Goal: Information Seeking & Learning: Learn about a topic

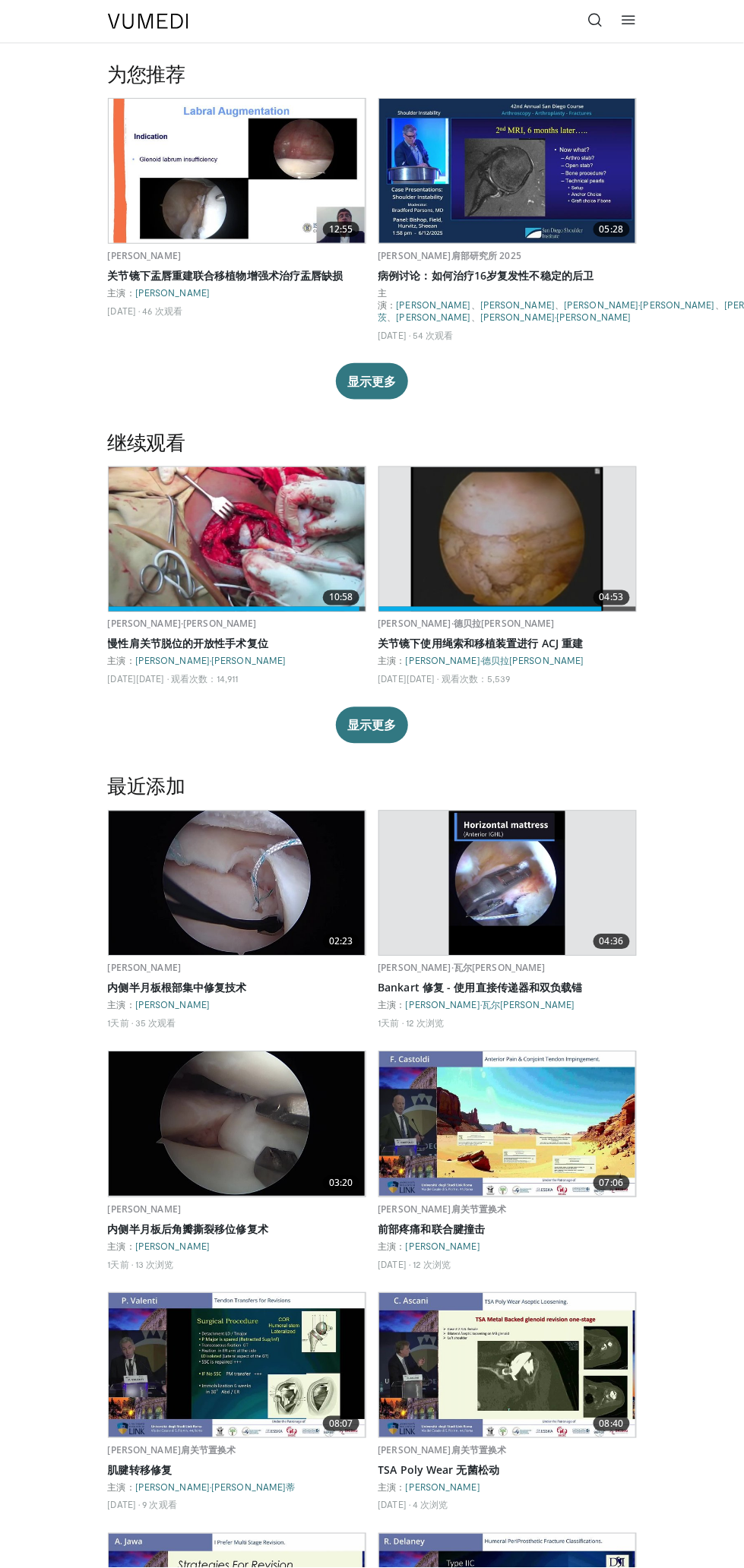
click at [596, 21] on icon at bounding box center [596, 20] width 15 height 15
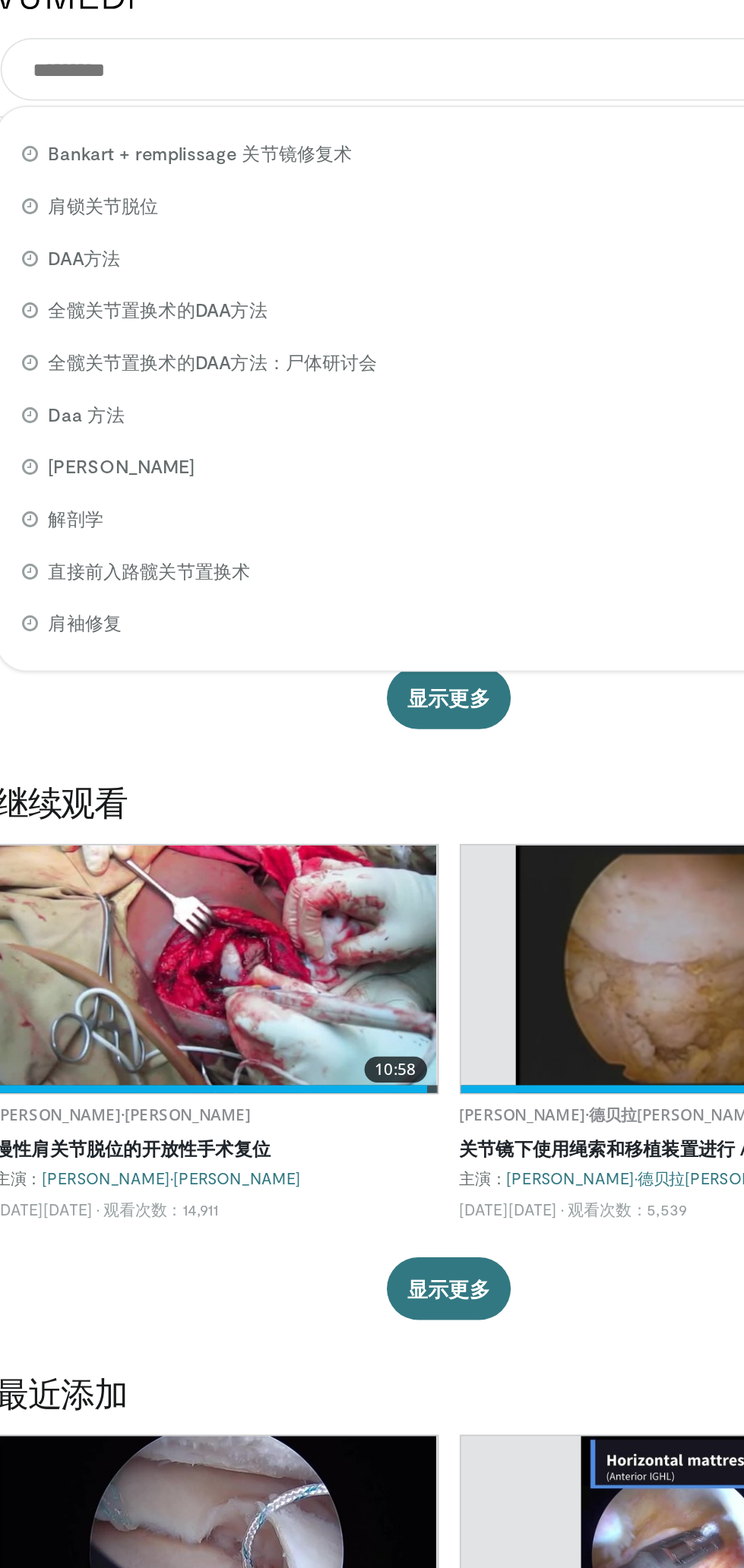
click at [219, 392] on div "肩袖修复" at bounding box center [372, 387] width 515 height 31
type input "**********"
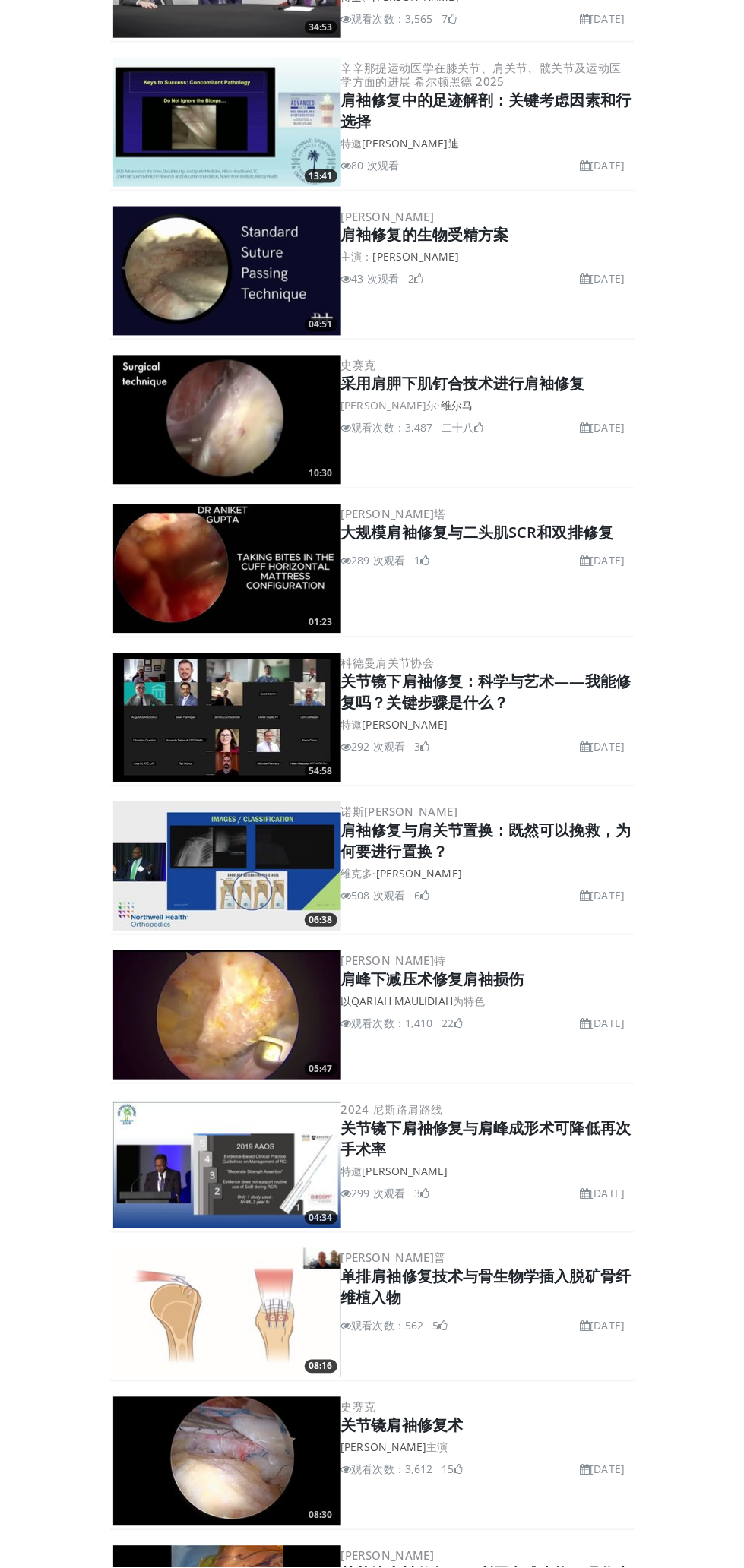
scroll to position [2279, 0]
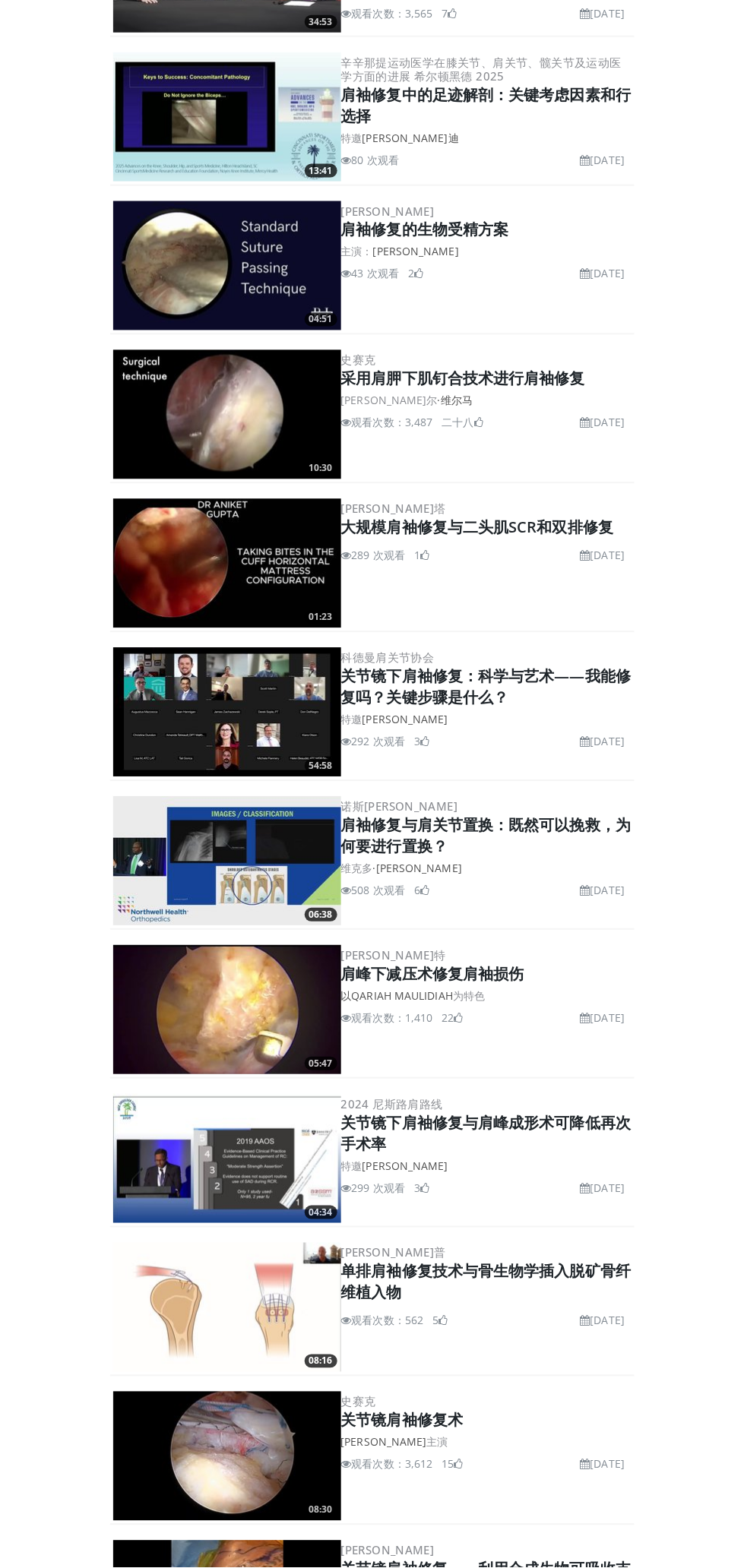
click at [590, 1011] on font "2024年8月30日" at bounding box center [608, 1018] width 35 height 15
click at [517, 965] on font "肩峰下减压术修复肩袖损伤" at bounding box center [432, 974] width 183 height 21
click at [283, 1011] on img at bounding box center [227, 1010] width 228 height 129
click at [268, 1018] on img at bounding box center [227, 1010] width 228 height 129
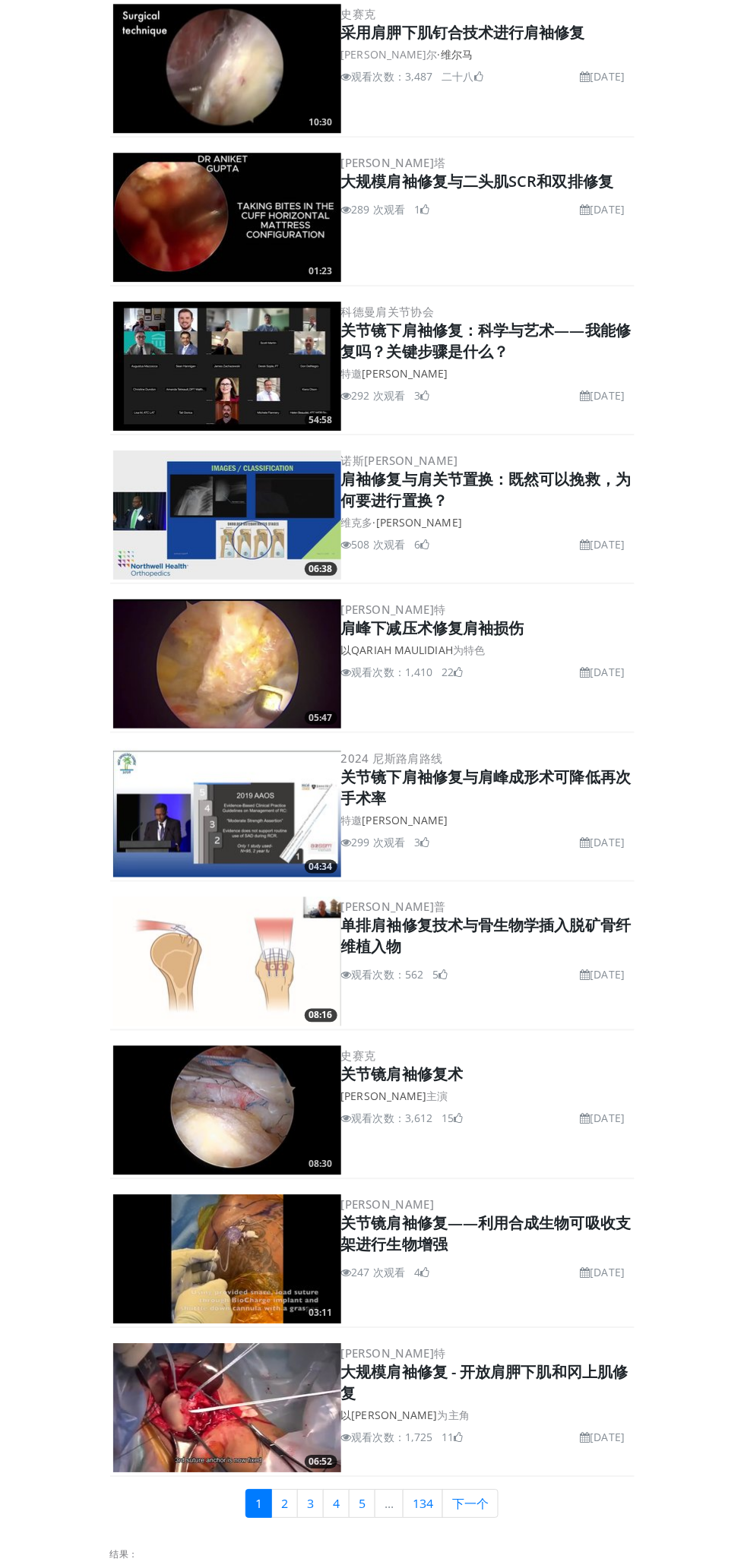
scroll to position [2626, 0]
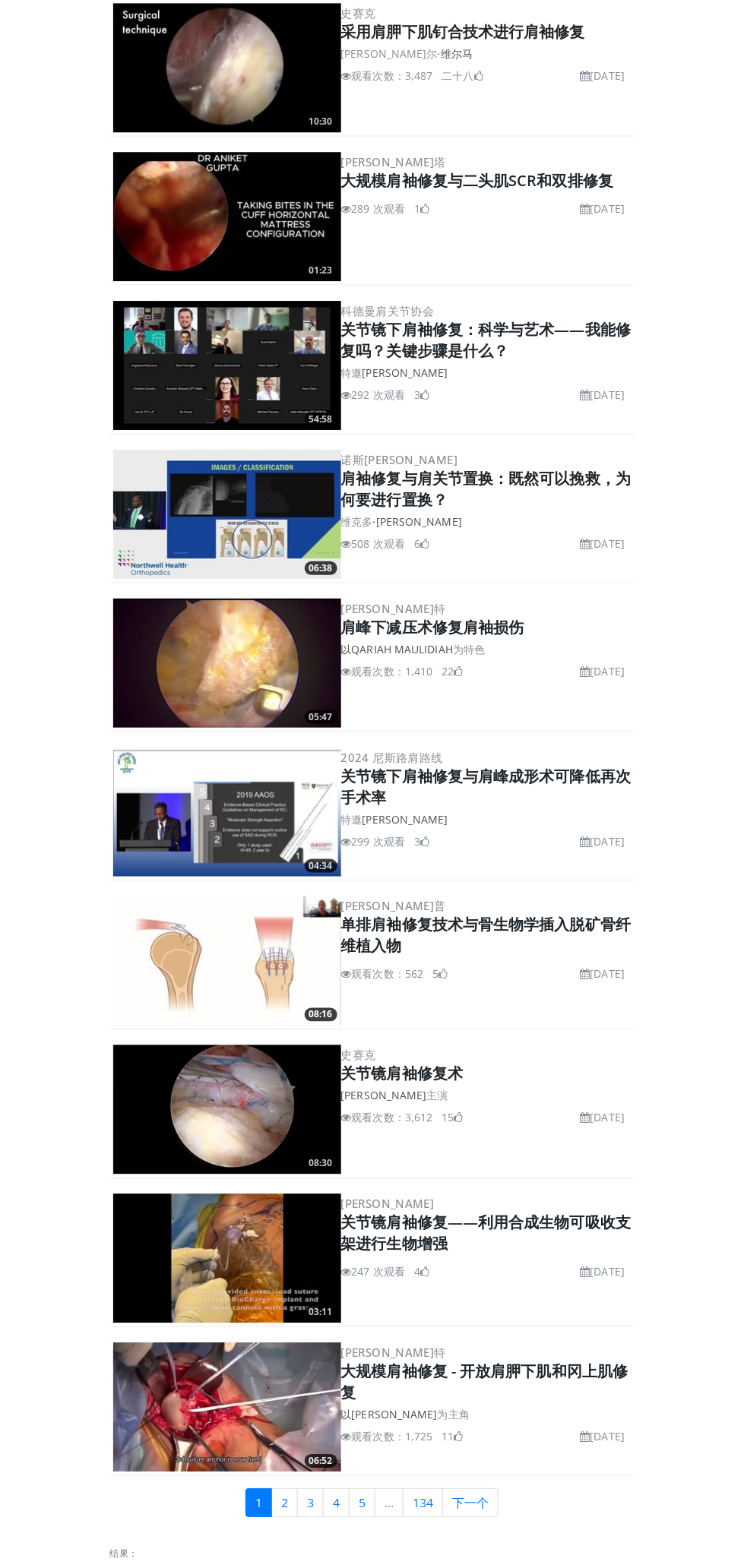
click at [273, 1403] on img at bounding box center [227, 1407] width 228 height 129
click at [253, 1405] on img at bounding box center [227, 1407] width 228 height 129
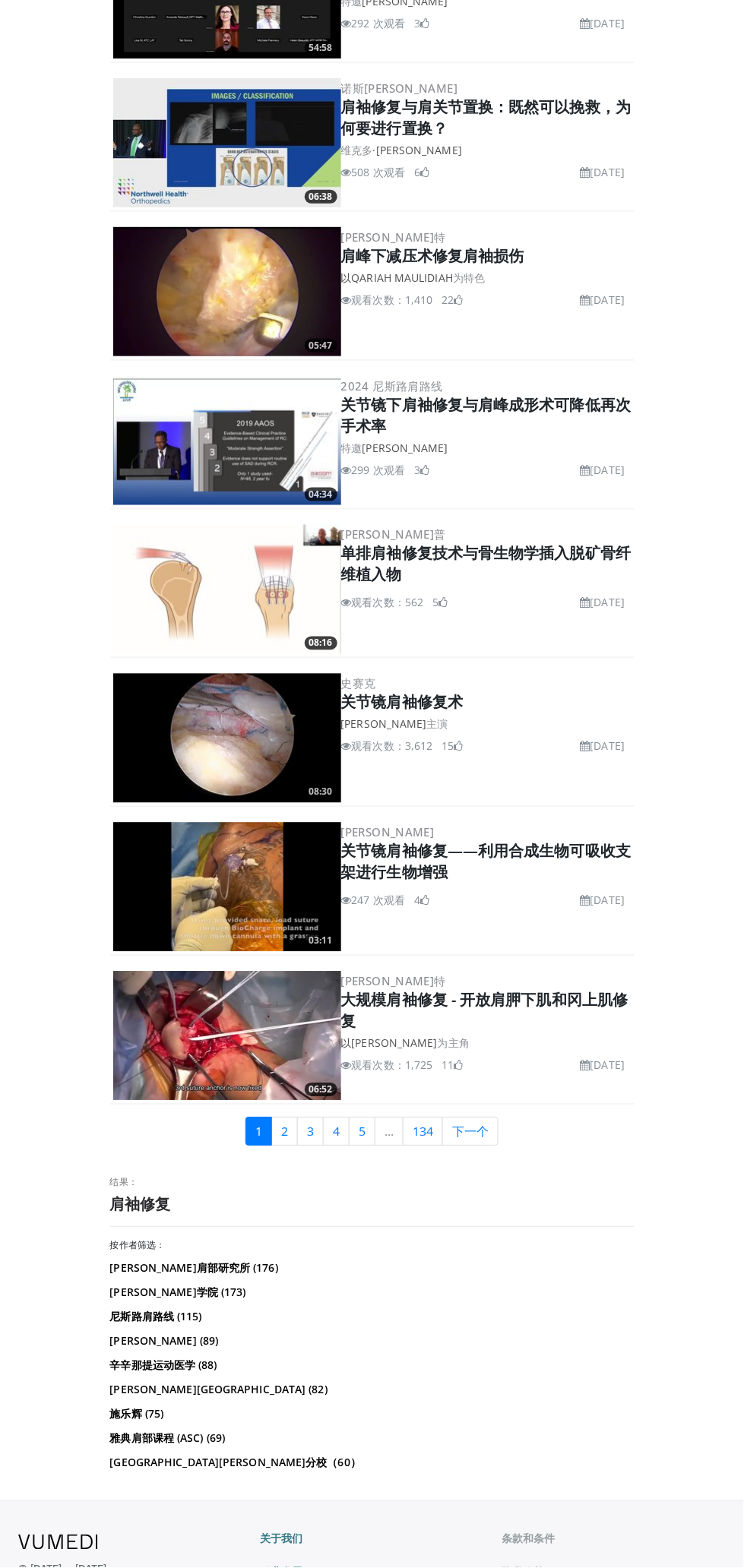
scroll to position [2997, 0]
click at [450, 701] on font "关节镜肩袖修复术" at bounding box center [402, 703] width 122 height 21
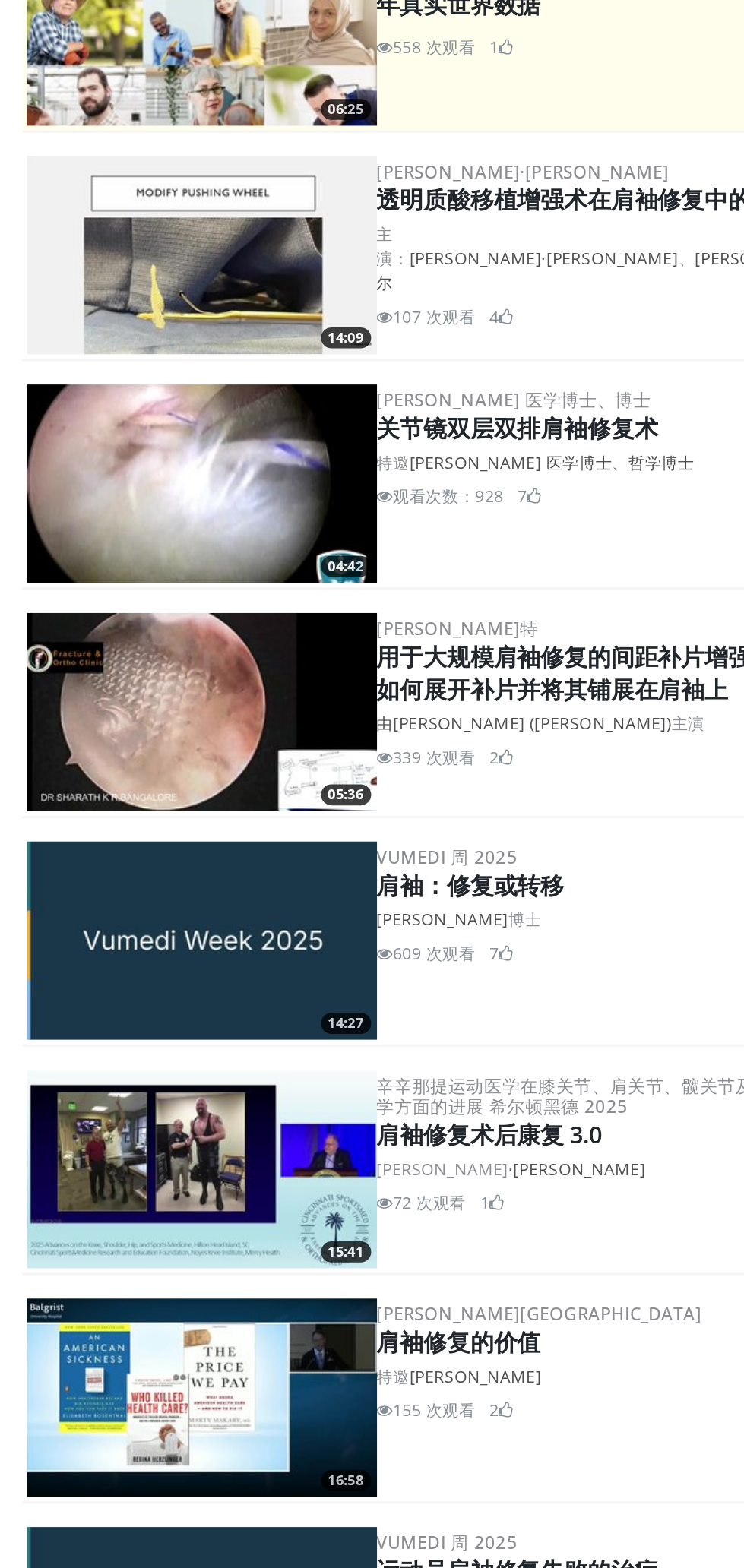
scroll to position [289, 0]
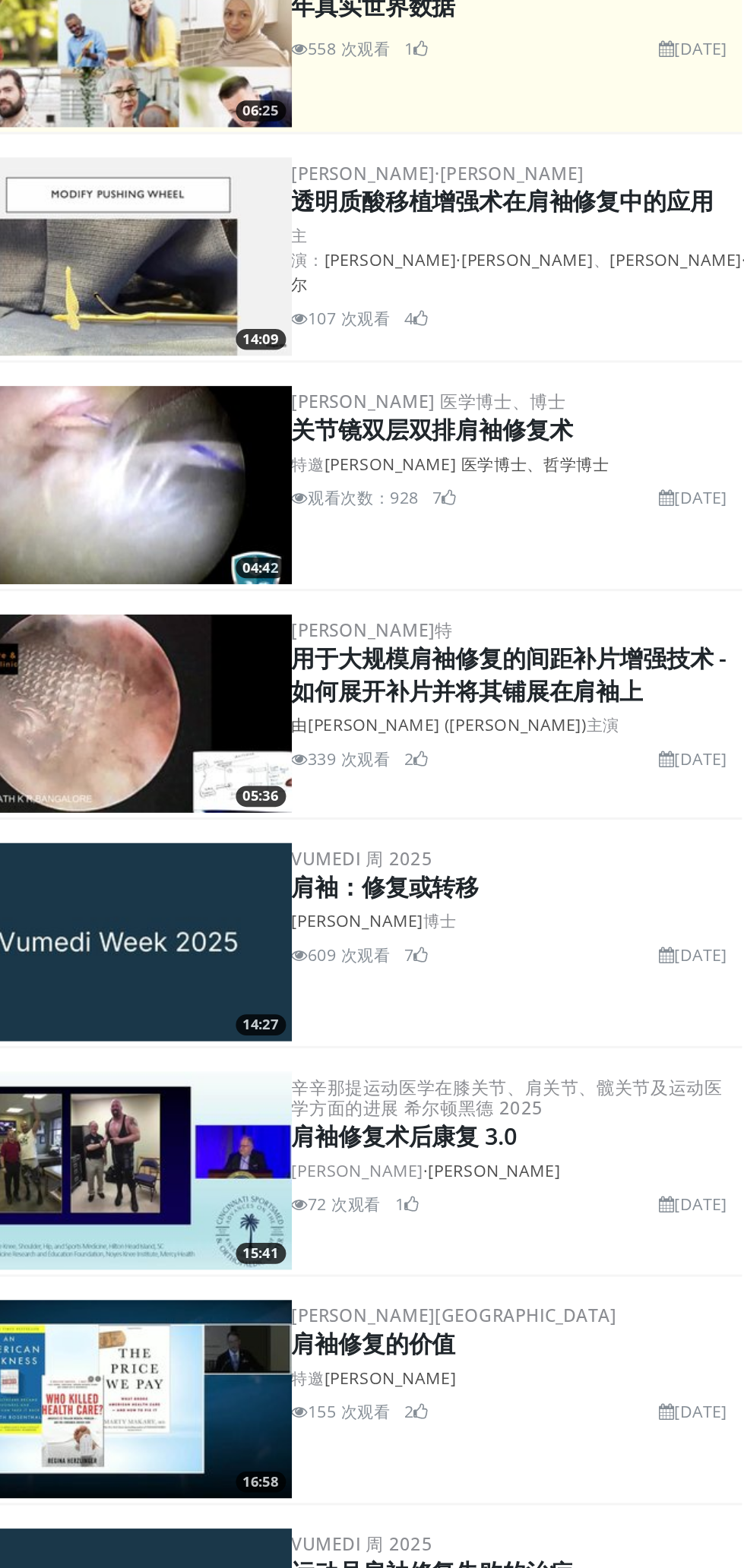
click at [282, 459] on img at bounding box center [227, 465] width 228 height 129
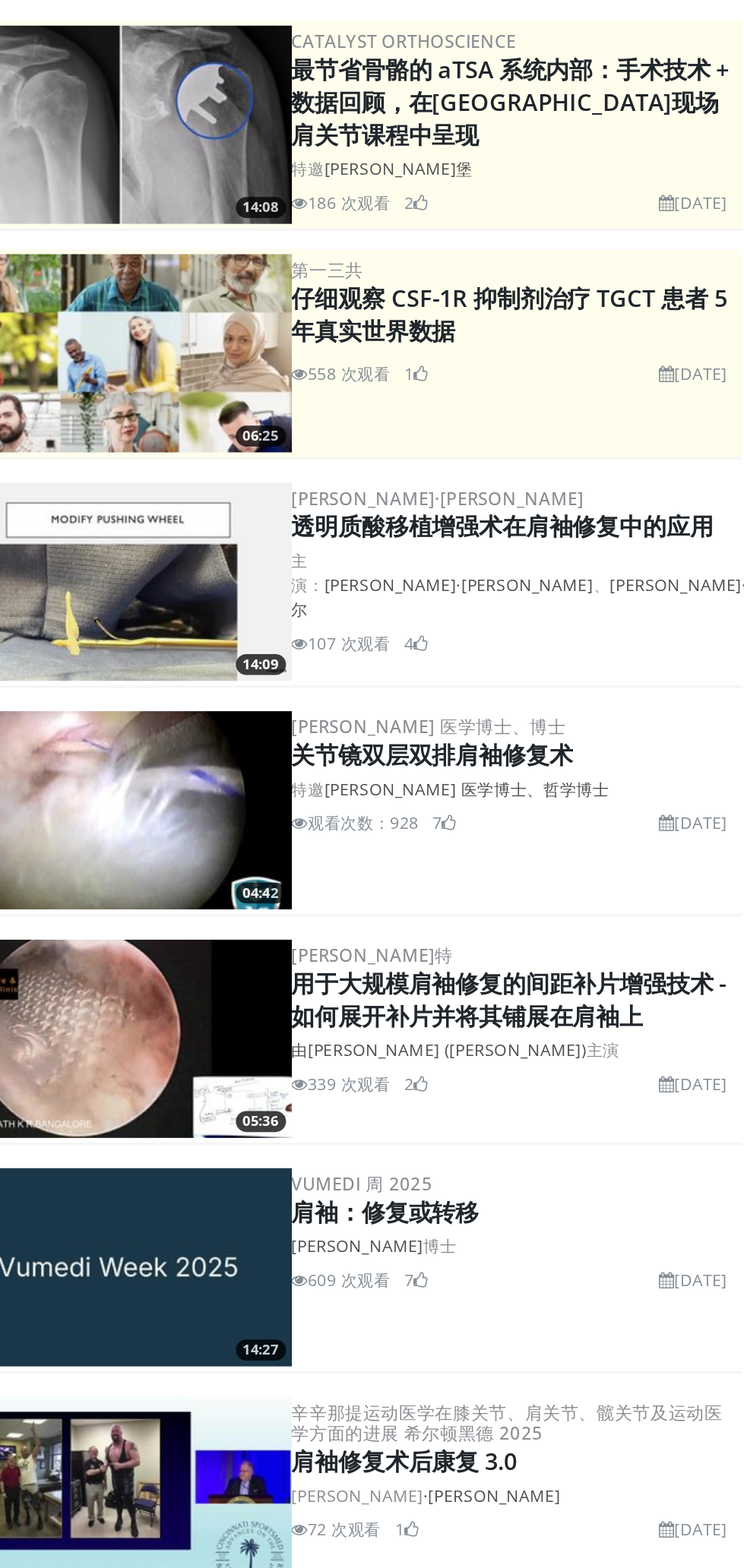
scroll to position [0, 0]
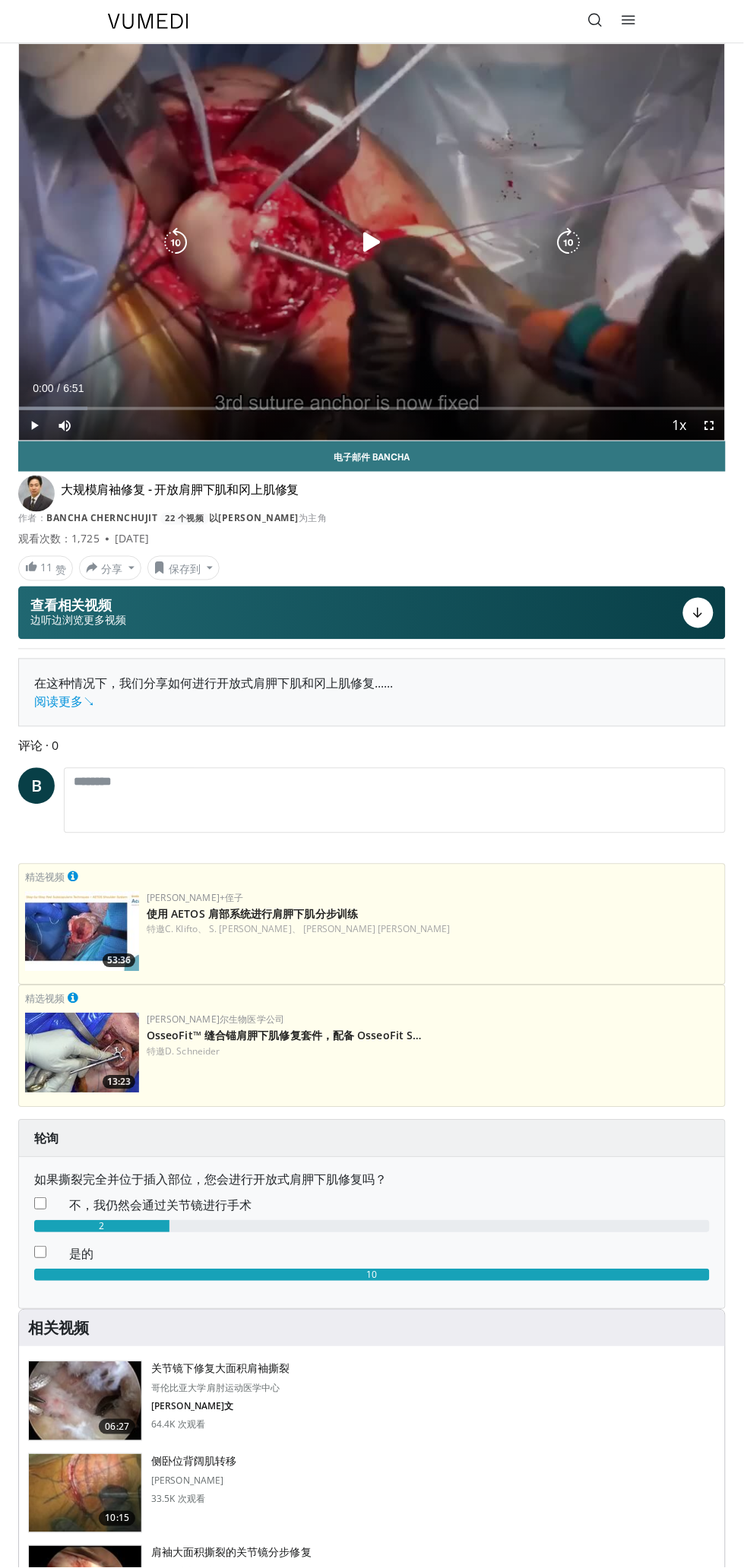
click at [632, 343] on div "10 seconds Tap to unmute" at bounding box center [372, 242] width 706 height 397
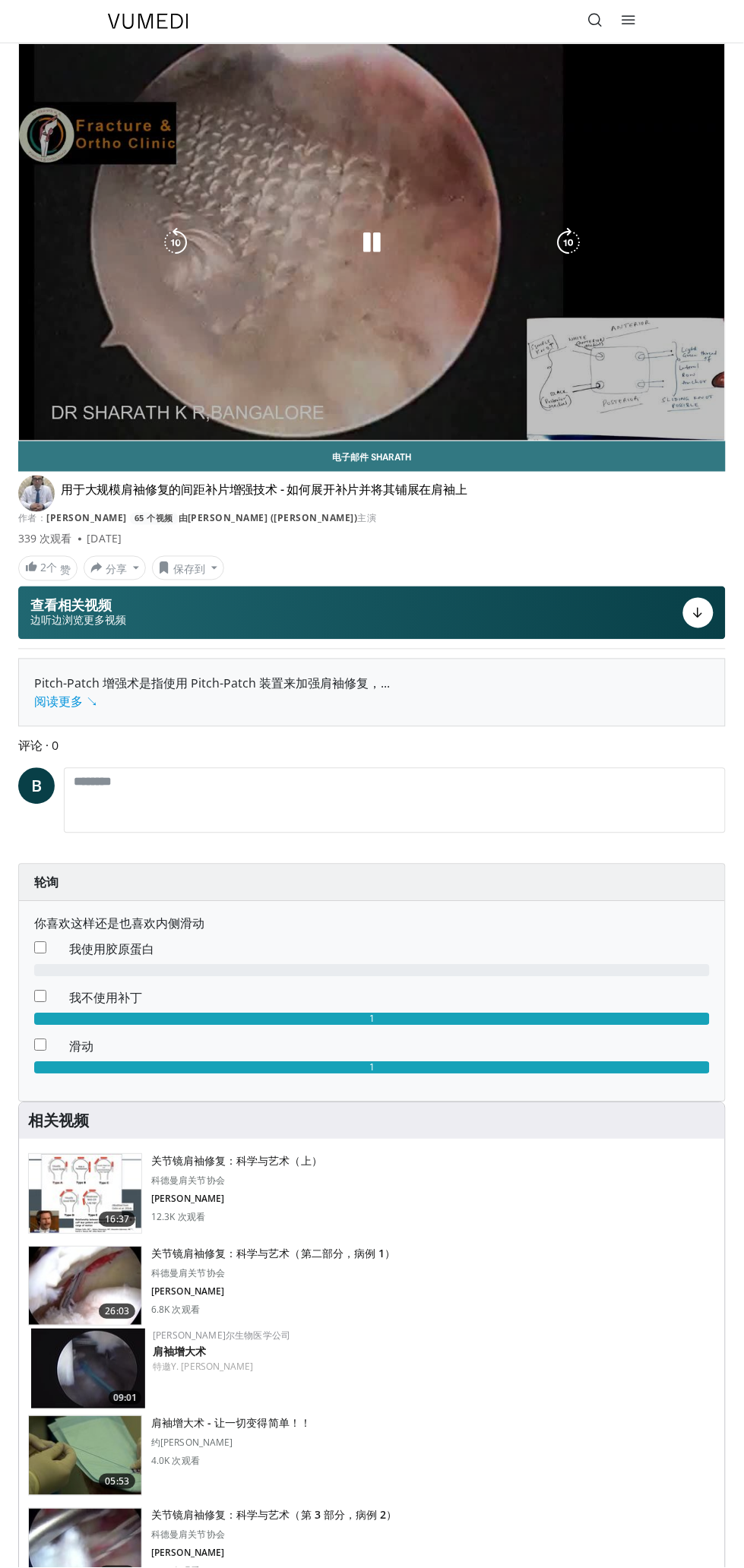
click at [692, 330] on div "10 seconds Tap to unmute" at bounding box center [372, 242] width 706 height 397
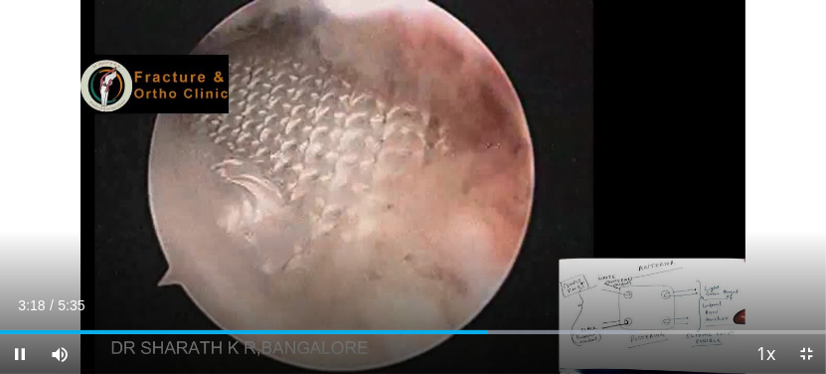
click at [597, 94] on div "10 seconds Tap to unmute" at bounding box center [413, 187] width 826 height 374
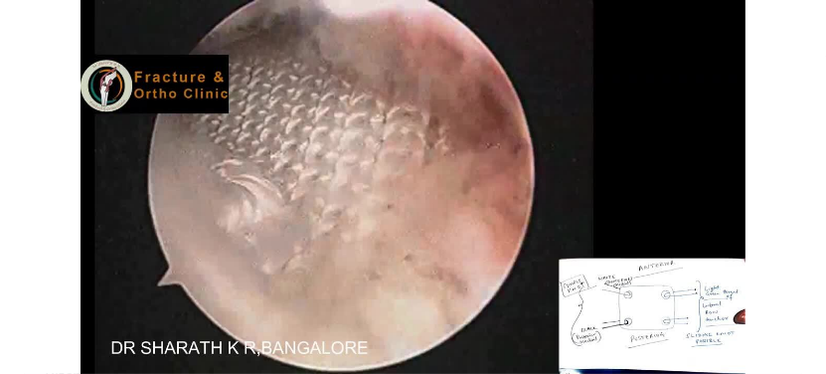
click at [658, 115] on div "10 seconds Tap to unmute" at bounding box center [413, 187] width 826 height 374
click at [693, 107] on div "10 seconds Tap to unmute" at bounding box center [413, 187] width 826 height 374
click at [684, 125] on div "10 seconds Tap to unmute" at bounding box center [413, 187] width 826 height 374
click at [631, 166] on div "10 seconds Tap to unmute" at bounding box center [413, 187] width 826 height 374
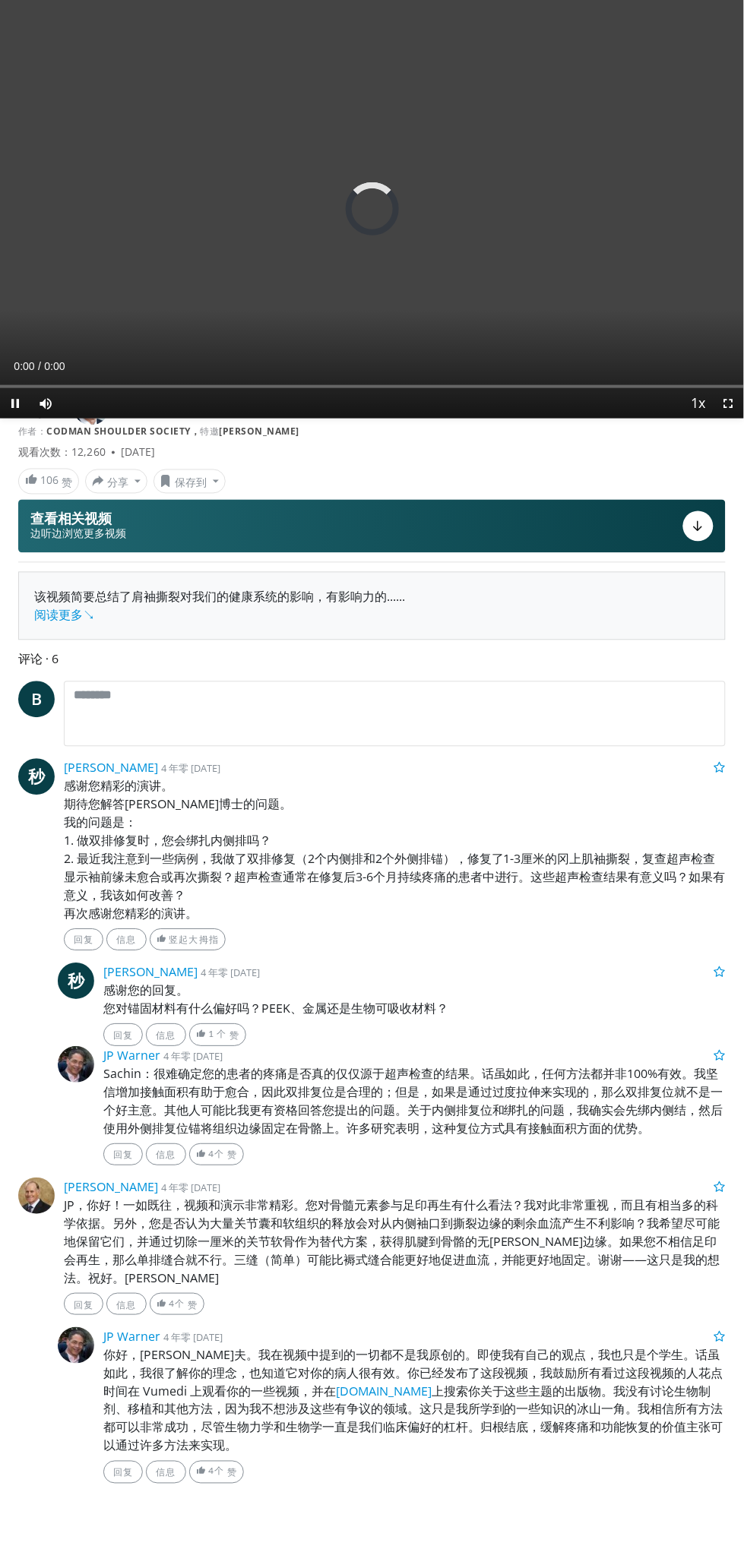
scroll to position [112, 0]
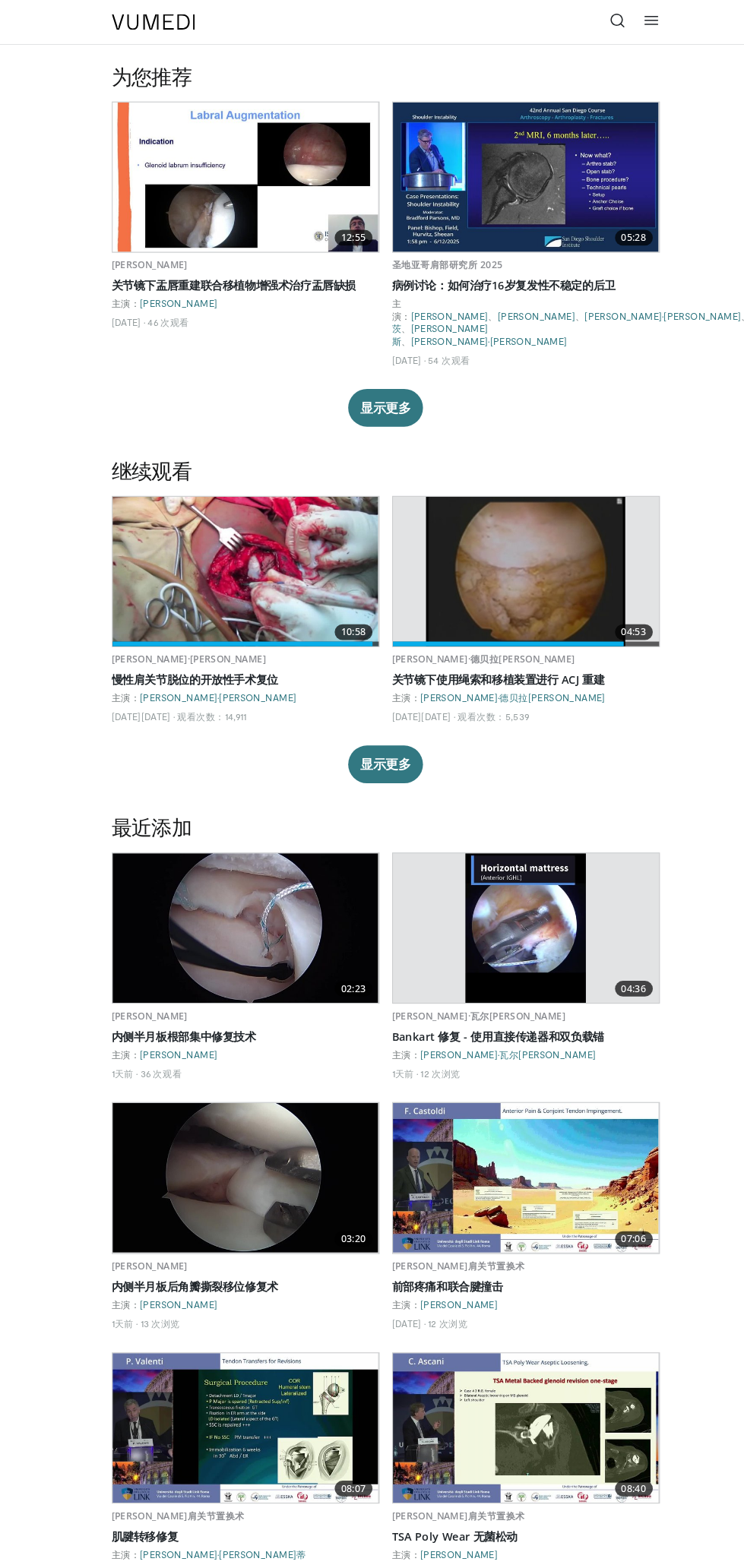
click at [590, 26] on icon at bounding box center [596, 20] width 15 height 15
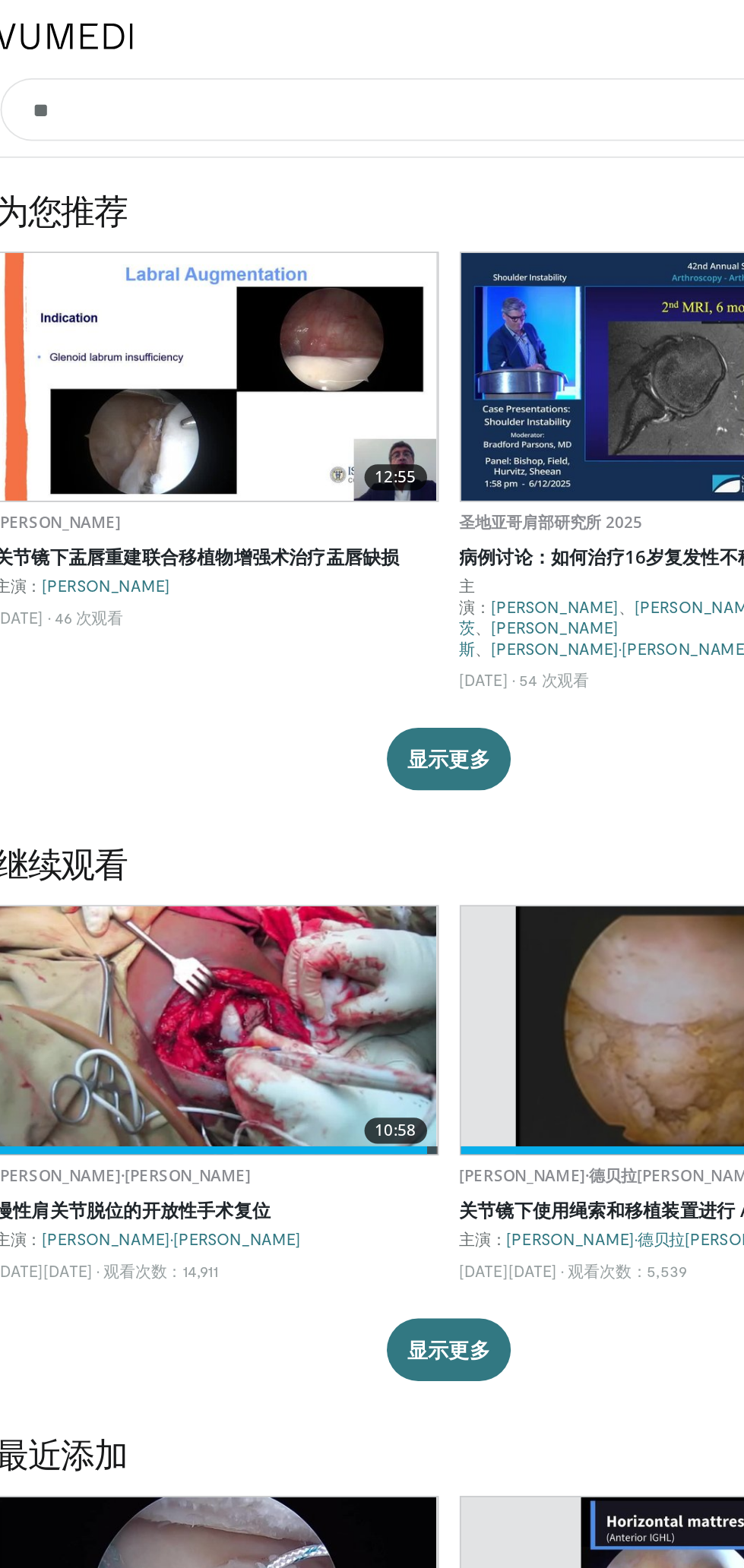
type input "*"
type input "*****"
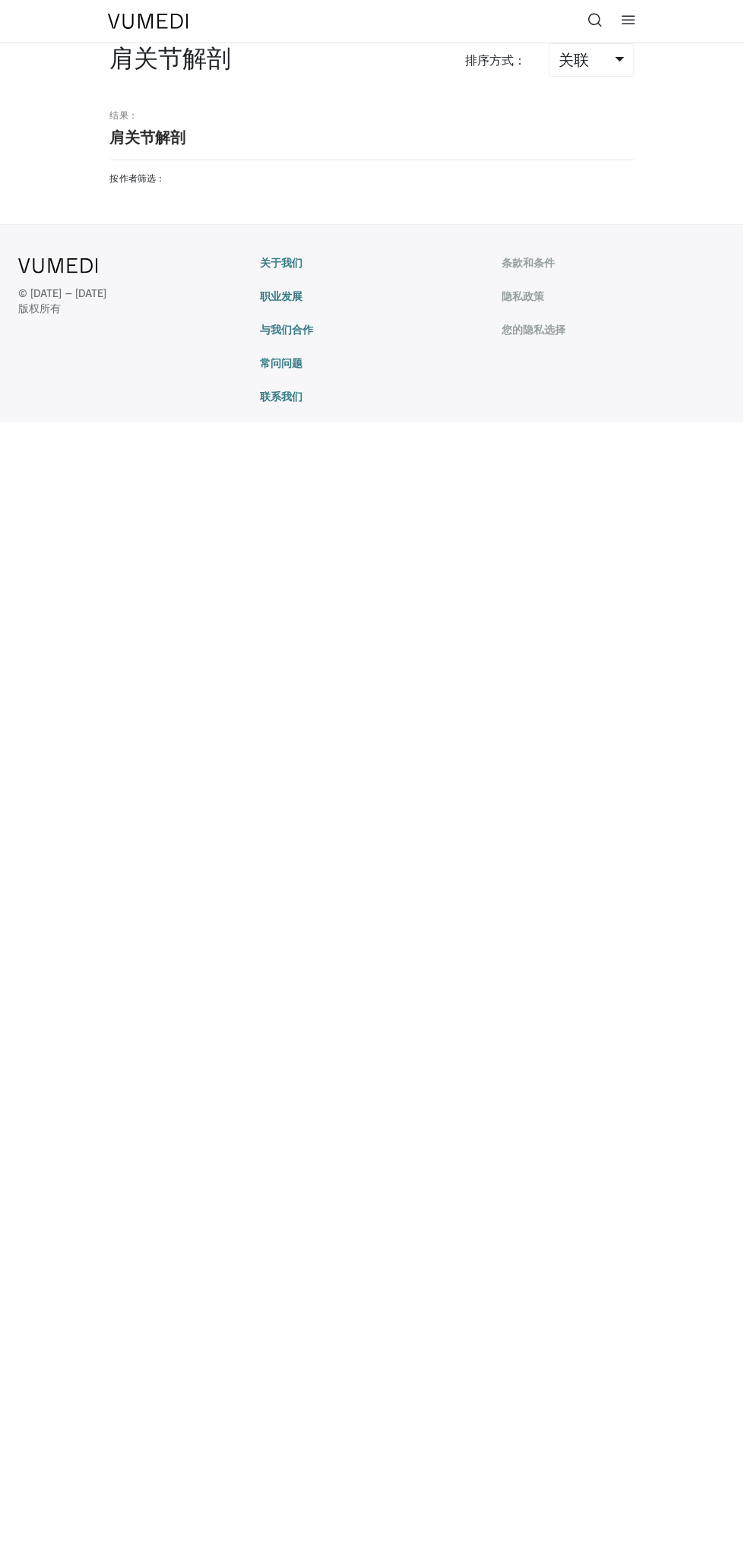
click at [596, 27] on icon at bounding box center [596, 20] width 15 height 15
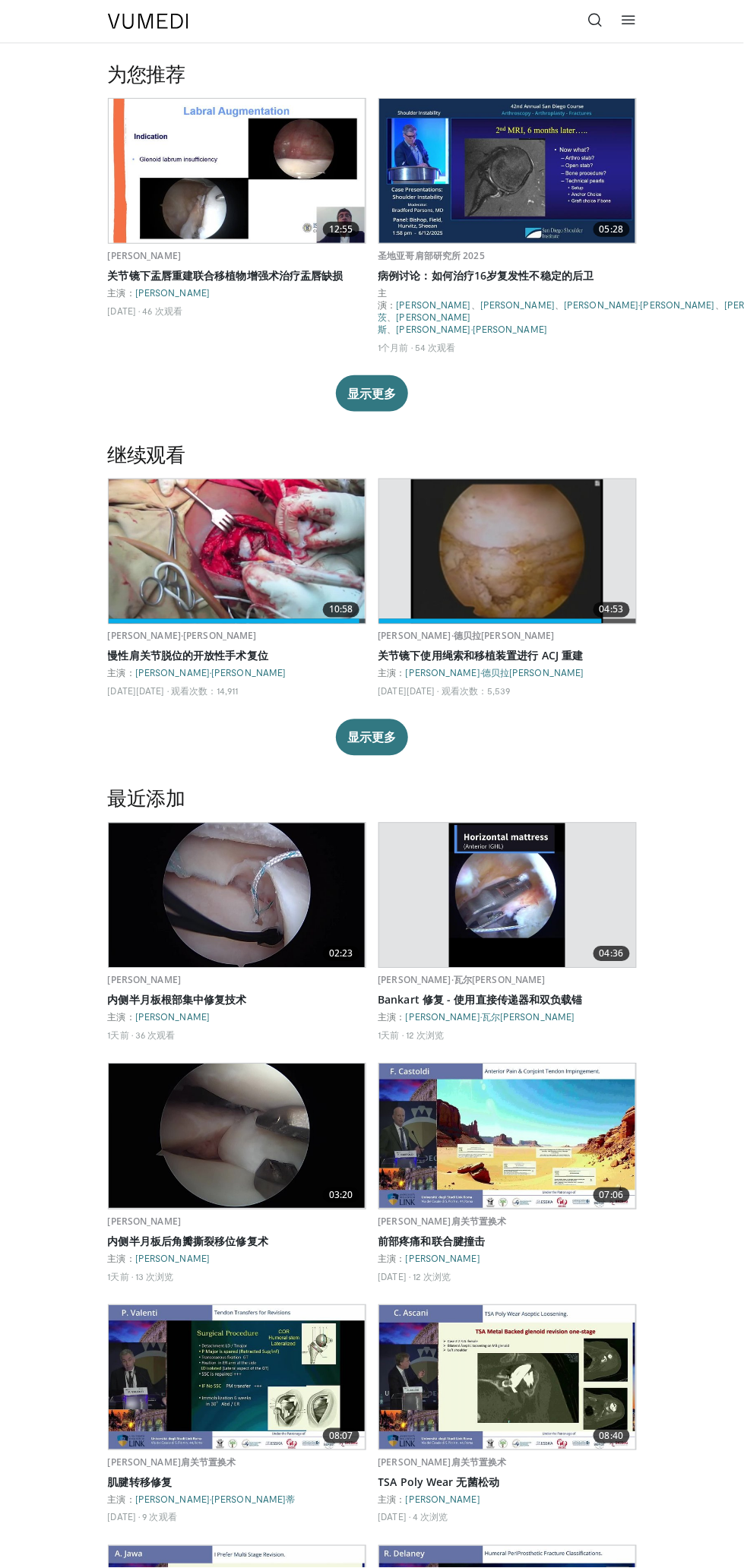
click at [595, 21] on icon at bounding box center [596, 20] width 15 height 15
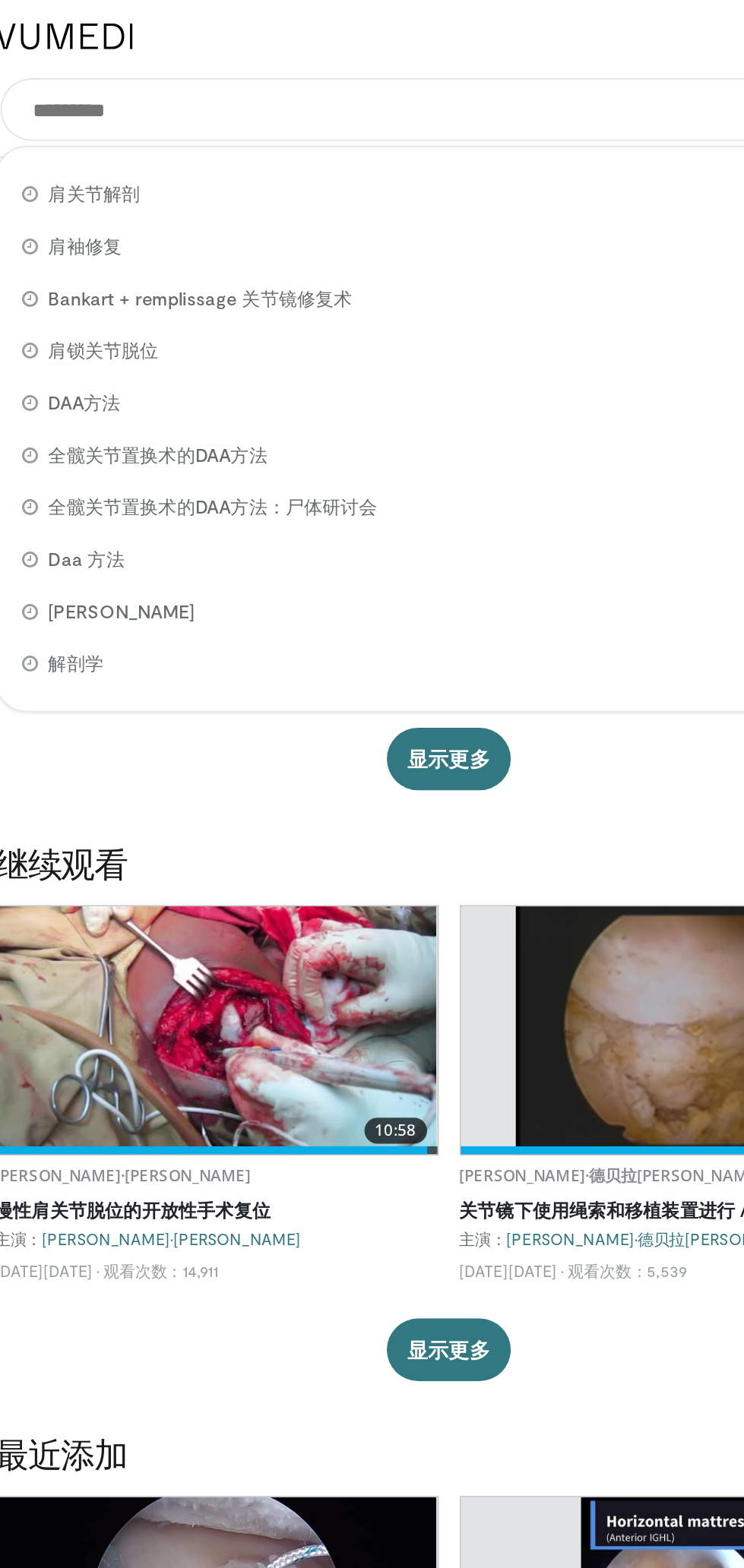
click at [392, 114] on div "肩关节解剖" at bounding box center [372, 113] width 515 height 31
type input "*****"
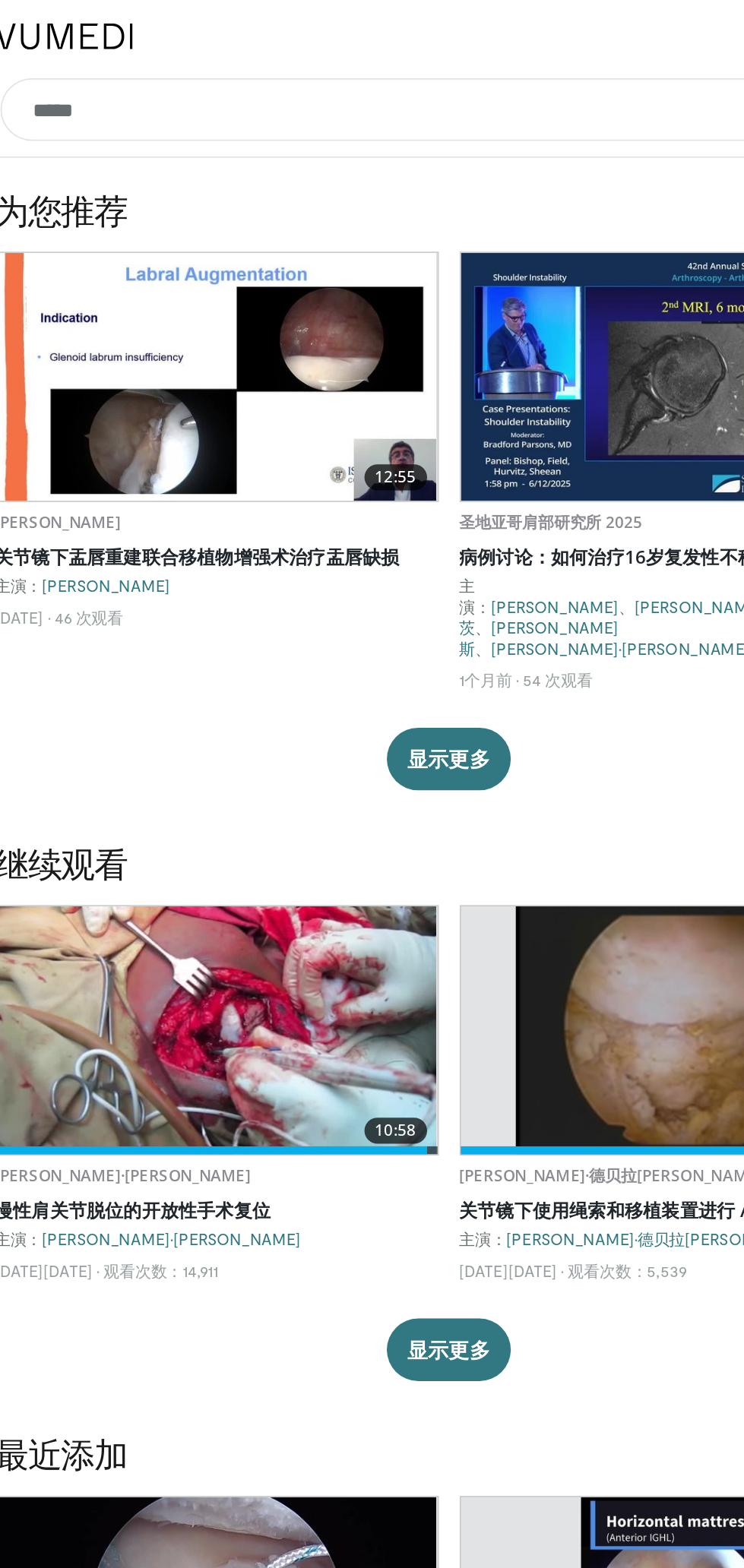
click at [425, 62] on input "*****" at bounding box center [372, 64] width 523 height 37
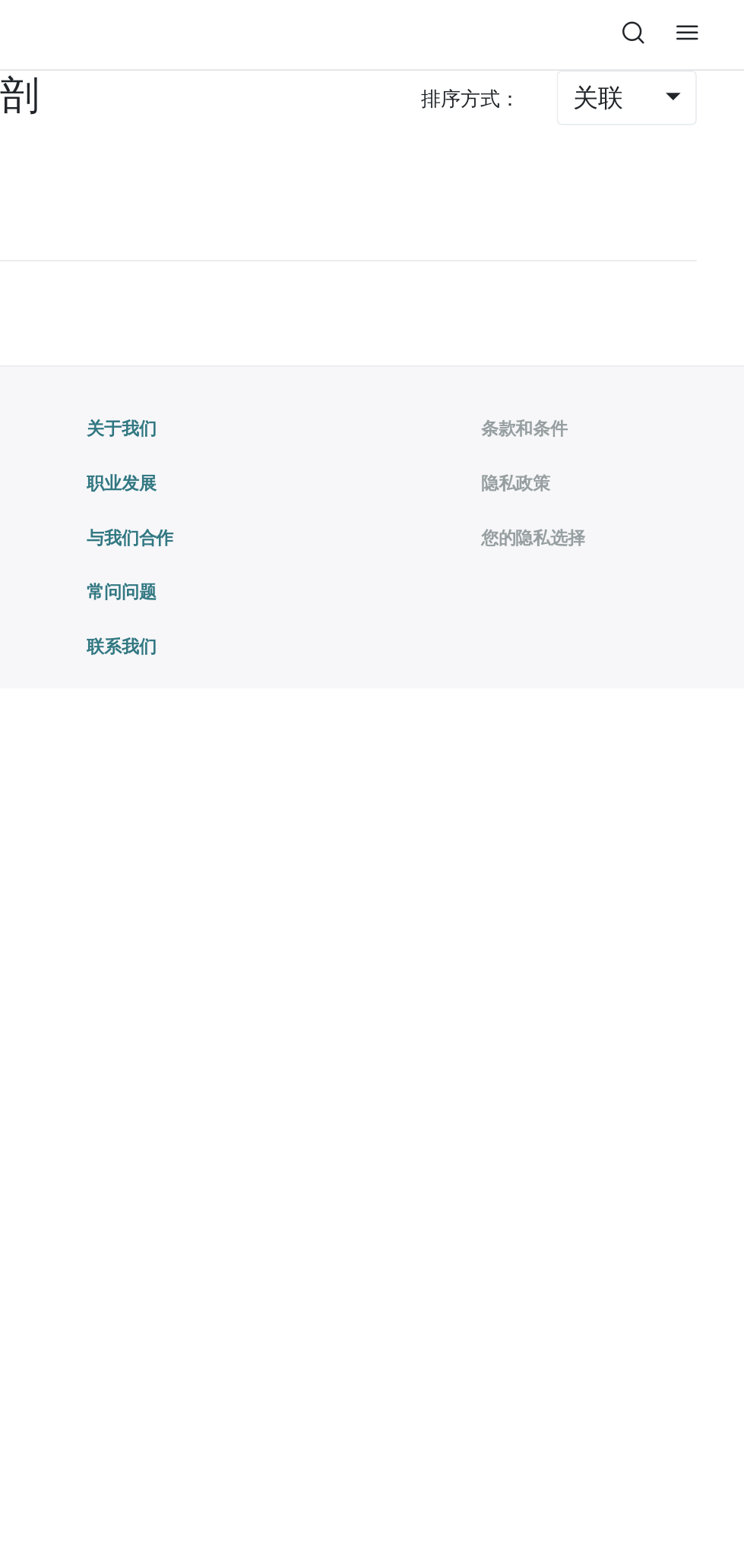
click at [594, 23] on icon at bounding box center [596, 20] width 15 height 15
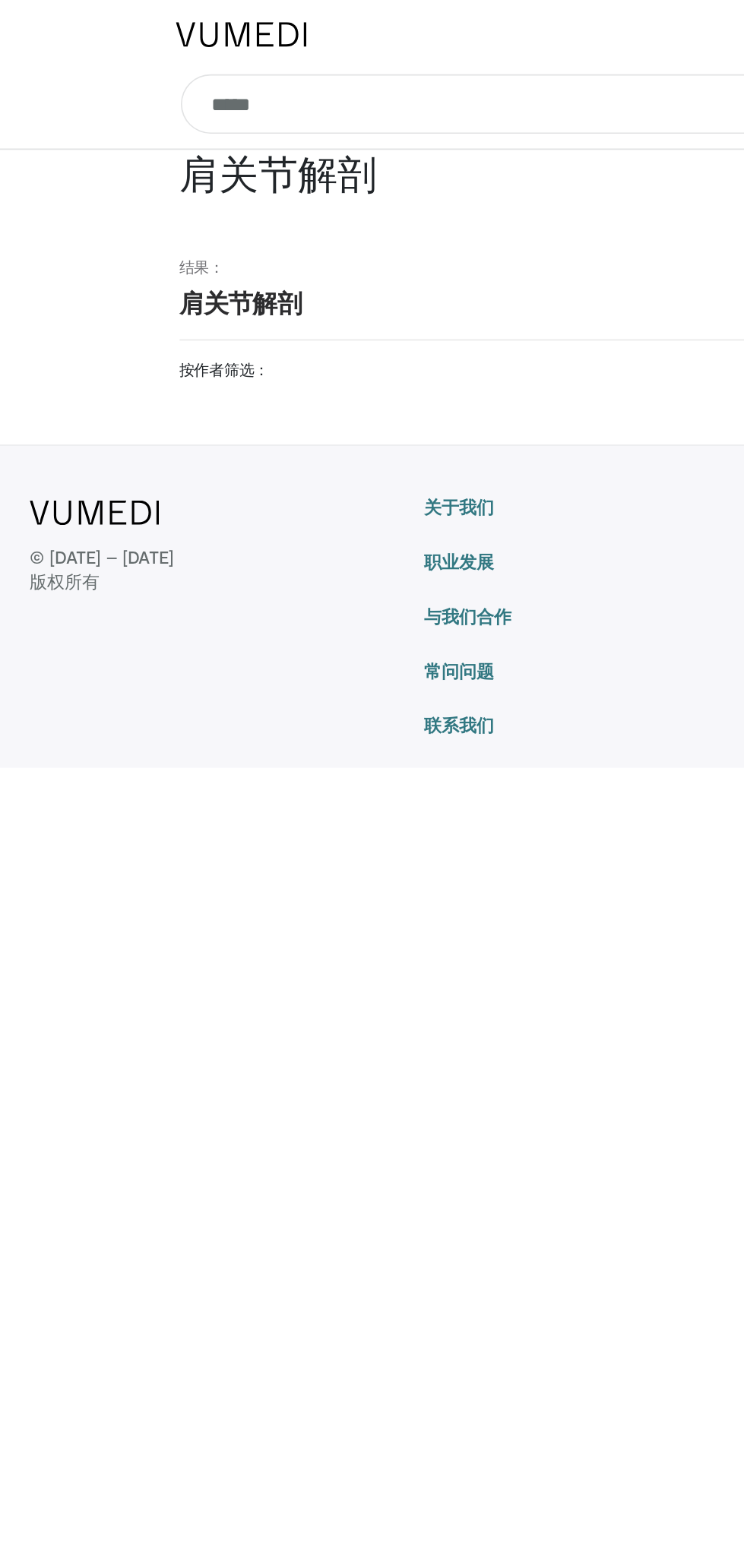
click at [347, 63] on input "*****" at bounding box center [372, 64] width 523 height 37
type input "*"
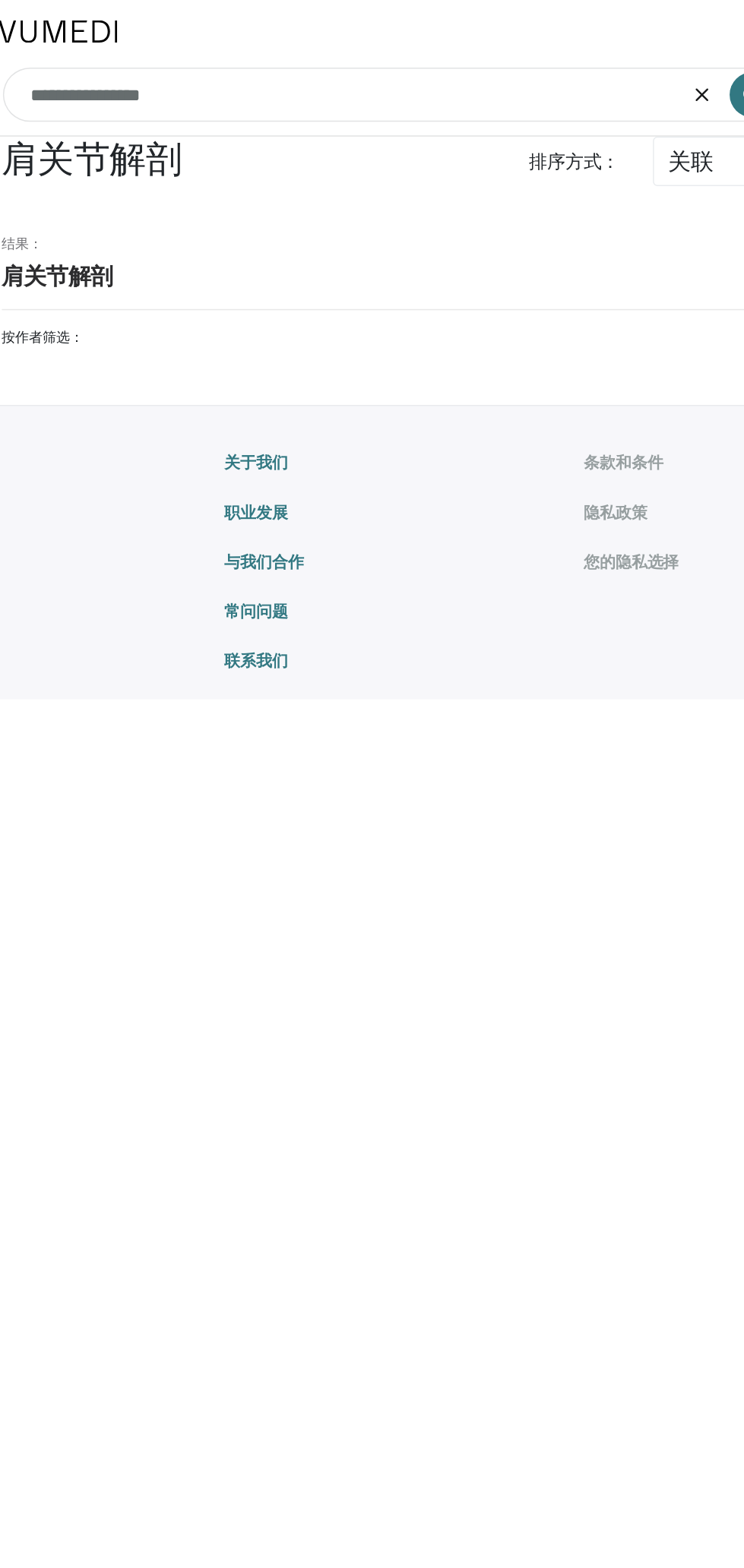
type input "**********"
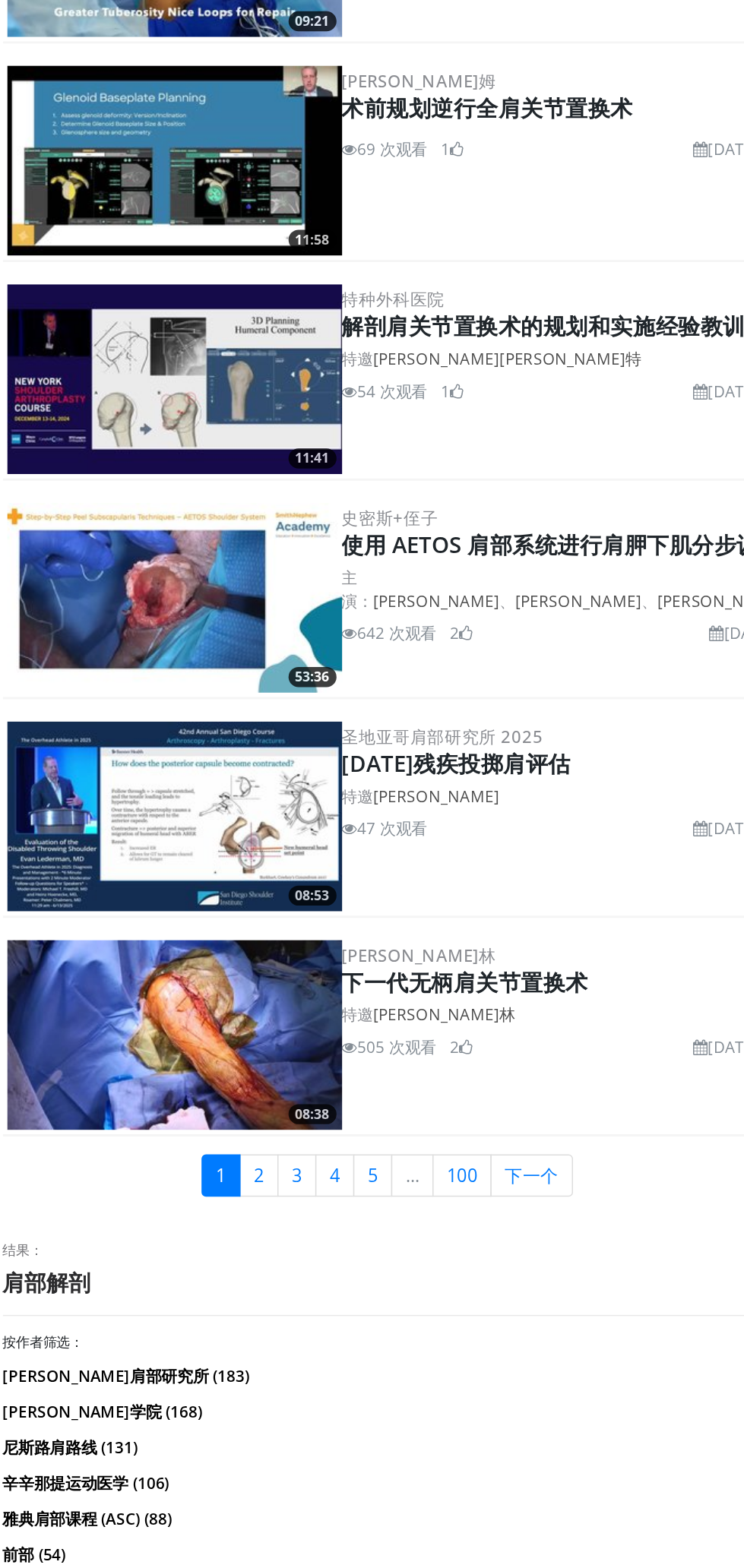
scroll to position [2825, 0]
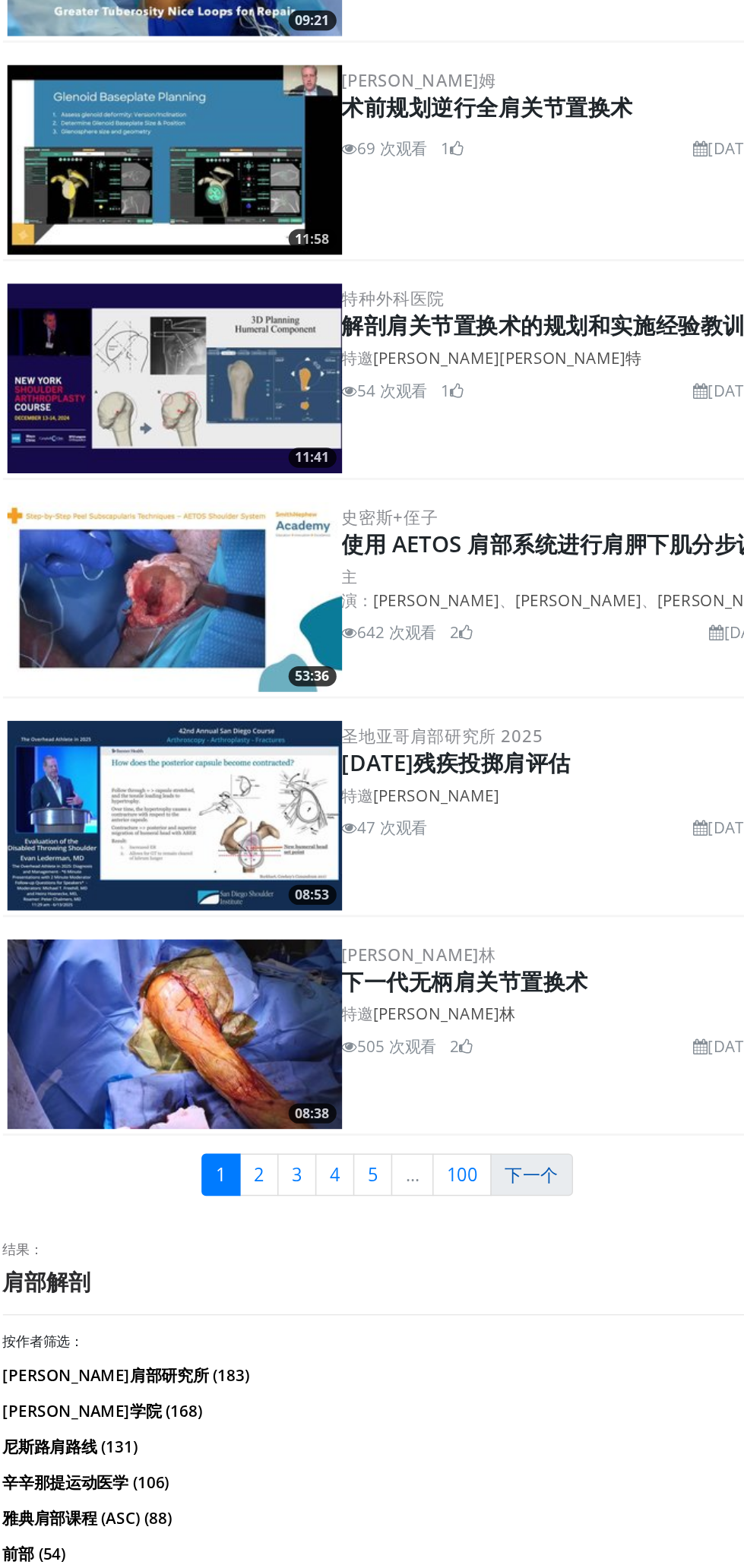
click at [483, 1300] on font "下一个" at bounding box center [470, 1300] width 37 height 17
click at [472, 1307] on link "下一个" at bounding box center [470, 1300] width 57 height 29
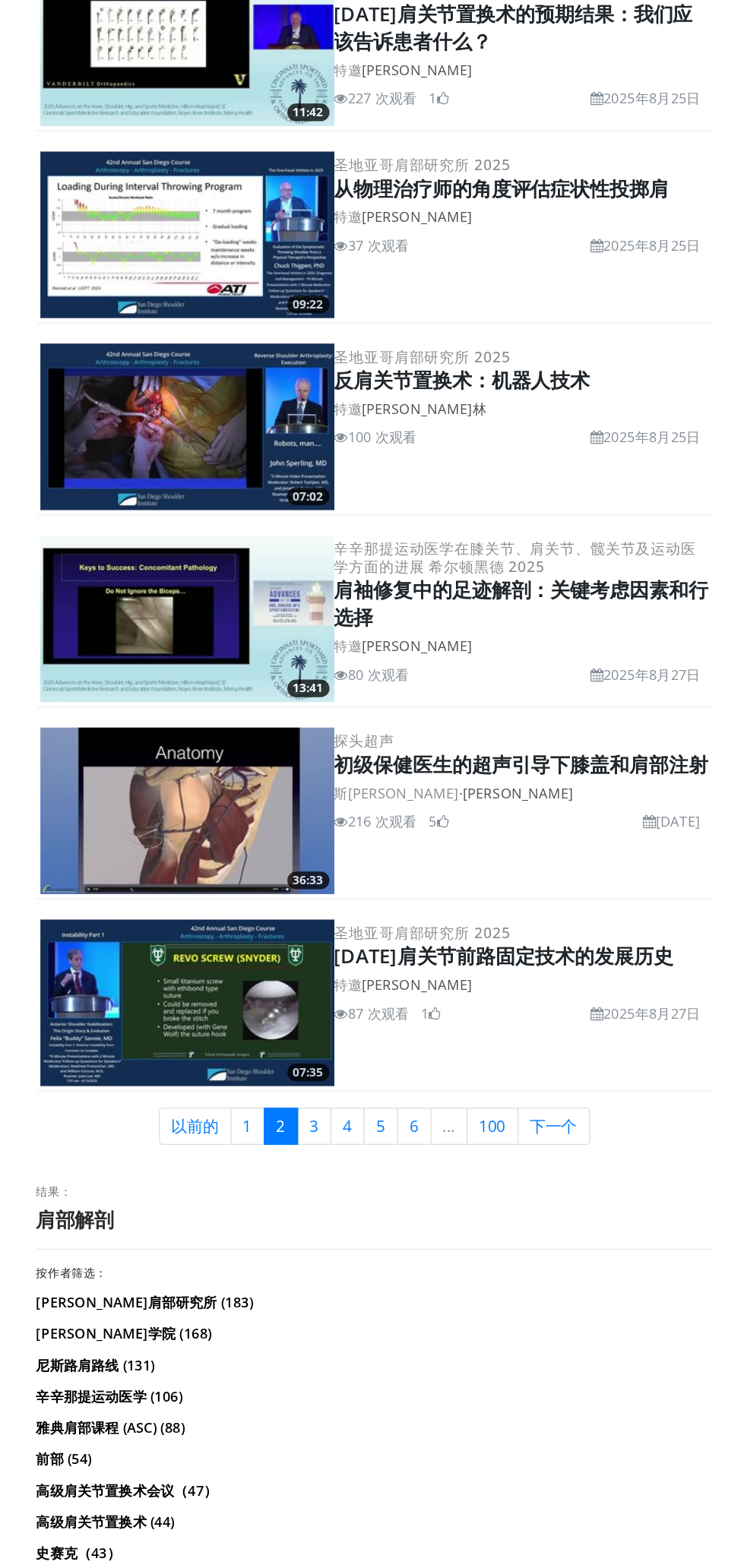
scroll to position [2916, 0]
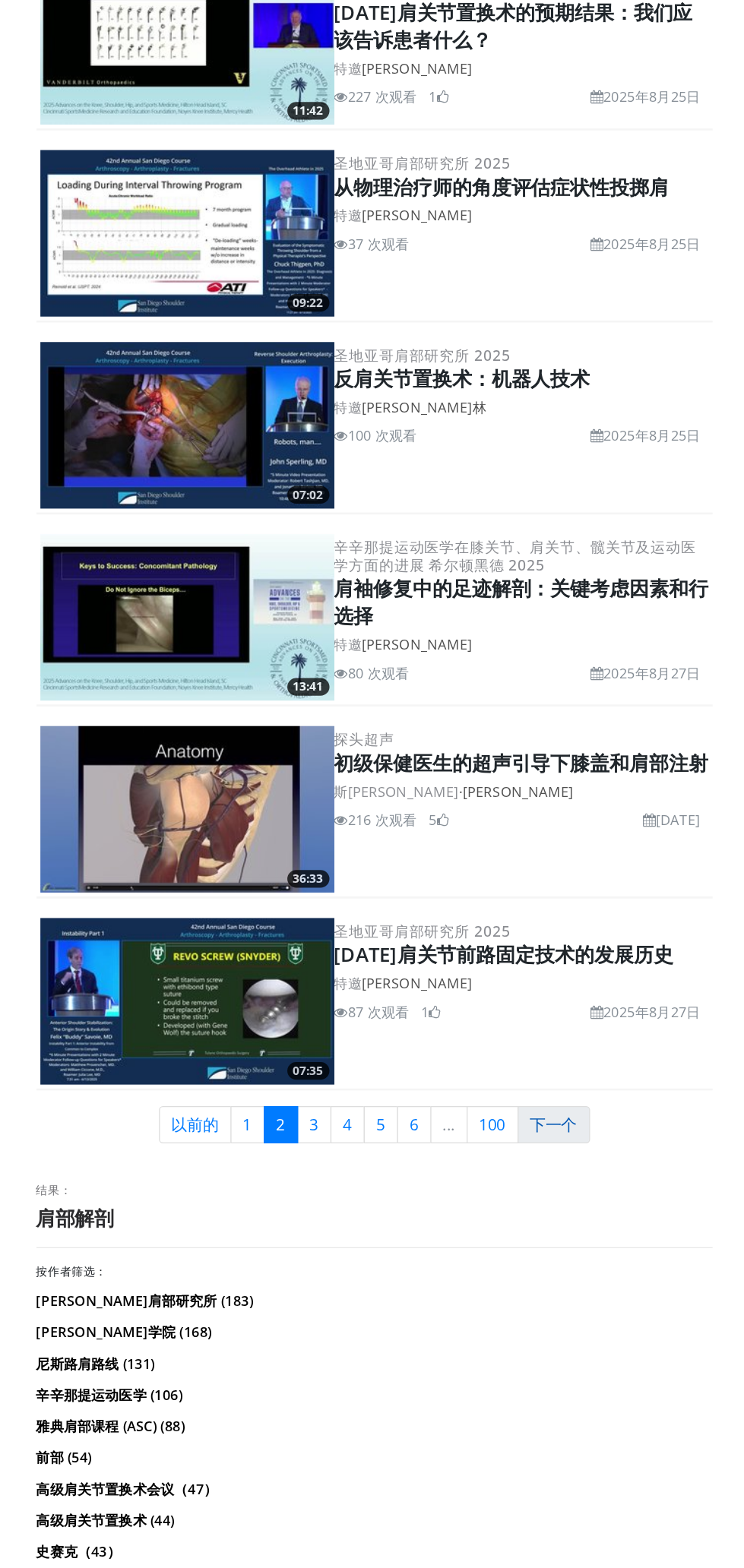
click at [529, 1210] on link "下一个" at bounding box center [512, 1225] width 57 height 29
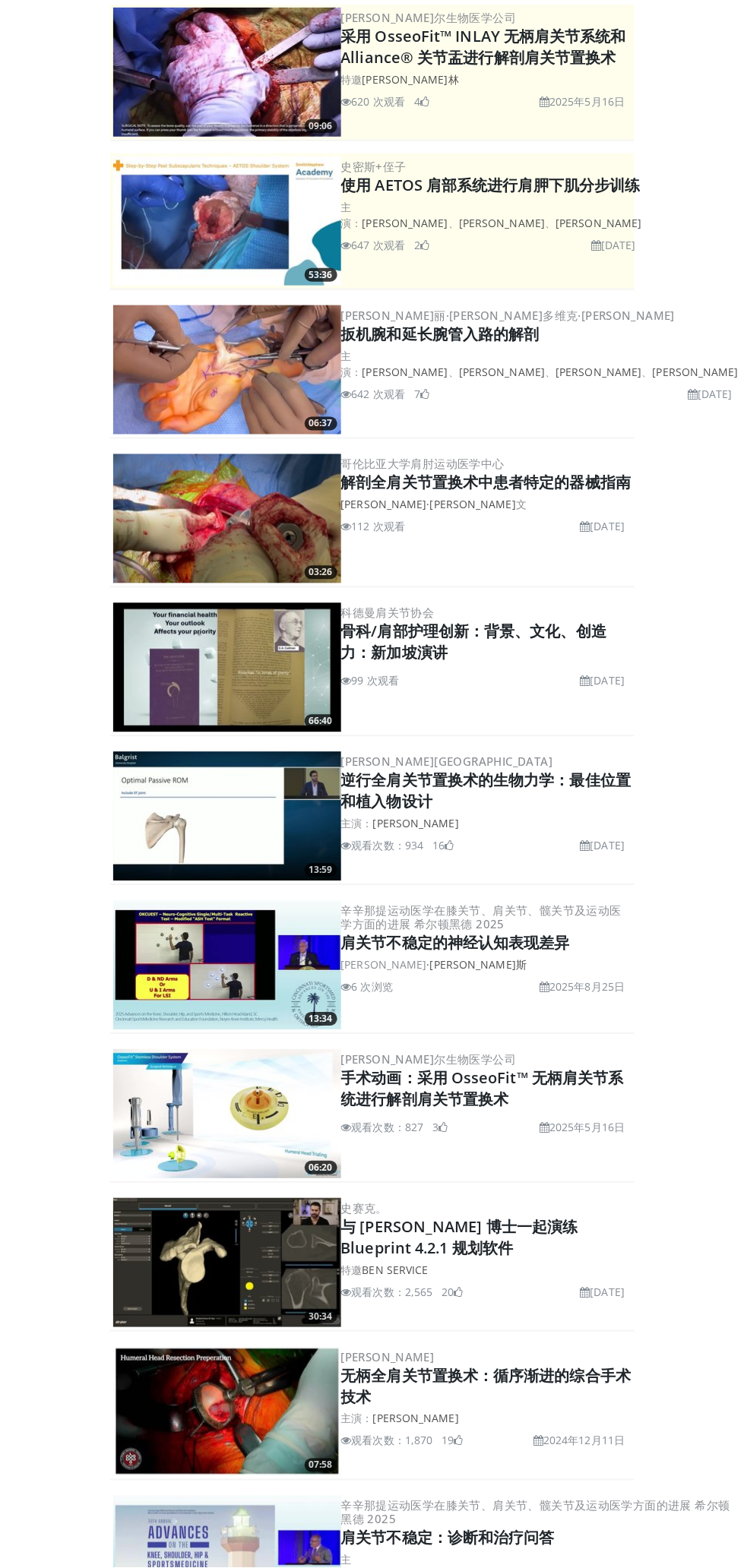
scroll to position [88, 0]
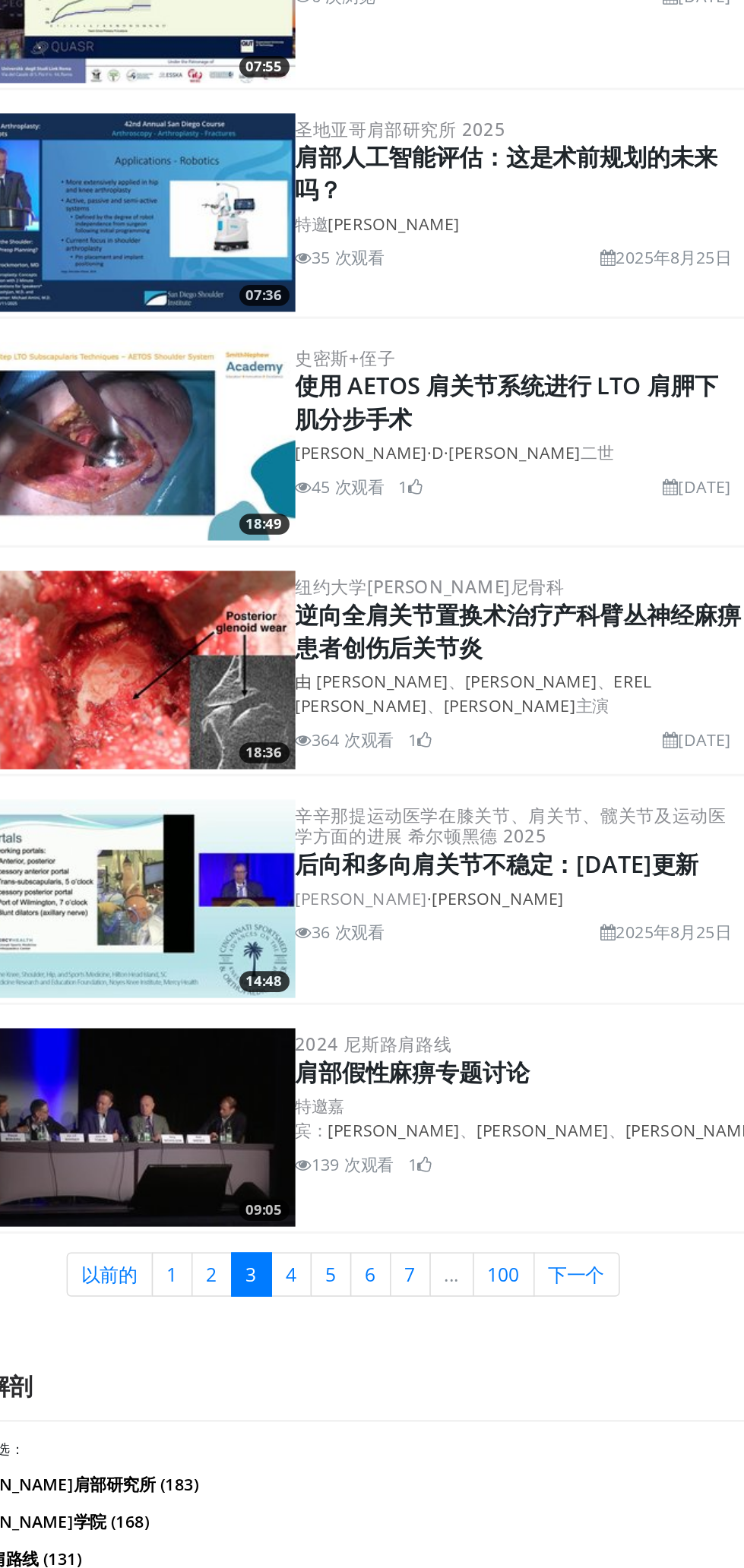
scroll to position [2619, 0]
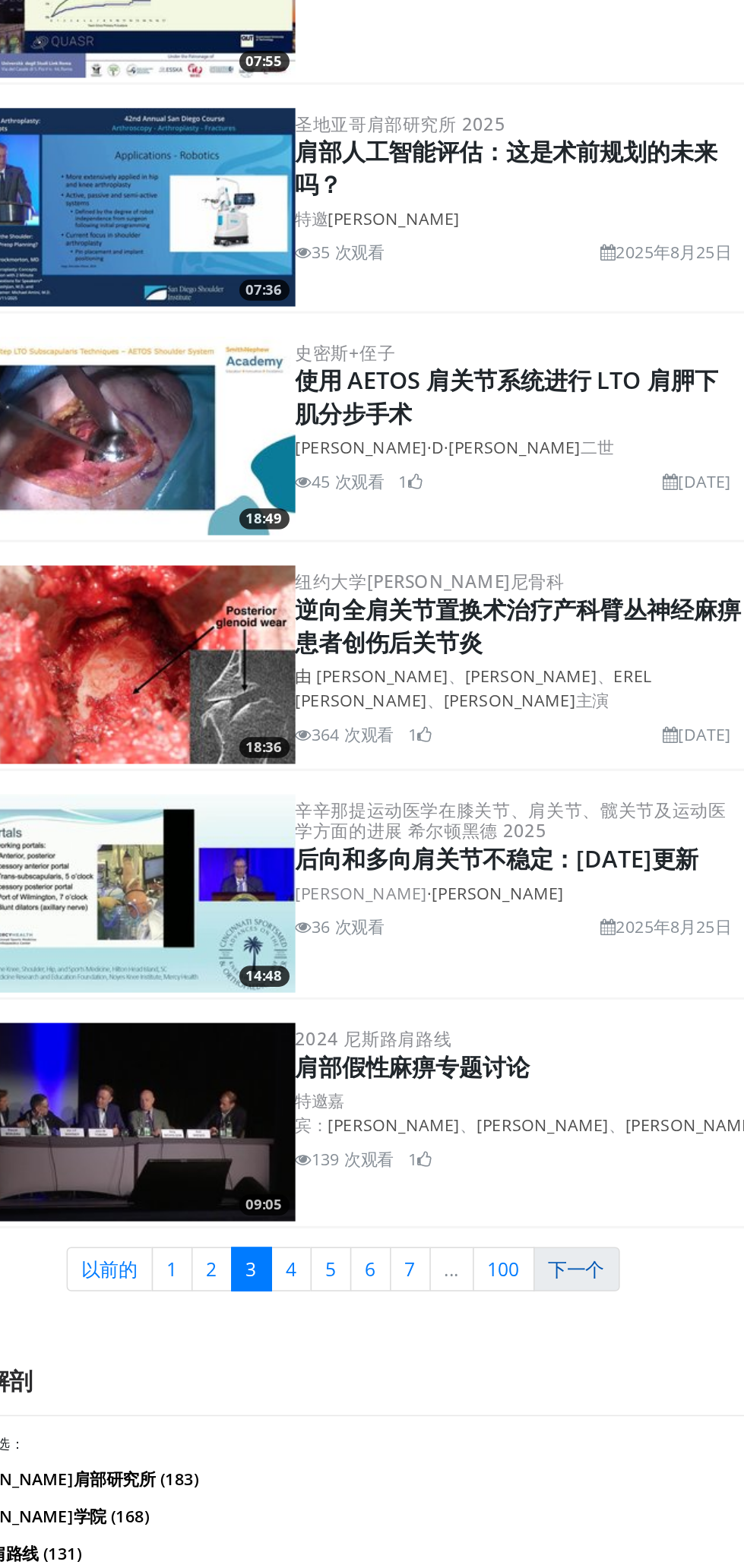
click at [542, 1362] on link "下一个" at bounding box center [525, 1375] width 57 height 29
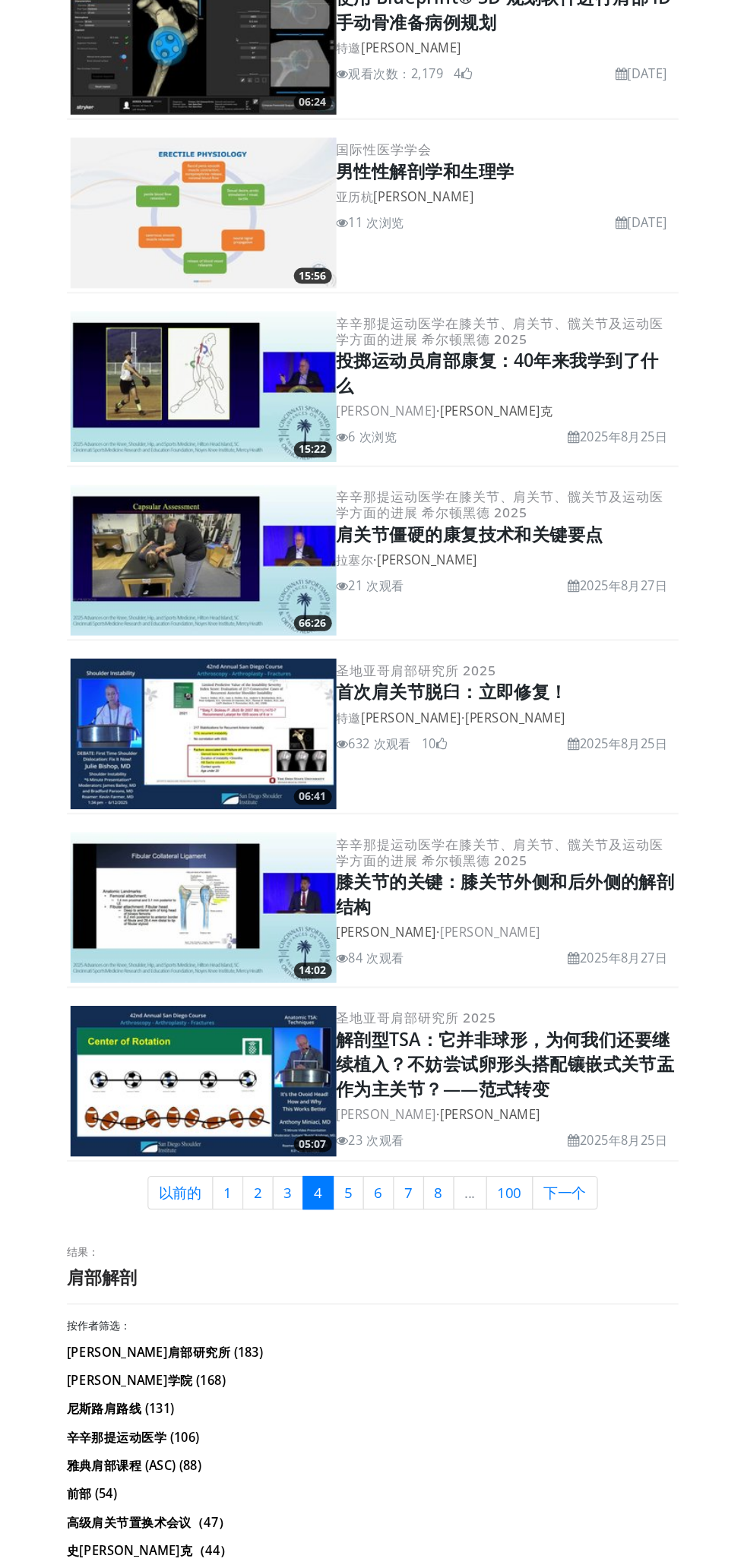
scroll to position [2840, 0]
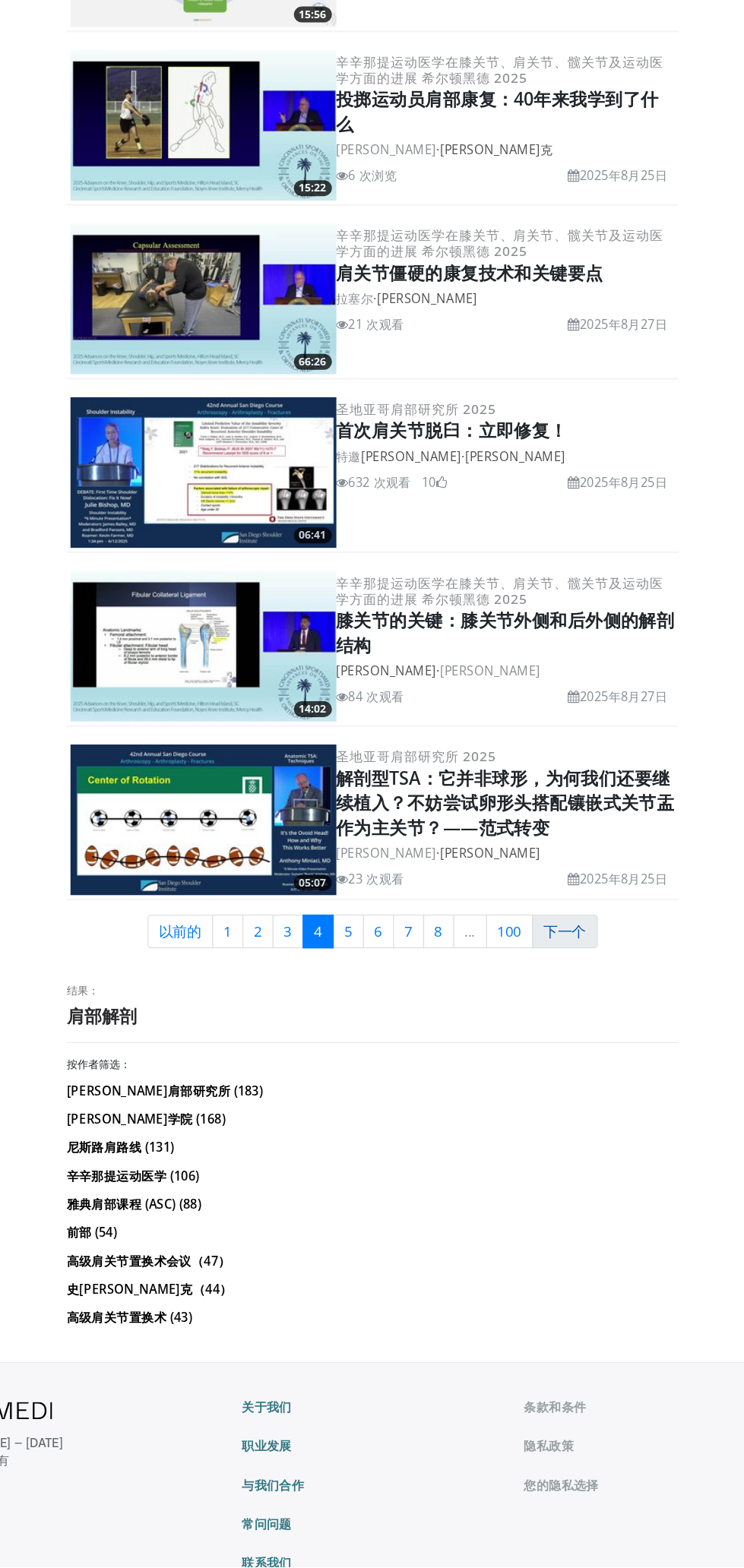
click at [551, 1015] on font "下一个" at bounding box center [538, 1024] width 37 height 17
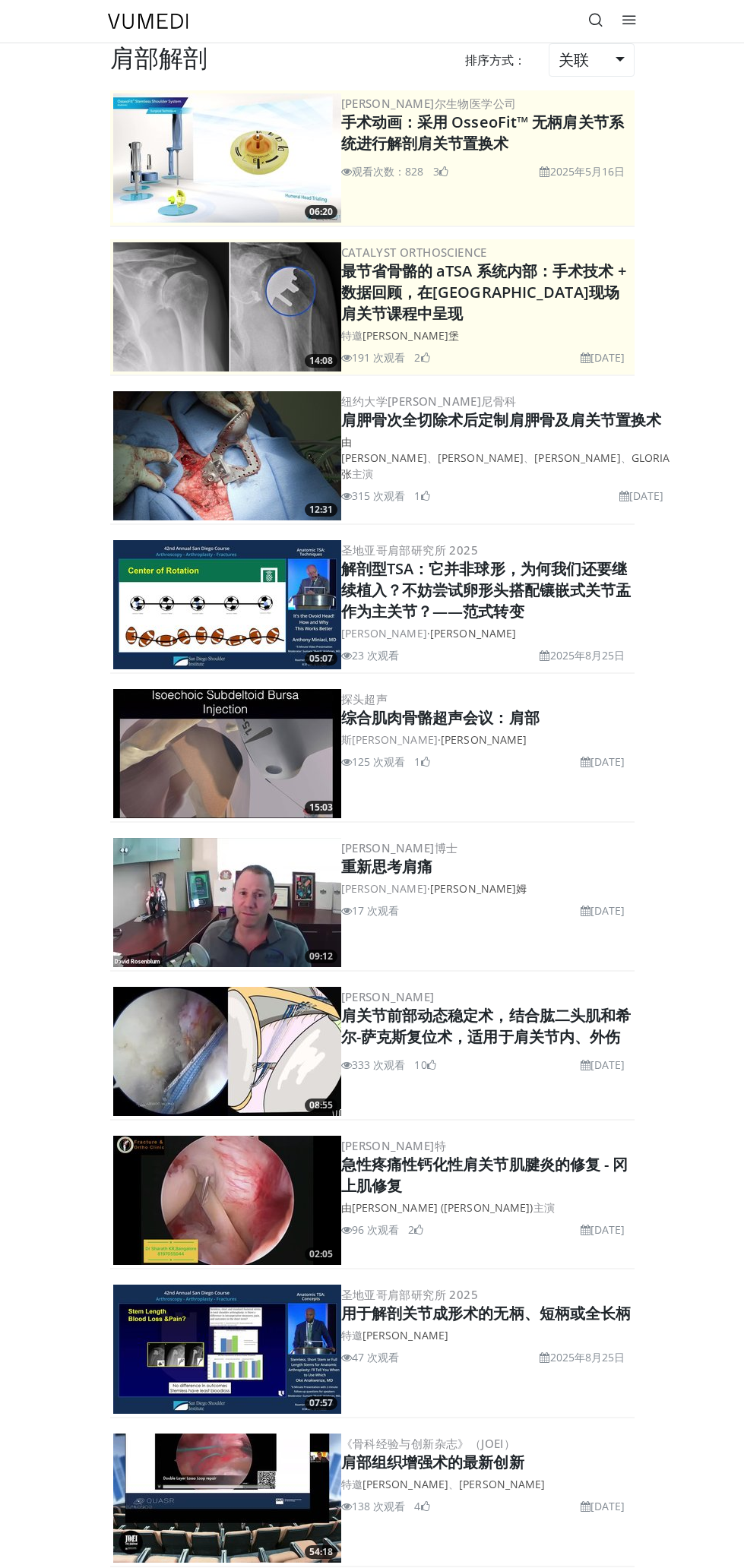
scroll to position [2522, 0]
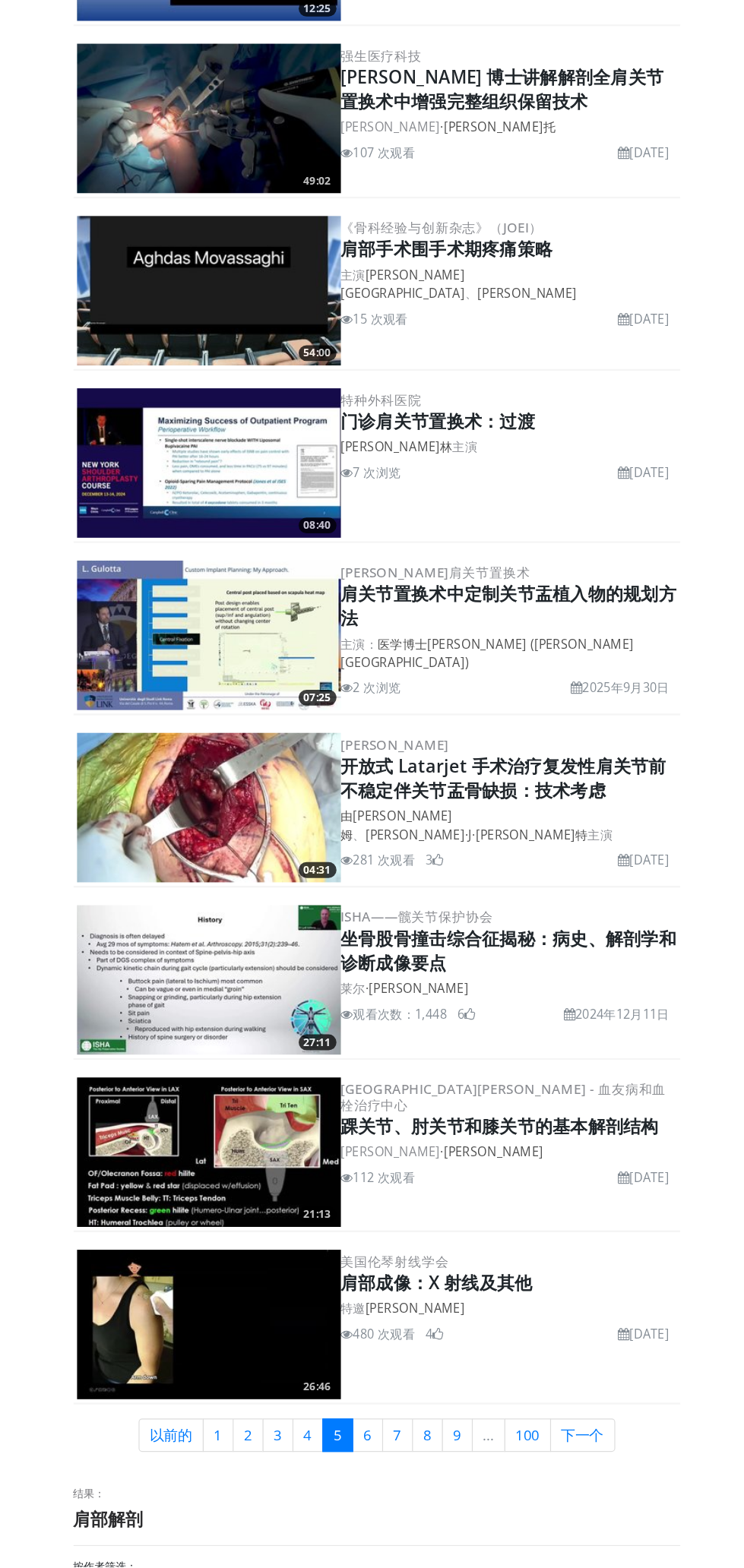
click at [569, 901] on font "开放式 Latarjet 手术治疗复发性肩关节前不稳定伴关节盂骨缺损：技术考虑" at bounding box center [482, 886] width 281 height 42
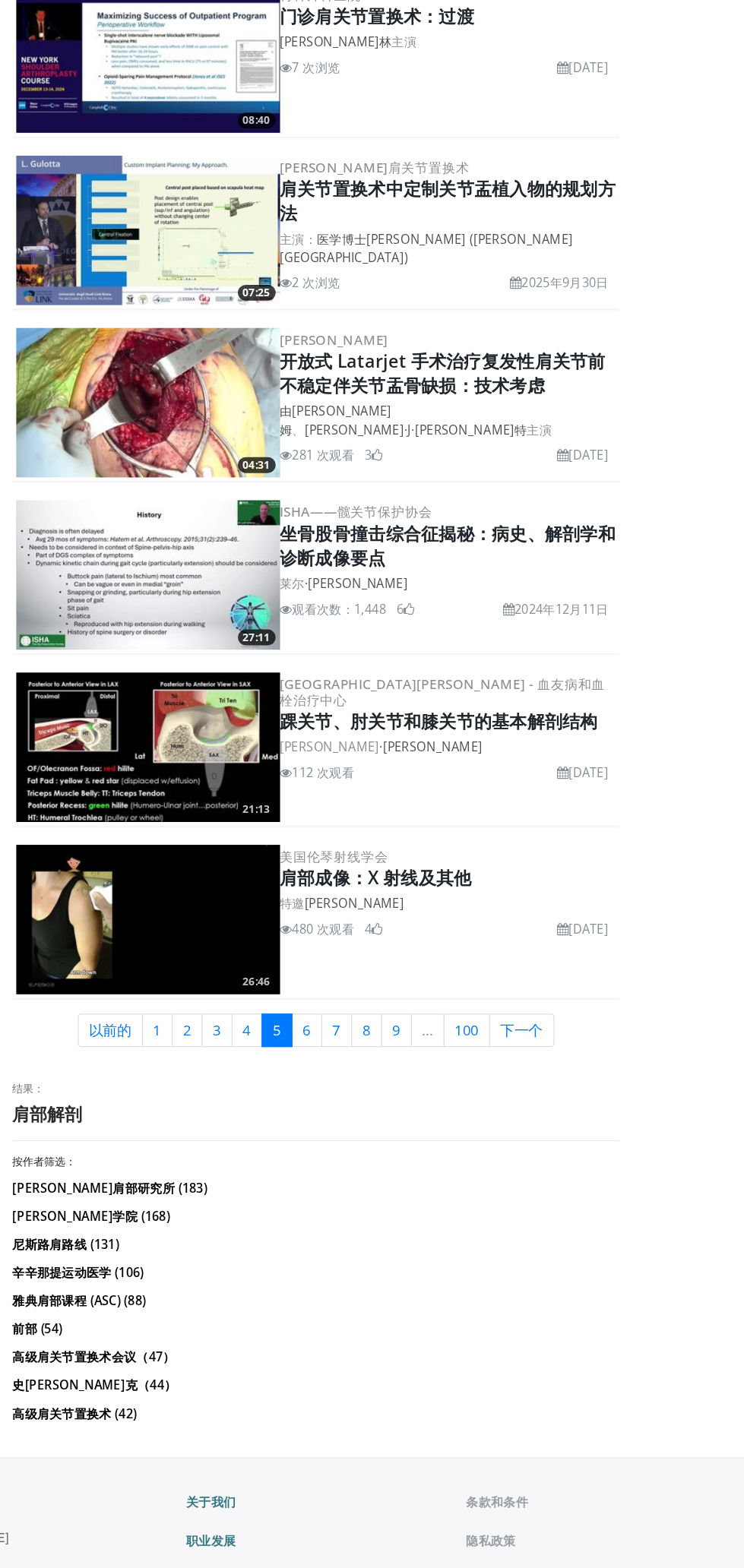
scroll to position [2969, 0]
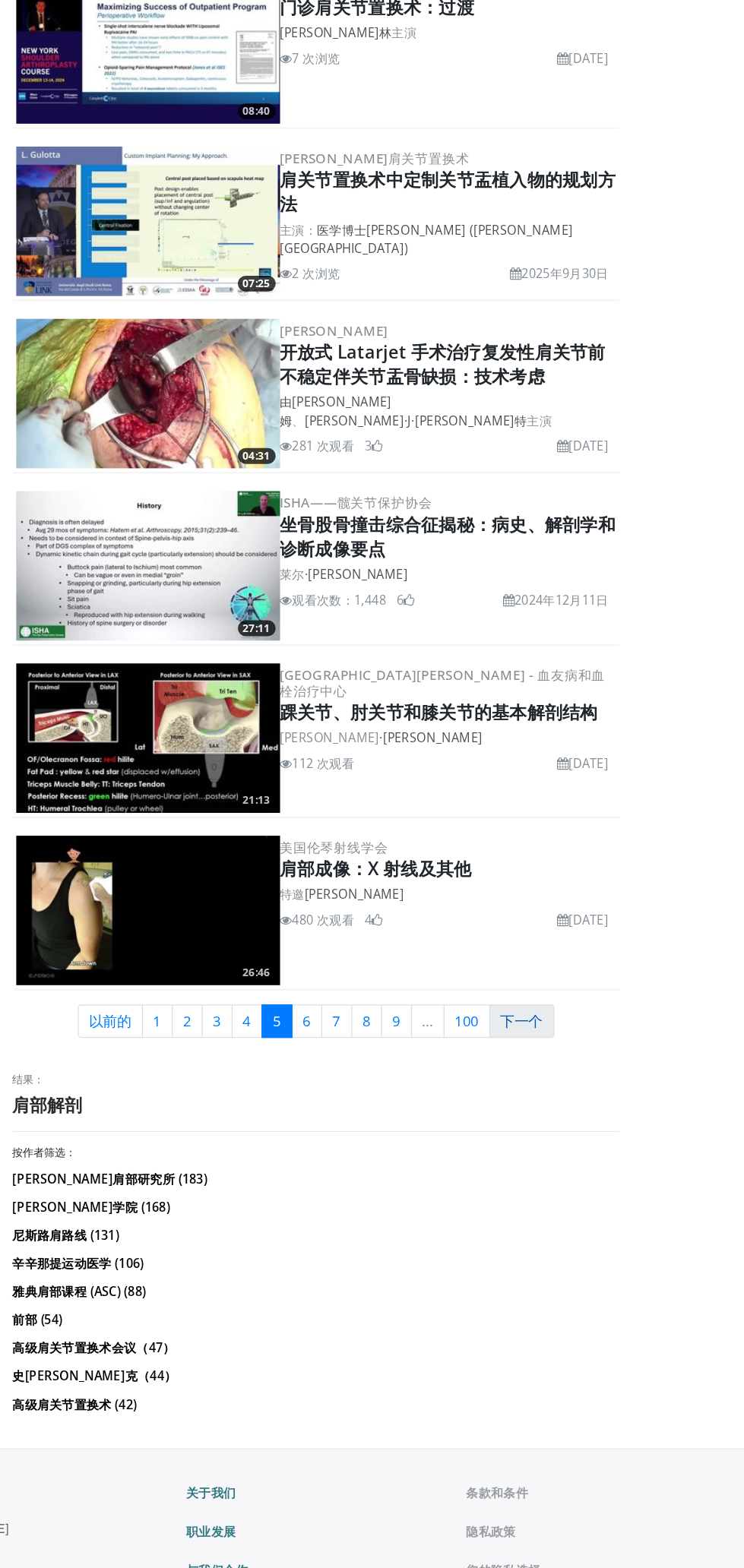
click at [572, 1007] on link "下一个" at bounding box center [551, 1008] width 57 height 29
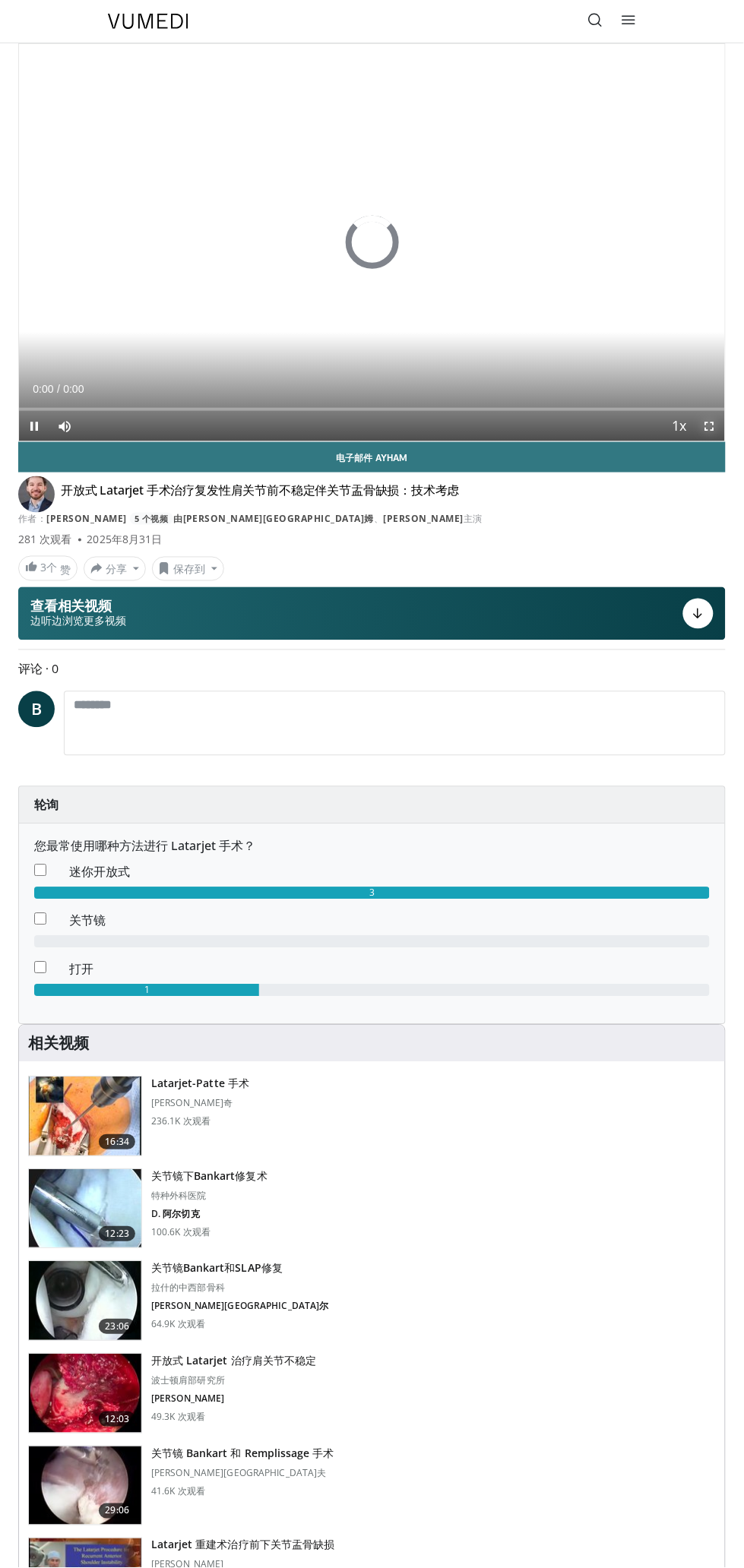
click at [705, 424] on span "Video Player" at bounding box center [710, 427] width 31 height 31
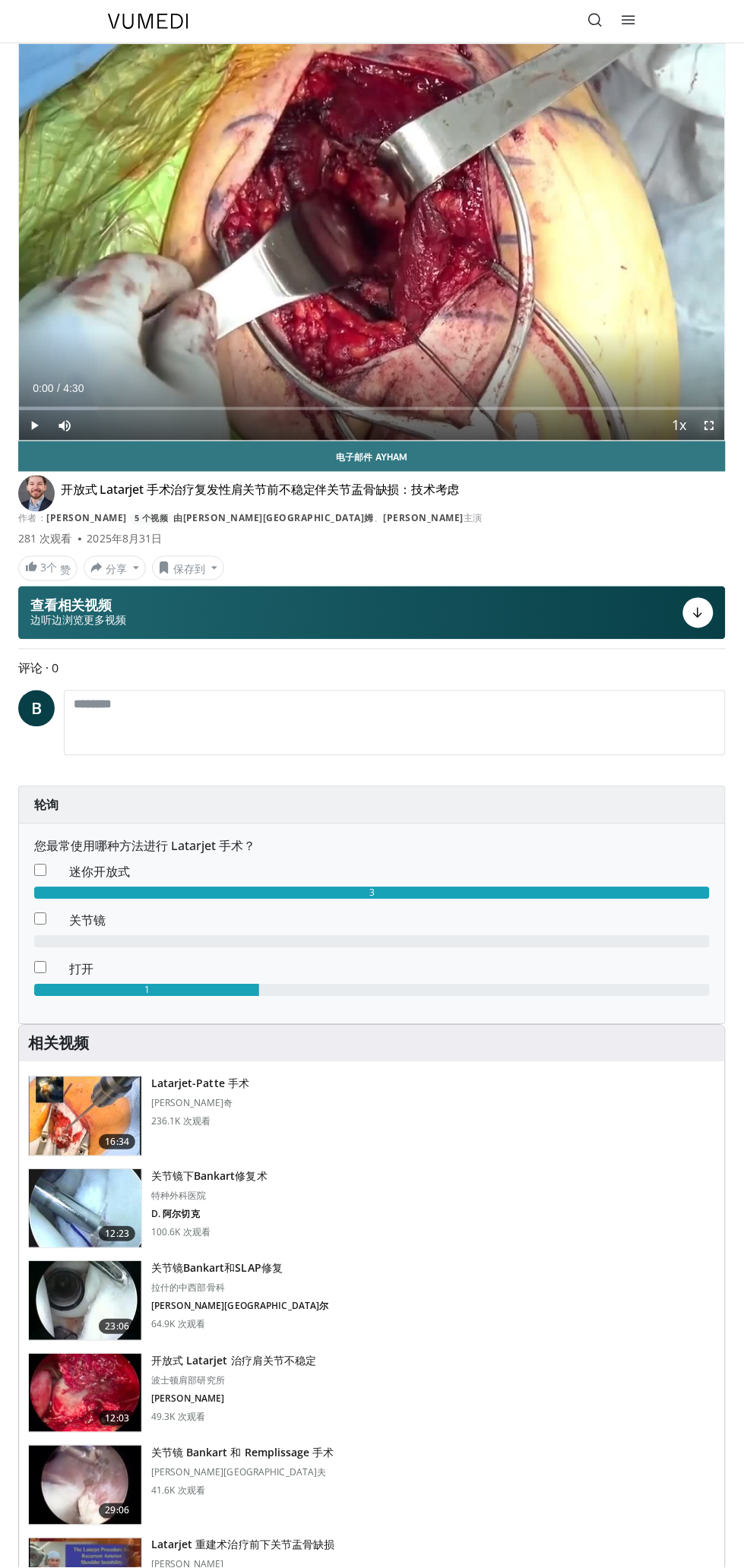
click at [710, 425] on span "Video Player" at bounding box center [710, 426] width 31 height 31
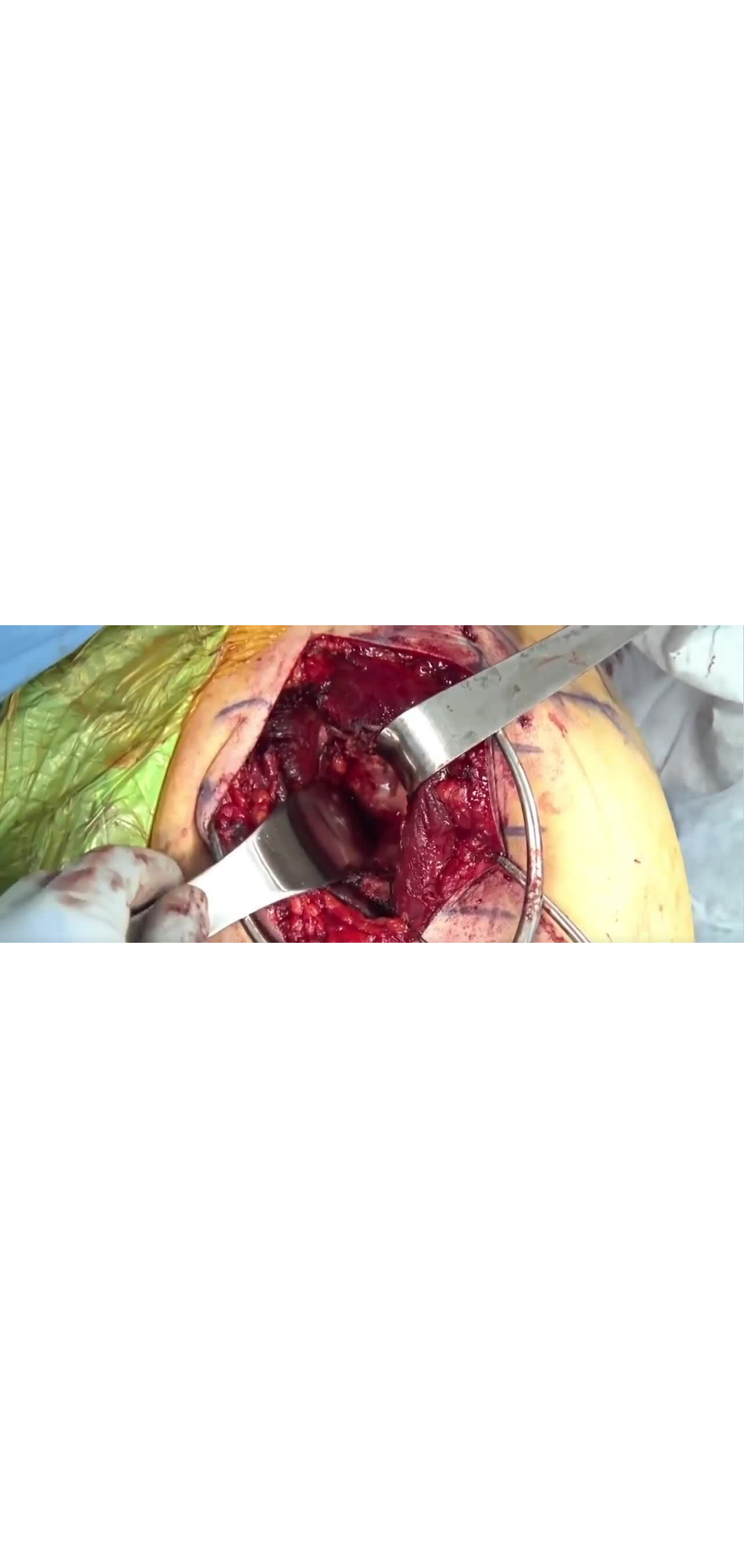
scroll to position [119, 0]
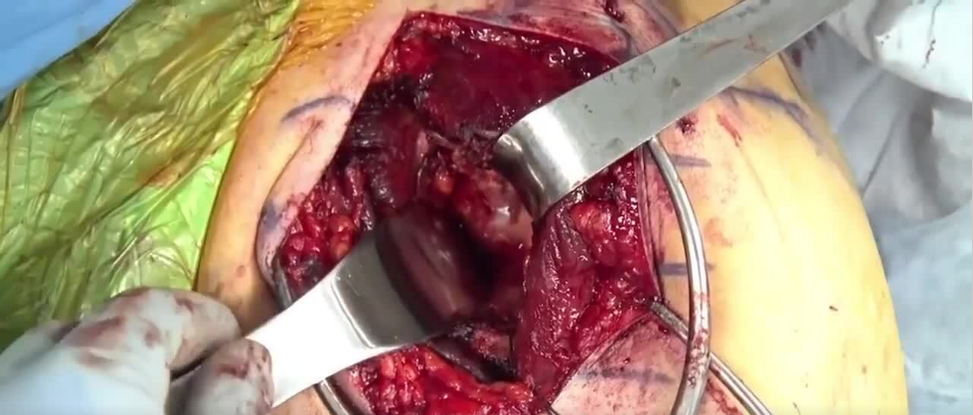
click at [665, 150] on div "10 seconds Tap to unmute" at bounding box center [486, 274] width 973 height 548
click at [492, 270] on icon "Video Player" at bounding box center [486, 273] width 40 height 40
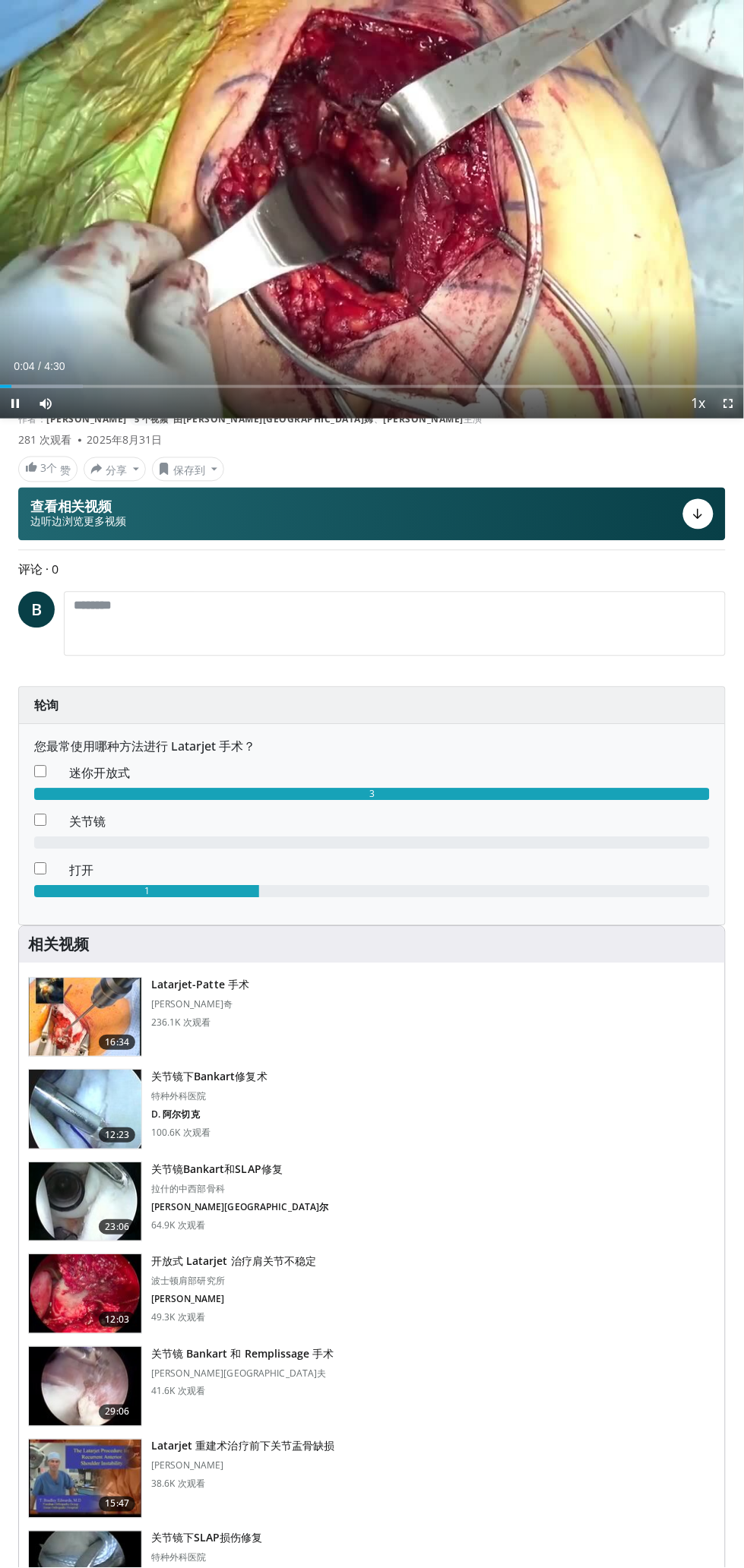
click at [726, 411] on span "Video Player" at bounding box center [729, 404] width 31 height 31
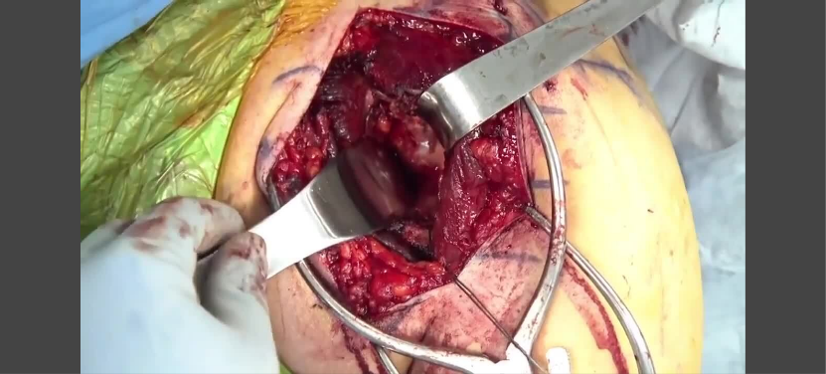
click at [728, 178] on div "10 seconds Tap to unmute" at bounding box center [413, 187] width 826 height 374
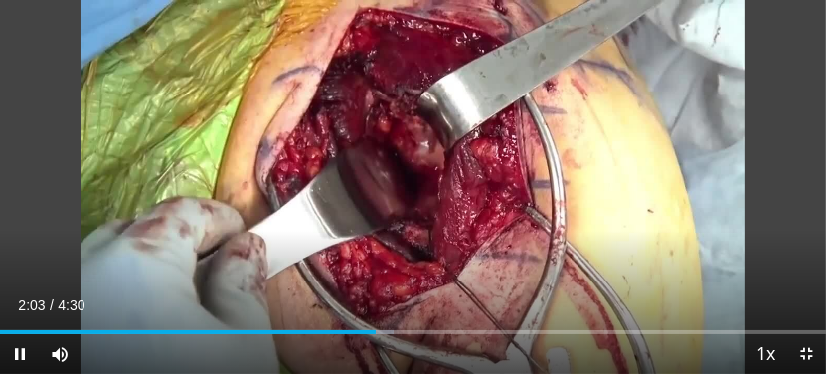
click at [262, 95] on div "10 seconds Tap to unmute" at bounding box center [413, 187] width 826 height 374
click at [751, 202] on div "10 seconds Tap to unmute" at bounding box center [413, 187] width 826 height 374
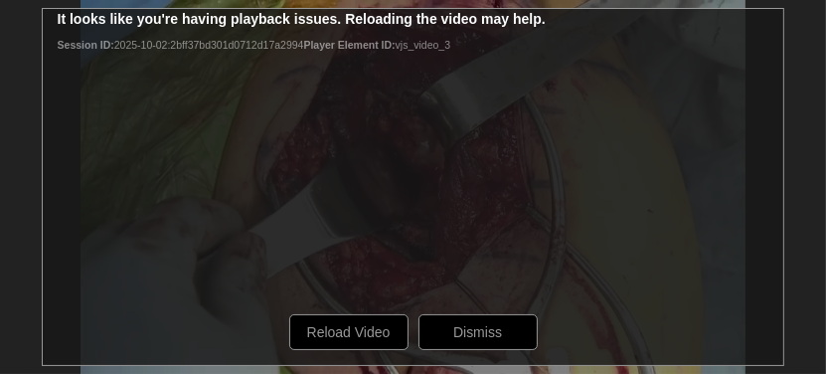
click at [476, 331] on div "10 seconds Tap to unmute" at bounding box center [413, 187] width 826 height 374
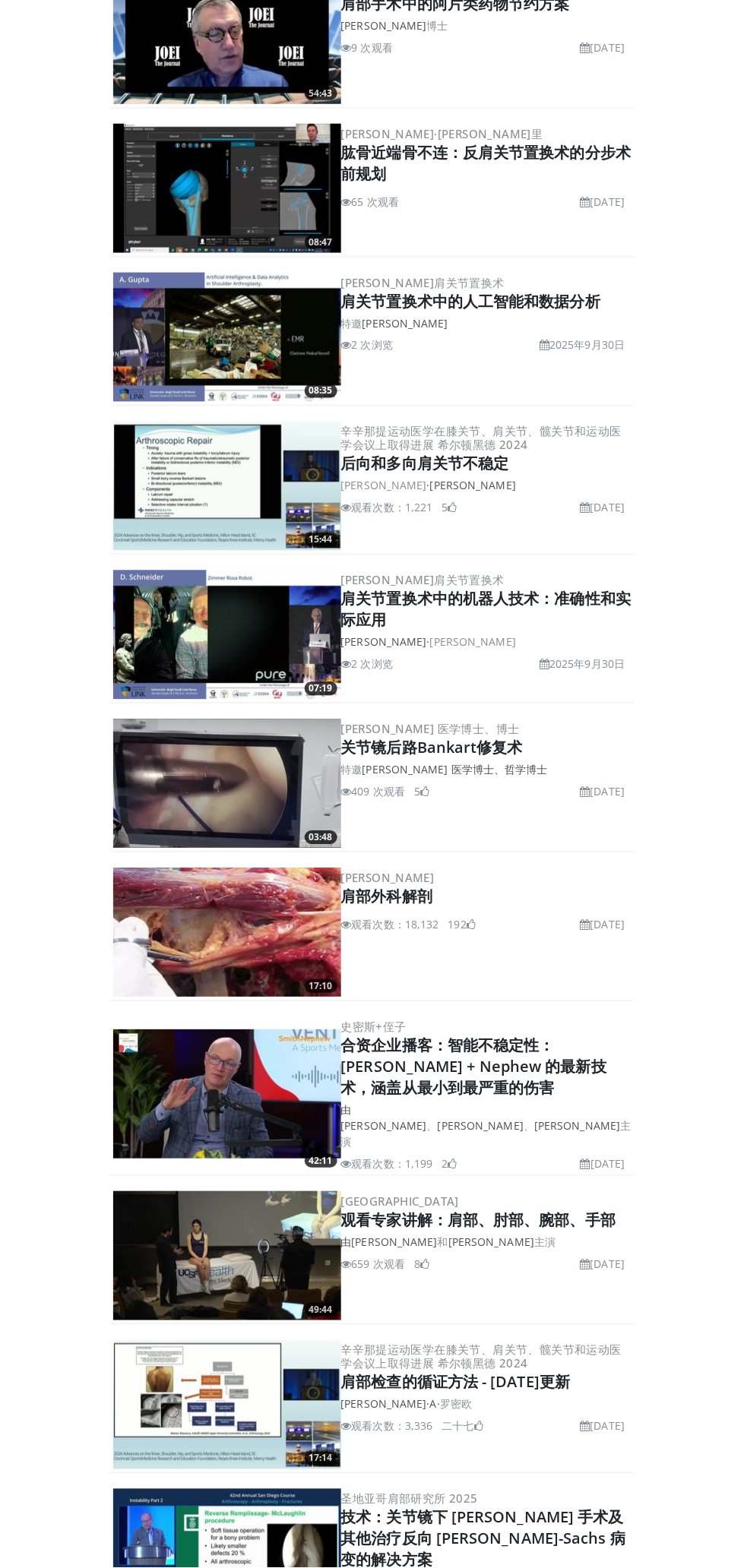
scroll to position [1169, 0]
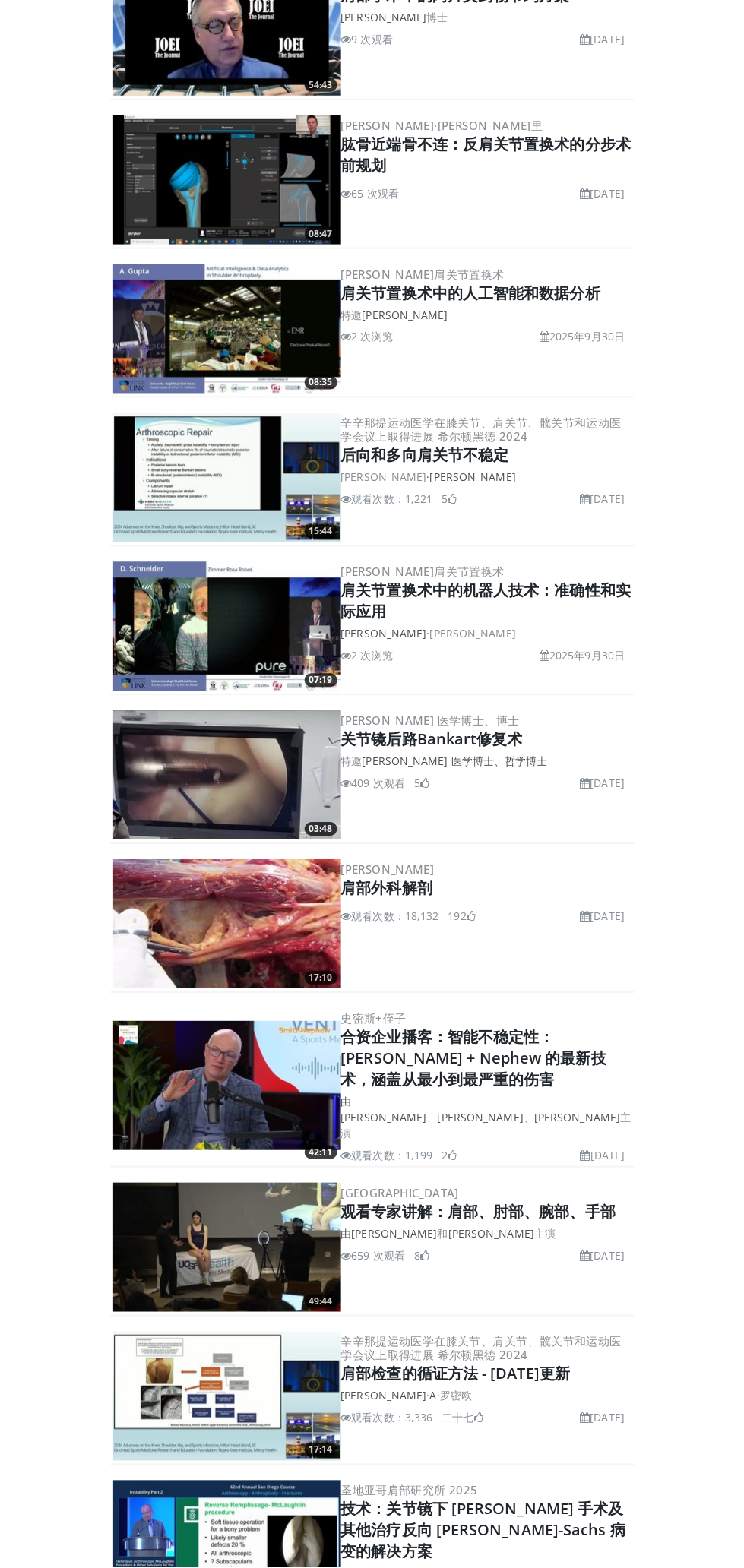
click at [302, 925] on img at bounding box center [227, 924] width 228 height 129
click at [576, 924] on div "菲利波·卡斯托尔迪 肩部外科解剖 观看次数：18,132 2012年3月5日 192" at bounding box center [486, 924] width 291 height 129
click at [312, 925] on img at bounding box center [227, 924] width 228 height 129
click at [232, 927] on img at bounding box center [227, 924] width 228 height 129
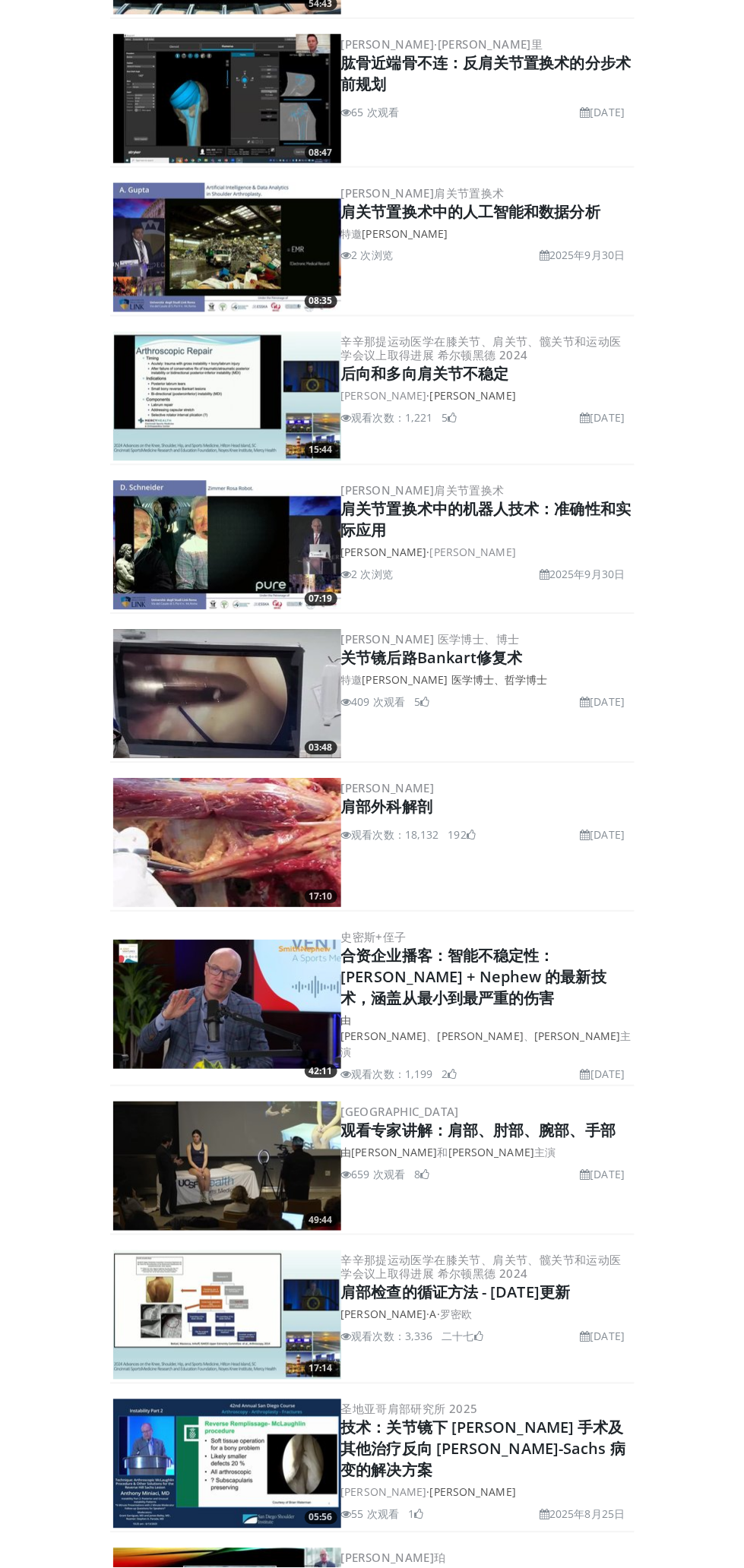
scroll to position [1251, 0]
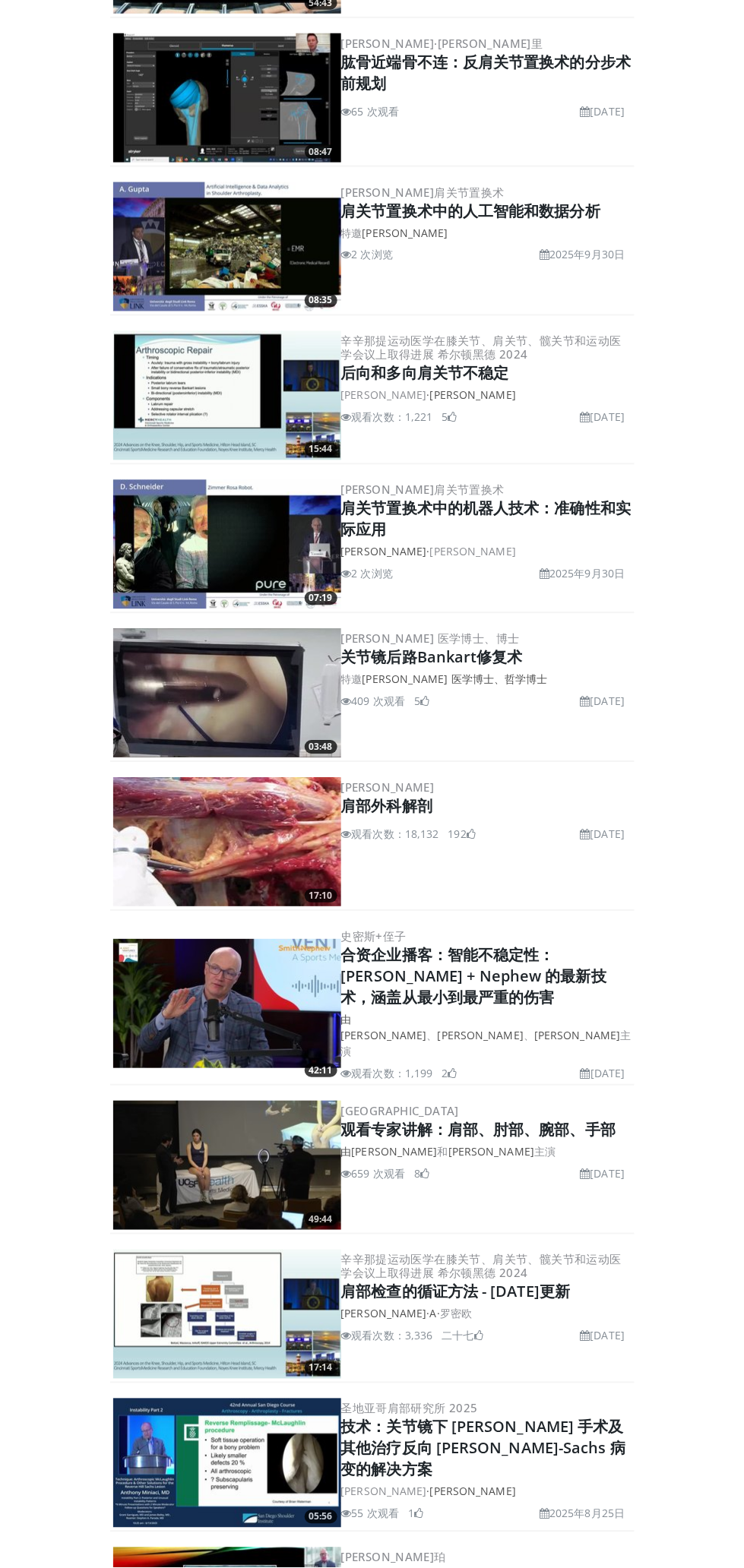
click at [547, 846] on div "菲利波·卡斯托尔迪 肩部外科解剖 观看次数：18,132 2012年3月5日 192" at bounding box center [486, 842] width 291 height 129
click at [245, 849] on img at bounding box center [227, 842] width 228 height 129
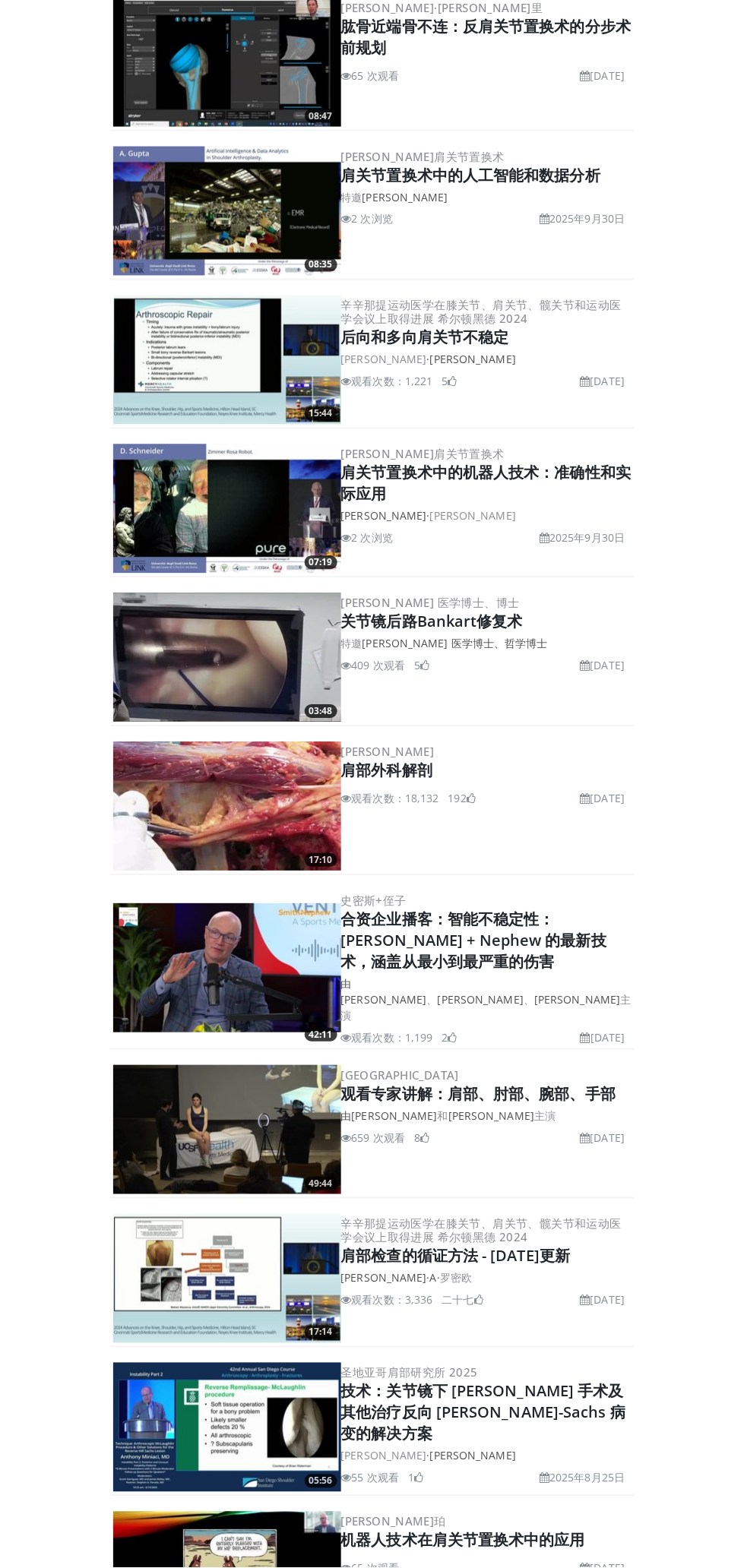
scroll to position [1194, 0]
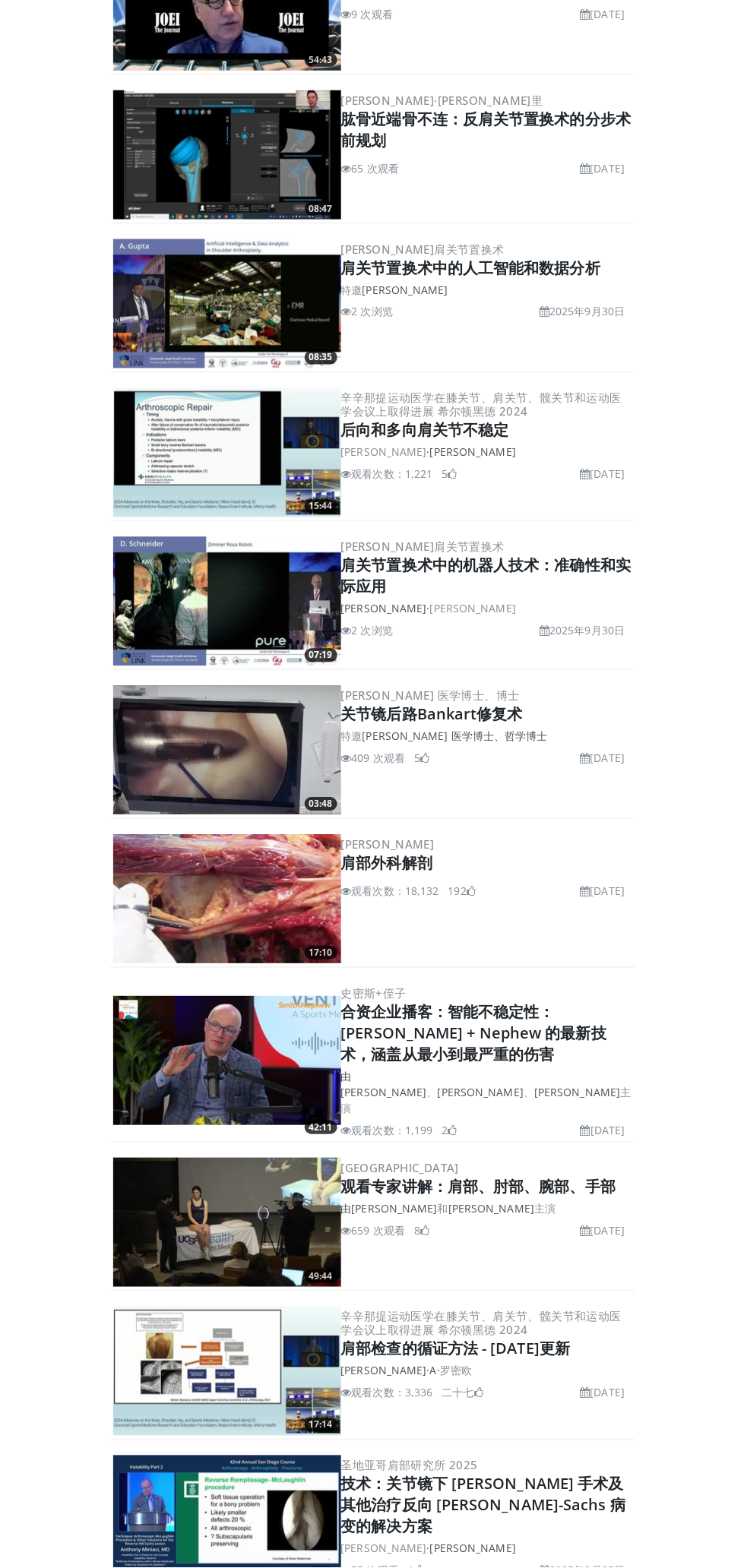
click at [203, 1006] on img at bounding box center [227, 1061] width 228 height 129
click at [229, 910] on img at bounding box center [227, 899] width 228 height 129
click at [460, 907] on div "菲利波·卡斯托尔迪 肩部外科解剖 观看次数：18,132 2012年3月5日 192" at bounding box center [486, 899] width 291 height 129
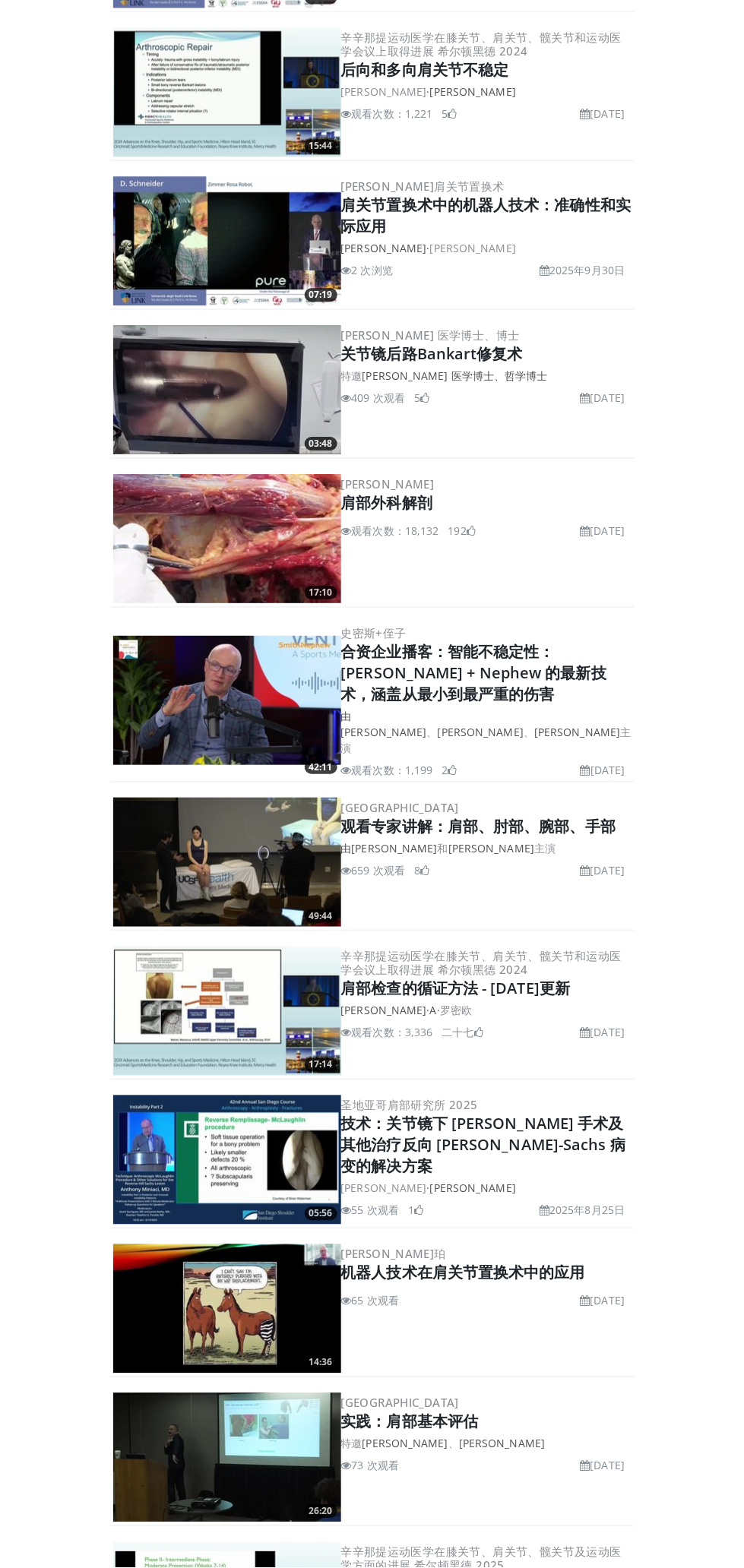
scroll to position [1553, 0]
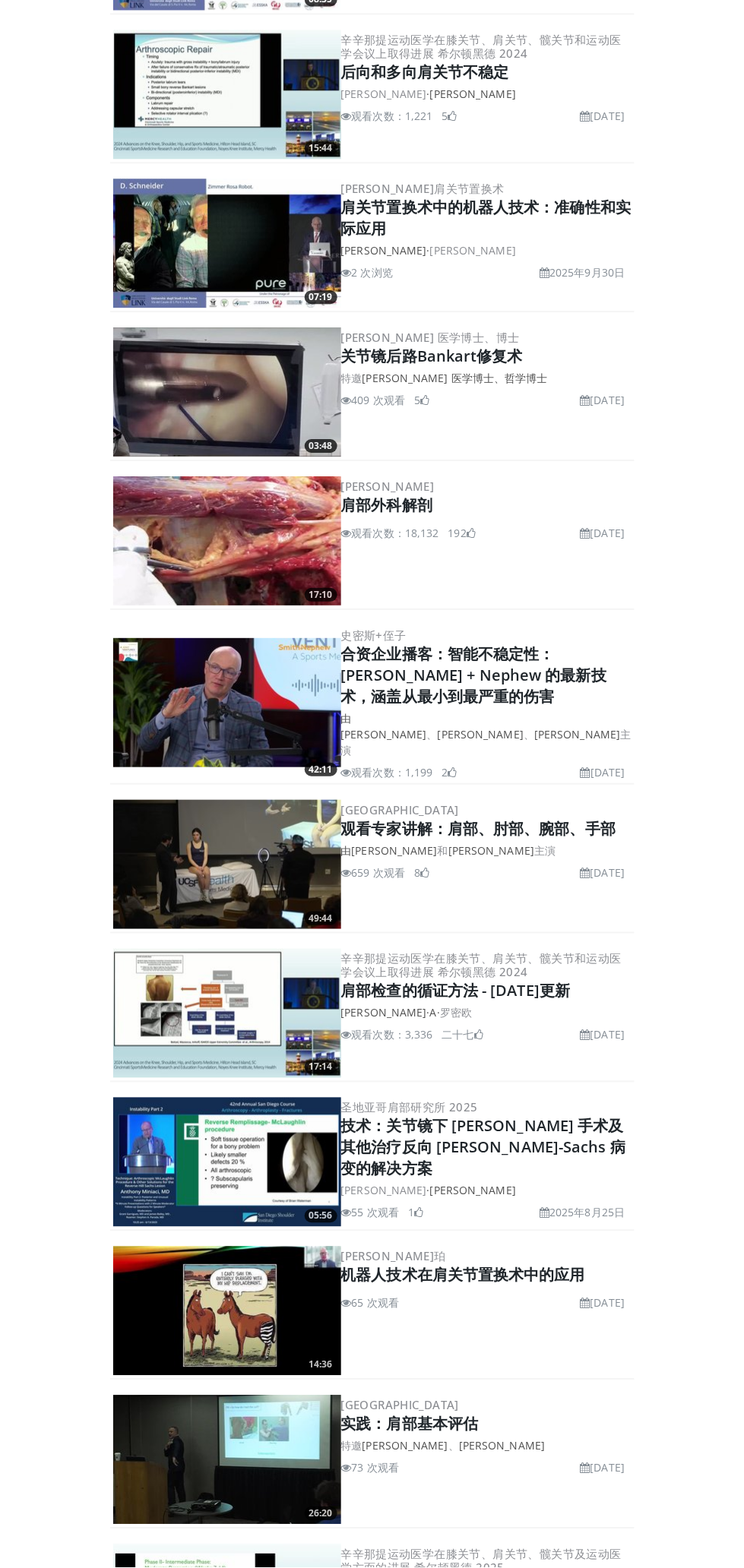
click at [285, 534] on img at bounding box center [227, 541] width 228 height 129
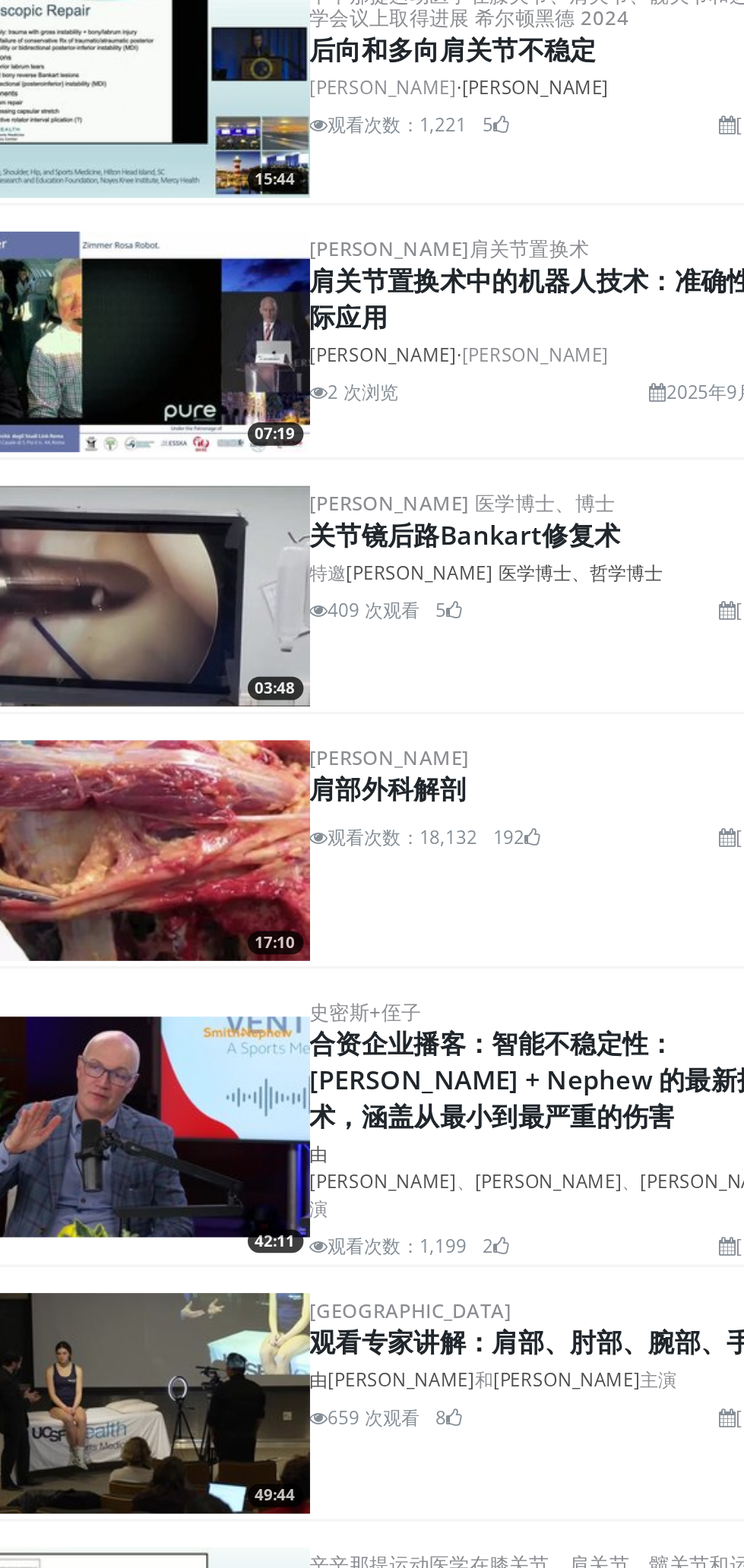
scroll to position [1022, 0]
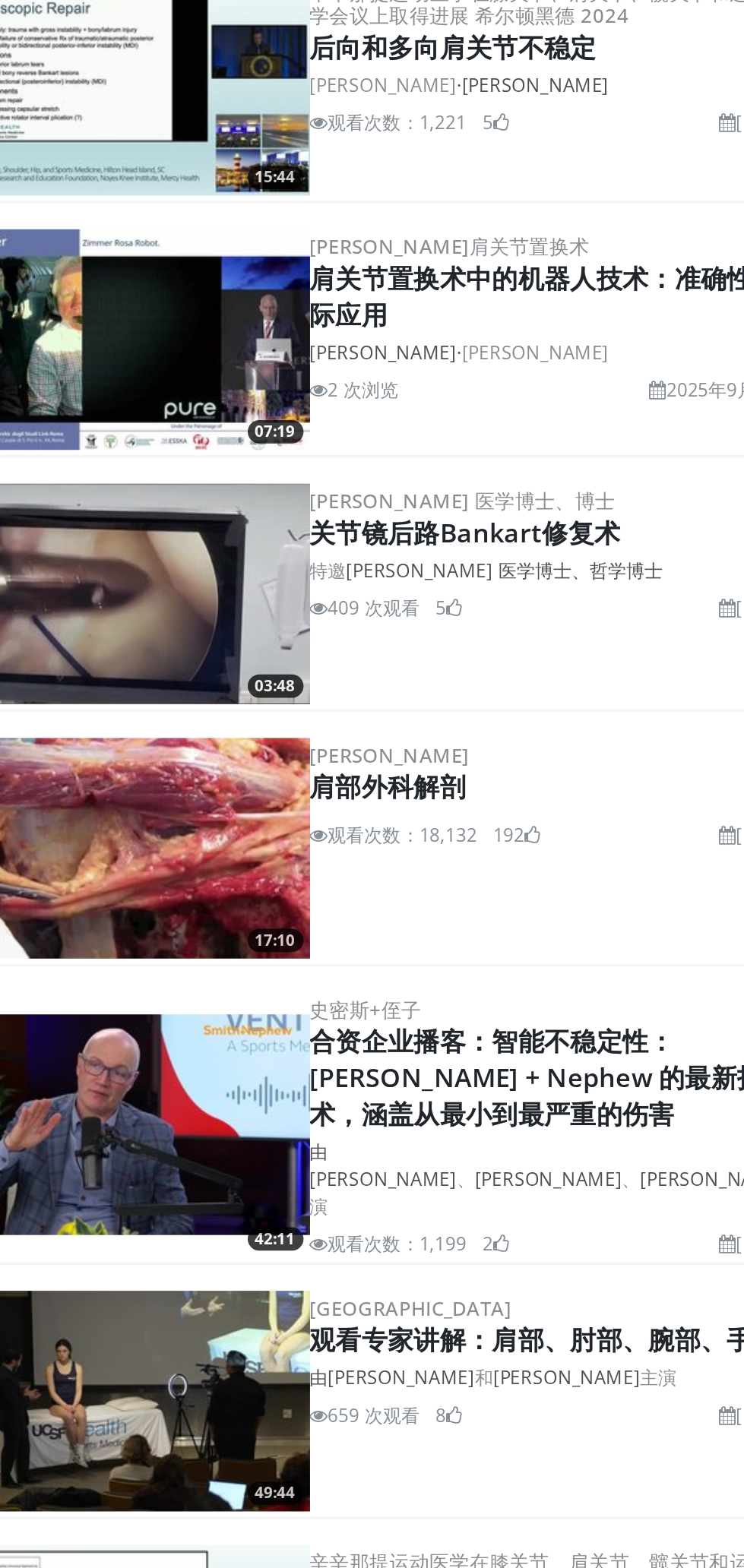
click at [280, 1083] on img at bounding box center [227, 1072] width 228 height 129
click at [431, 1025] on font "肩部外科解剖" at bounding box center [387, 1035] width 92 height 21
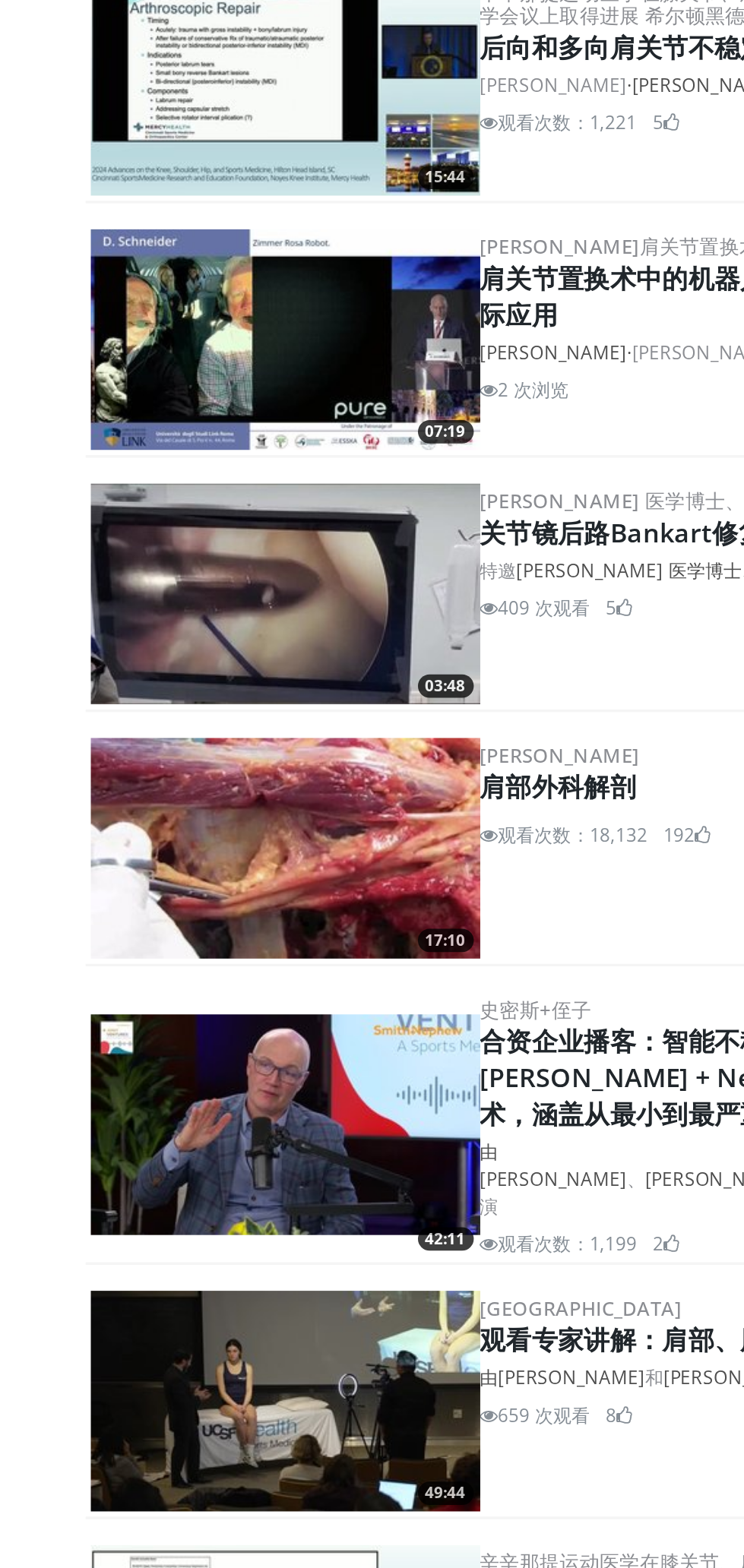
click at [271, 1062] on img at bounding box center [227, 1072] width 228 height 129
click at [278, 1115] on img at bounding box center [227, 1072] width 228 height 129
click at [297, 1111] on img at bounding box center [227, 1072] width 228 height 129
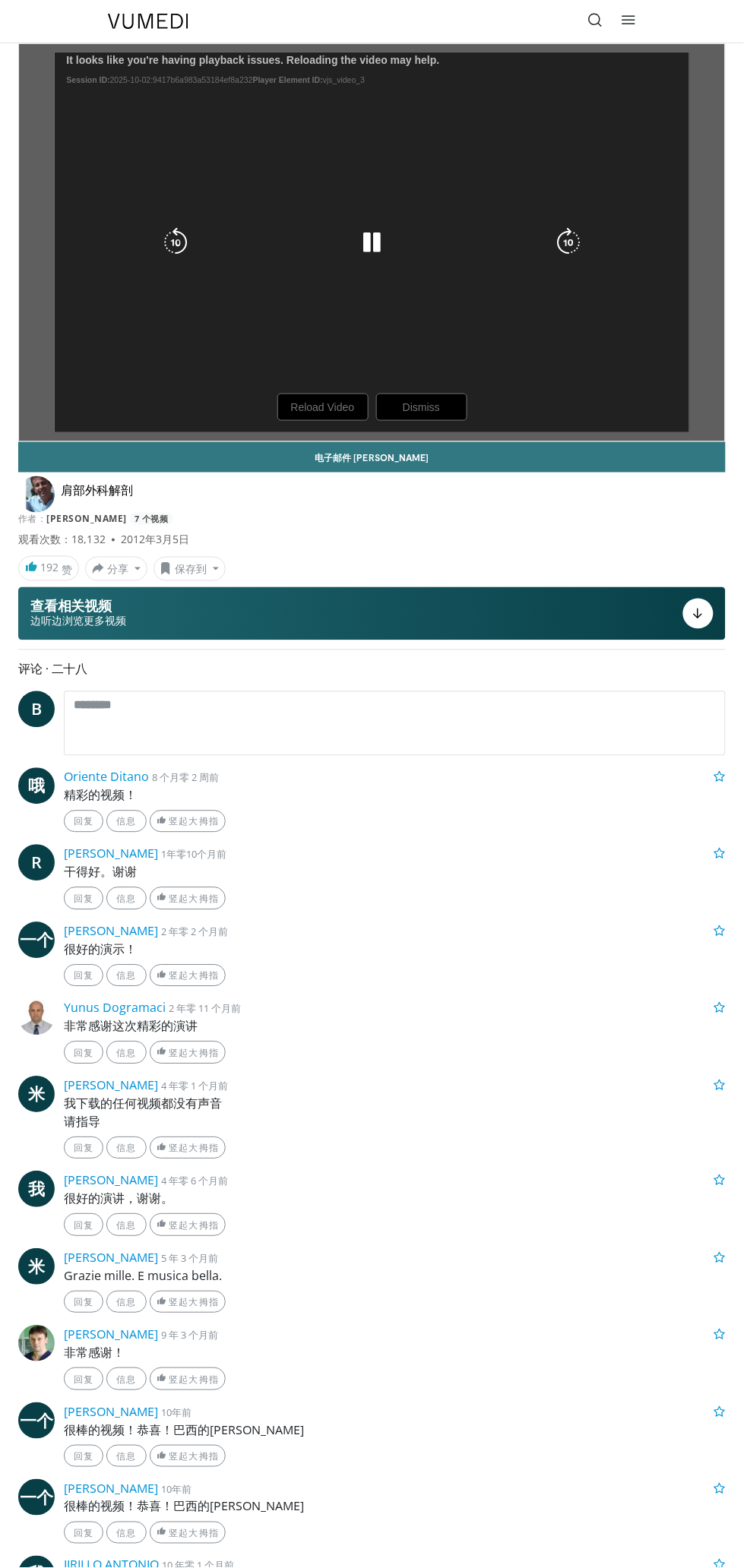
click at [319, 413] on div "10 seconds Tap to unmute" at bounding box center [372, 243] width 706 height 398
click at [375, 252] on icon "Video Player" at bounding box center [372, 242] width 31 height 31
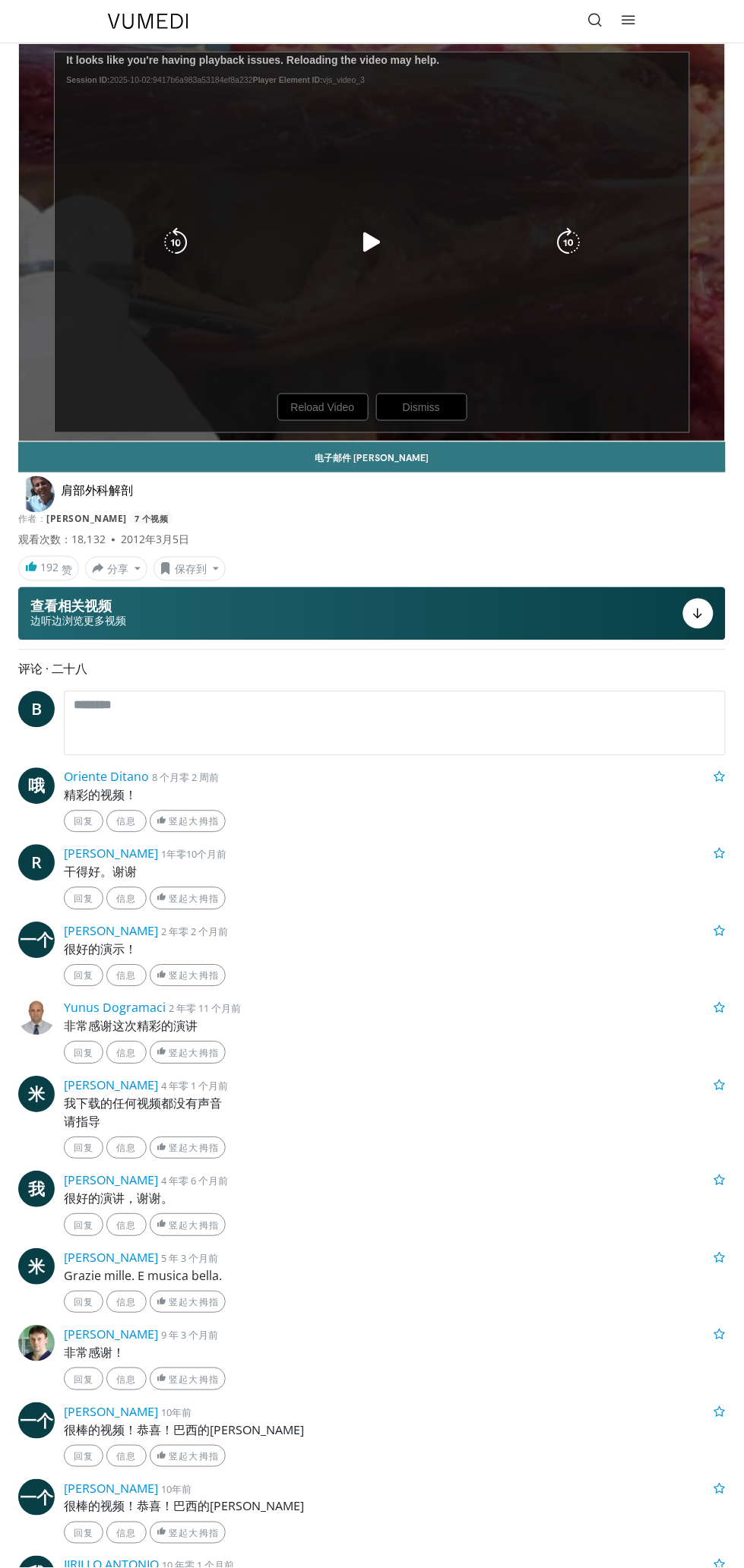
click at [328, 420] on div "10 seconds Tap to unmute" at bounding box center [372, 243] width 706 height 398
click at [366, 246] on icon "Video Player" at bounding box center [372, 242] width 31 height 31
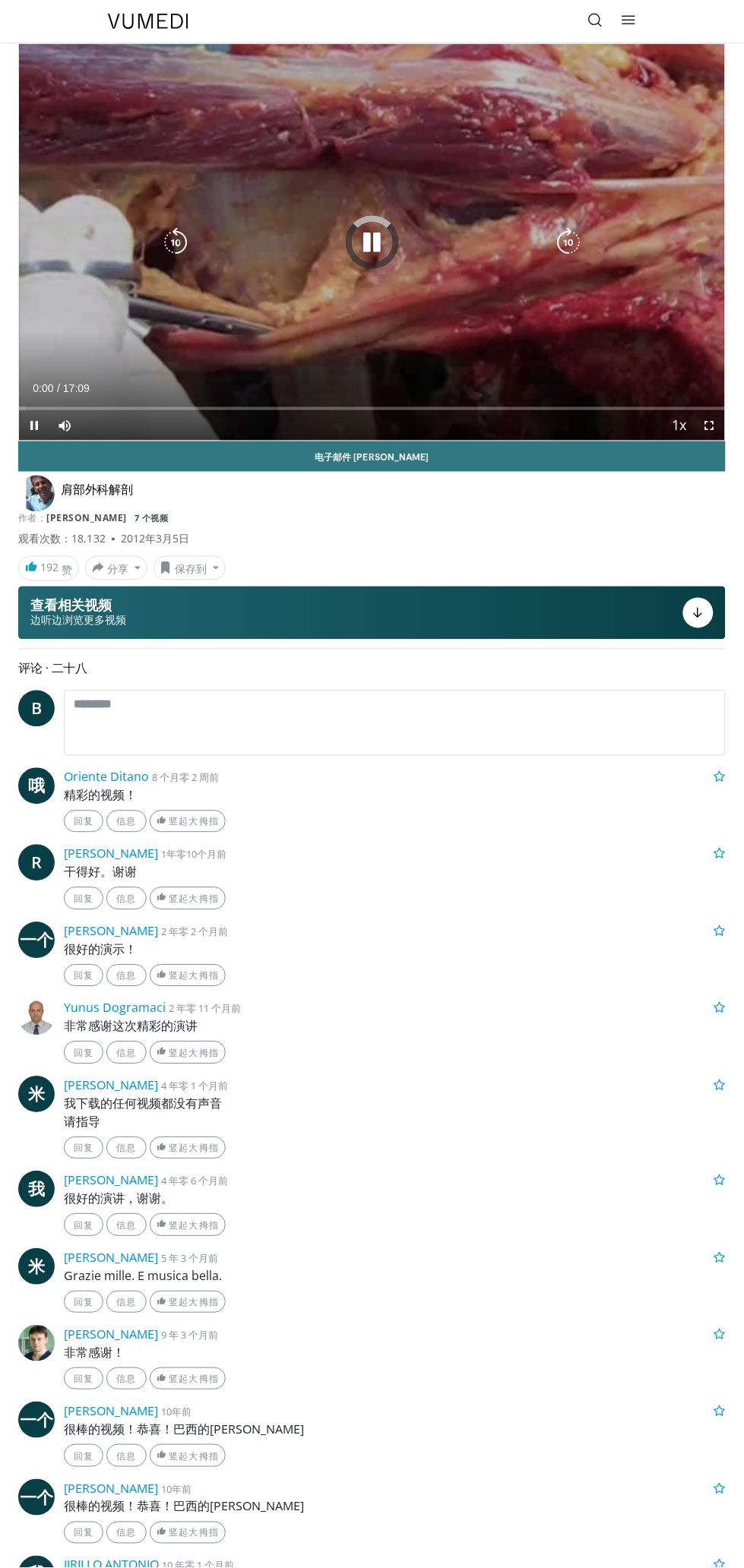
click at [671, 318] on div "10 seconds Tap to unmute" at bounding box center [372, 242] width 706 height 397
click at [684, 346] on div "10 seconds Tap to unmute" at bounding box center [372, 242] width 706 height 397
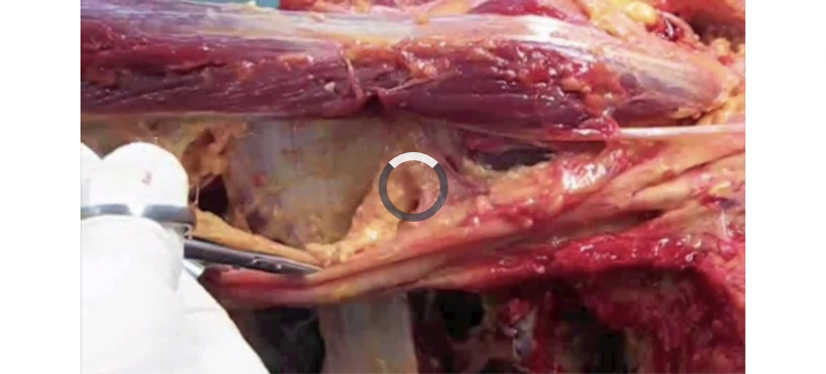
click at [702, 149] on div "10 seconds Tap to unmute" at bounding box center [413, 187] width 826 height 374
click at [660, 167] on icon "Video Player" at bounding box center [641, 187] width 40 height 40
click at [673, 170] on div "10 seconds Tap to unmute" at bounding box center [413, 187] width 826 height 374
click at [645, 180] on icon "Video Player" at bounding box center [641, 187] width 40 height 40
click at [682, 160] on div "10 seconds Tap to unmute" at bounding box center [413, 187] width 826 height 374
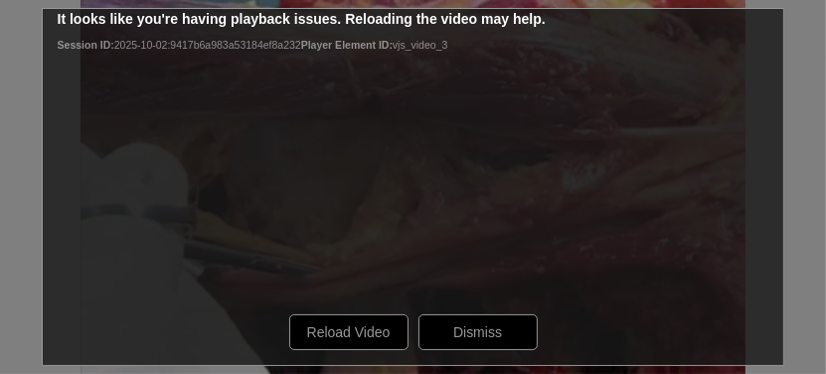
click at [338, 338] on div "10 seconds Tap to unmute" at bounding box center [413, 187] width 826 height 374
click at [456, 350] on div "10 seconds Tap to unmute" at bounding box center [413, 187] width 826 height 374
click at [354, 347] on div "10 seconds Tap to unmute" at bounding box center [413, 187] width 826 height 374
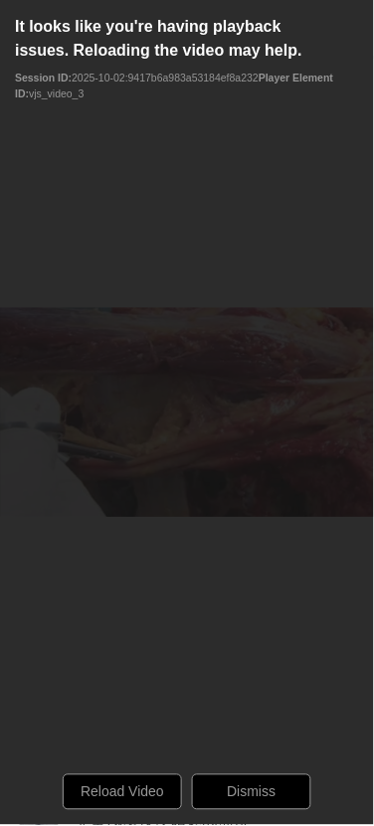
click at [256, 492] on div "10 seconds Tap to unmute" at bounding box center [187, 413] width 374 height 826
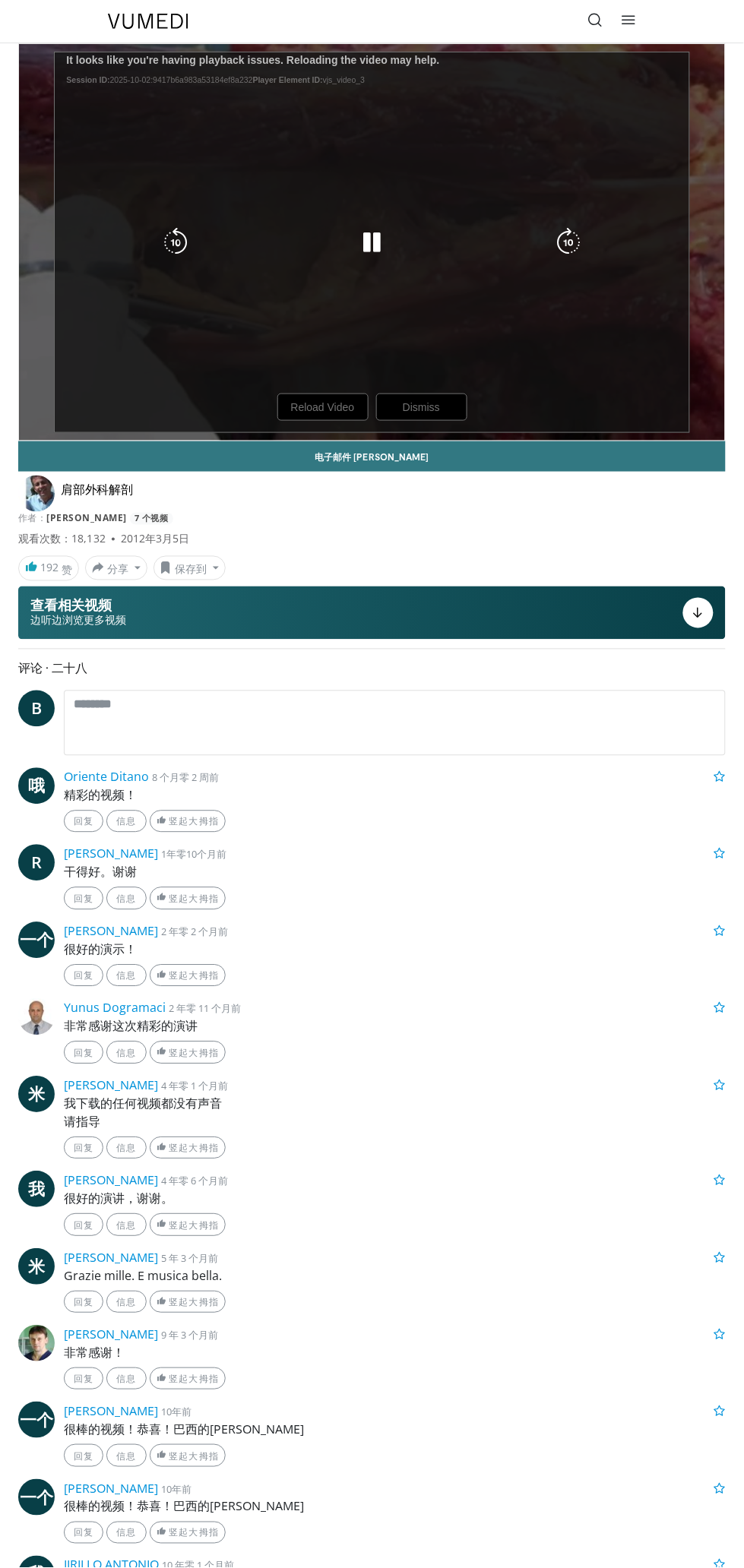
click at [516, 265] on div "10 seconds Tap to unmute" at bounding box center [372, 242] width 706 height 397
click at [587, 288] on div "10 seconds Tap to unmute" at bounding box center [372, 242] width 706 height 397
click at [307, 423] on div "10 seconds Tap to unmute" at bounding box center [372, 242] width 706 height 397
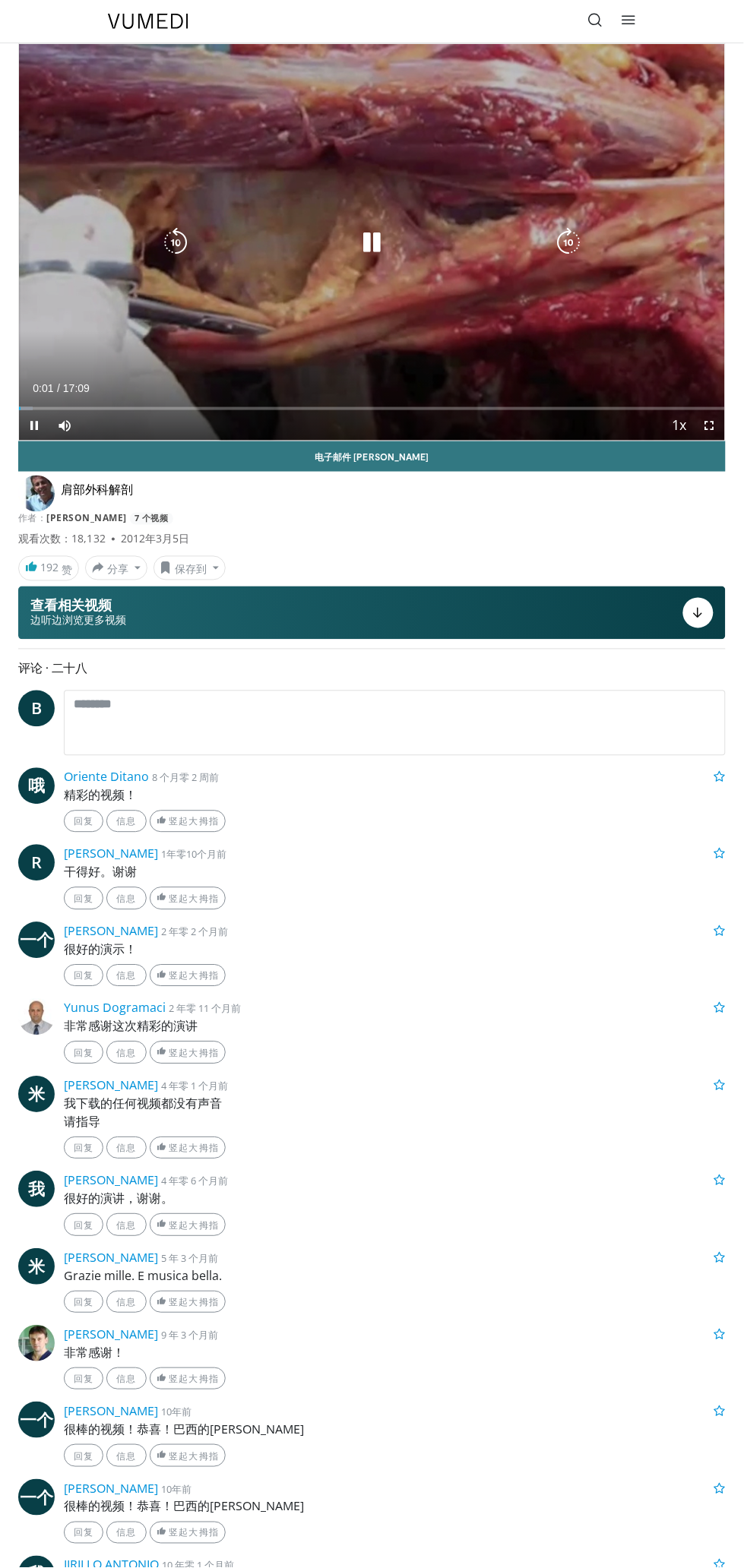
click at [693, 364] on div "10 seconds Tap to unmute" at bounding box center [372, 242] width 706 height 397
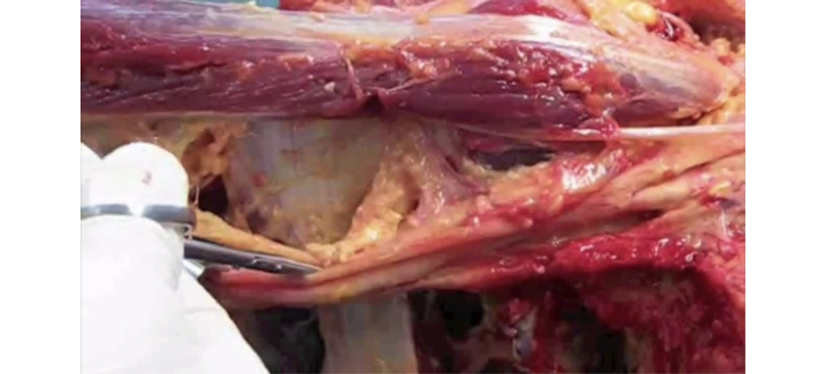
click at [628, 122] on div "10 seconds Tap to unmute" at bounding box center [413, 187] width 826 height 374
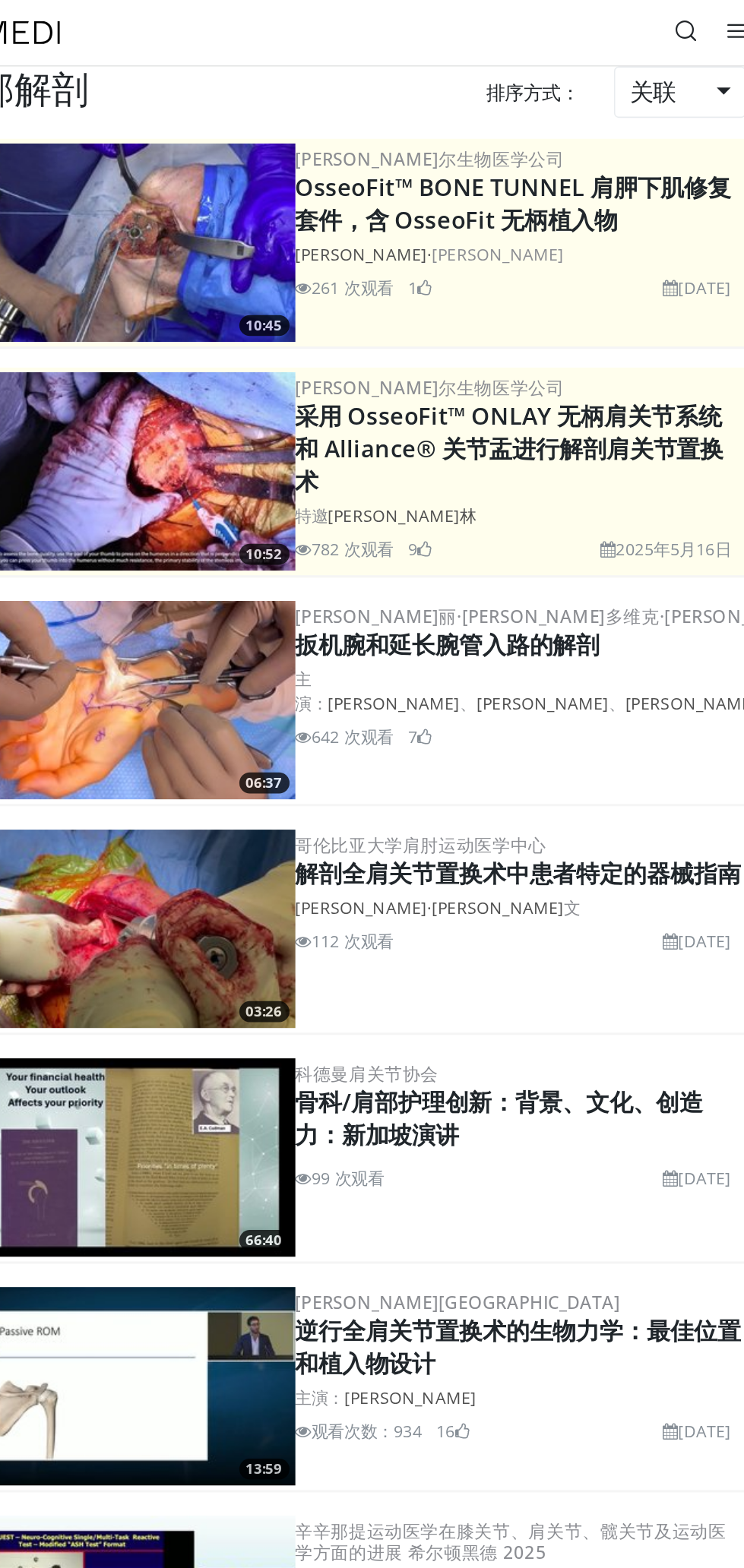
click at [592, 26] on icon at bounding box center [596, 20] width 15 height 15
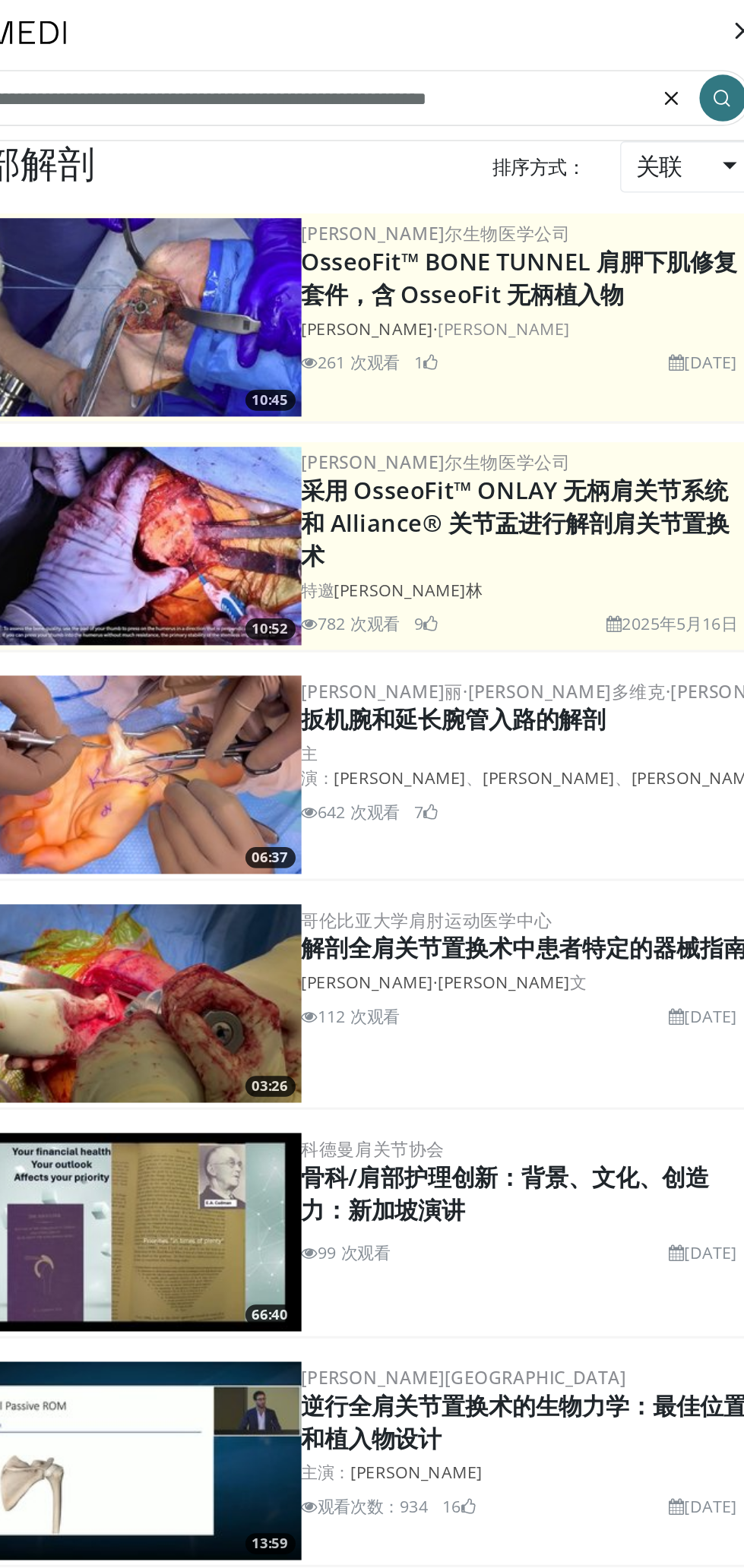
type input "**********"
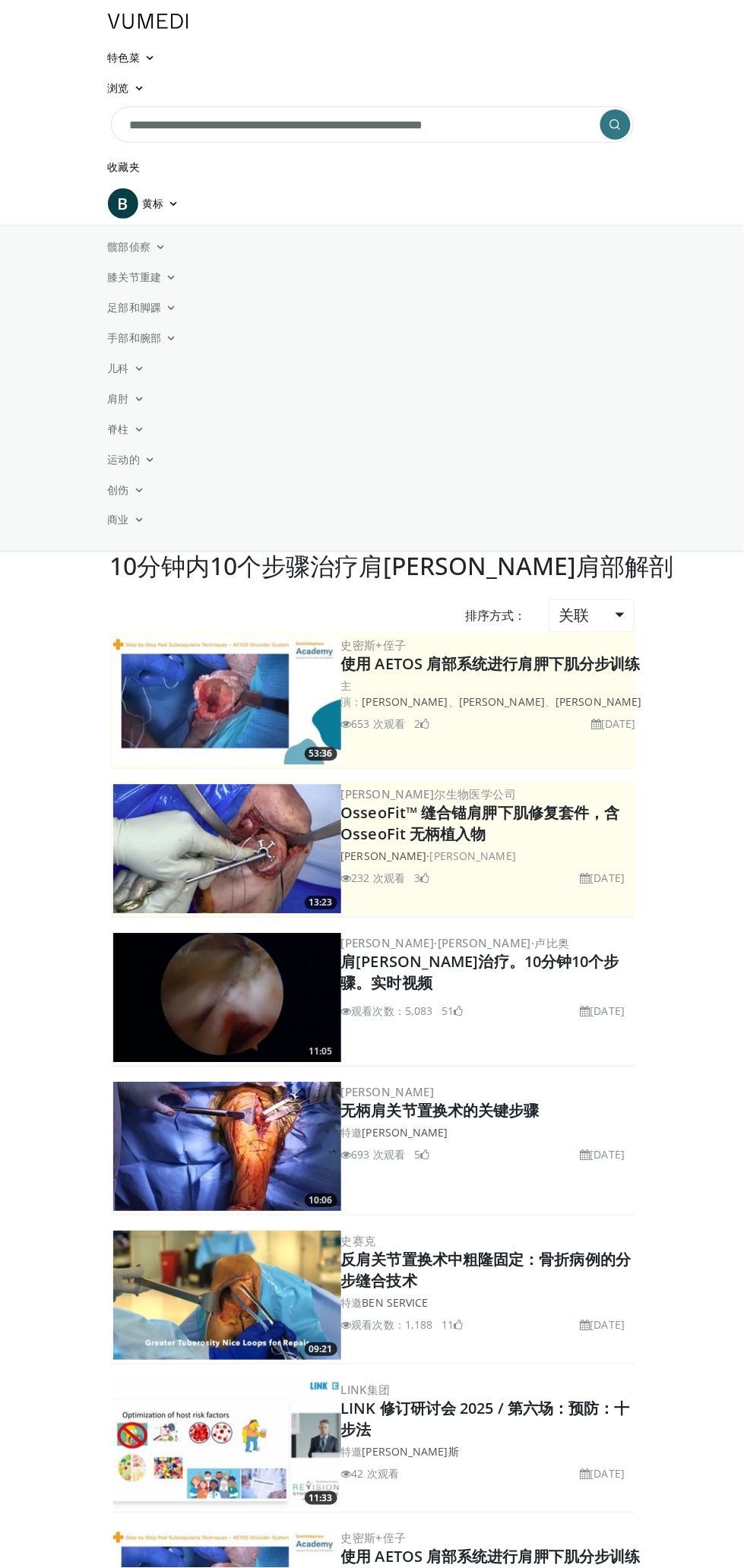
click at [528, 131] on input "**********" at bounding box center [372, 125] width 523 height 37
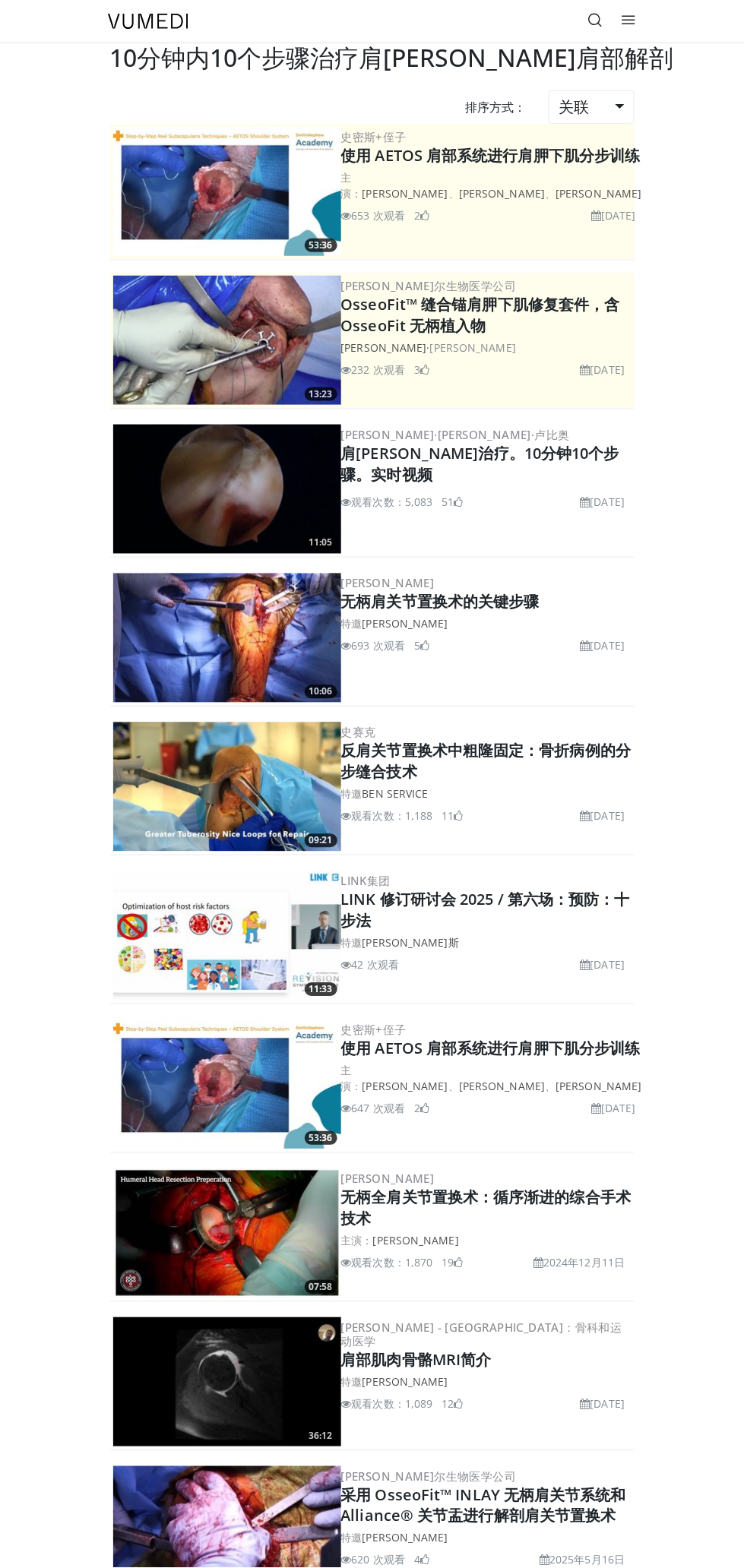
click at [596, 21] on icon at bounding box center [596, 20] width 15 height 15
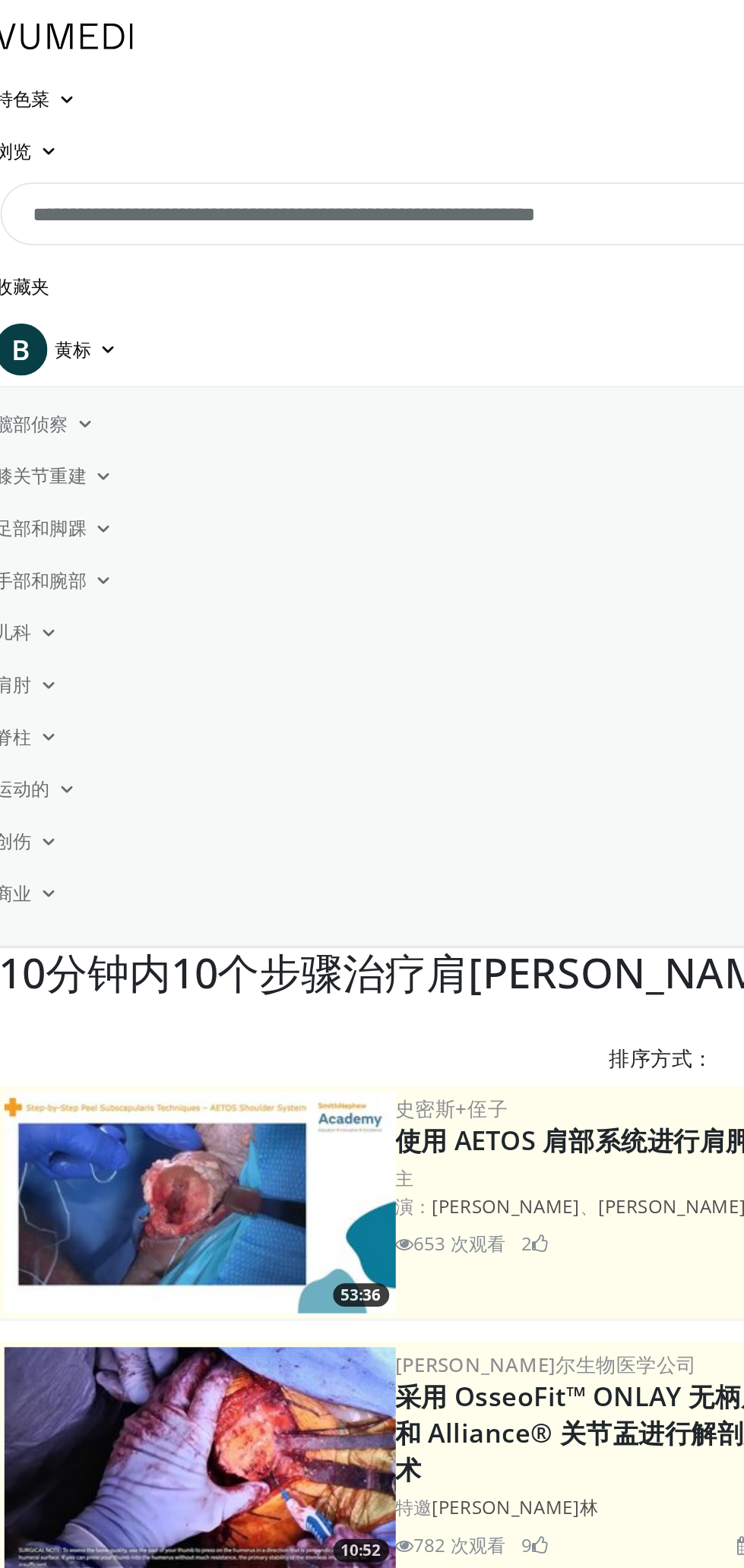
click at [503, 127] on input "**********" at bounding box center [372, 125] width 523 height 37
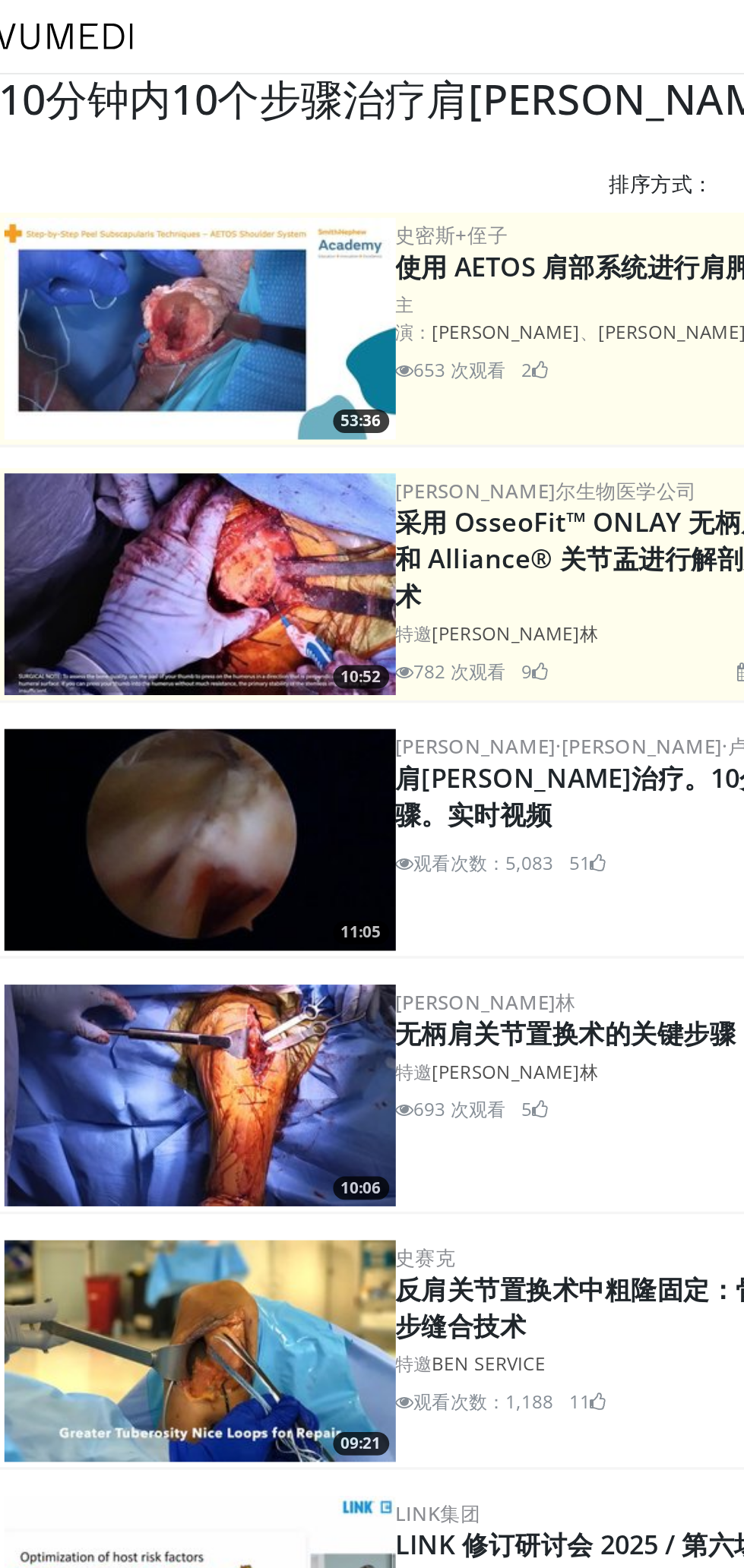
click at [491, 460] on font "肩[PERSON_NAME]治疗。10分钟10个步骤。实时视频" at bounding box center [480, 463] width 279 height 42
click at [181, 482] on img at bounding box center [227, 489] width 228 height 129
click at [283, 503] on img at bounding box center [227, 489] width 228 height 129
click at [232, 473] on img at bounding box center [227, 489] width 228 height 129
click at [291, 485] on img at bounding box center [227, 489] width 228 height 129
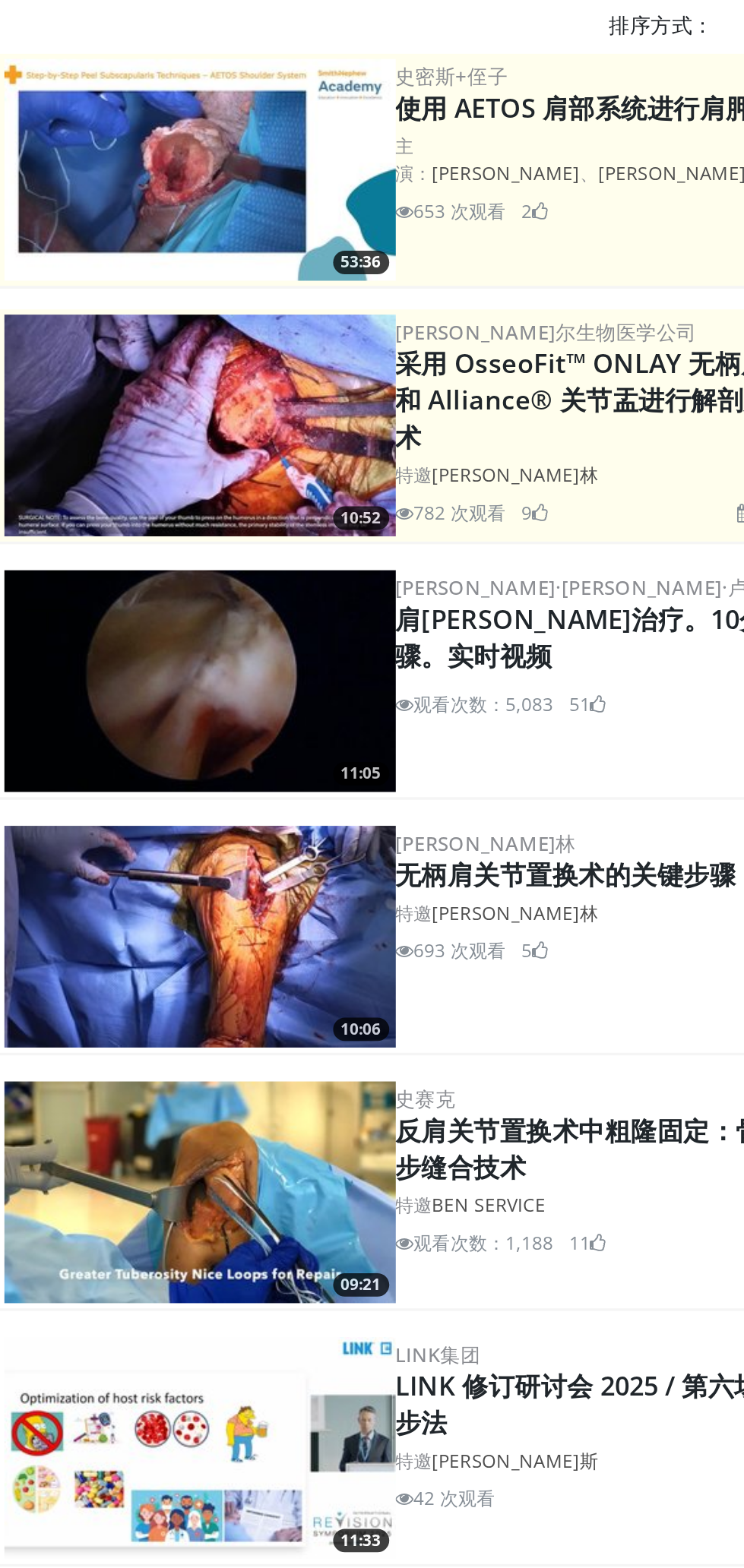
click at [320, 498] on img at bounding box center [227, 489] width 228 height 129
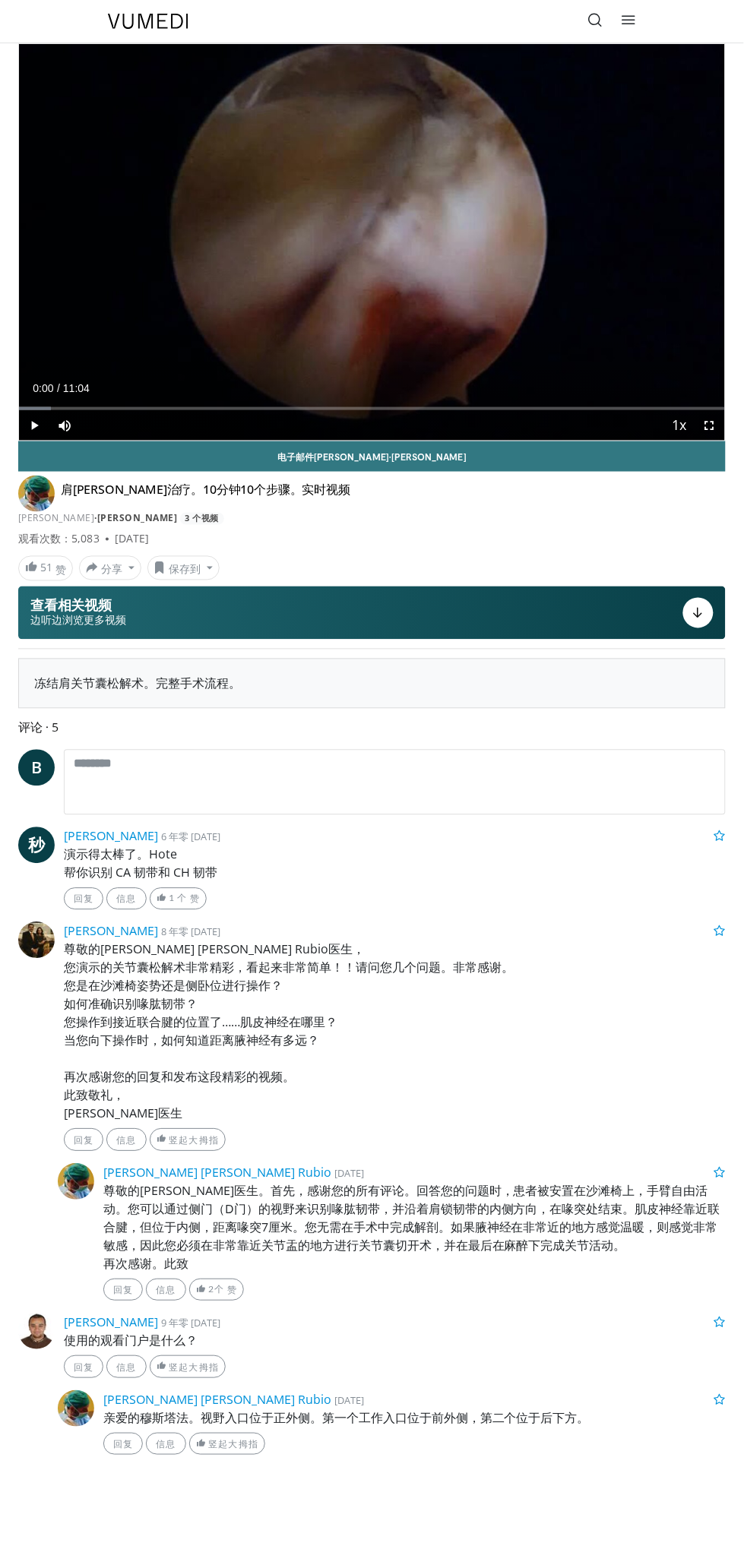
click at [552, 510] on div "肩[PERSON_NAME]治疗。10分钟10个步骤。实时视频 [PERSON_NAME] ·[PERSON_NAME]·卢比奥 3 个视频" at bounding box center [372, 504] width 707 height 44
click at [34, 425] on span "Video Player" at bounding box center [34, 426] width 31 height 31
click at [705, 430] on span "Video Player" at bounding box center [710, 426] width 31 height 31
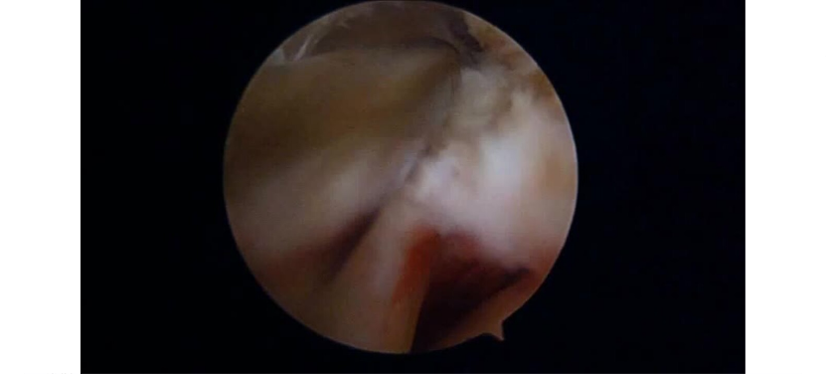
click at [163, 79] on div "10 seconds Tap to unmute" at bounding box center [413, 187] width 826 height 374
click at [630, 52] on div "10 seconds Tap to unmute" at bounding box center [413, 187] width 826 height 374
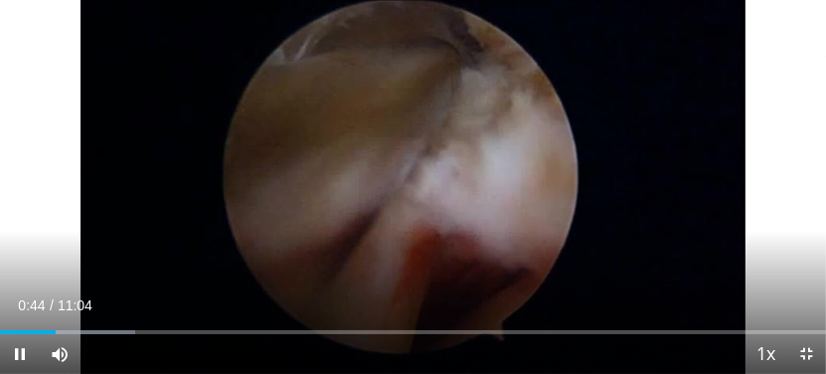
click at [640, 61] on div "10 seconds Tap to unmute" at bounding box center [413, 187] width 826 height 374
click at [644, 94] on div "10 seconds Tap to unmute" at bounding box center [413, 187] width 826 height 374
click at [751, 131] on div "10 seconds Tap to unmute" at bounding box center [413, 187] width 826 height 374
click at [762, 214] on div "10 seconds Tap to unmute" at bounding box center [413, 187] width 826 height 374
click at [812, 356] on span "Video Player" at bounding box center [806, 354] width 40 height 40
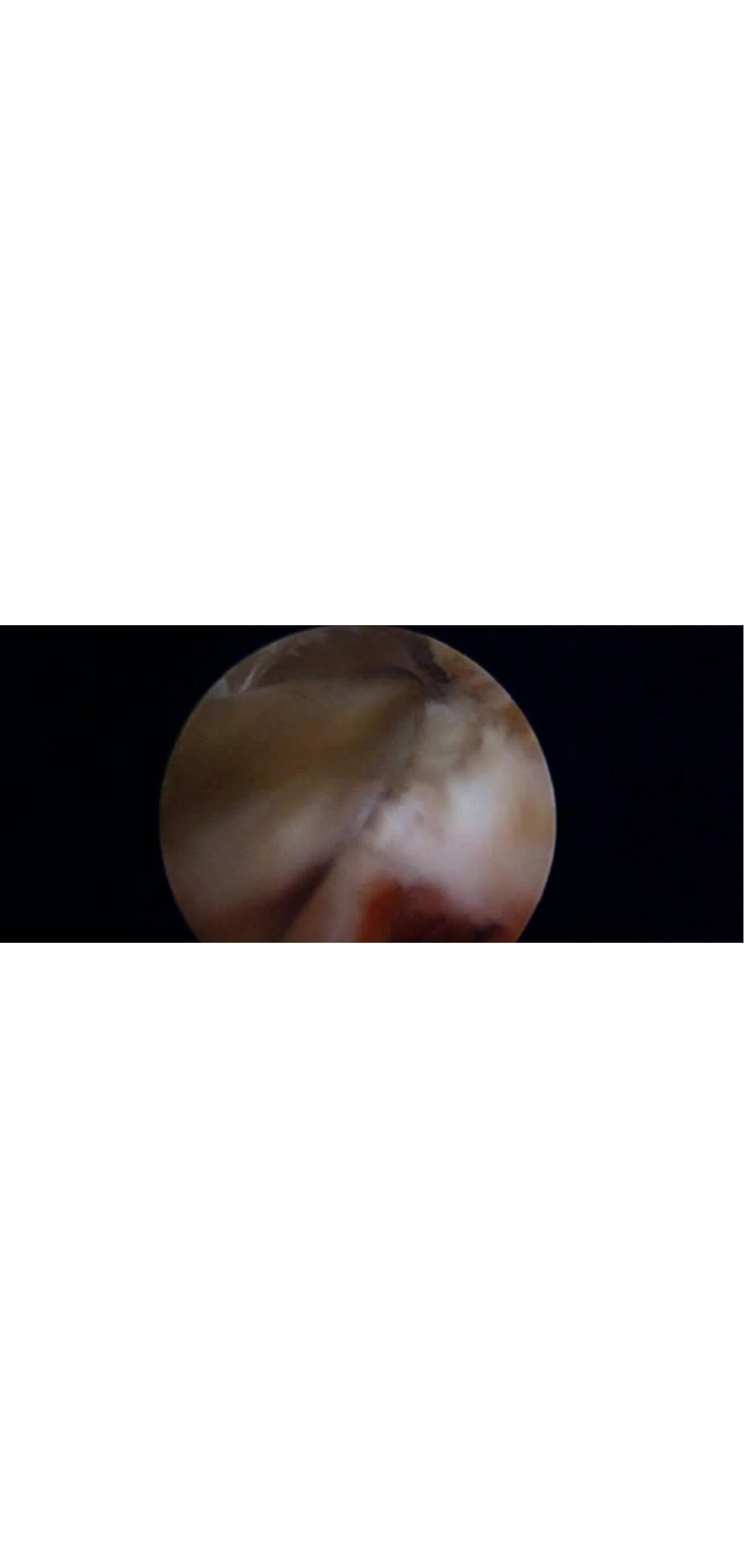
scroll to position [130, 0]
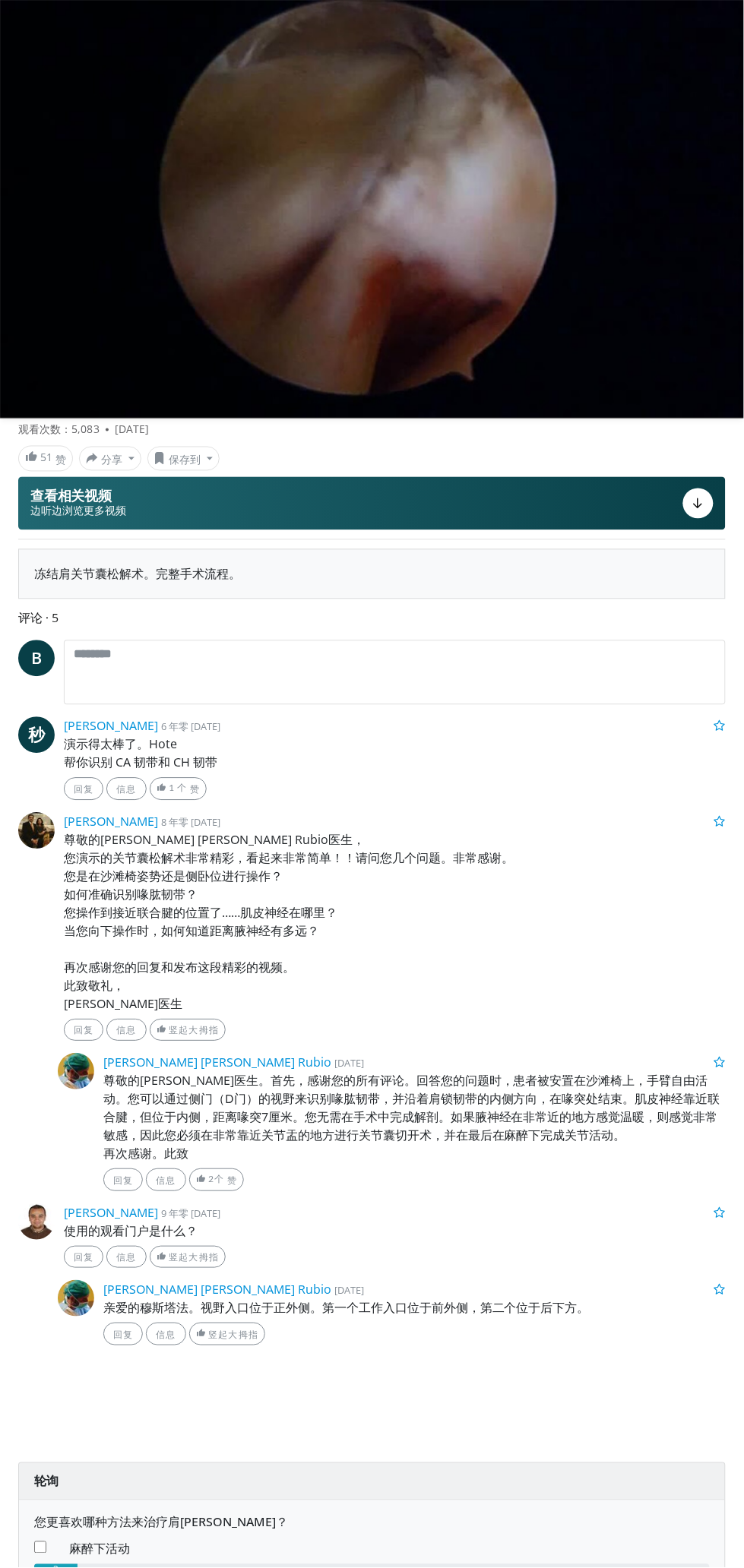
click at [680, 304] on div "10 seconds Tap to unmute" at bounding box center [372, 209] width 744 height 419
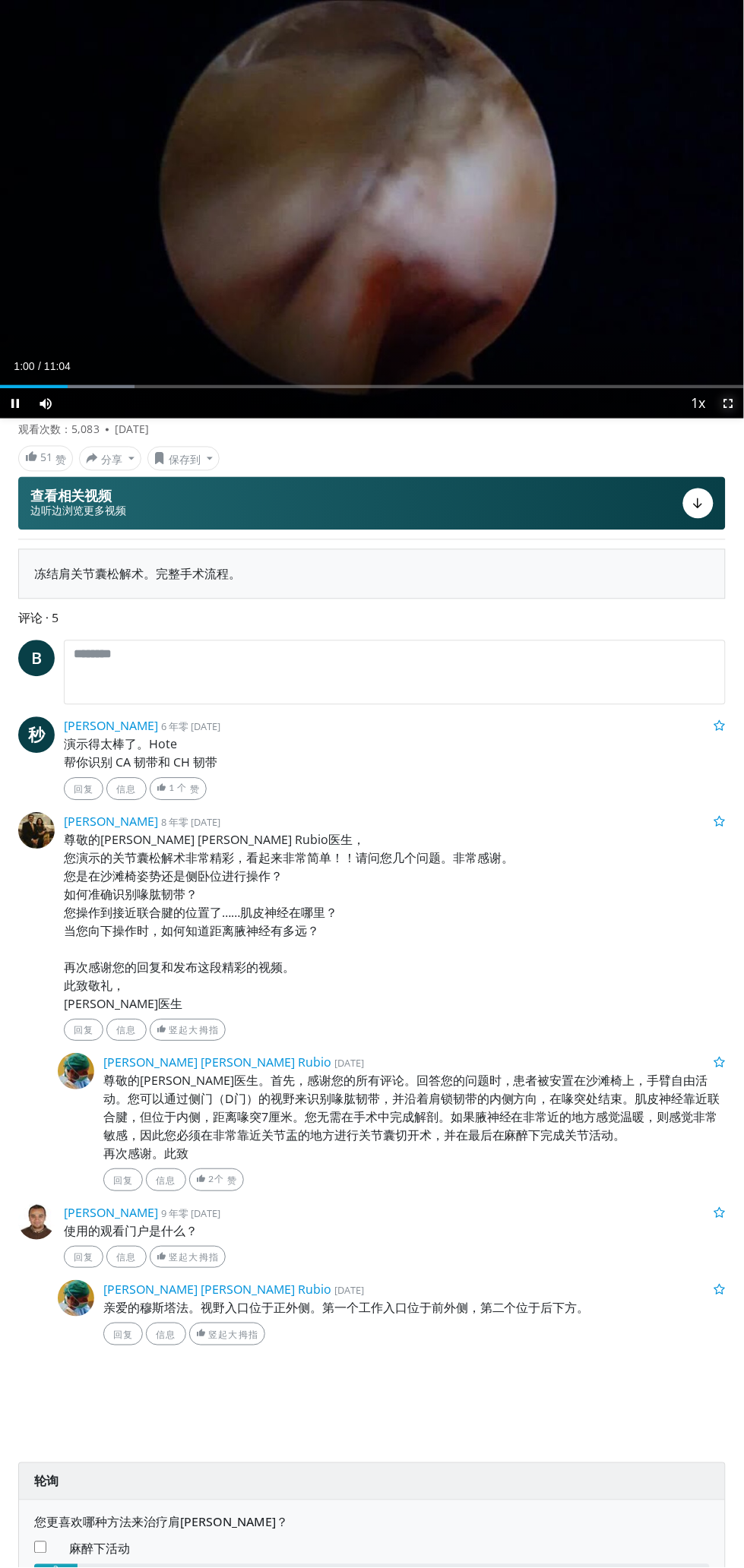
click at [726, 411] on span "Video Player" at bounding box center [729, 404] width 31 height 31
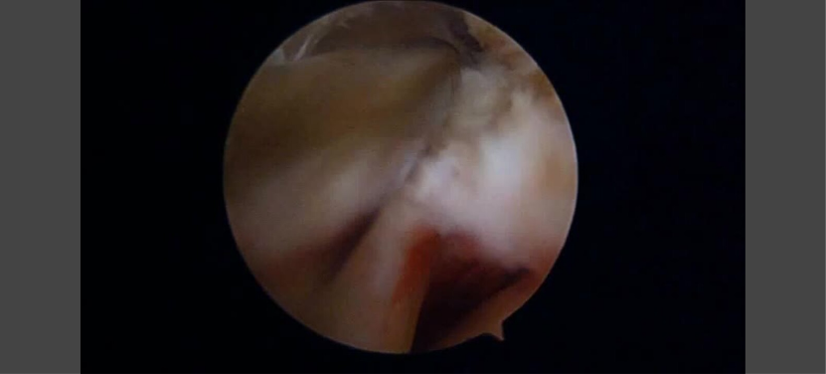
click at [611, 144] on div "10 seconds Tap to unmute" at bounding box center [413, 187] width 826 height 374
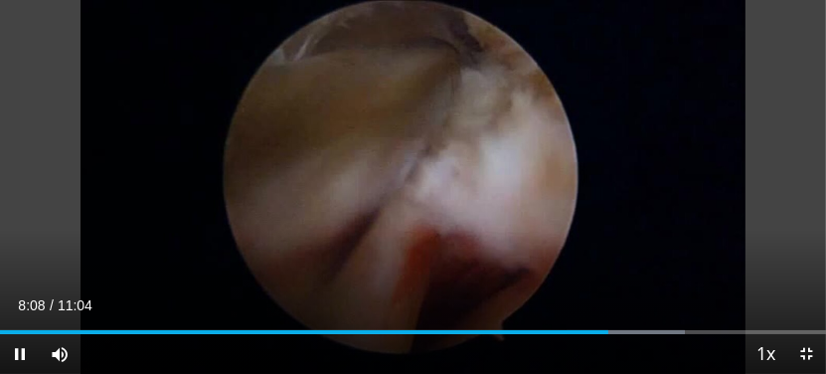
click at [657, 100] on div "10 seconds Tap to unmute" at bounding box center [413, 187] width 826 height 374
click at [454, 95] on div "10 seconds Tap to unmute" at bounding box center [413, 187] width 826 height 374
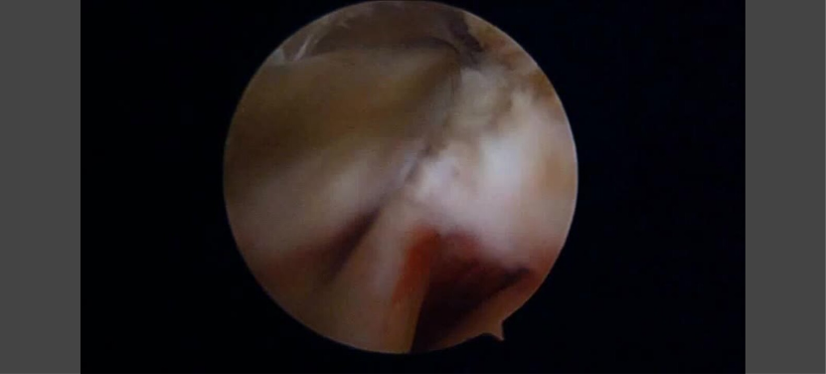
click at [648, 288] on div "10 seconds Tap to unmute" at bounding box center [413, 187] width 826 height 374
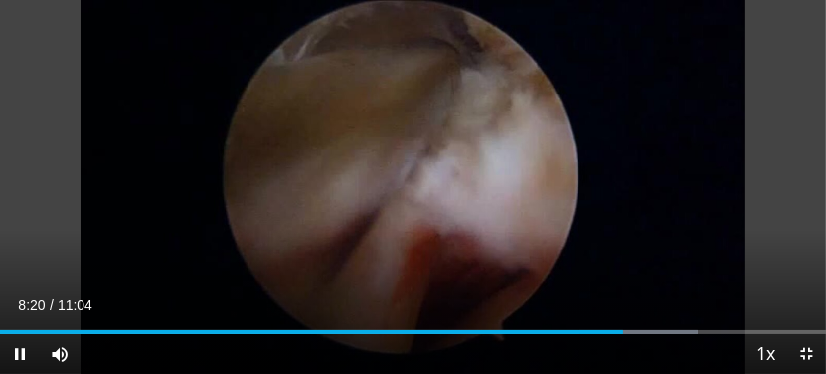
click at [774, 242] on div "10 seconds Tap to unmute" at bounding box center [413, 187] width 826 height 374
click at [672, 52] on div "10 seconds Tap to unmute" at bounding box center [413, 187] width 826 height 374
click at [84, 78] on div "10 seconds Tap to unmute" at bounding box center [413, 187] width 826 height 374
click at [752, 120] on div "10 seconds Tap to unmute" at bounding box center [413, 187] width 826 height 374
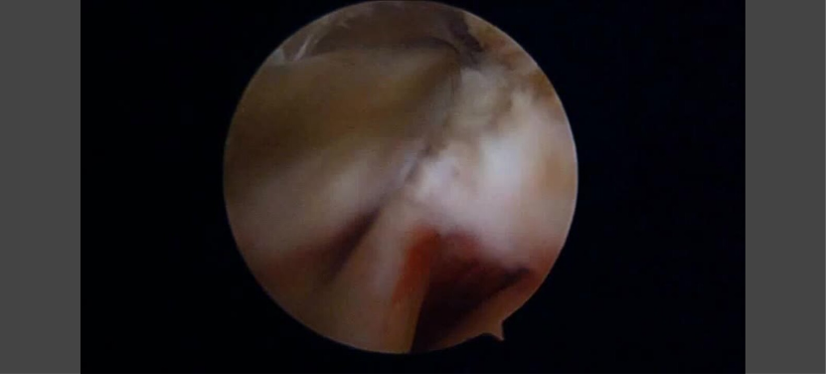
click at [746, 115] on div "10 seconds Tap to unmute" at bounding box center [413, 187] width 826 height 374
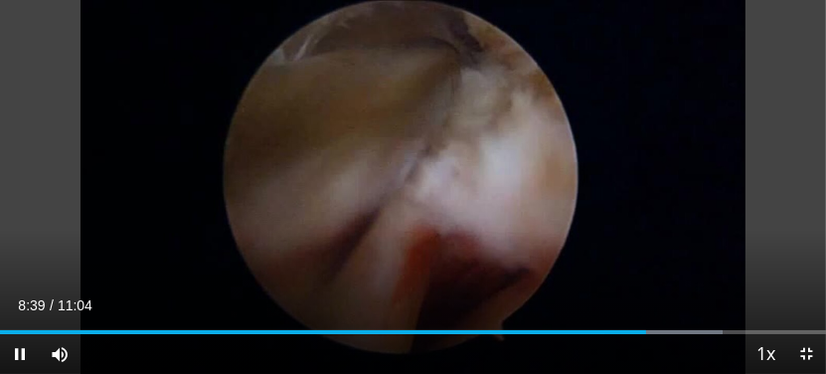
click at [734, 129] on div "10 seconds Tap to unmute" at bounding box center [413, 187] width 826 height 374
click at [413, 192] on icon "Video Player" at bounding box center [413, 187] width 40 height 40
click at [412, 191] on icon "Video Player" at bounding box center [413, 187] width 40 height 40
click at [655, 79] on div "10 seconds Tap to unmute" at bounding box center [413, 187] width 826 height 374
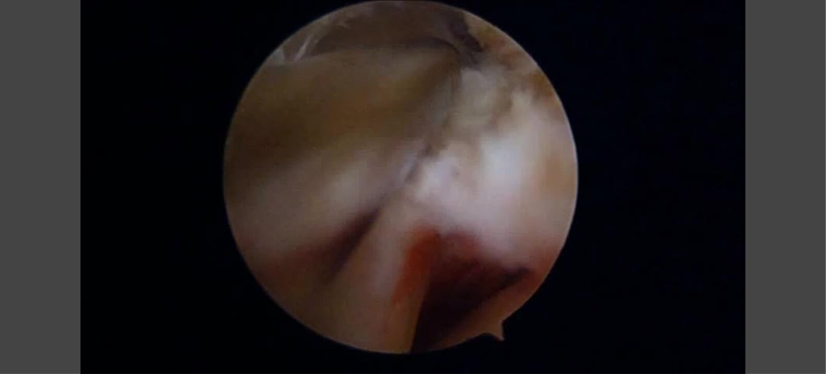
click at [22, 359] on div "10 seconds Tap to unmute" at bounding box center [413, 187] width 826 height 374
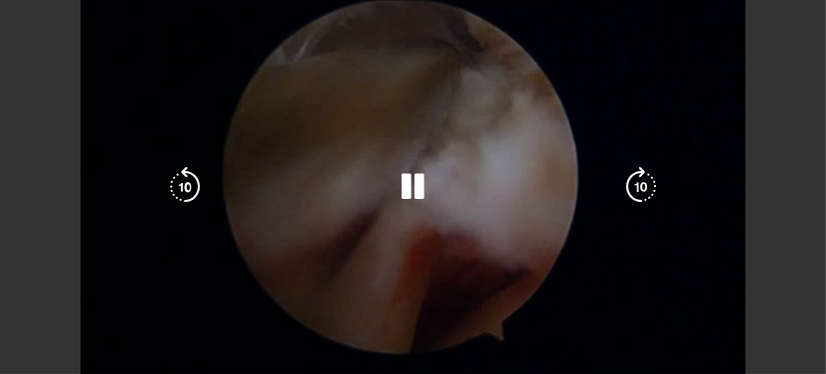
click at [747, 126] on div "10 seconds Tap to unmute" at bounding box center [413, 187] width 826 height 374
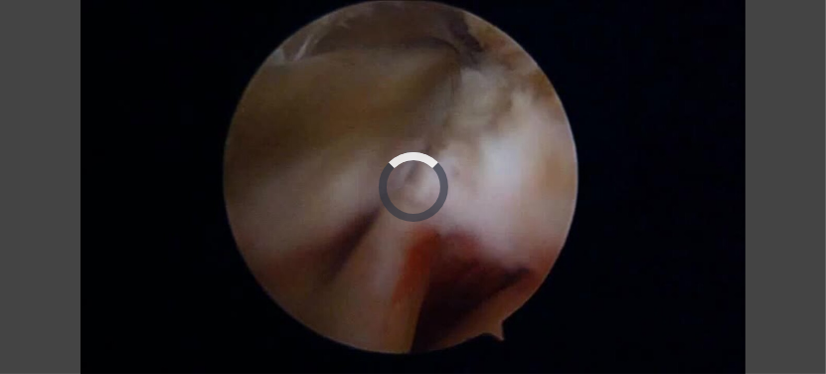
click at [712, 170] on div "10 seconds Tap to unmute" at bounding box center [413, 187] width 826 height 374
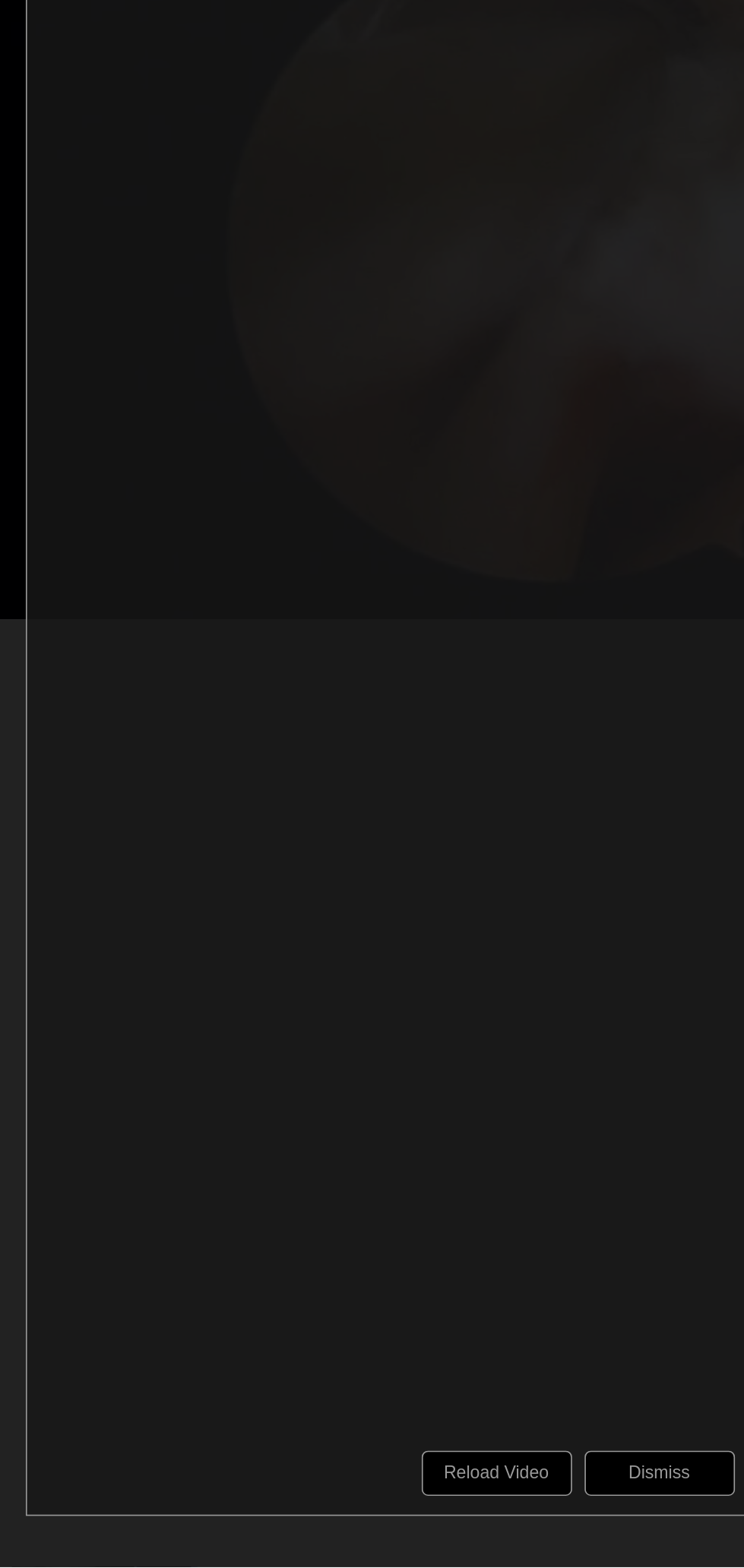
scroll to position [1205, 0]
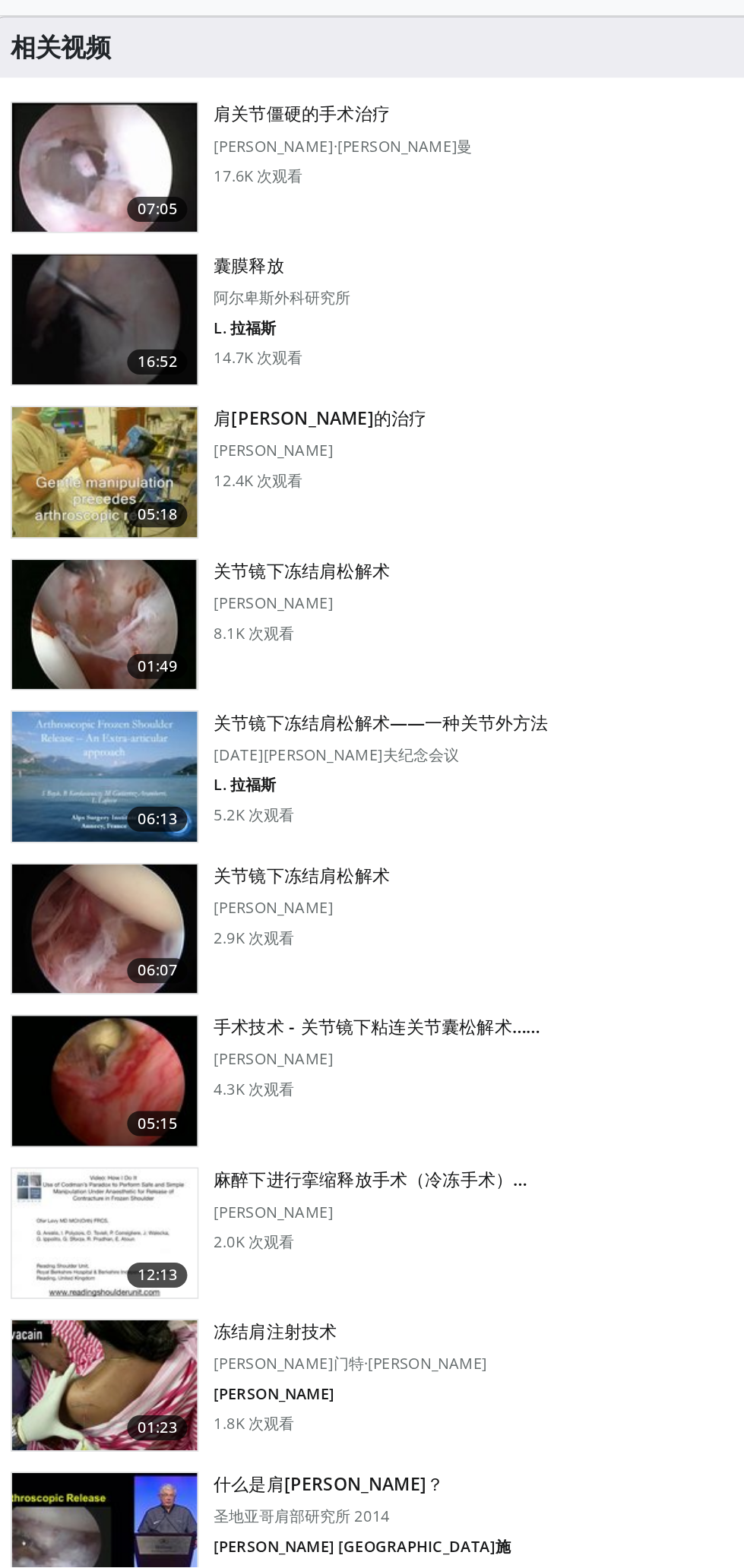
click at [122, 1284] on img at bounding box center [85, 1273] width 112 height 79
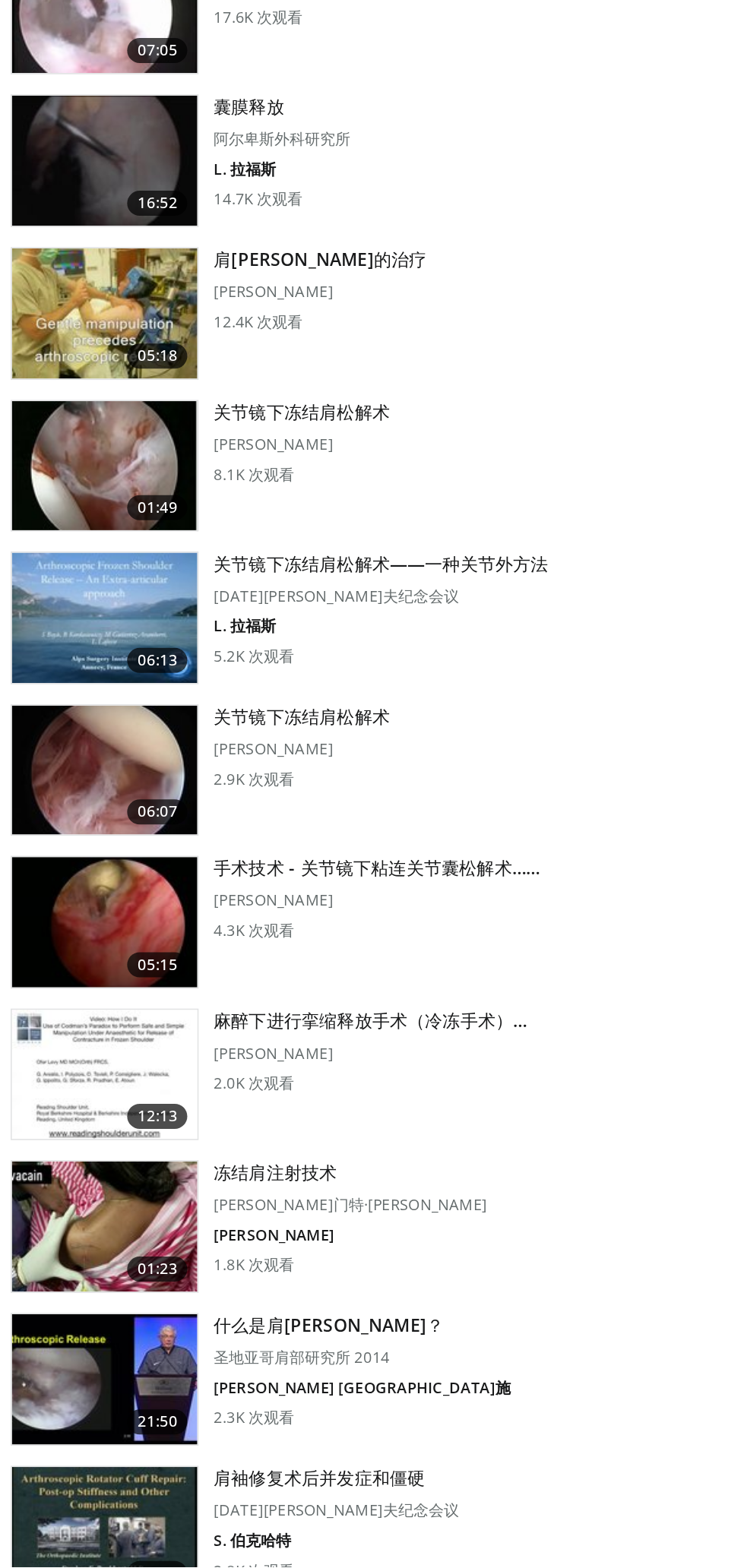
scroll to position [1303, 0]
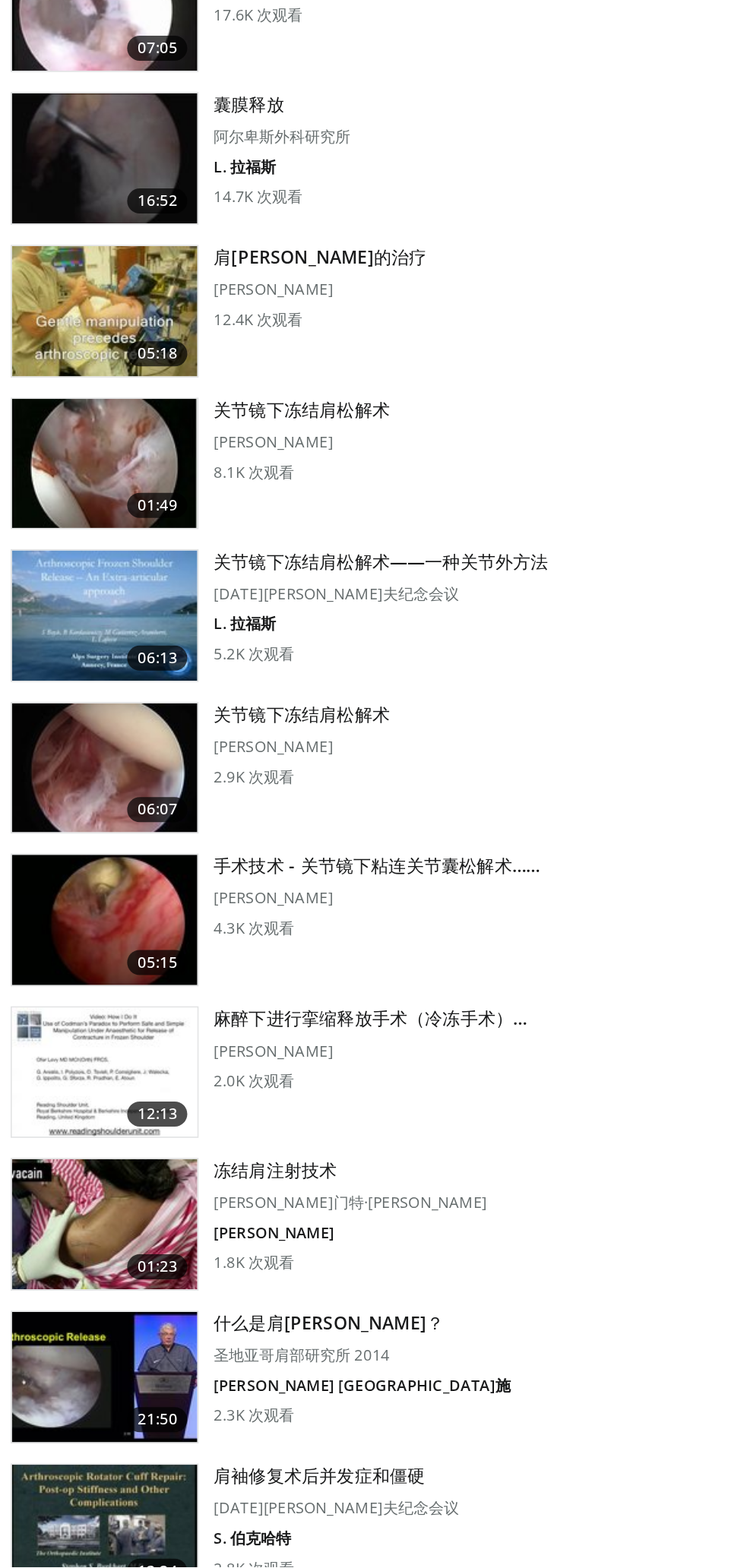
click at [130, 1177] on img at bounding box center [85, 1175] width 112 height 79
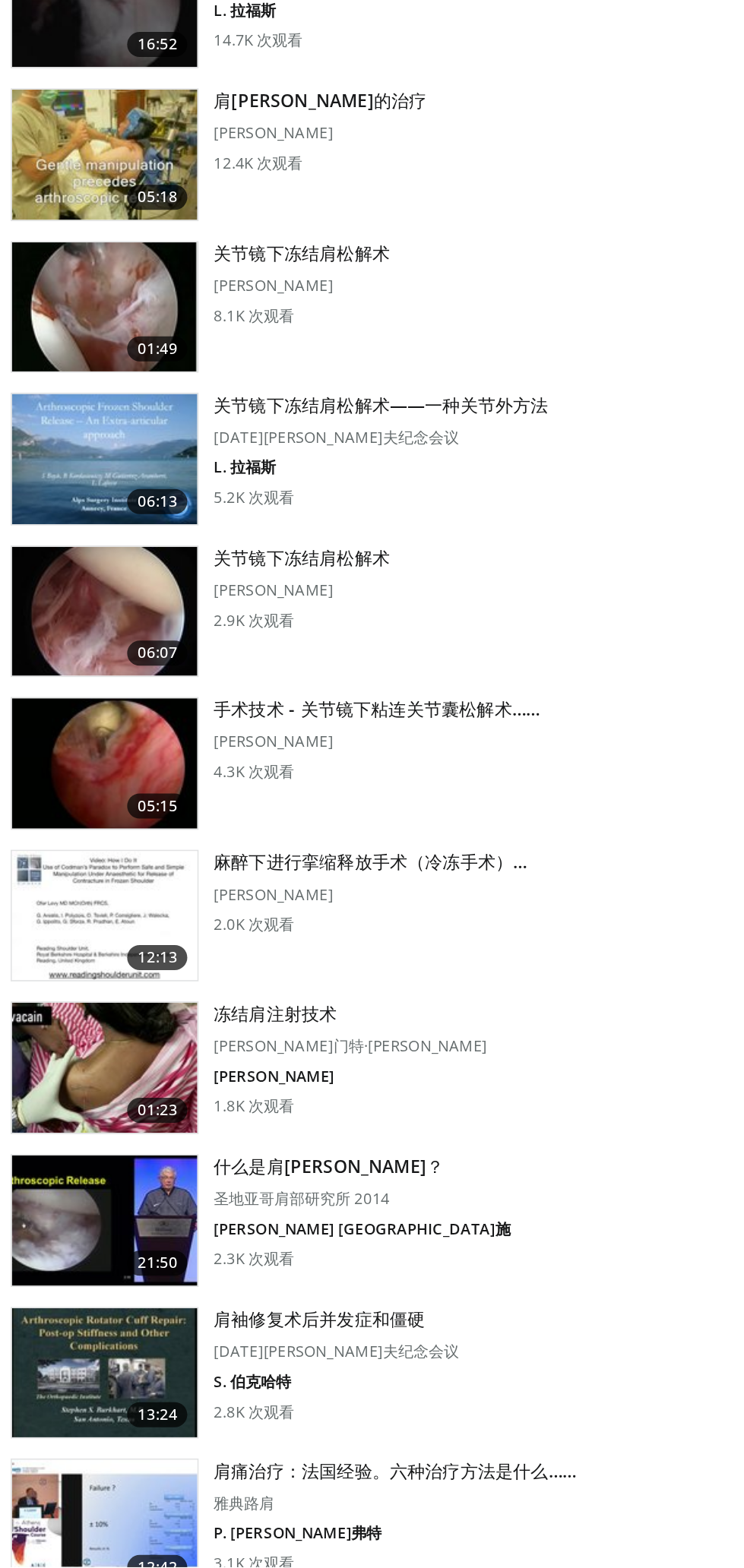
scroll to position [1404, 0]
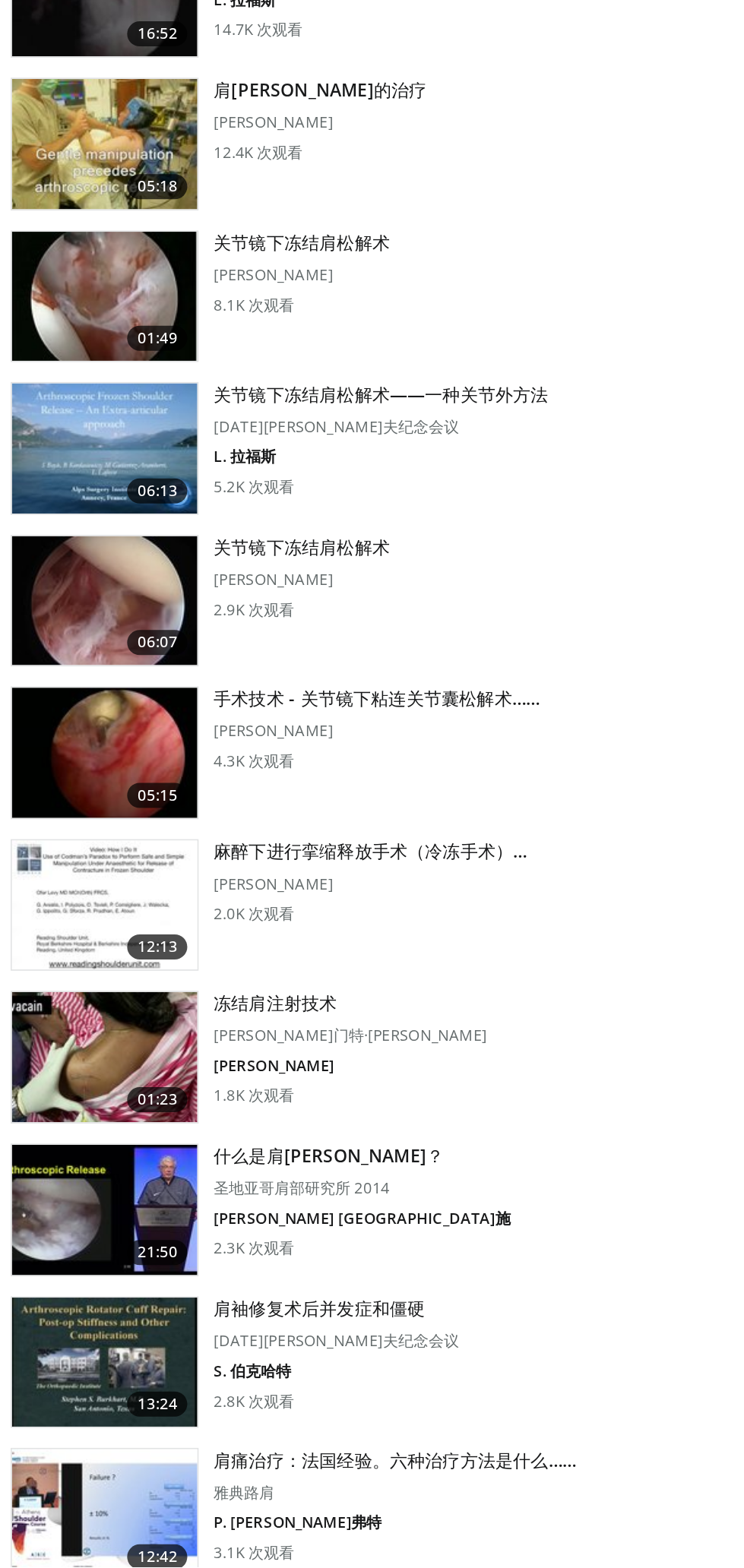
click at [129, 1074] on img at bounding box center [85, 1073] width 112 height 79
click at [118, 1074] on img at bounding box center [85, 1073] width 112 height 79
click at [98, 1064] on img at bounding box center [85, 1073] width 112 height 79
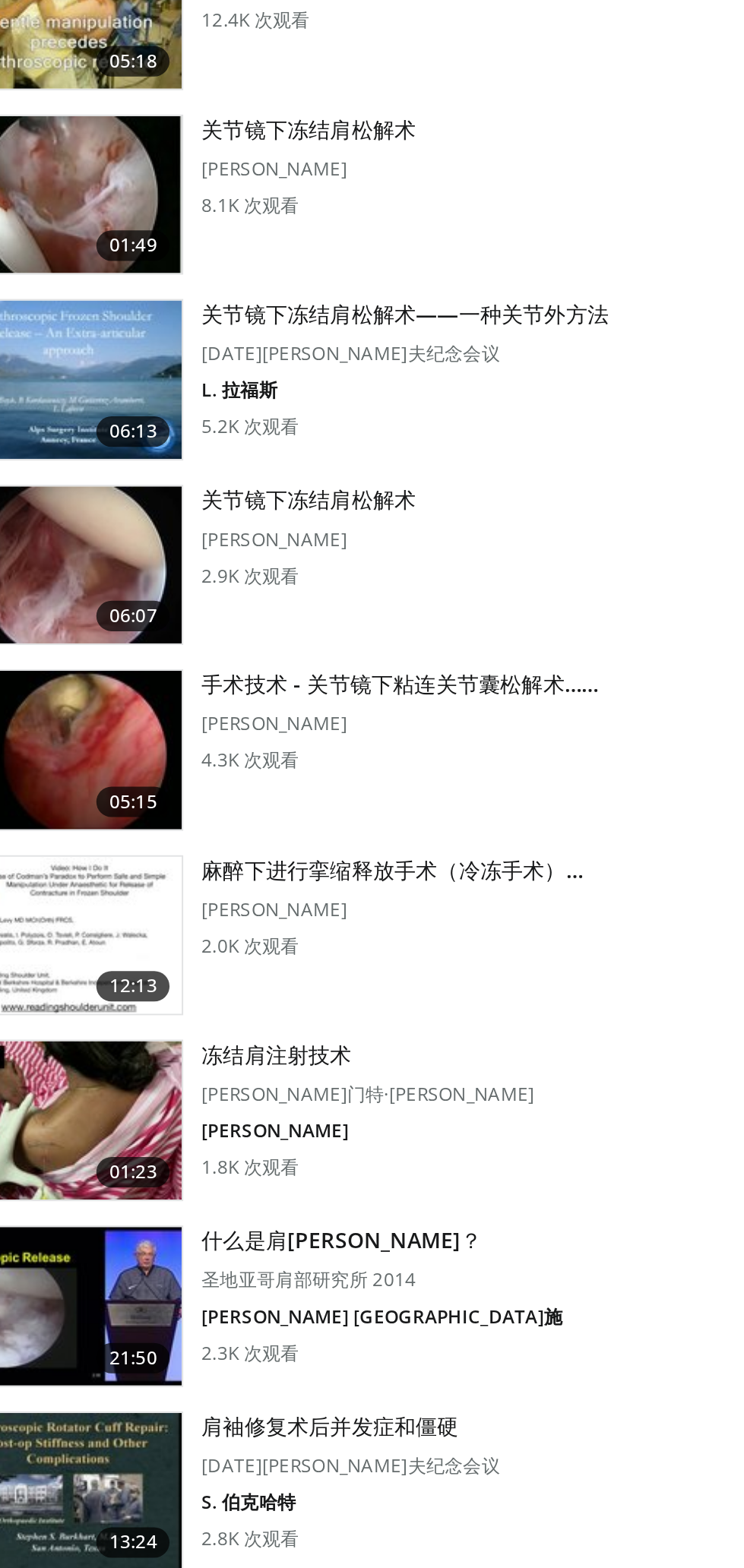
scroll to position [1410, 0]
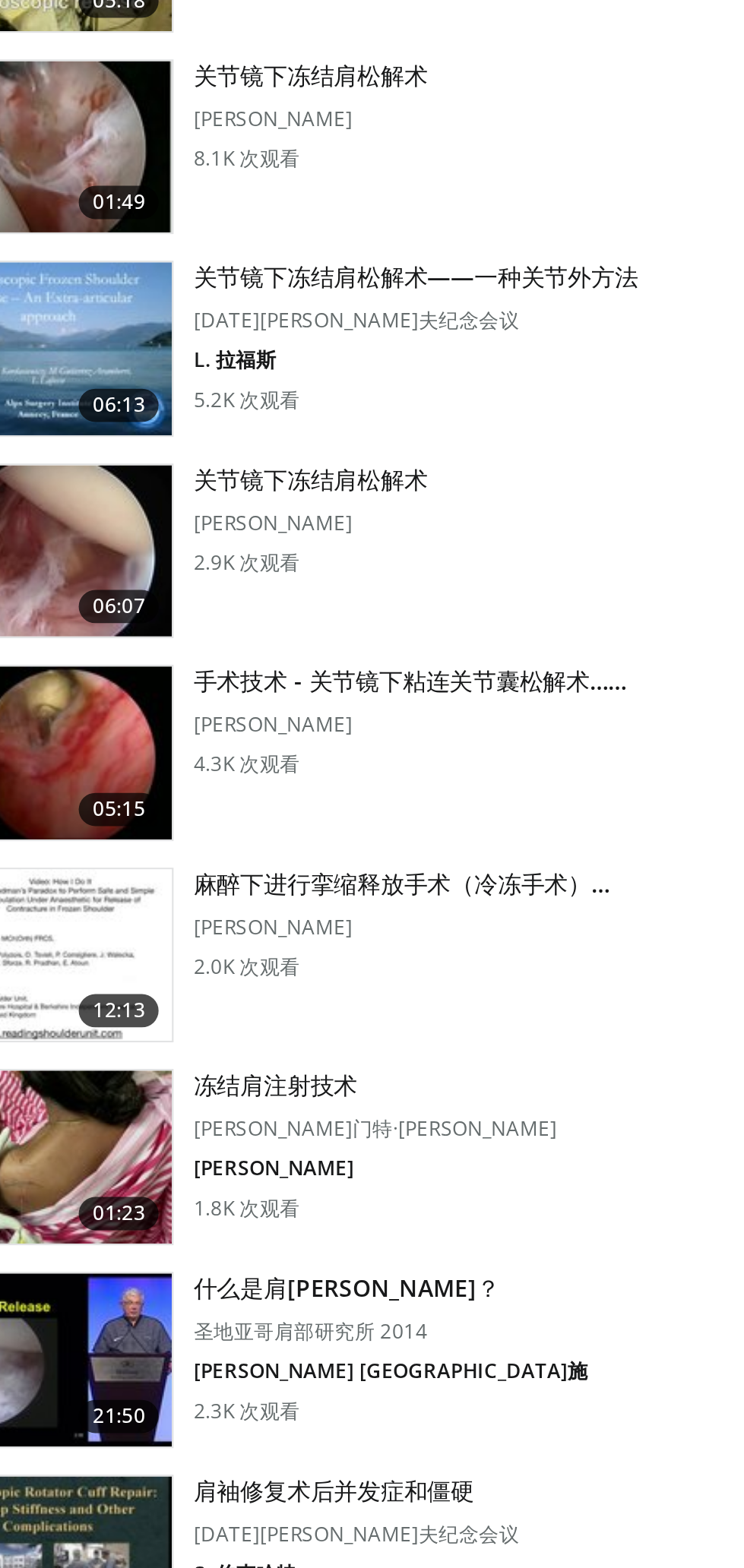
click at [131, 1063] on img at bounding box center [85, 1067] width 112 height 79
click at [123, 1068] on img at bounding box center [85, 1067] width 112 height 79
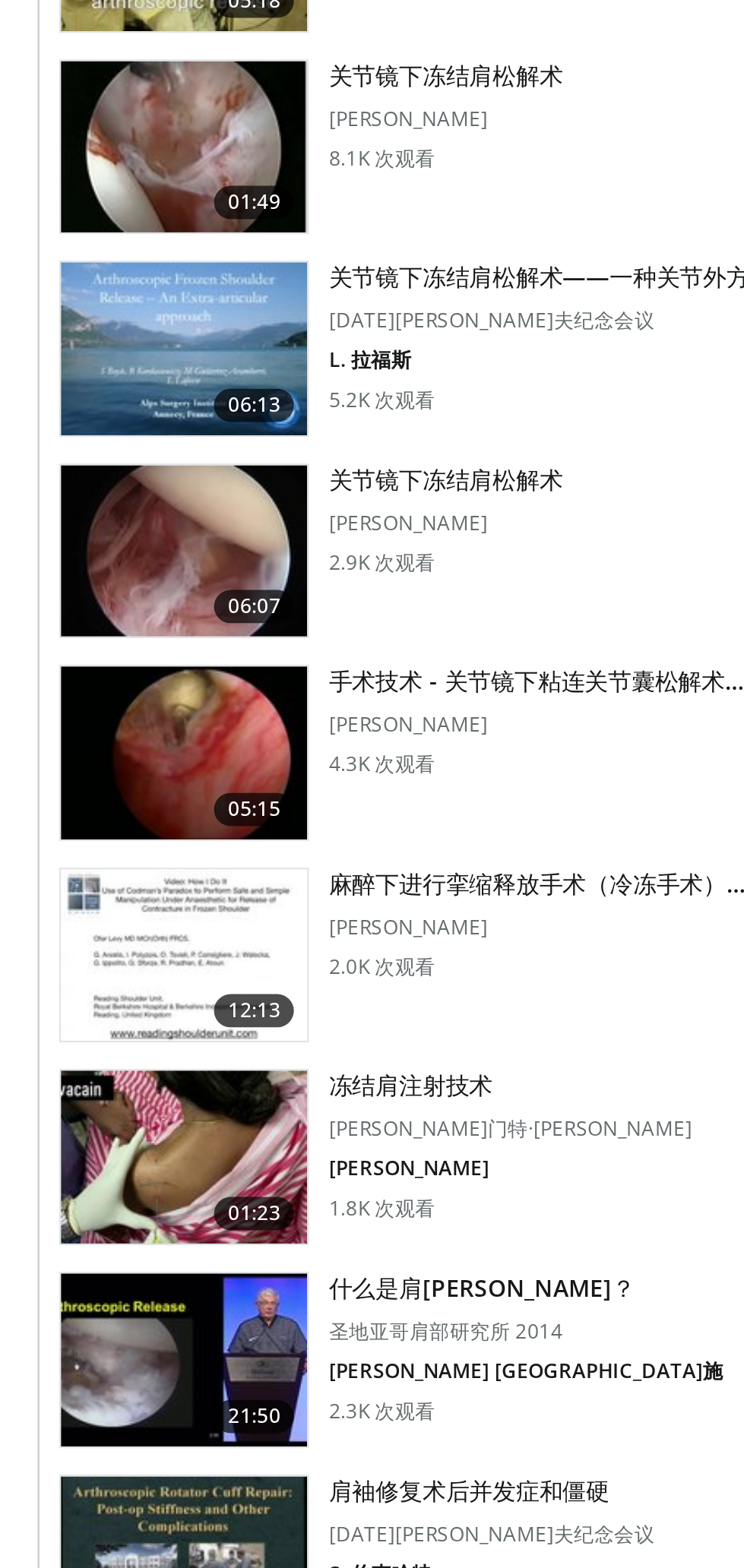
click at [112, 1070] on img at bounding box center [85, 1067] width 112 height 79
click at [115, 1065] on img at bounding box center [85, 1067] width 112 height 79
click at [119, 1070] on img at bounding box center [85, 1067] width 112 height 79
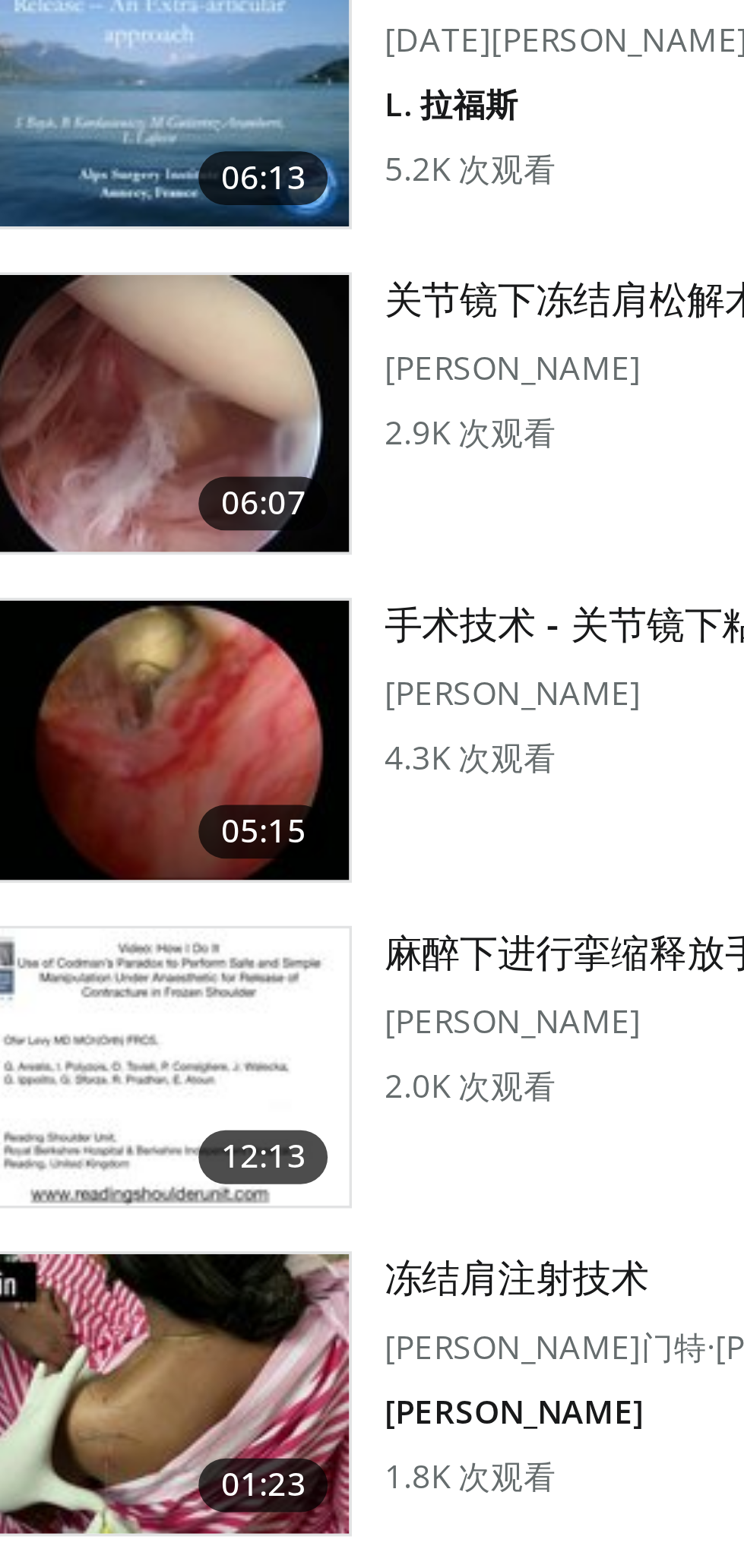
click at [125, 1069] on img at bounding box center [85, 1067] width 112 height 79
click at [125, 1068] on img at bounding box center [85, 1067] width 112 height 79
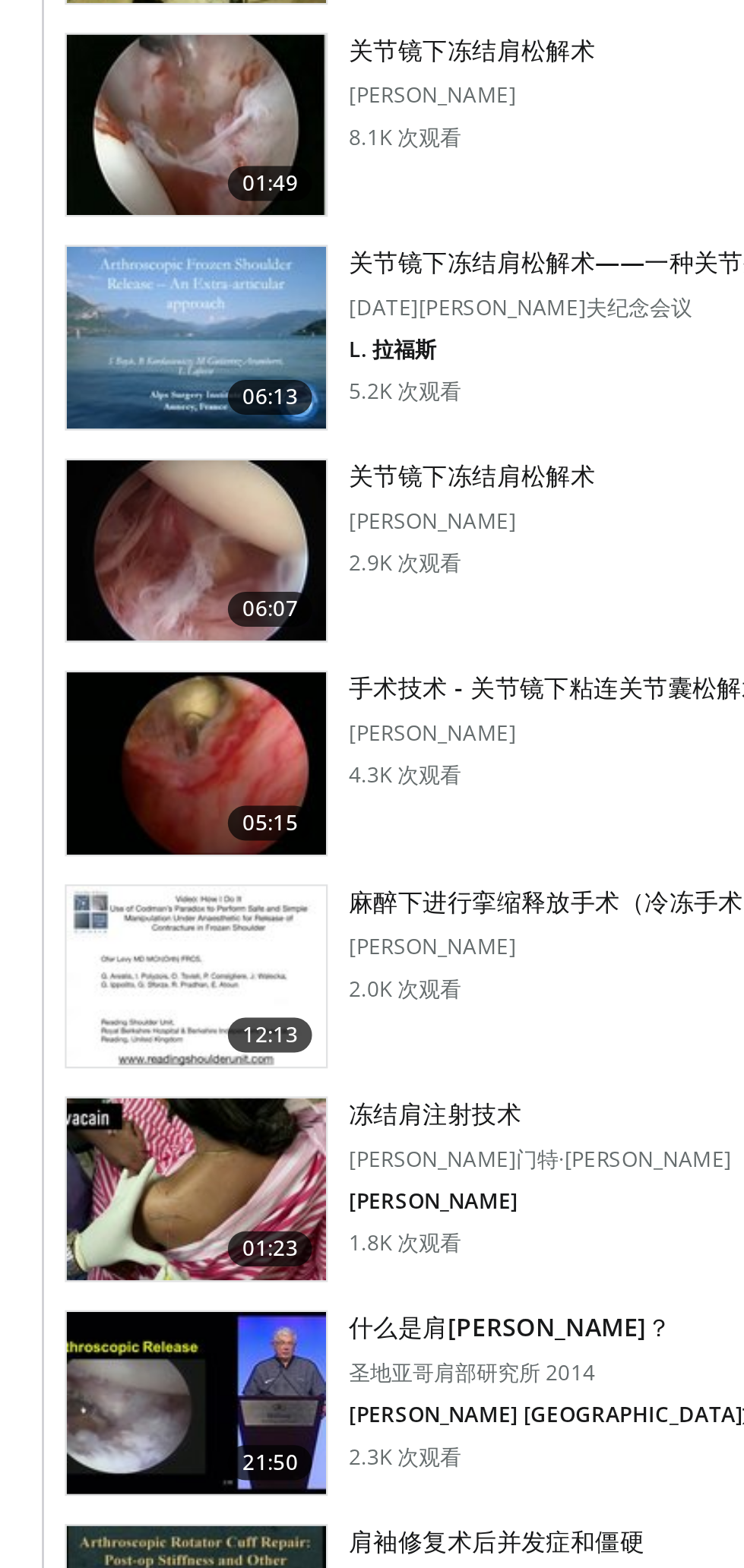
click at [119, 1068] on img at bounding box center [85, 1067] width 112 height 79
click at [127, 1071] on img at bounding box center [85, 1067] width 112 height 79
click at [123, 1043] on img at bounding box center [85, 1067] width 112 height 79
click at [124, 1080] on img at bounding box center [85, 1067] width 112 height 79
click at [117, 1076] on img at bounding box center [85, 1067] width 112 height 79
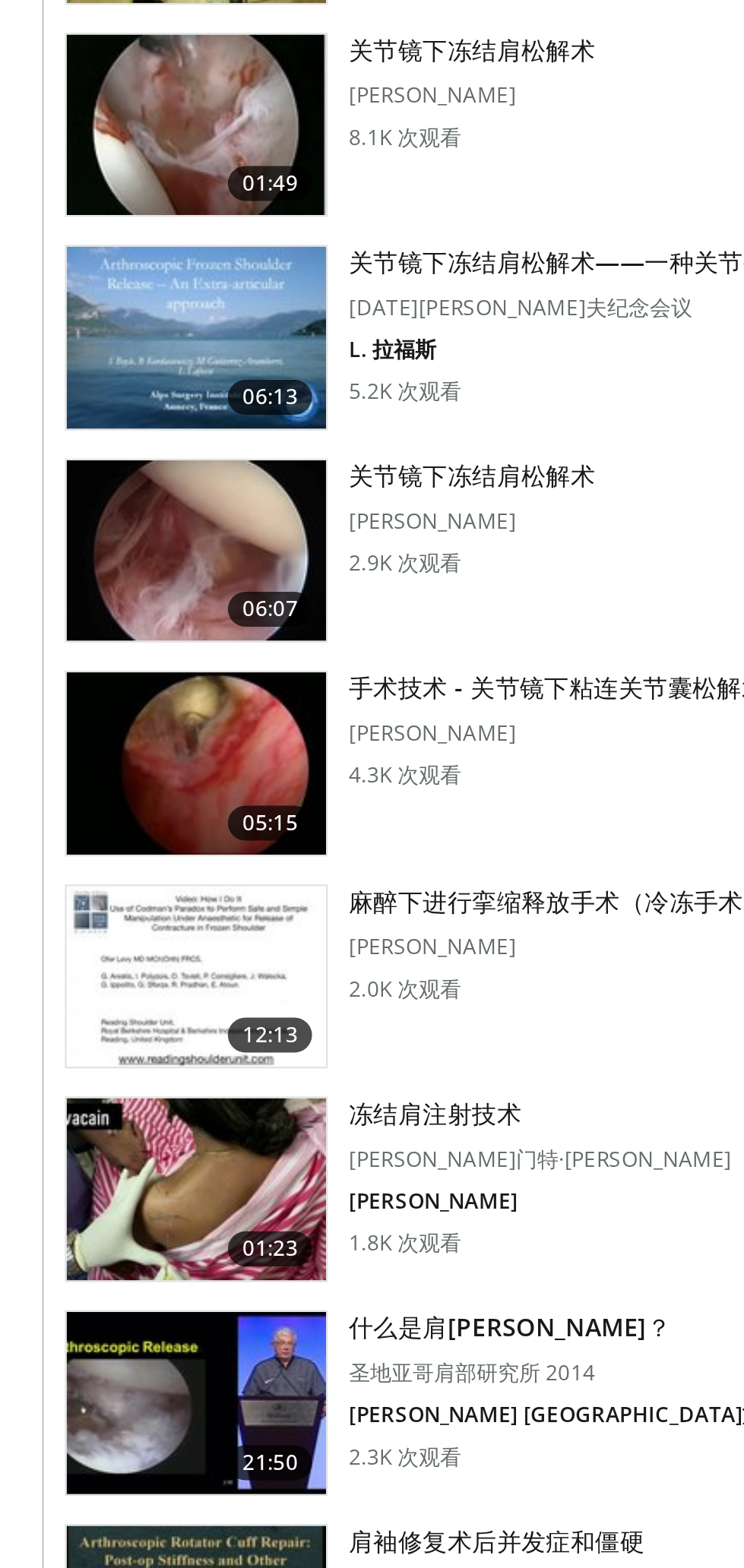
click at [132, 1069] on img at bounding box center [85, 1067] width 112 height 79
click at [129, 1078] on img at bounding box center [85, 1067] width 112 height 79
click at [135, 1074] on img at bounding box center [85, 1067] width 112 height 79
click at [127, 1064] on img at bounding box center [85, 1067] width 112 height 79
click at [138, 1060] on img at bounding box center [85, 1067] width 112 height 79
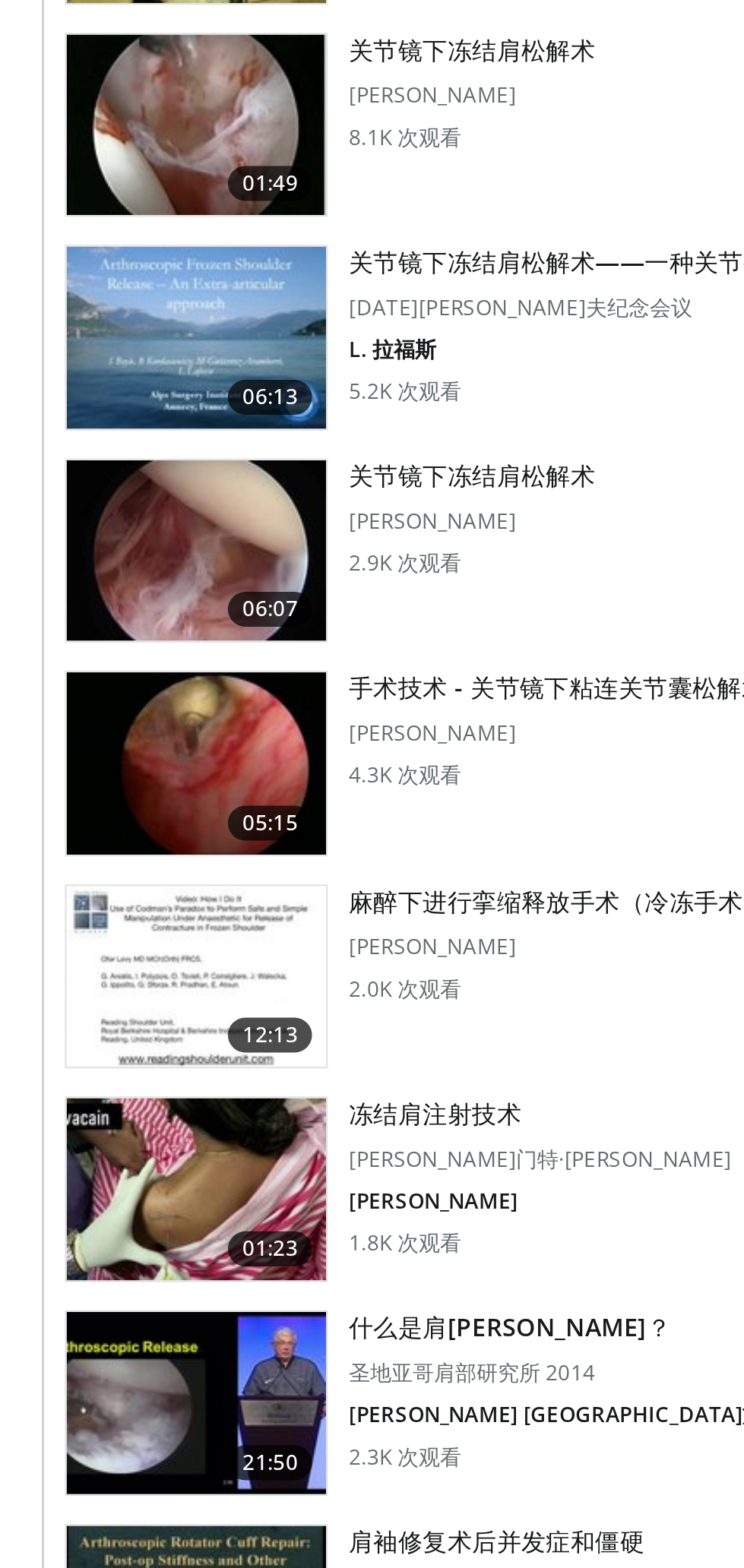
click at [144, 1050] on link "05:15 手术技术 - 关节镜下粘连关节囊松解术…… 李新宁 4.3K 次观看" at bounding box center [372, 1067] width 687 height 80
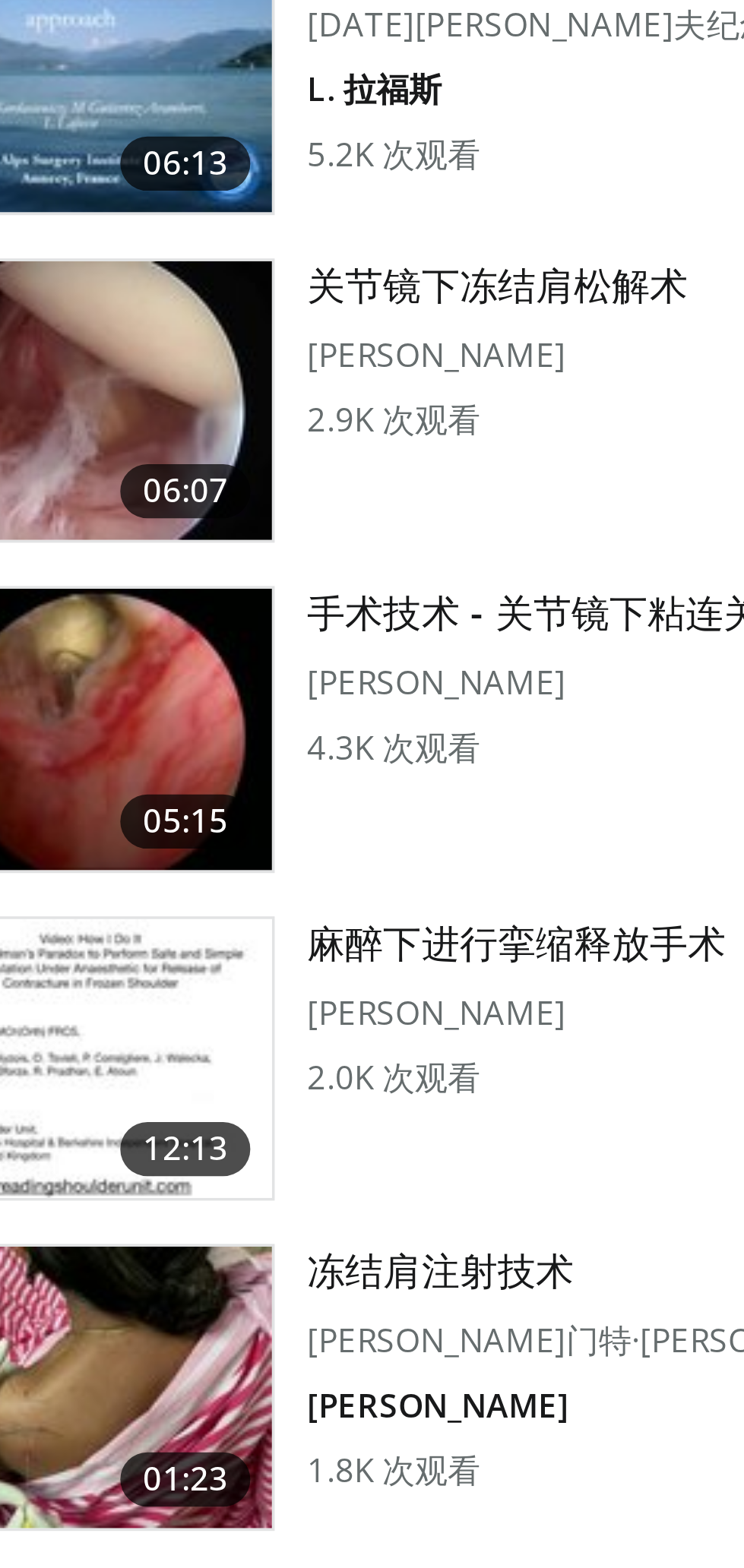
click at [122, 1060] on img at bounding box center [85, 1067] width 112 height 79
click at [129, 1066] on img at bounding box center [85, 1067] width 112 height 79
click at [102, 1070] on img at bounding box center [85, 1067] width 112 height 79
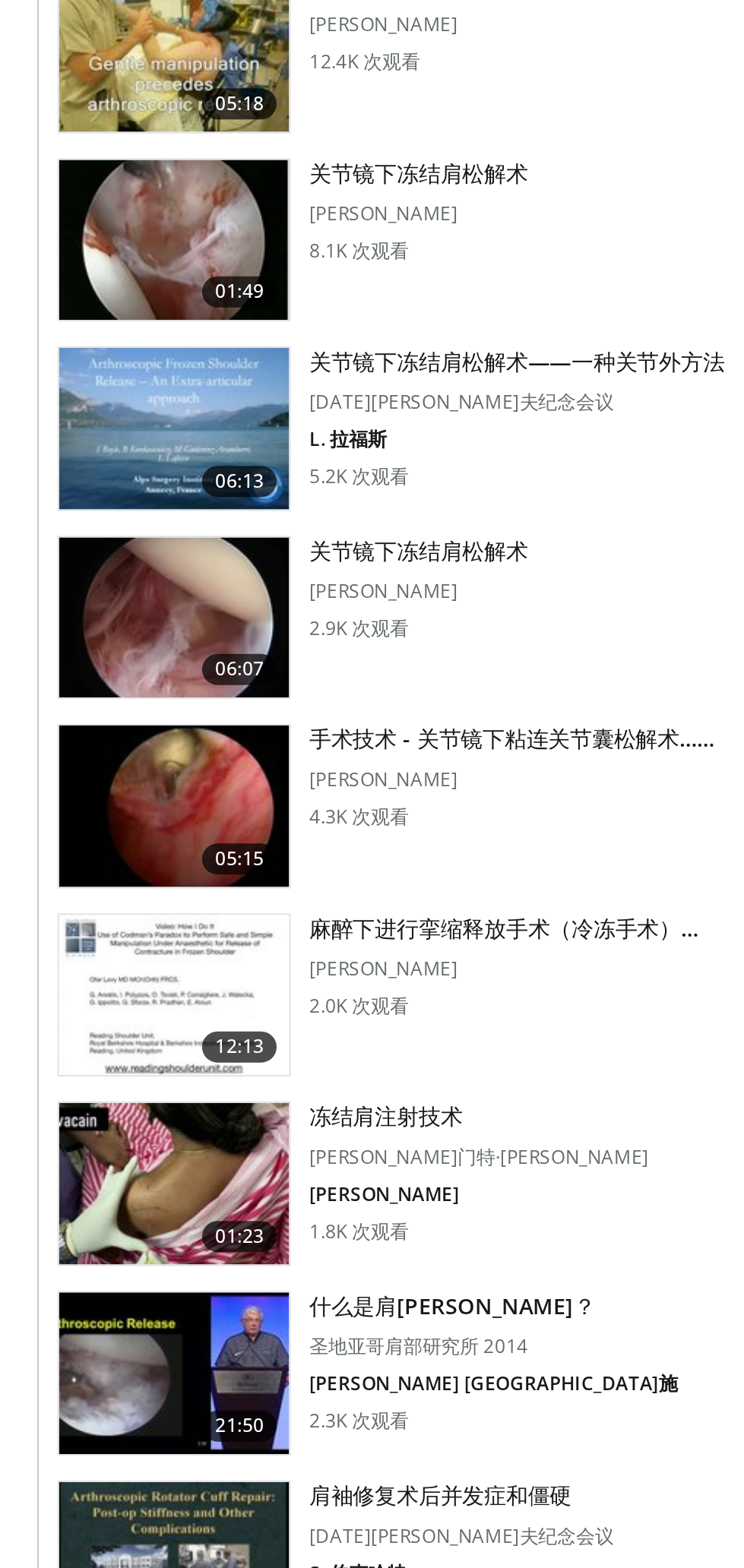
click at [104, 1057] on img at bounding box center [85, 1067] width 112 height 79
click at [127, 1072] on img at bounding box center [85, 1067] width 112 height 79
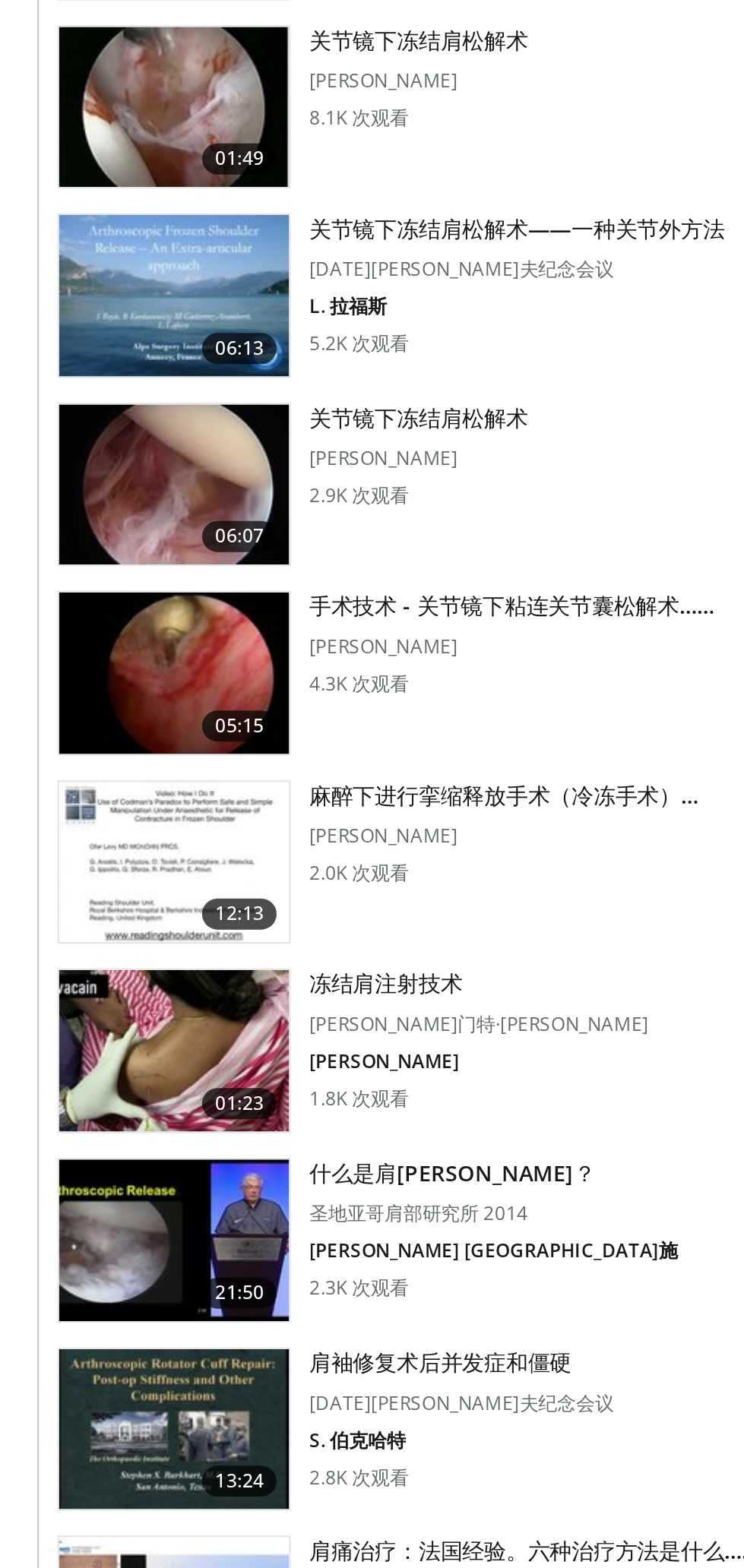
click at [115, 1062] on img at bounding box center [85, 1067] width 112 height 79
click at [114, 1063] on img at bounding box center [85, 1067] width 112 height 79
click at [118, 1058] on img at bounding box center [85, 1067] width 112 height 79
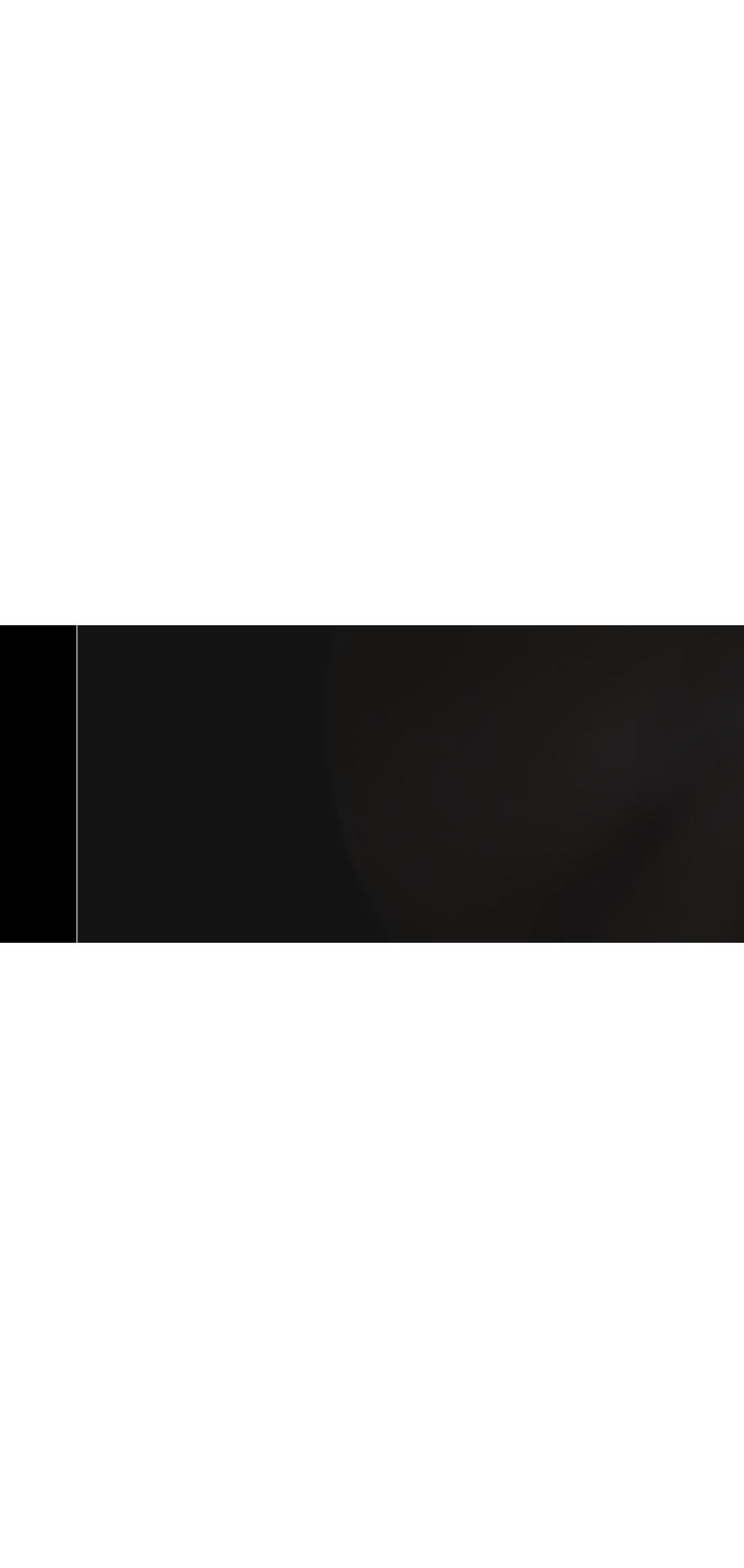
scroll to position [1409, 0]
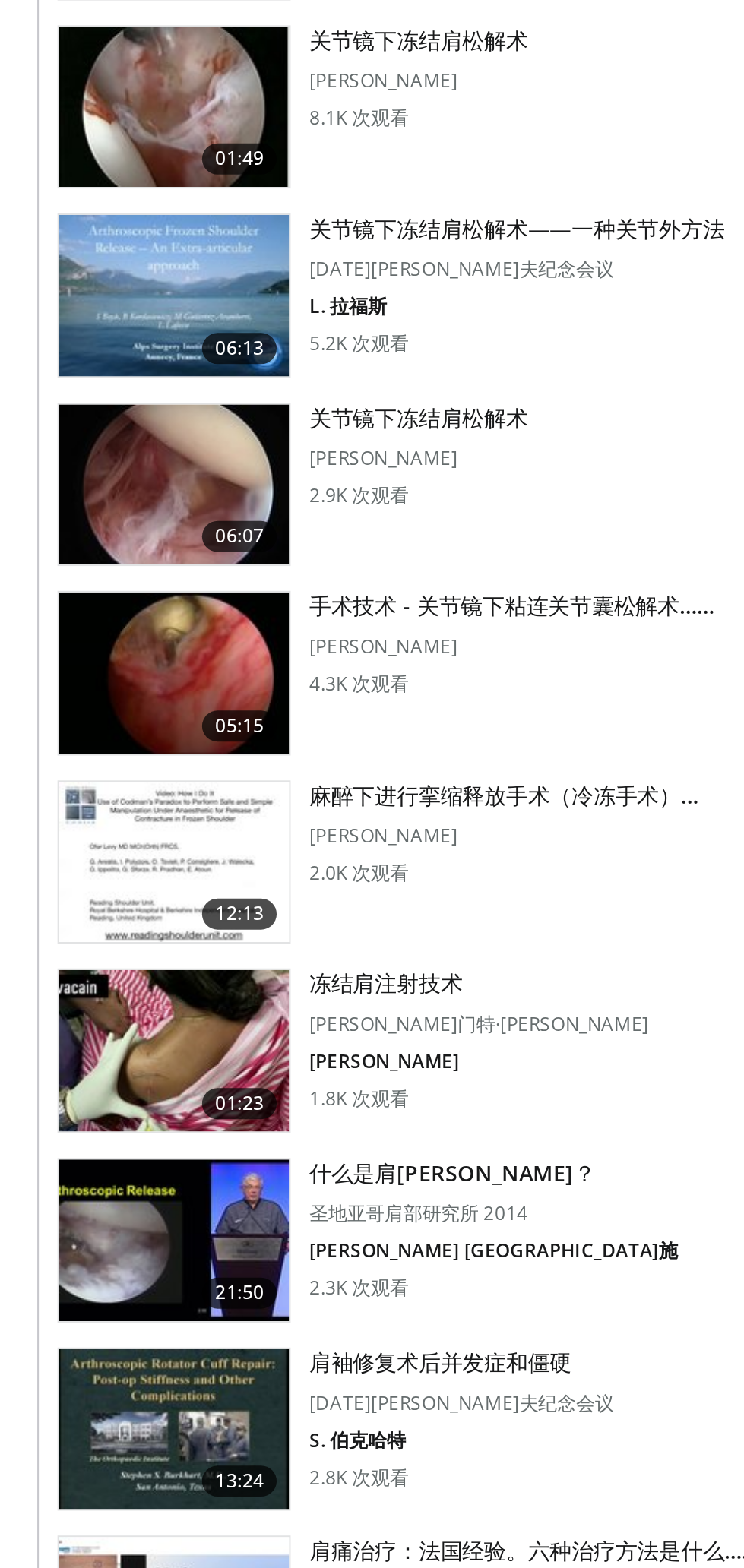
click at [121, 1061] on img at bounding box center [85, 1068] width 112 height 79
click at [119, 1065] on img at bounding box center [85, 1068] width 112 height 79
click at [120, 1065] on img at bounding box center [85, 1068] width 112 height 79
click at [73, 1051] on img at bounding box center [85, 1068] width 112 height 79
click at [229, 1035] on font "手术技术 - 关节镜下粘连关节囊松解术……" at bounding box center [250, 1035] width 197 height 15
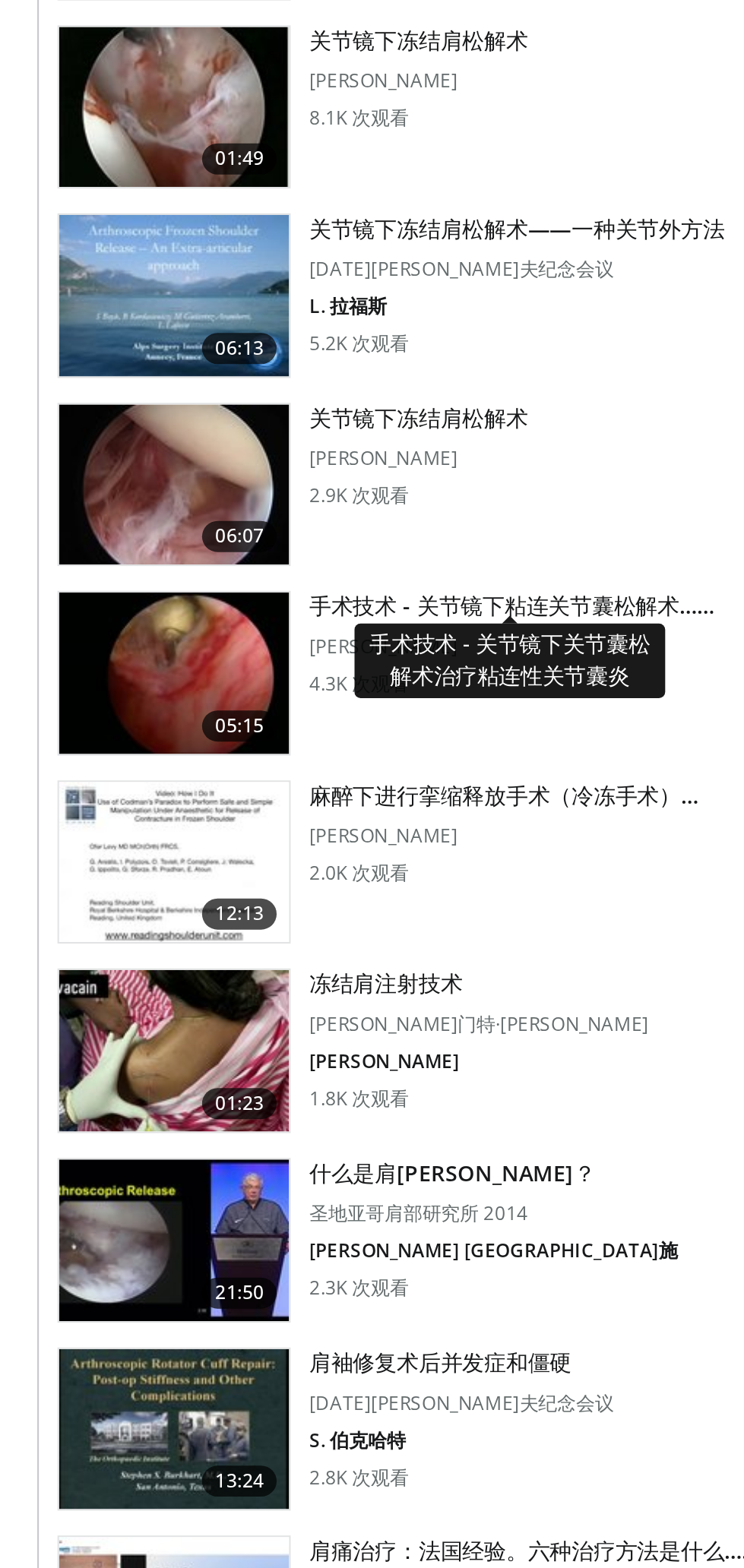
click at [71, 1064] on img at bounding box center [85, 1068] width 112 height 79
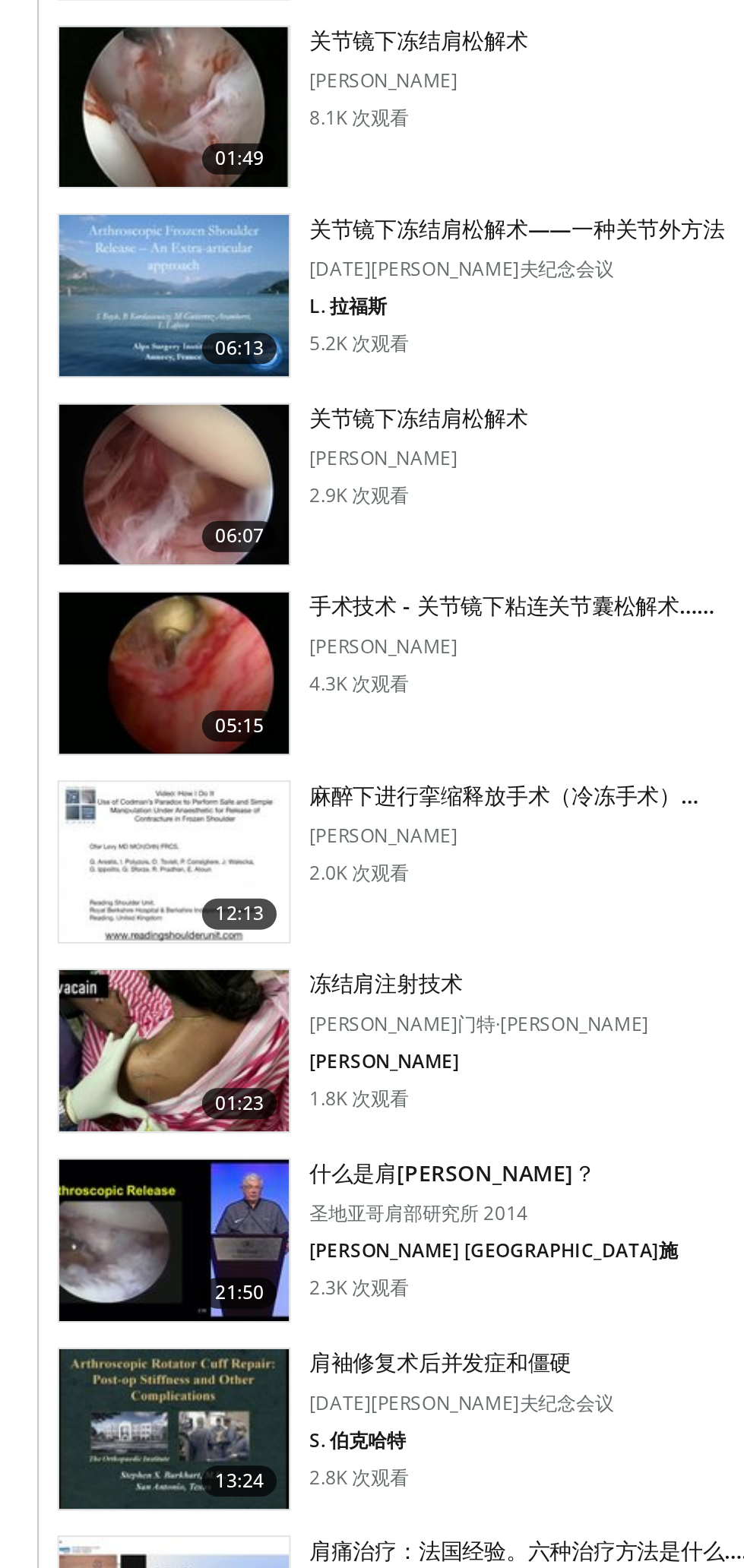
click at [80, 1065] on img at bounding box center [85, 1068] width 112 height 79
click at [115, 1089] on font "05:15" at bounding box center [117, 1094] width 24 height 13
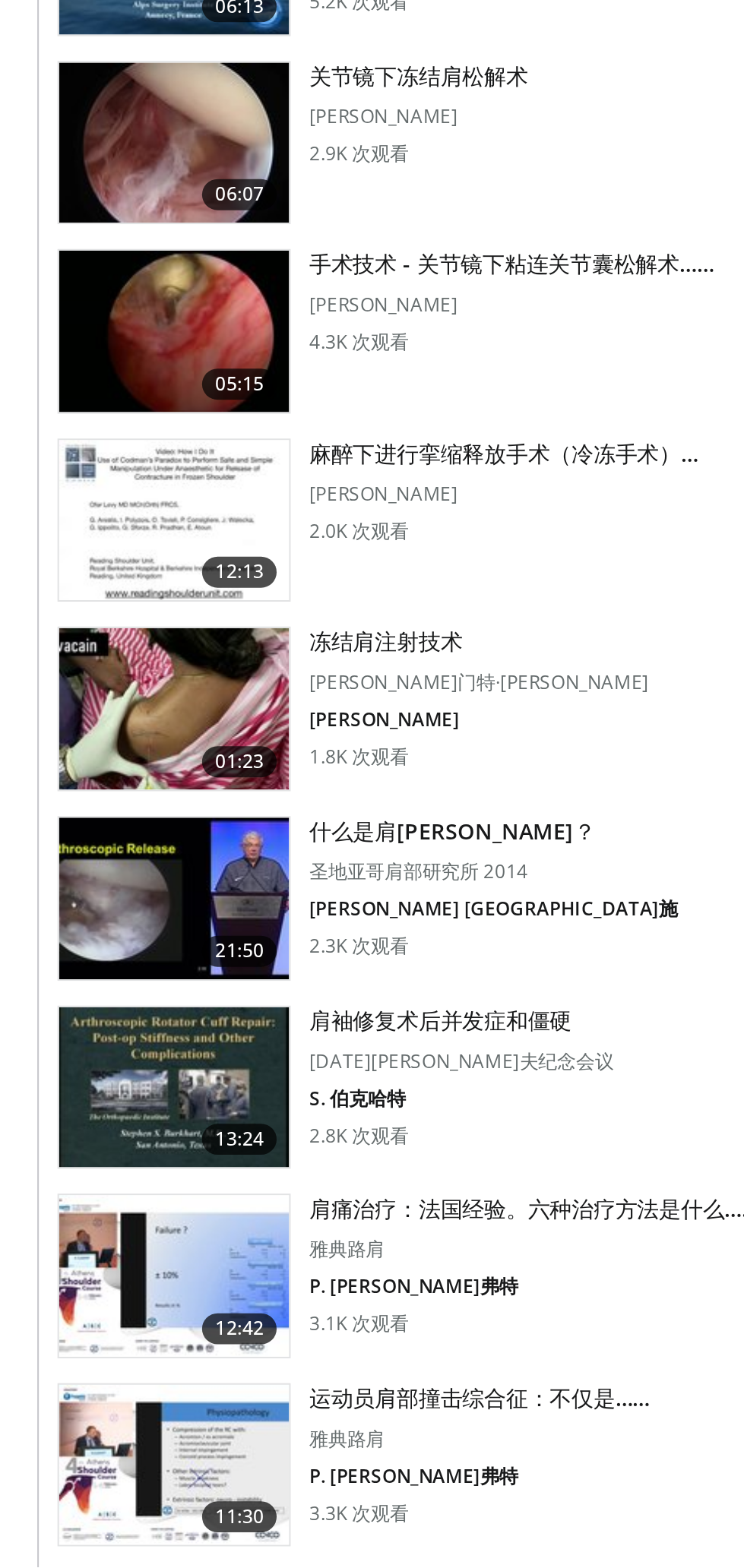
scroll to position [1514, 0]
click at [125, 1152] on img at bounding box center [85, 1148] width 112 height 79
click at [128, 1150] on img at bounding box center [85, 1148] width 112 height 79
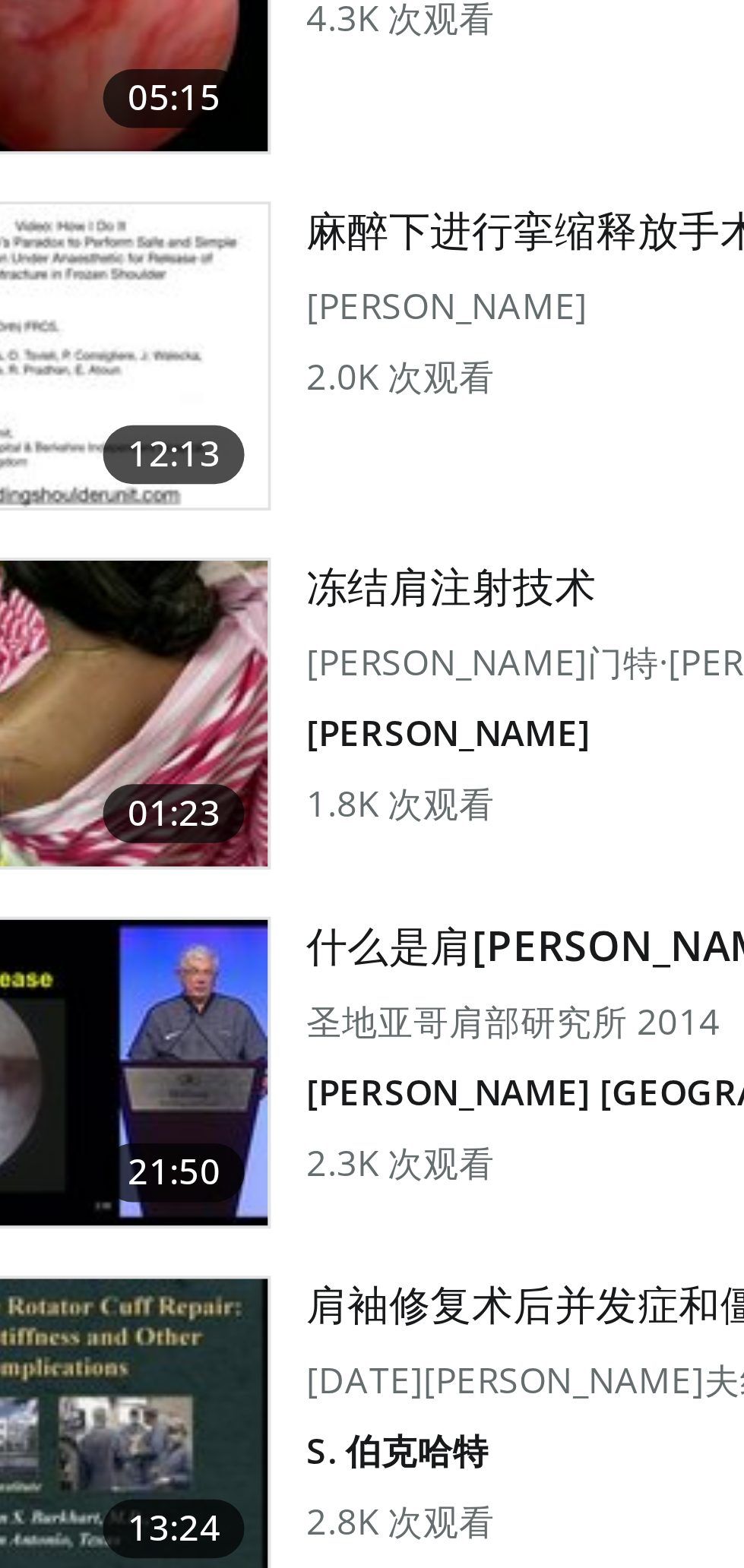
scroll to position [1514, 0]
click at [106, 1153] on img at bounding box center [85, 1148] width 112 height 79
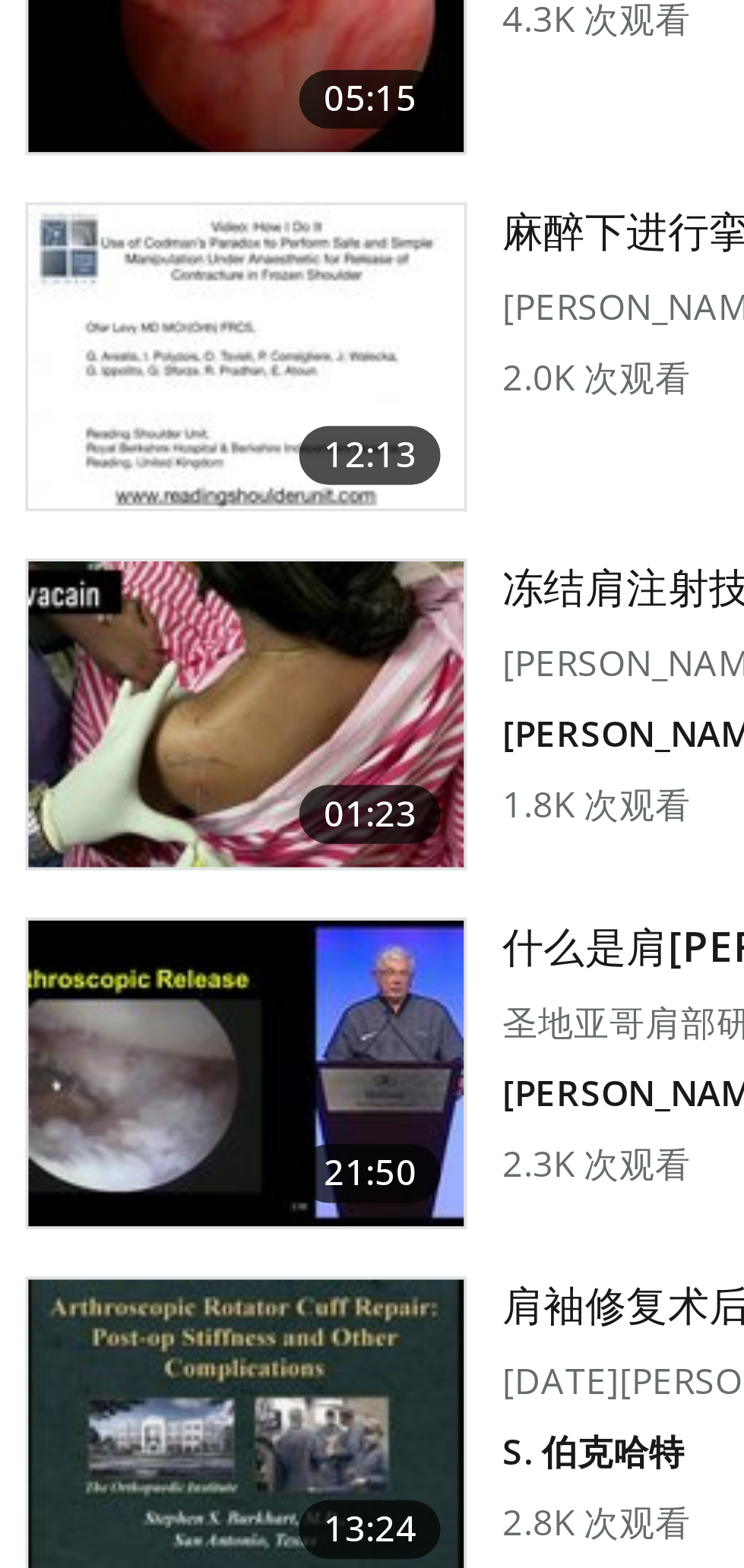
click at [106, 1144] on img at bounding box center [85, 1148] width 112 height 79
click at [105, 1159] on img at bounding box center [85, 1148] width 112 height 79
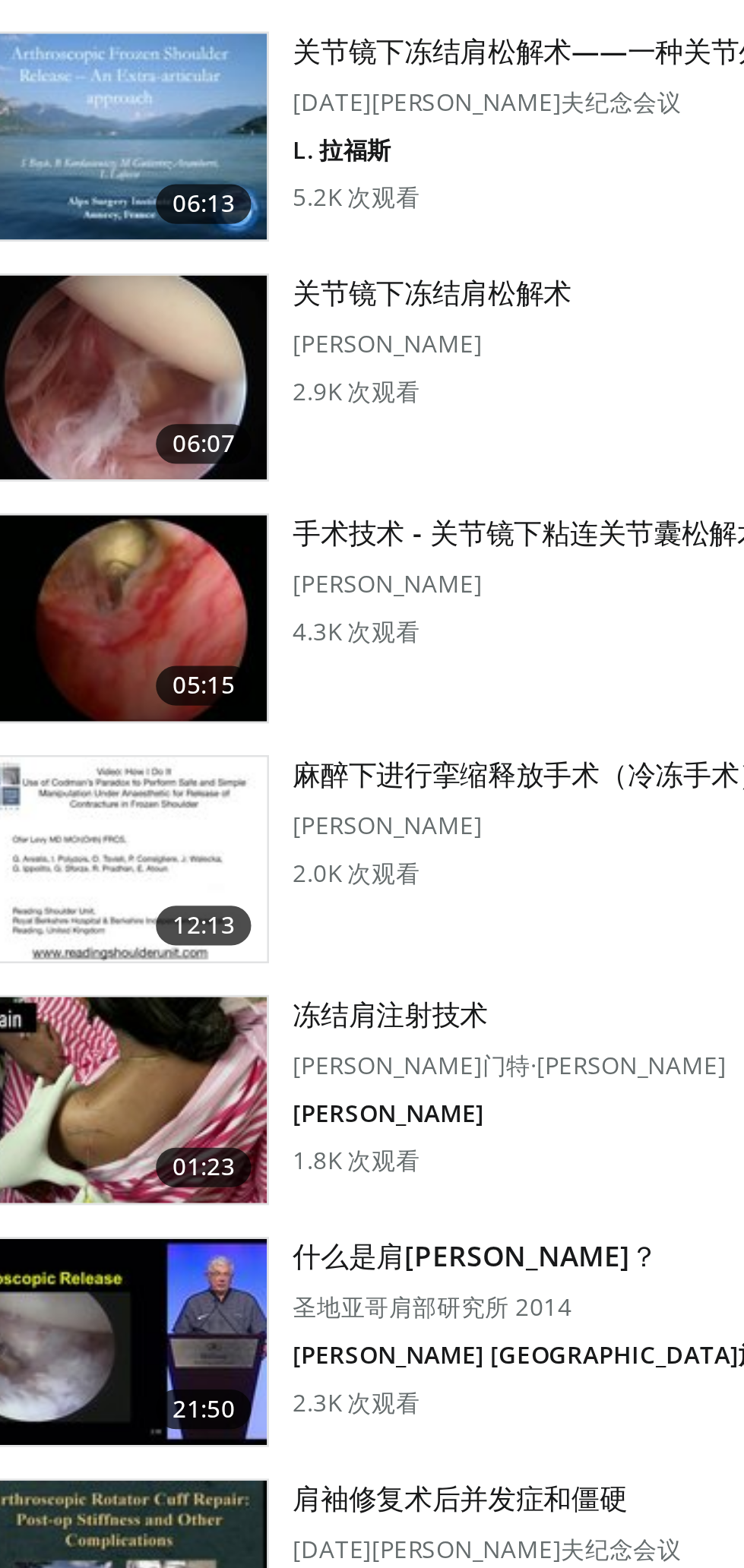
click at [122, 959] on img at bounding box center [85, 963] width 112 height 79
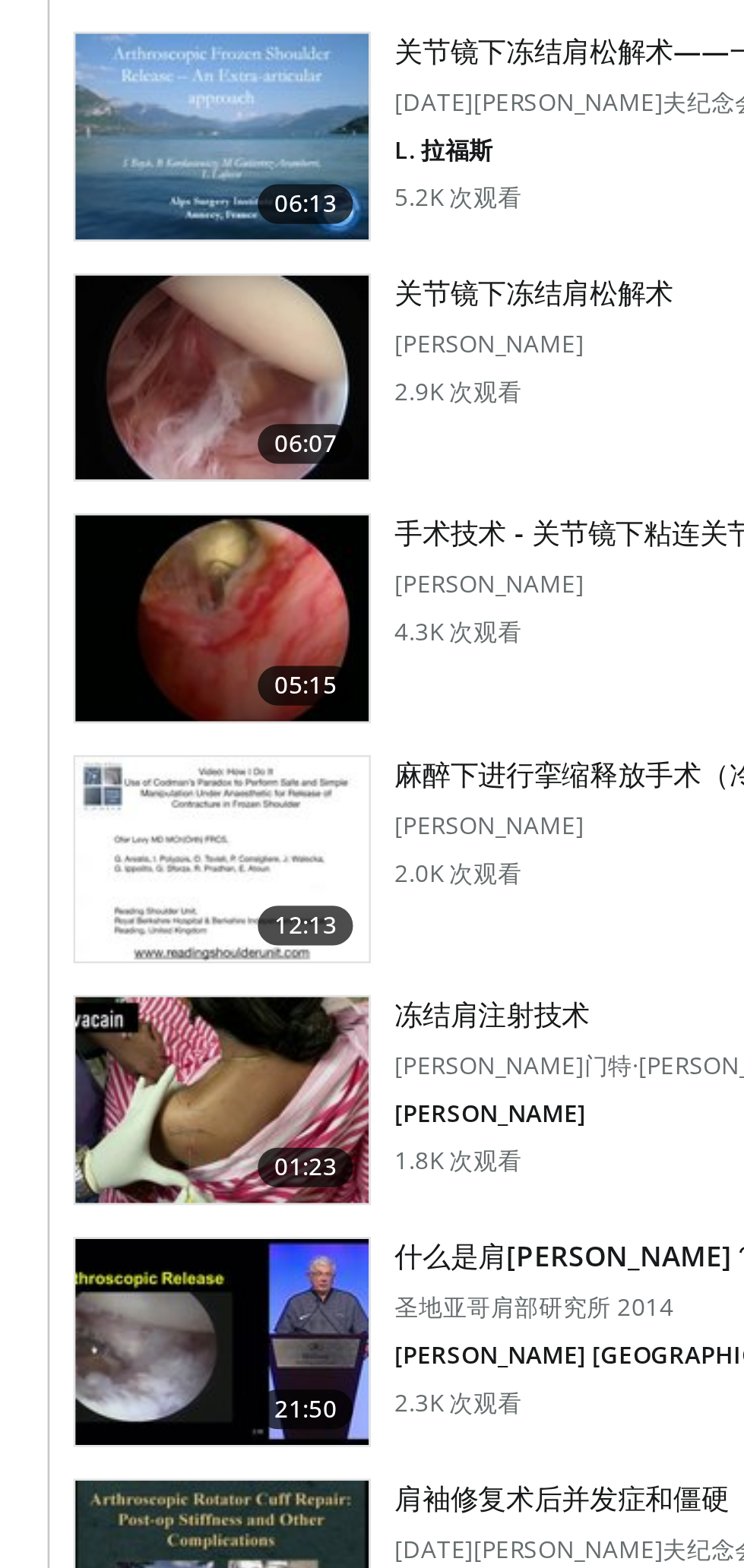
click at [111, 966] on img at bounding box center [85, 963] width 112 height 79
click at [116, 1152] on img at bounding box center [85, 1148] width 112 height 79
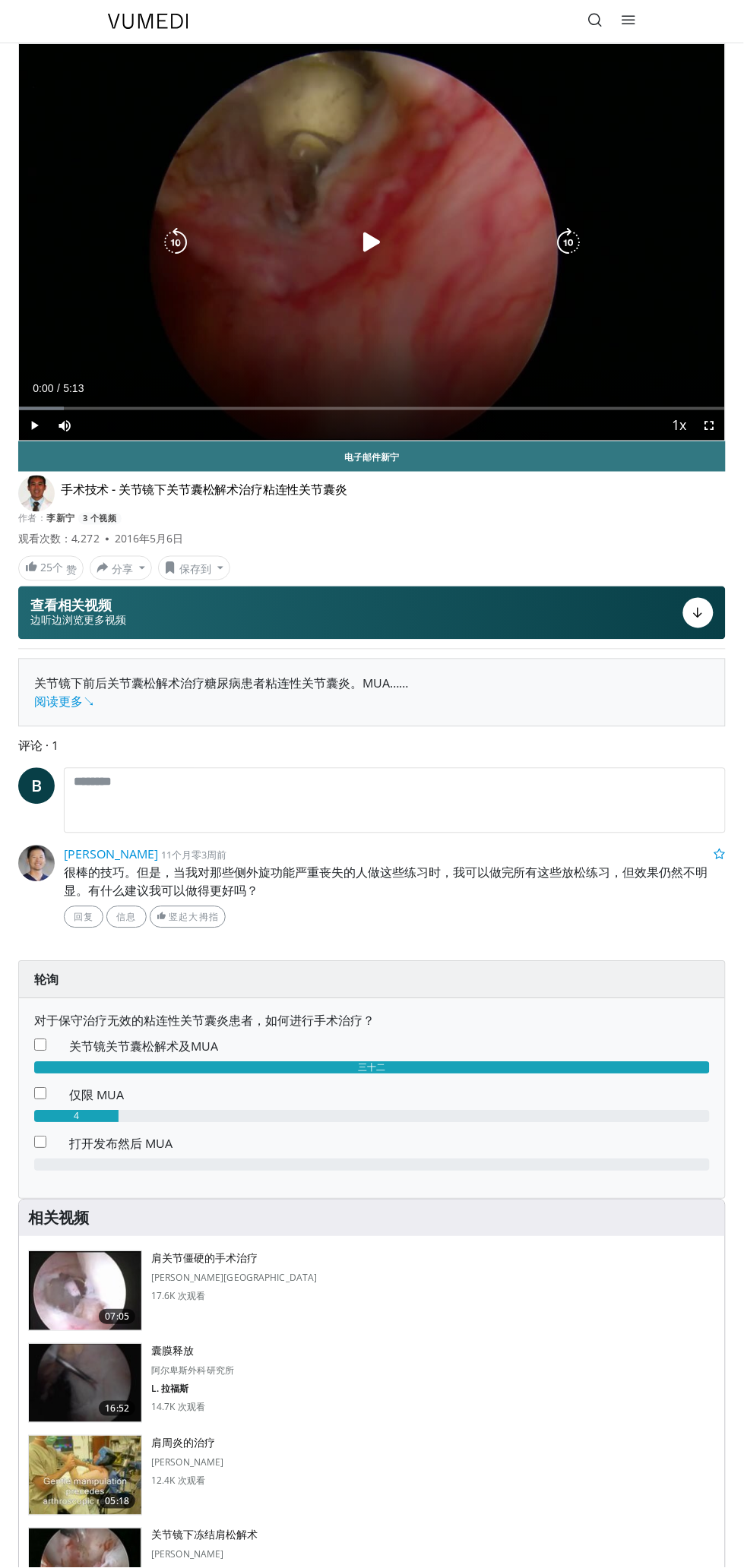
click at [684, 346] on div "10 seconds Tap to unmute" at bounding box center [372, 242] width 706 height 397
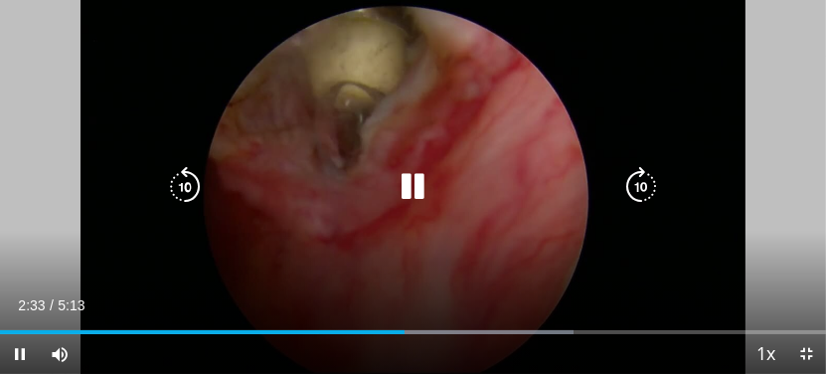
click at [727, 113] on div "10 seconds Tap to unmute" at bounding box center [413, 187] width 826 height 374
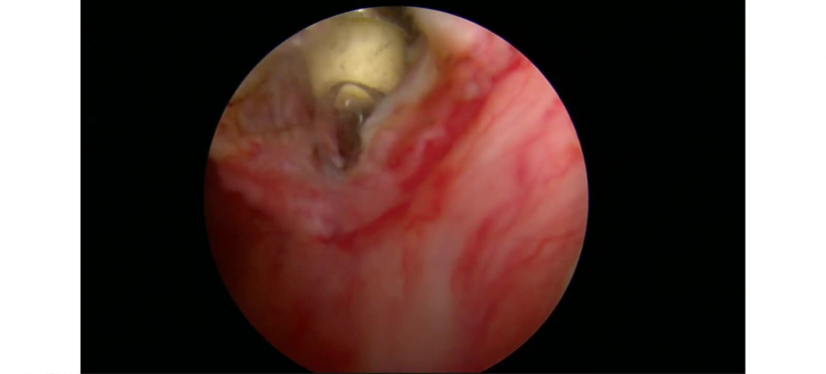
click at [708, 188] on div "10 seconds Tap to unmute" at bounding box center [413, 187] width 826 height 374
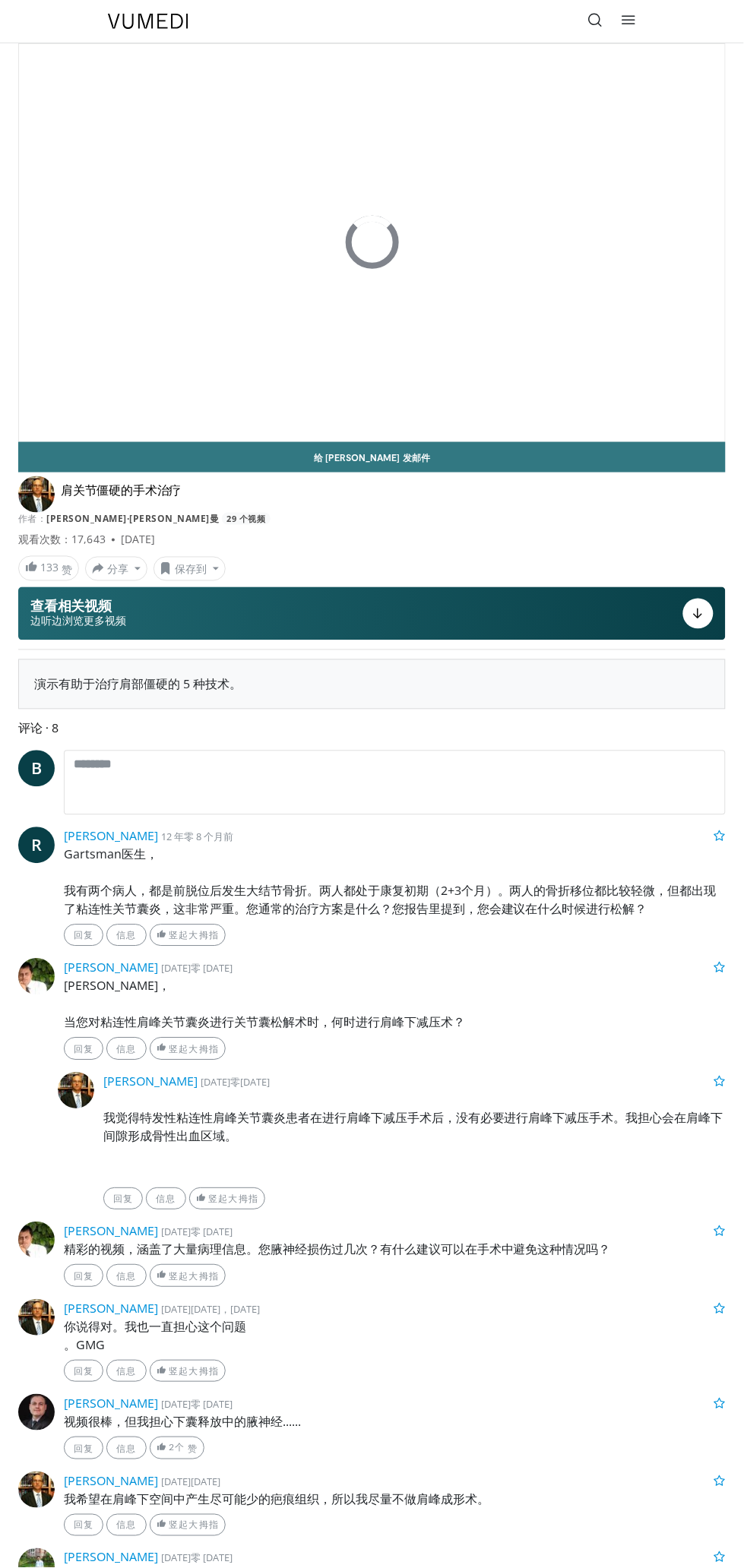
click at [596, 25] on icon at bounding box center [596, 20] width 15 height 15
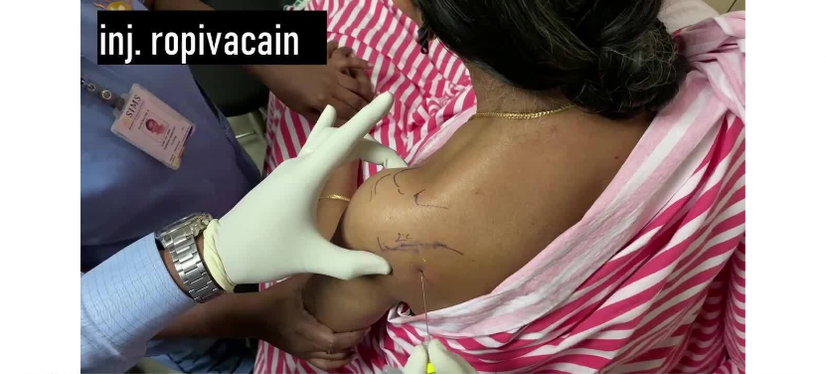
click at [569, 236] on div "10 seconds Tap to unmute" at bounding box center [413, 187] width 826 height 374
click at [596, 207] on div "10 seconds Tap to unmute" at bounding box center [413, 187] width 826 height 374
click at [170, 108] on div "10 seconds Tap to unmute" at bounding box center [413, 187] width 826 height 374
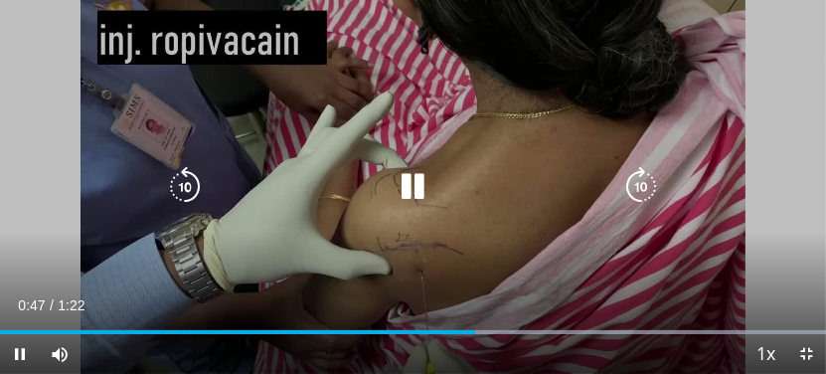
click at [179, 70] on div "10 seconds Tap to unmute" at bounding box center [413, 187] width 826 height 374
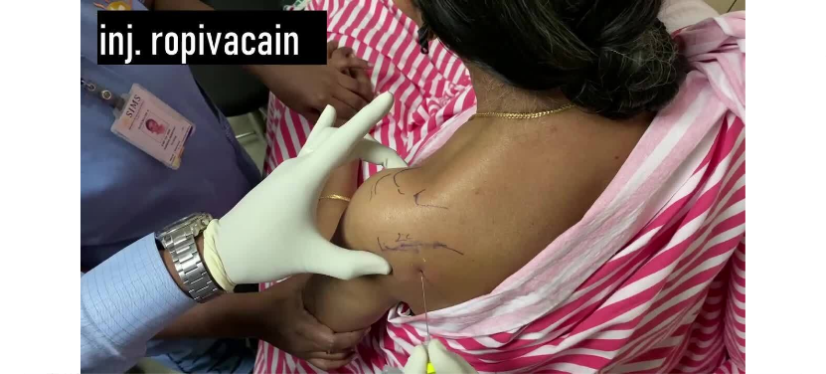
click at [641, 99] on div "10 seconds Tap to unmute" at bounding box center [413, 187] width 826 height 374
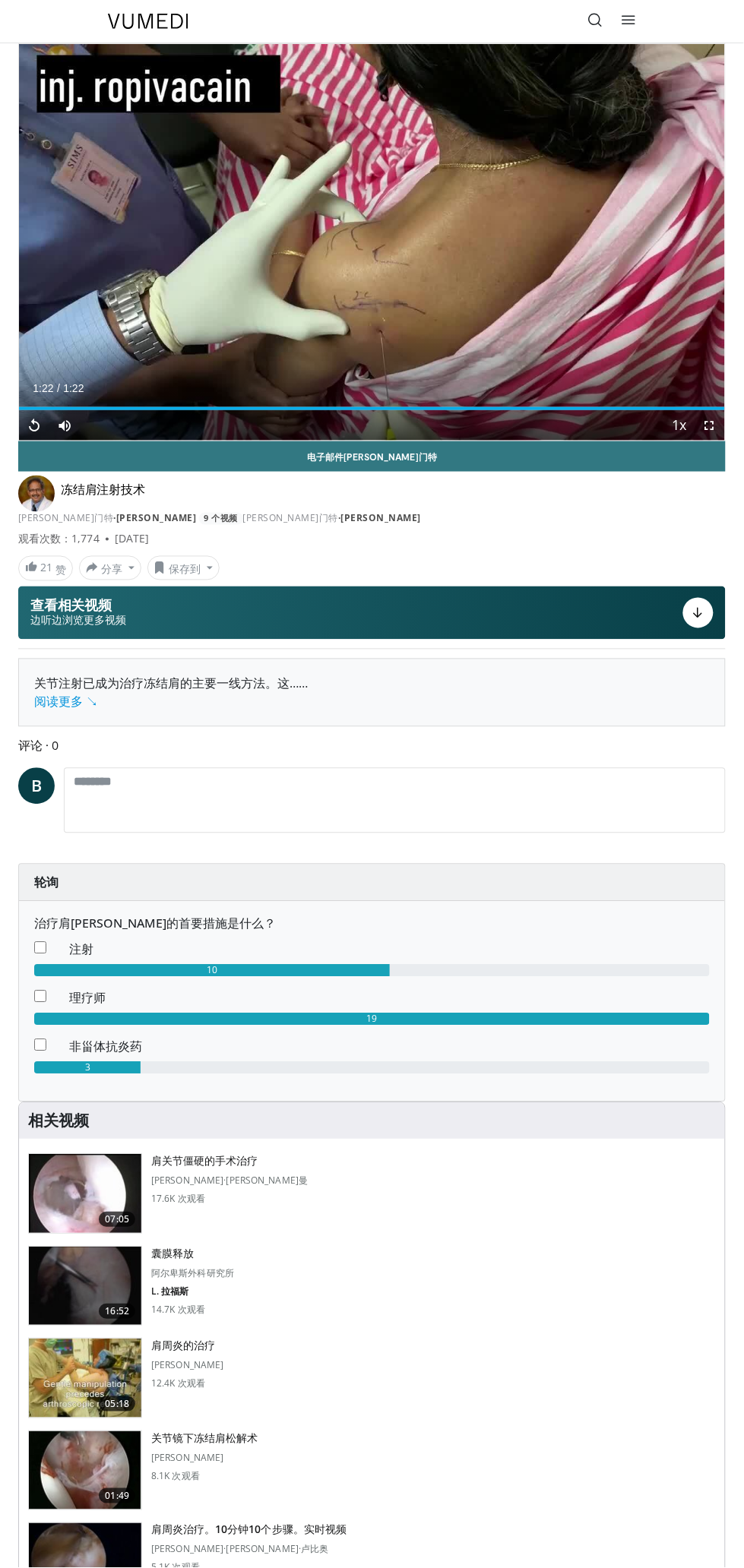
click at [598, 21] on icon at bounding box center [596, 20] width 15 height 15
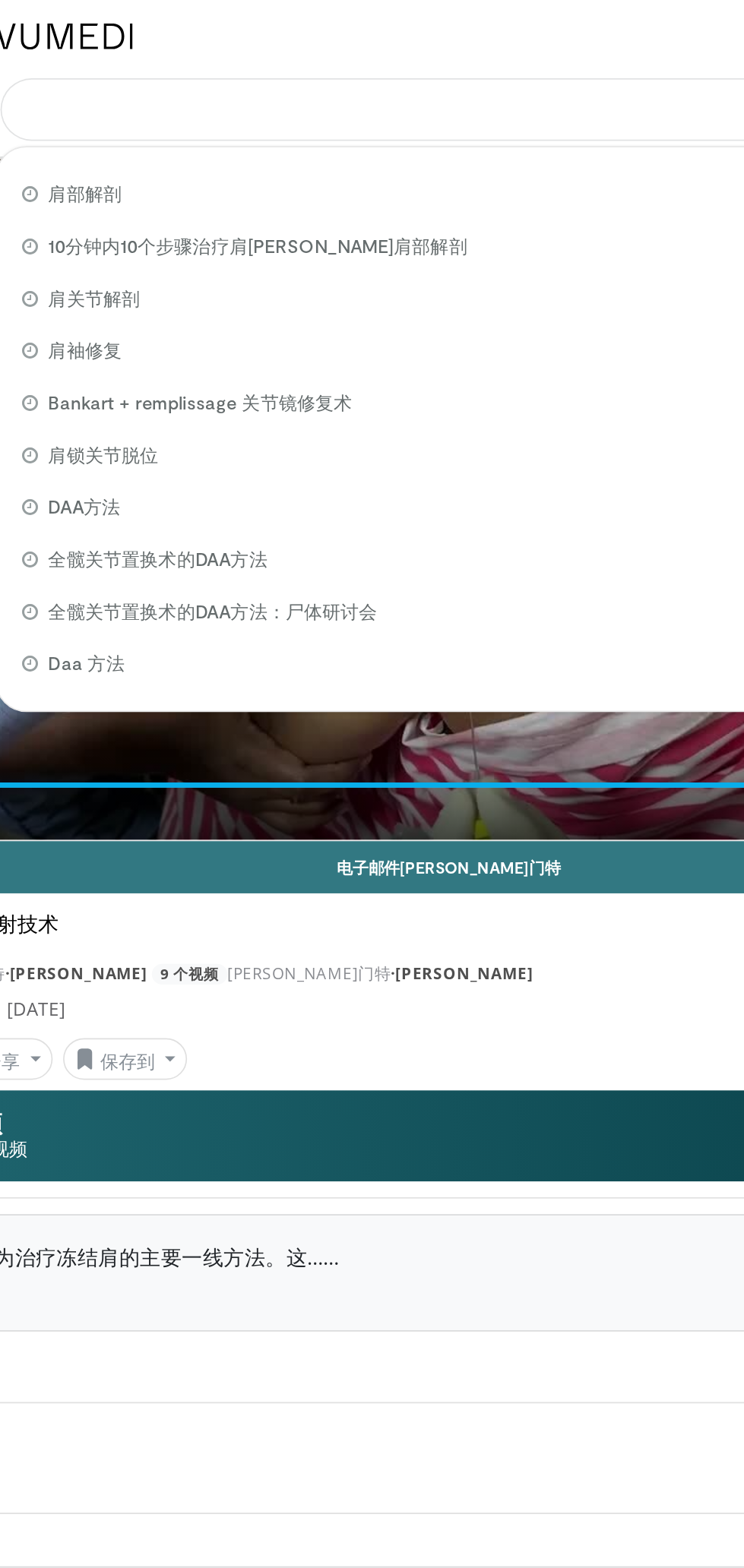
click at [437, 57] on input "搜索主题、干预措施" at bounding box center [372, 64] width 523 height 37
paste input "**********"
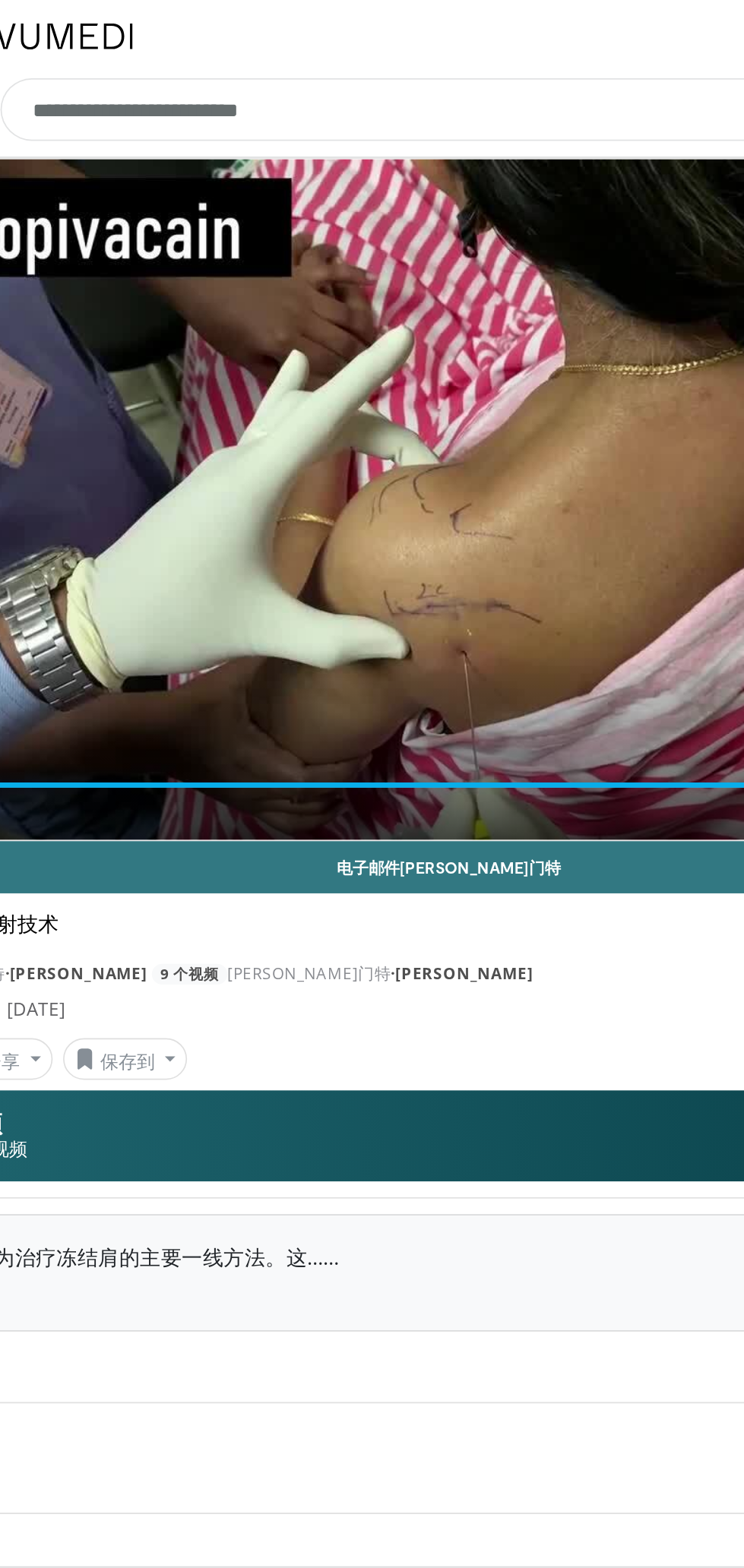
type input "**********"
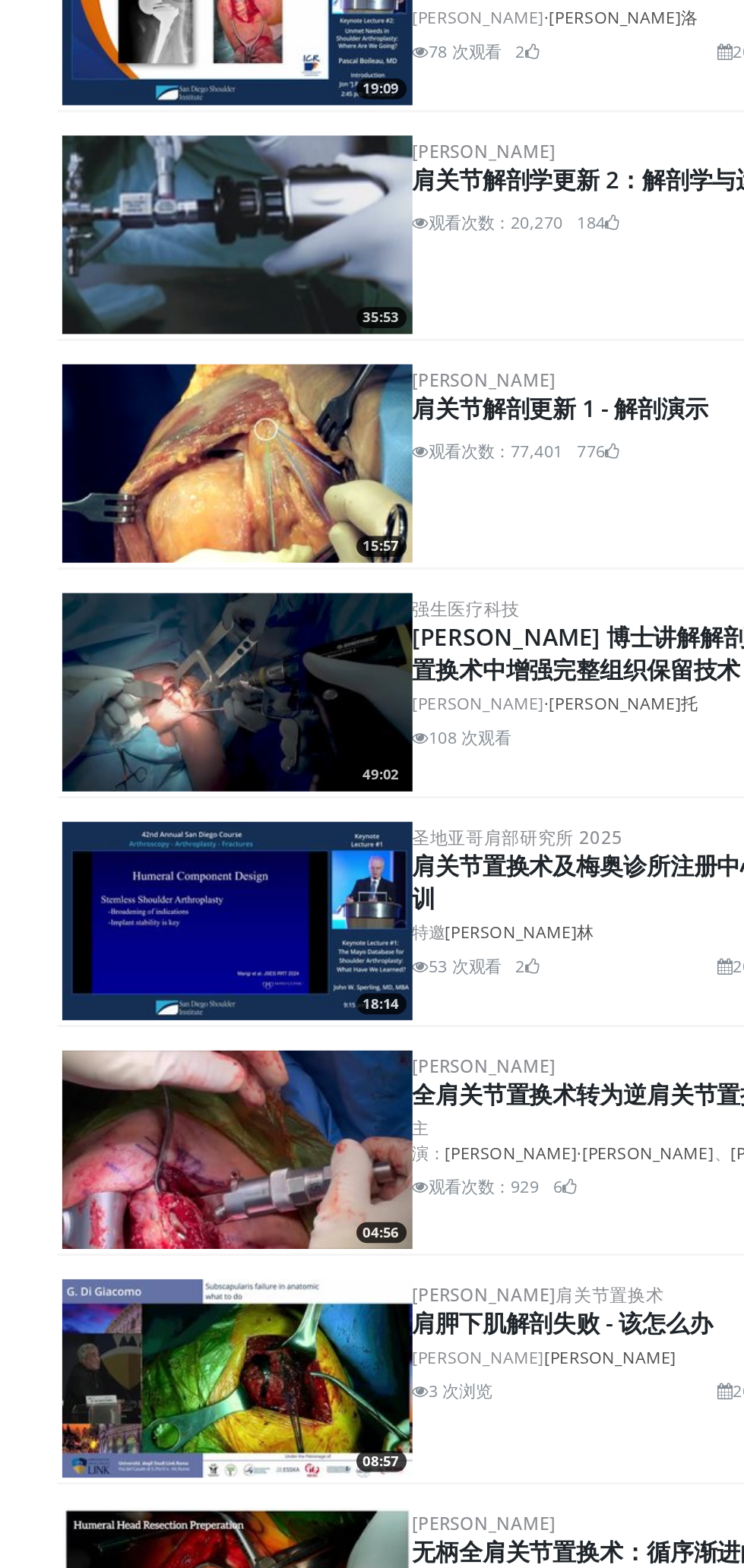
scroll to position [1693, 0]
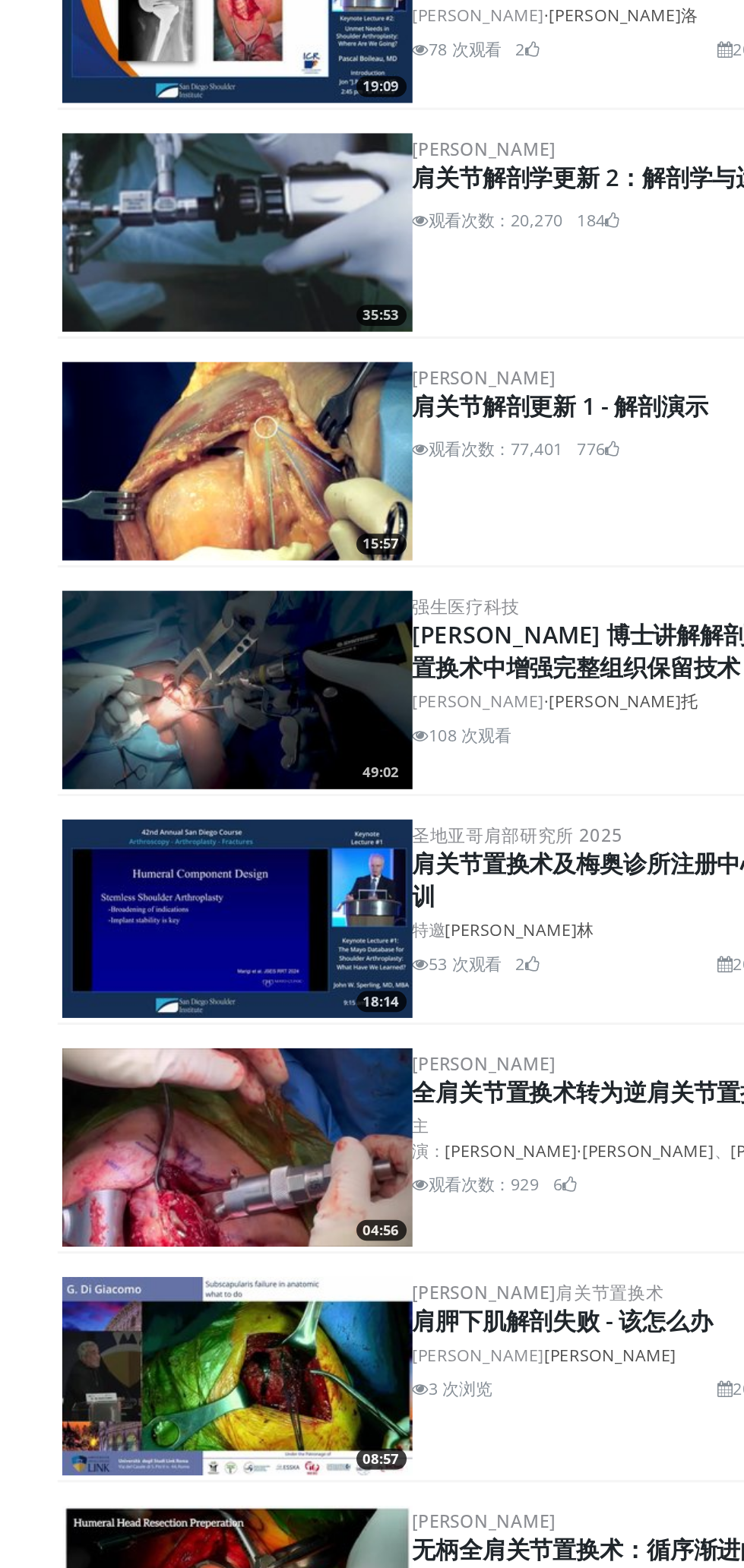
click at [445, 813] on font "肩关节解剖更新 1 - 解剖演示" at bounding box center [437, 811] width 193 height 21
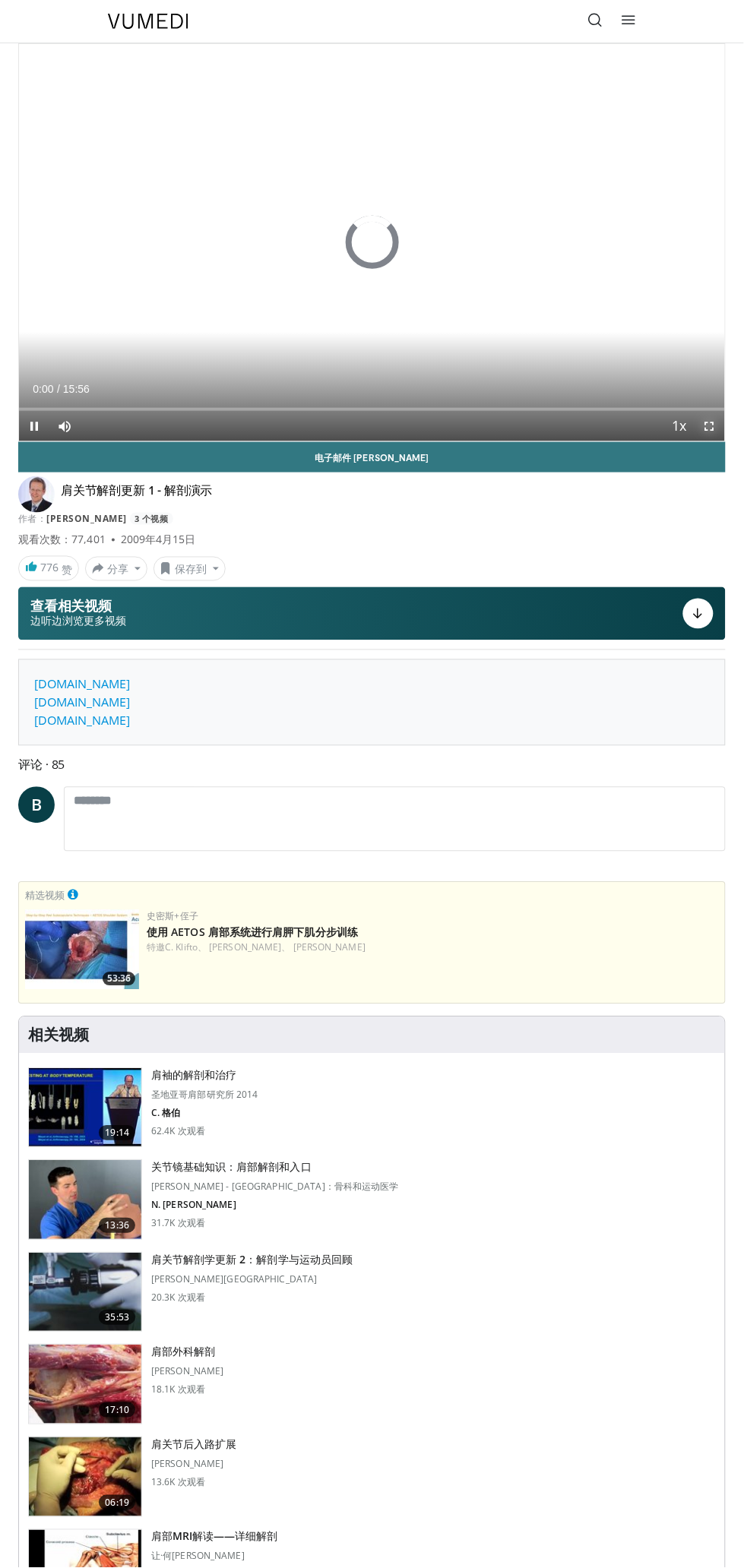
click at [708, 430] on span "Video Player" at bounding box center [710, 427] width 31 height 31
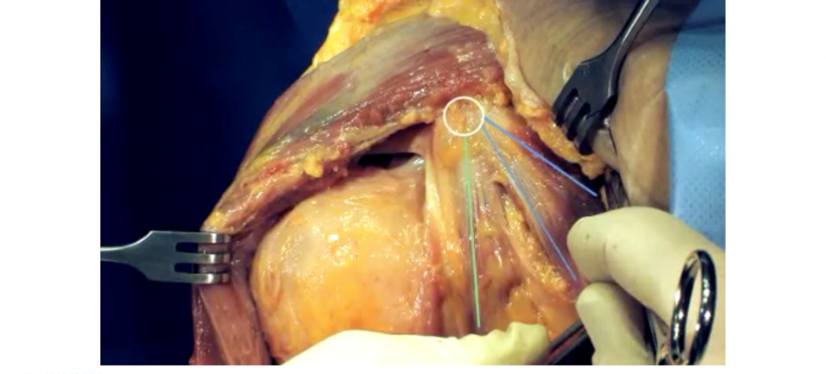
click at [691, 130] on div "10 seconds Tap to unmute" at bounding box center [413, 187] width 826 height 374
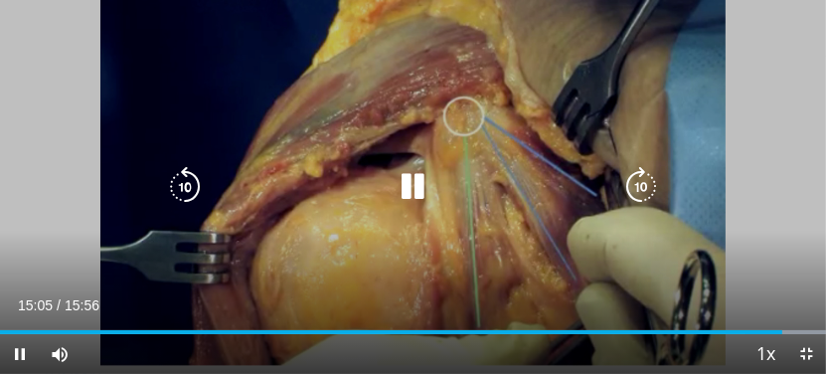
click at [729, 106] on div "10 seconds Tap to unmute" at bounding box center [413, 187] width 826 height 374
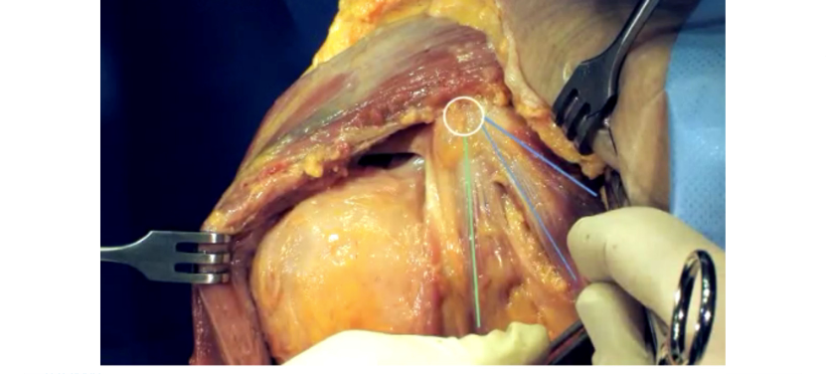
click at [660, 81] on div "10 seconds Tap to unmute" at bounding box center [413, 187] width 826 height 374
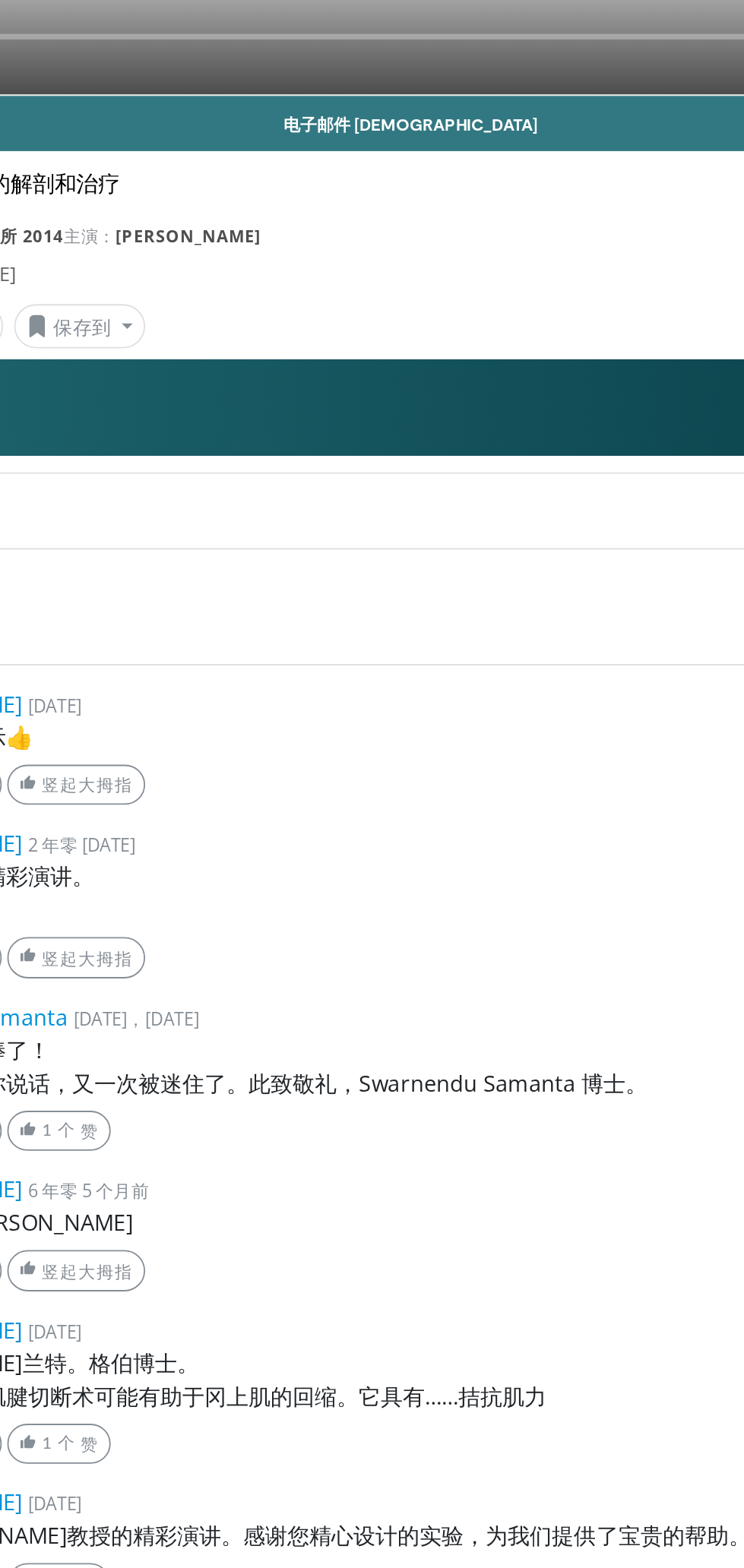
scroll to position [5, 0]
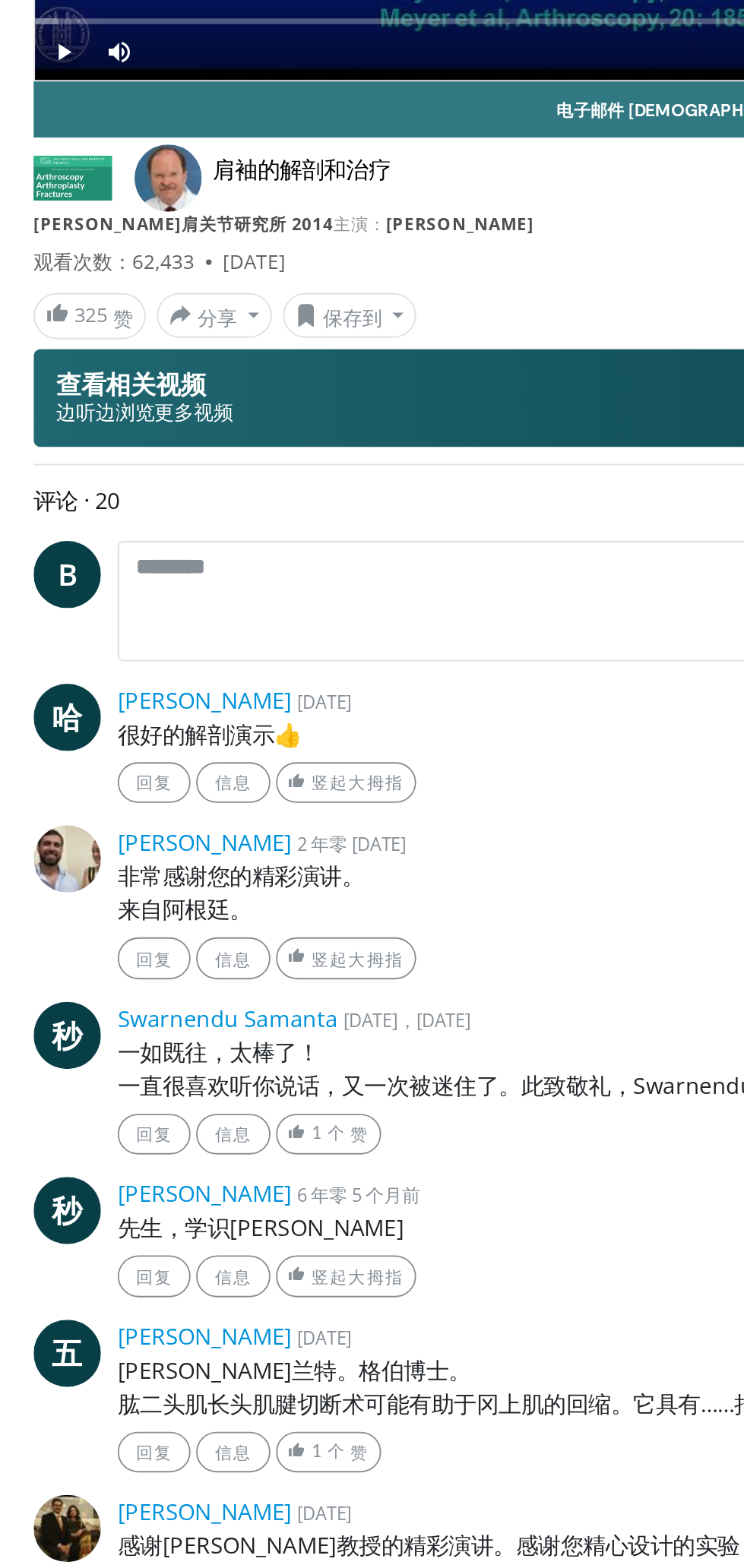
click at [58, 518] on font "[PERSON_NAME]肩关节研究所 2014" at bounding box center [99, 513] width 163 height 13
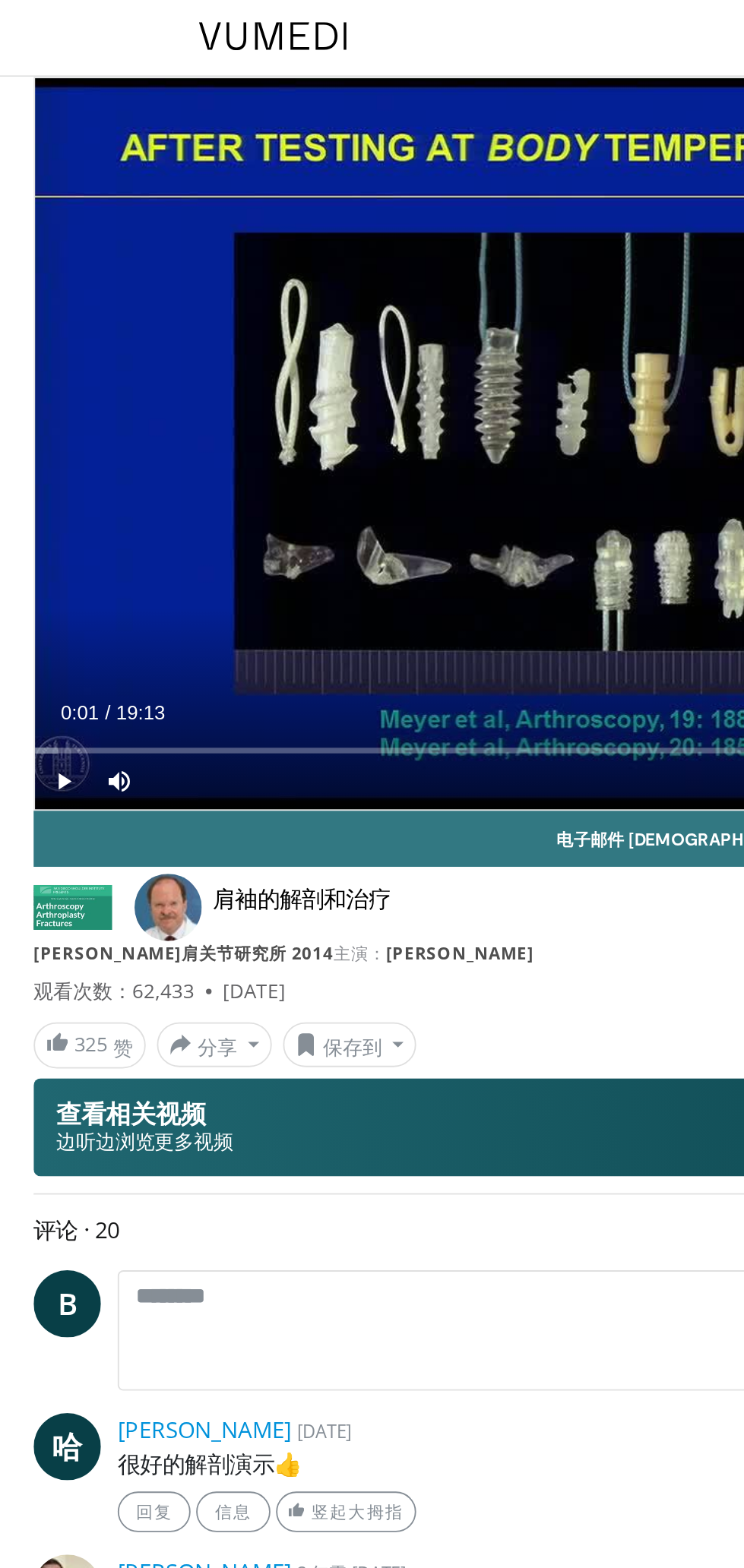
scroll to position [0, 0]
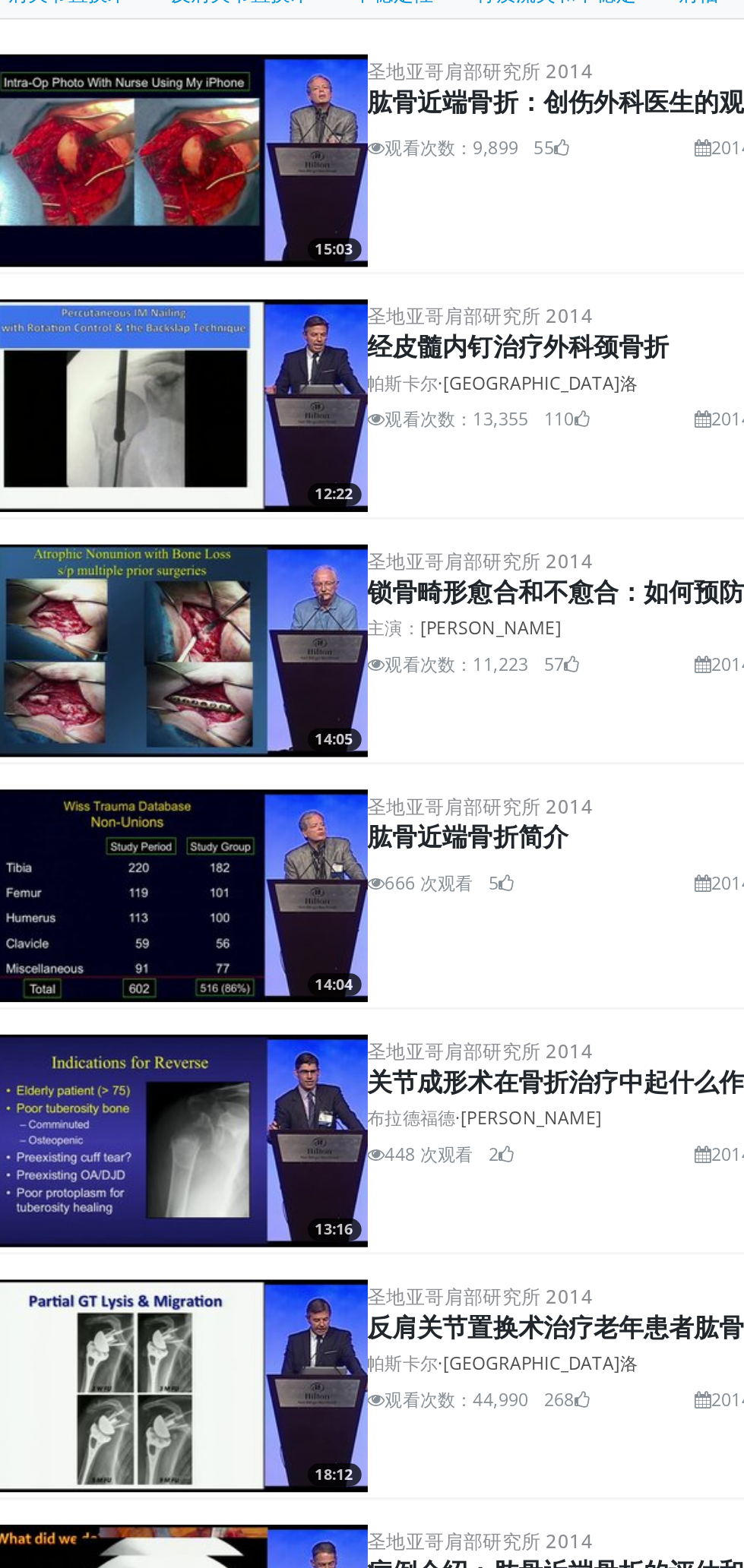
scroll to position [29, 0]
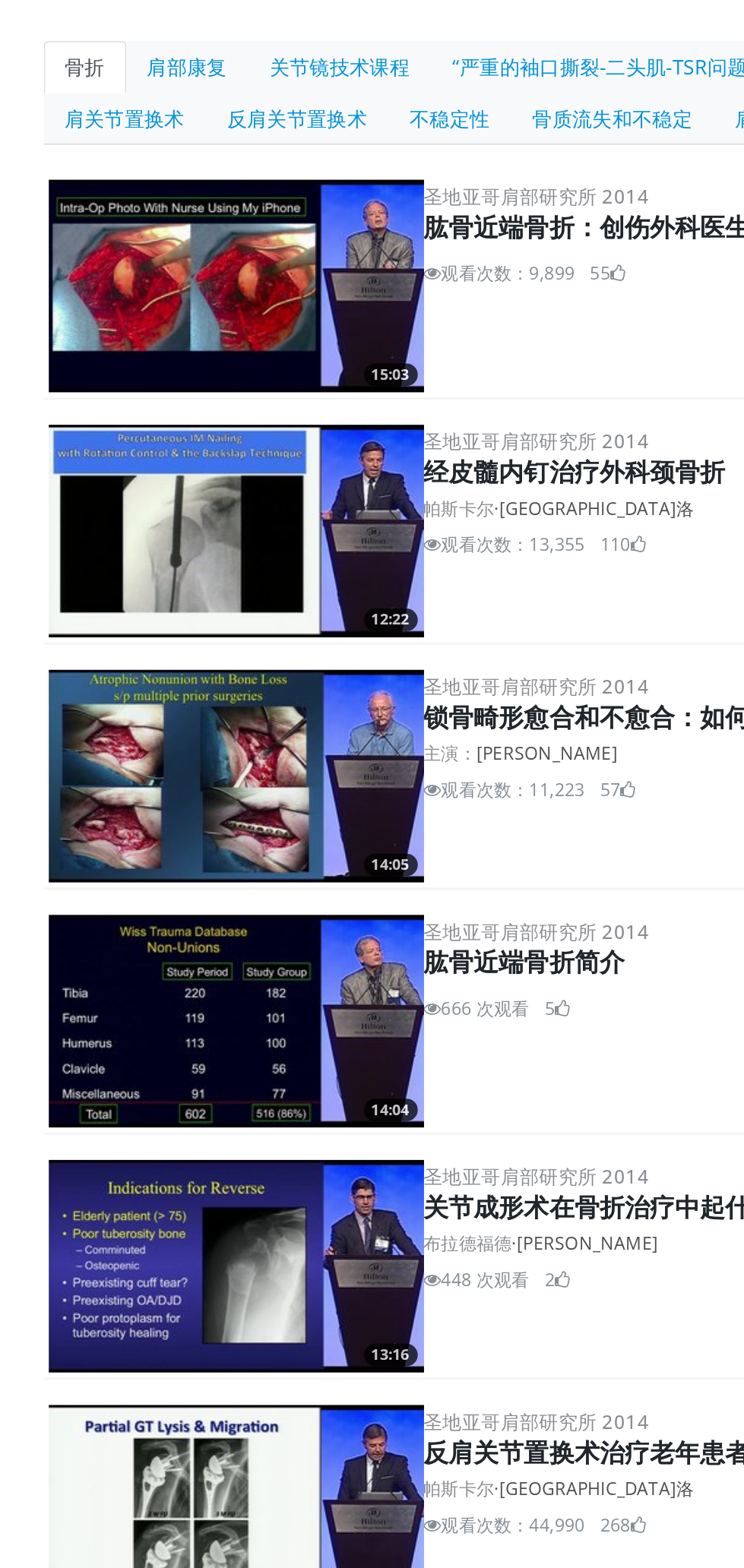
click at [270, 476] on img at bounding box center [227, 474] width 228 height 129
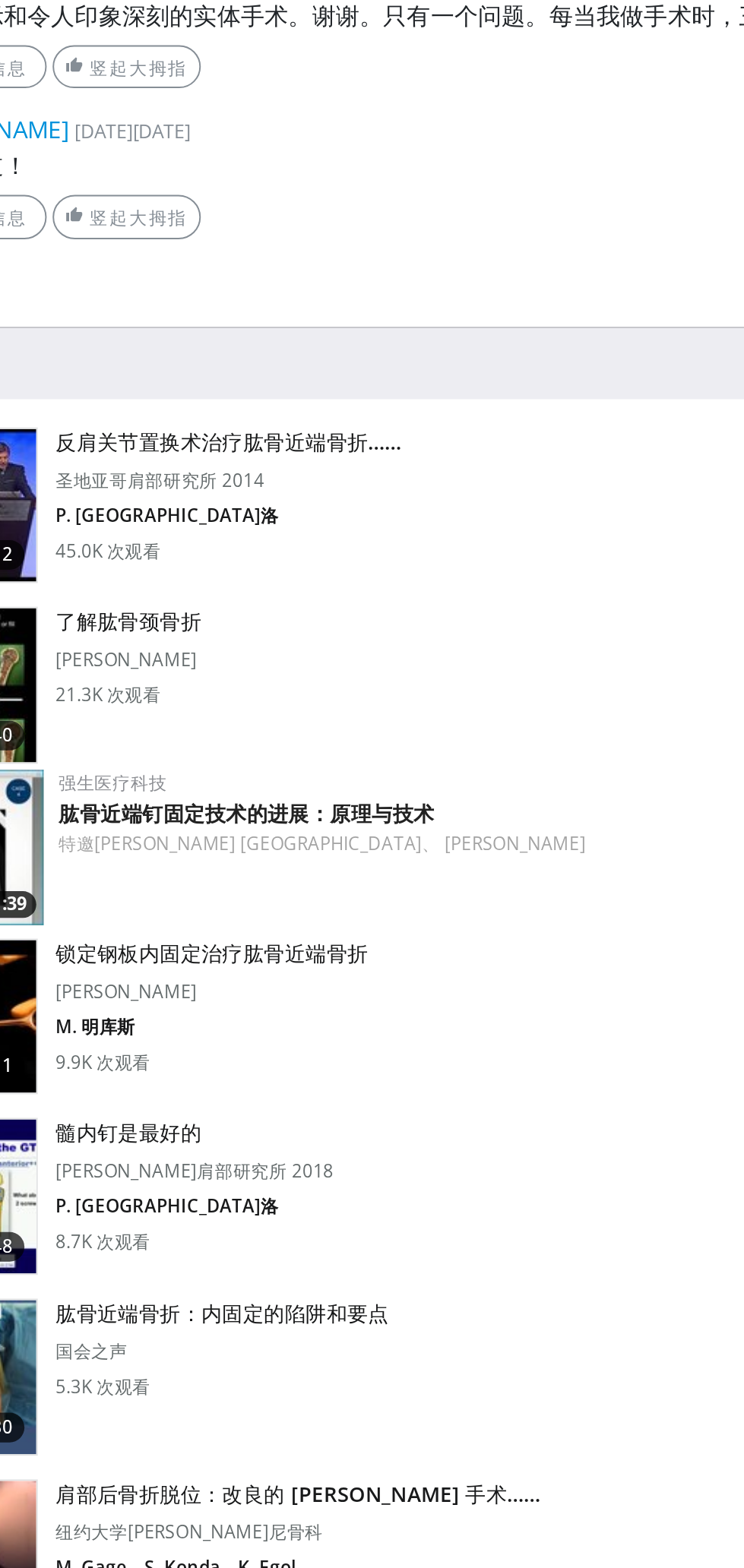
scroll to position [420, 0]
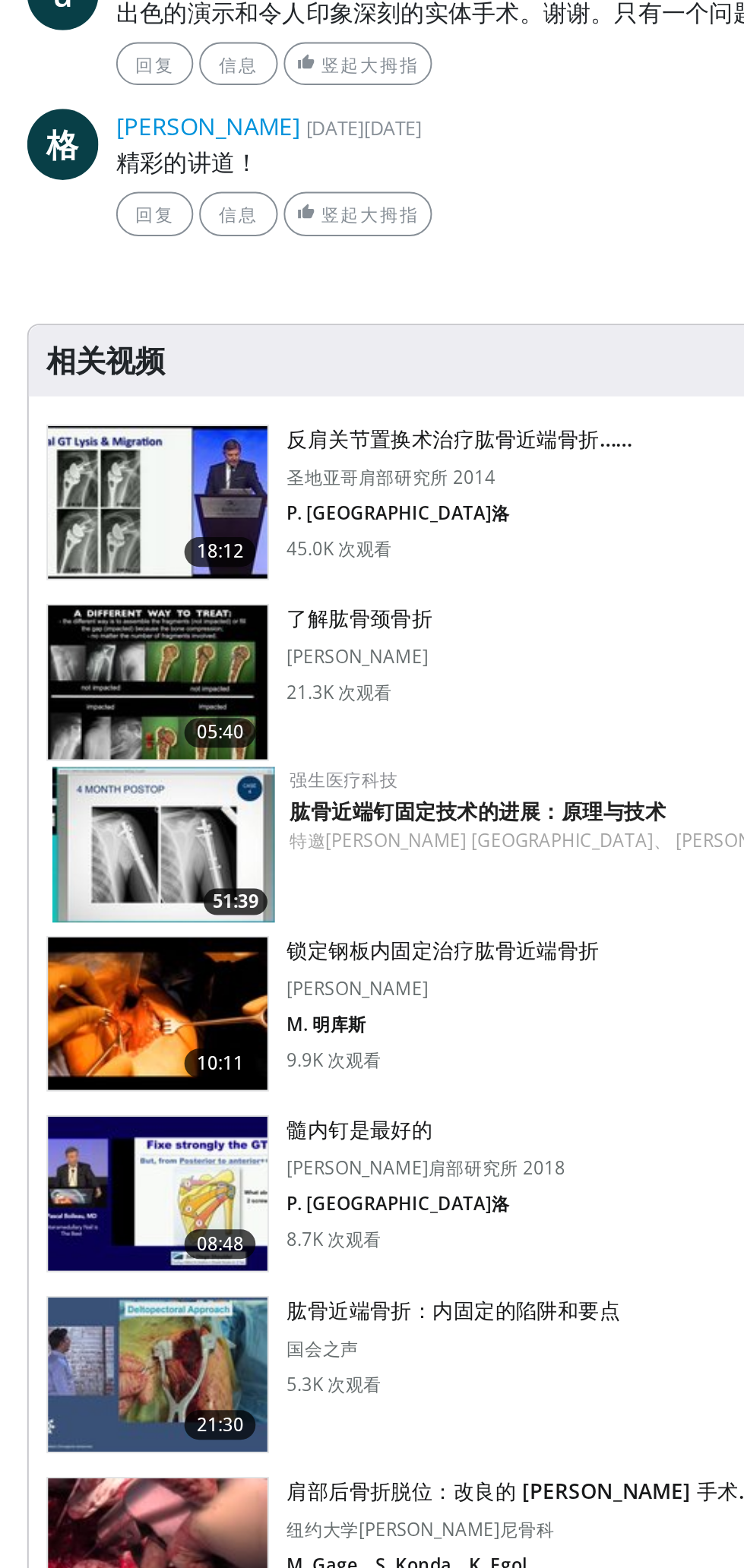
click at [93, 1115] on img at bounding box center [85, 1109] width 112 height 79
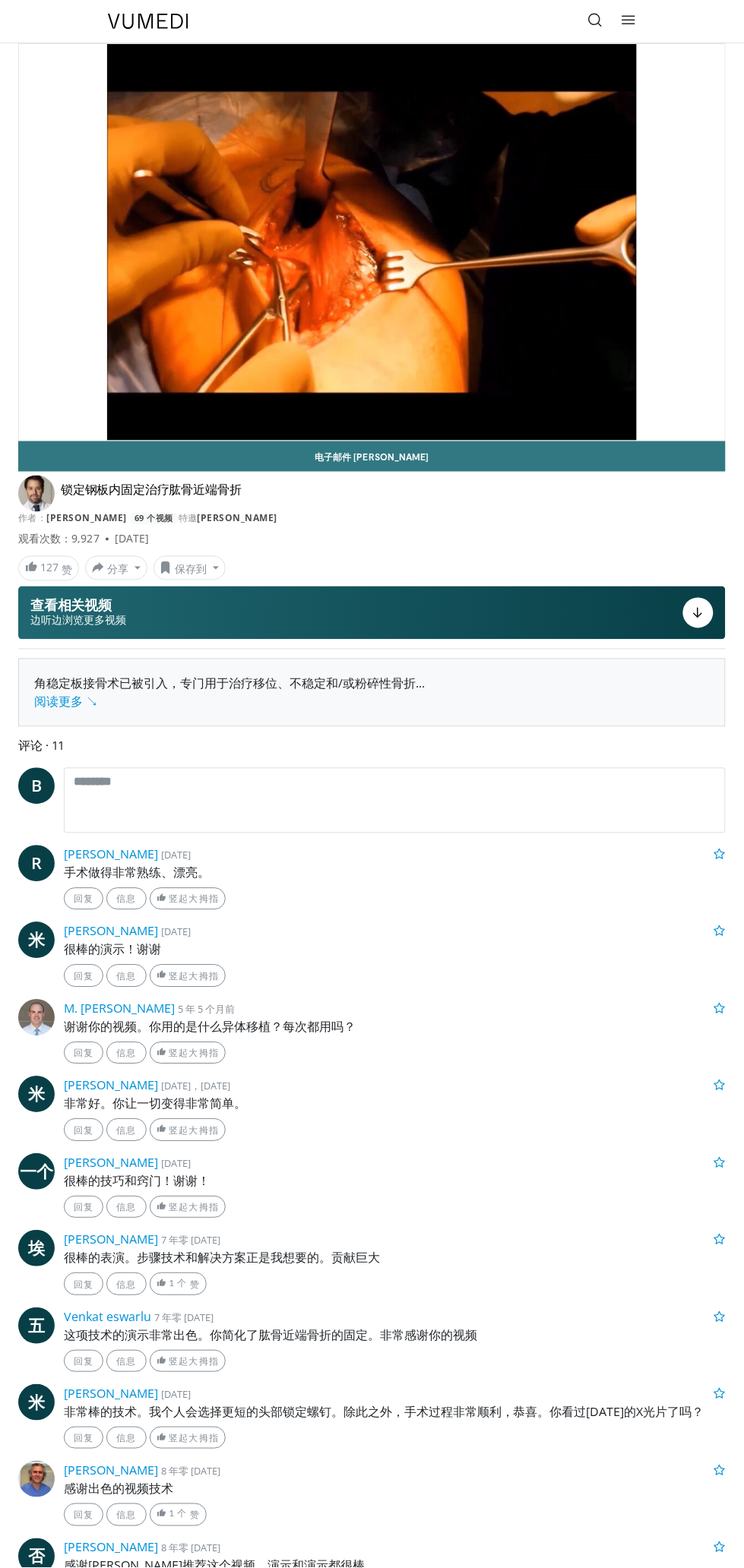
click at [687, 370] on div "10 seconds Tap to unmute" at bounding box center [372, 242] width 706 height 397
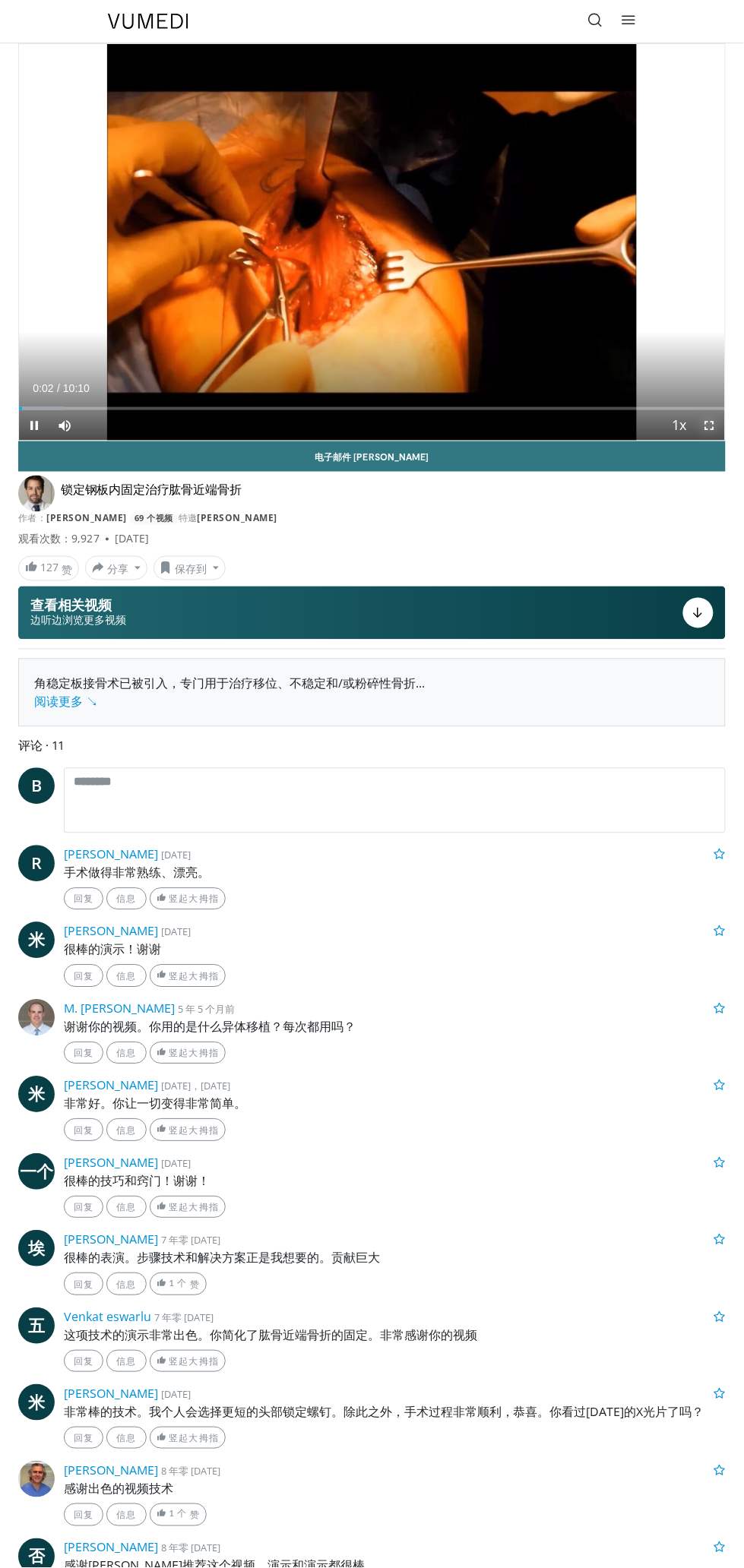
click at [709, 425] on span "Video Player" at bounding box center [710, 426] width 31 height 31
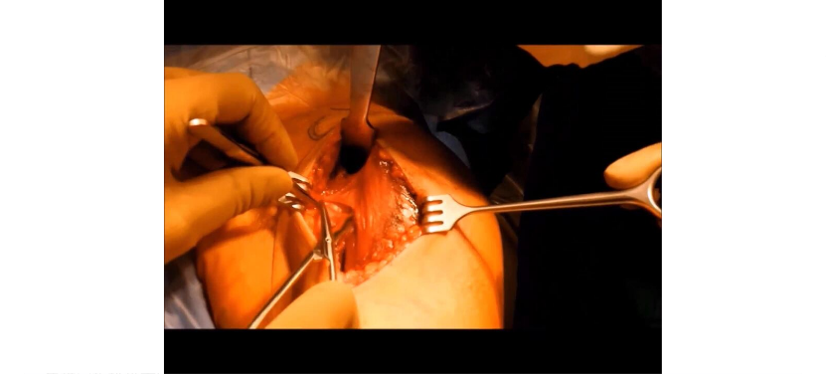
click at [595, 81] on div "10 seconds Tap to unmute" at bounding box center [413, 187] width 826 height 374
click at [757, 279] on div "10 seconds Tap to unmute" at bounding box center [413, 187] width 826 height 374
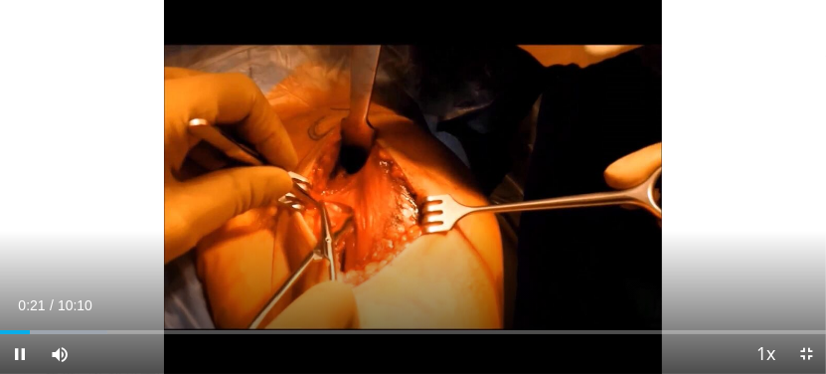
click at [771, 354] on span "Video Player" at bounding box center [766, 355] width 28 height 40
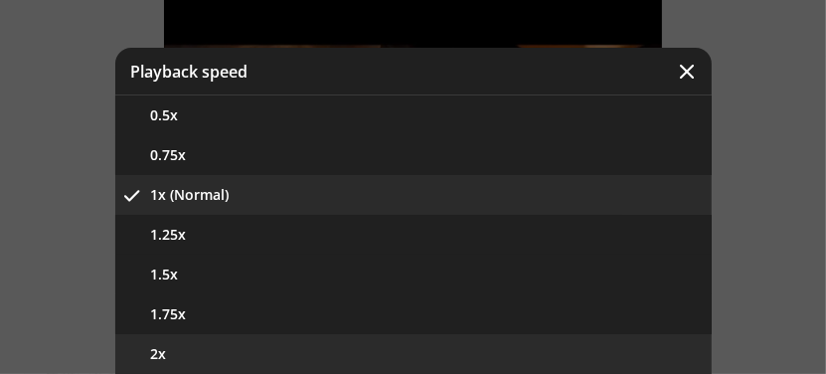
click at [146, 347] on button "2x" at bounding box center [413, 354] width 596 height 40
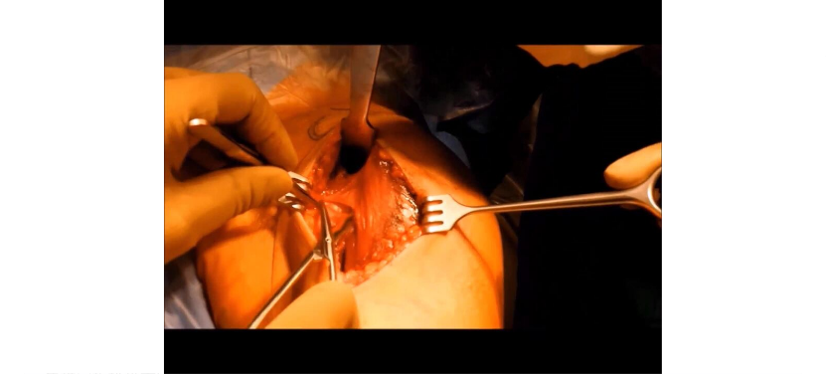
click at [734, 206] on div "10 seconds Tap to unmute" at bounding box center [413, 187] width 826 height 374
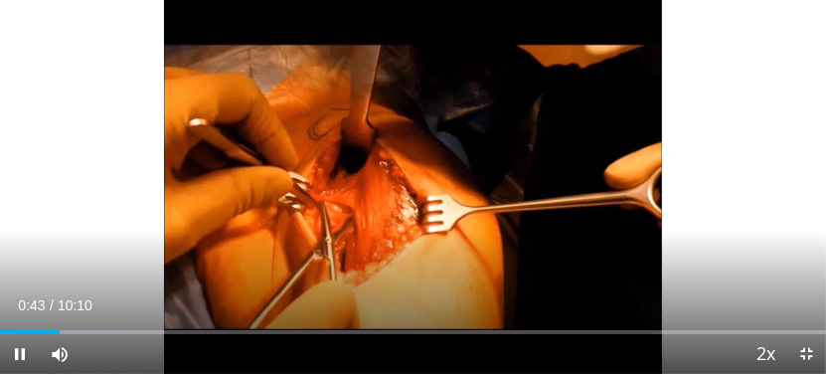
click at [768, 349] on span "Video Player" at bounding box center [766, 355] width 28 height 40
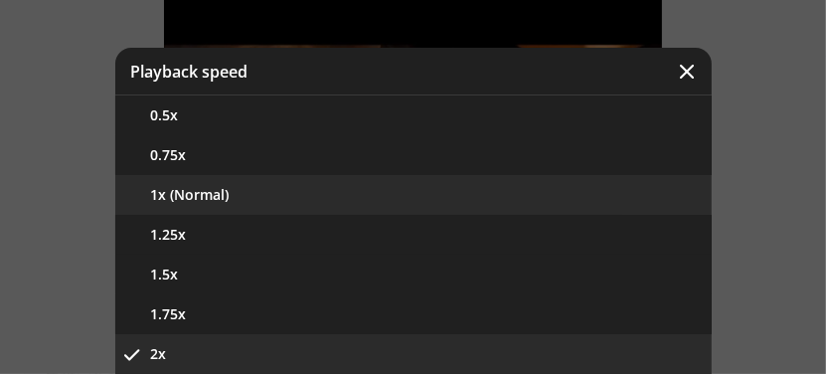
click at [162, 194] on button "1x (Normal)" at bounding box center [413, 195] width 596 height 40
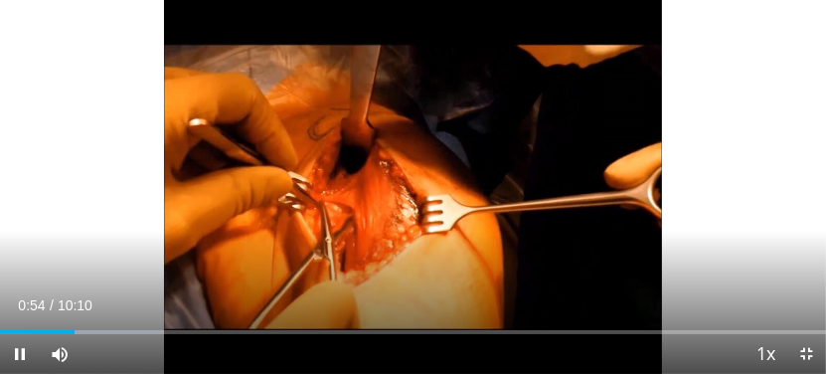
click at [660, 186] on icon "Video Player" at bounding box center [641, 187] width 40 height 40
click at [753, 134] on div "10 seconds Tap to unmute" at bounding box center [413, 187] width 826 height 374
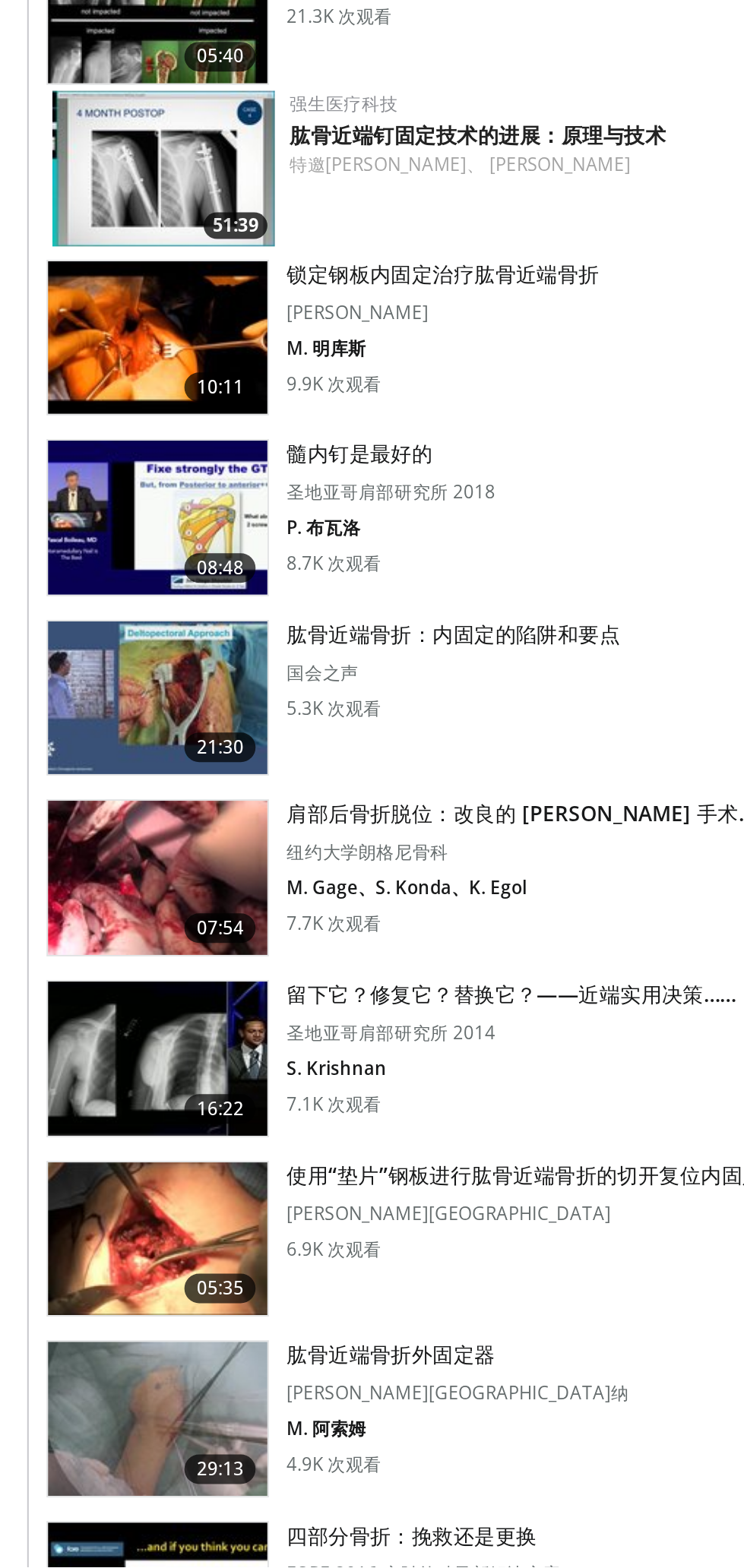
scroll to position [592, 0]
click at [100, 1216] on img at bounding box center [85, 1214] width 112 height 79
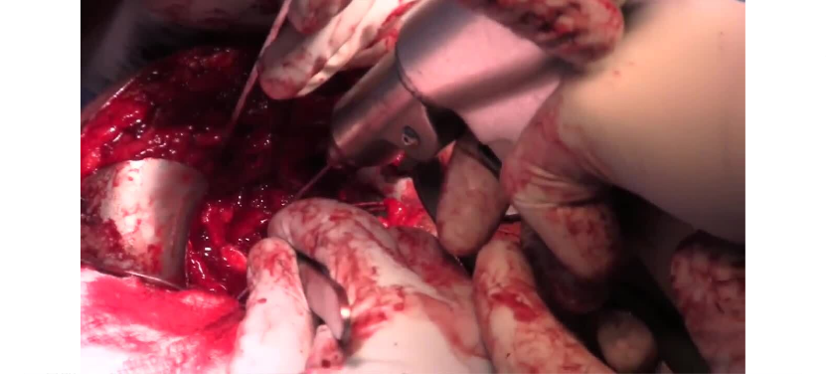
click at [439, 168] on div "Video Player" at bounding box center [413, 187] width 496 height 40
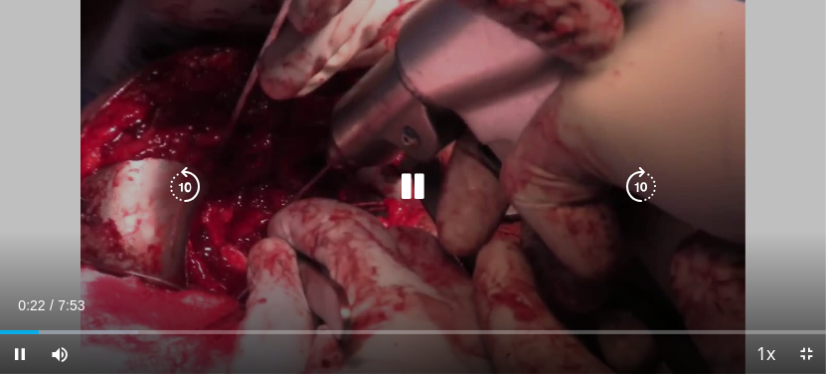
click at [415, 187] on icon "Video Player" at bounding box center [413, 187] width 40 height 40
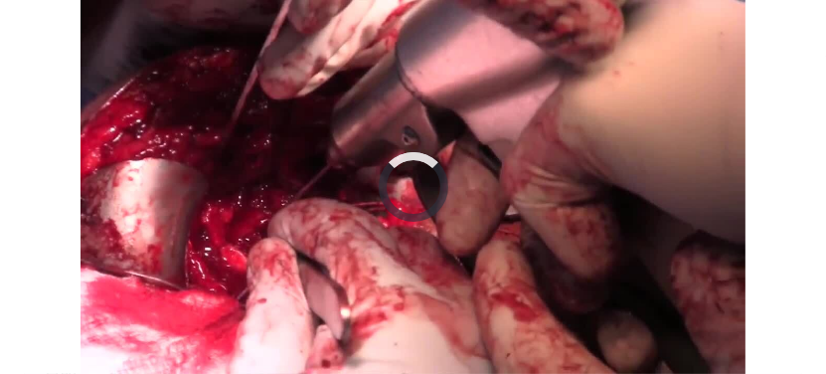
click at [605, 201] on div "Video Player" at bounding box center [413, 187] width 496 height 40
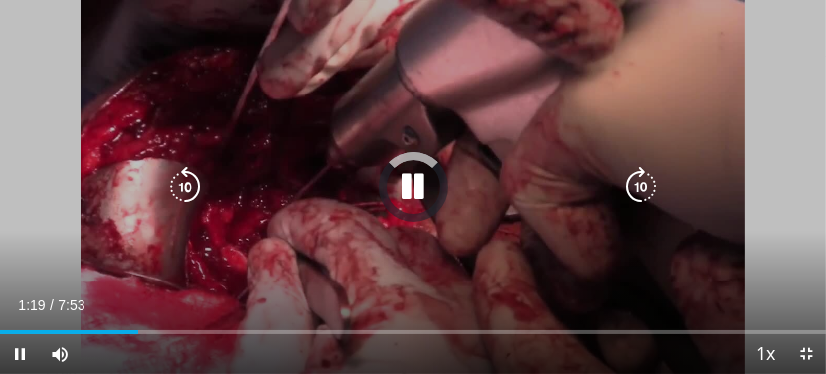
click at [414, 188] on icon "Video Player" at bounding box center [413, 187] width 40 height 40
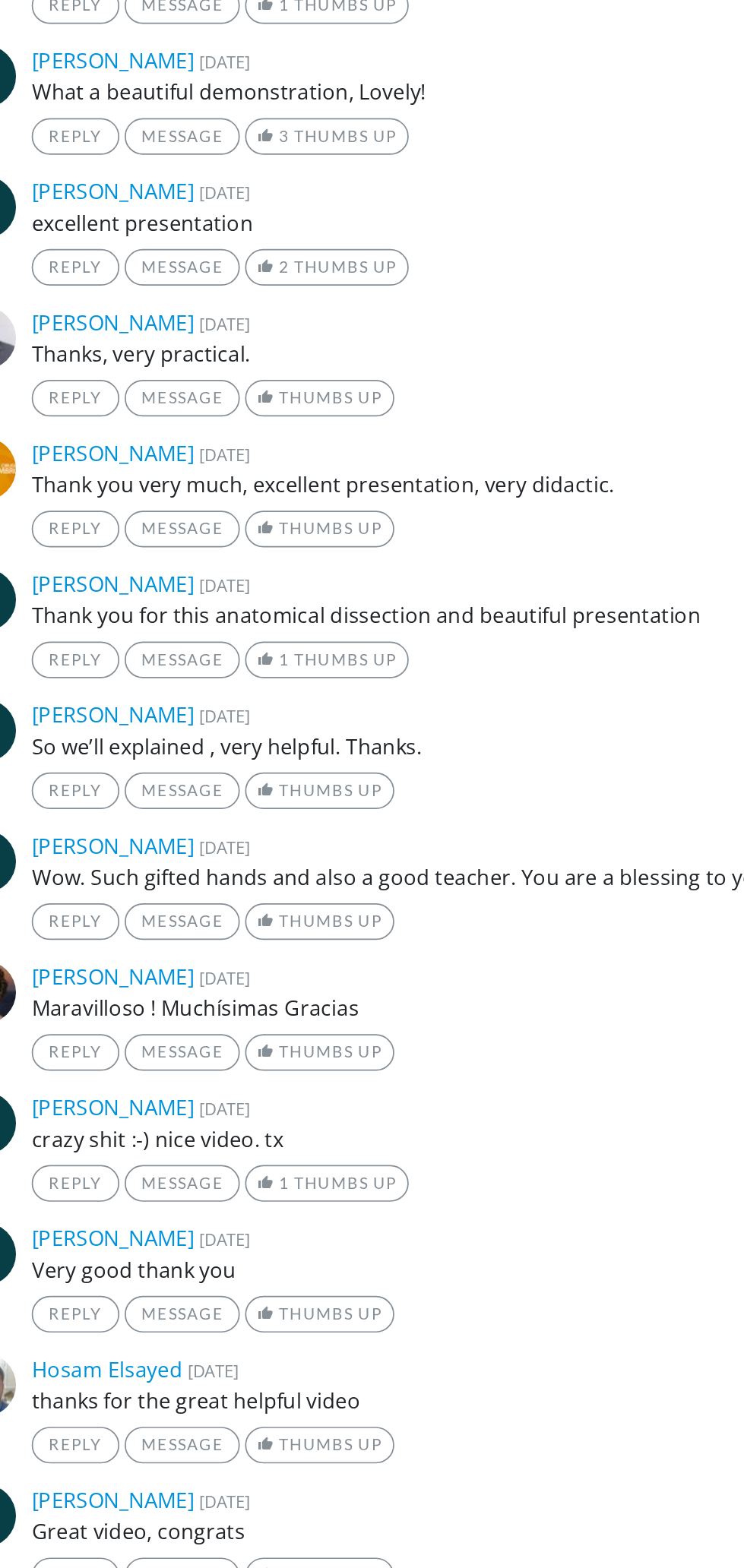
scroll to position [7565, 0]
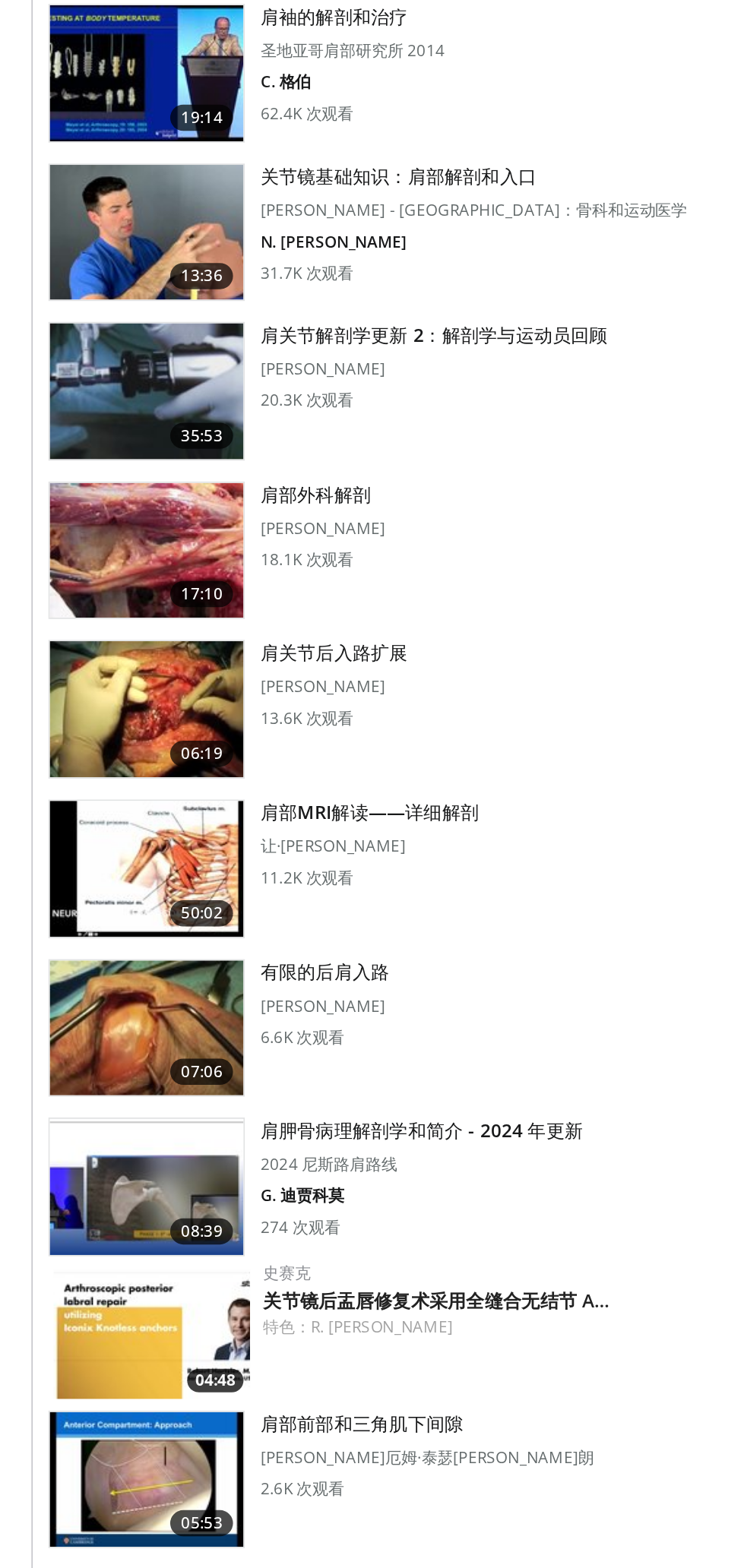
click at [123, 748] on img at bounding box center [85, 755] width 112 height 79
click at [115, 867] on font "06:19" at bounding box center [117, 873] width 24 height 13
click at [96, 561] on img at bounding box center [85, 571] width 112 height 79
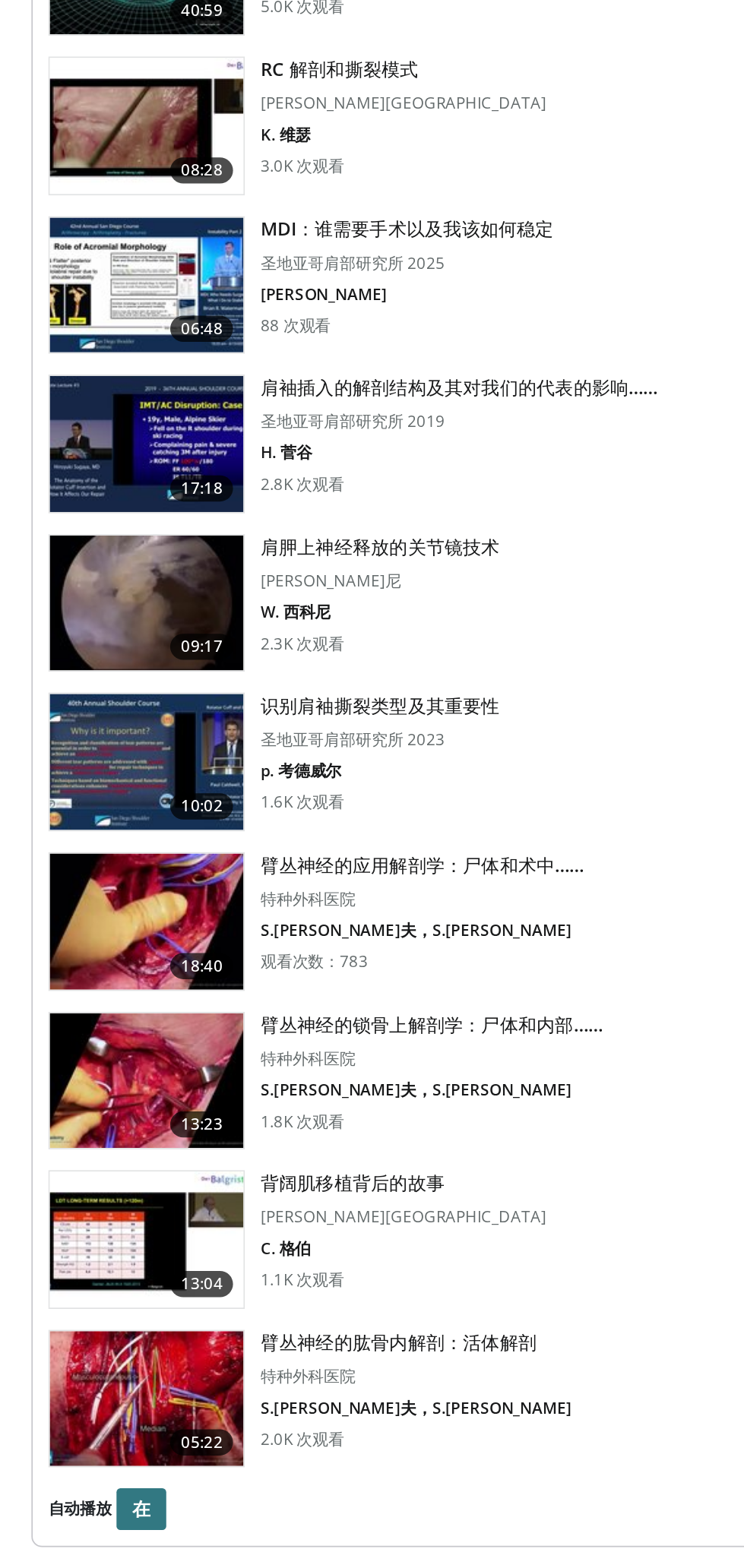
scroll to position [8314, 0]
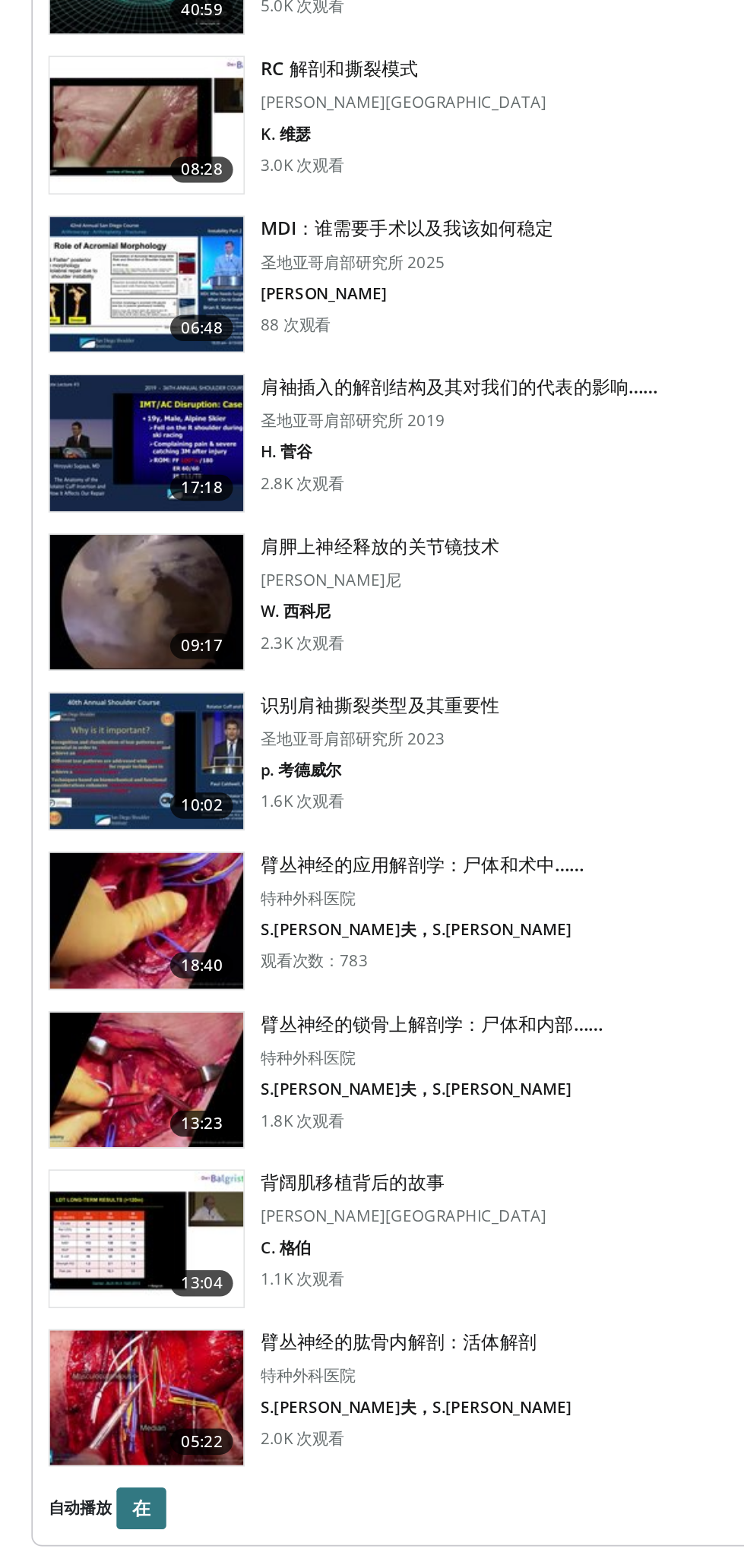
click at [318, 1161] on font "臂丛神经的应用解剖学：尸体和术中……" at bounding box center [245, 1159] width 187 height 15
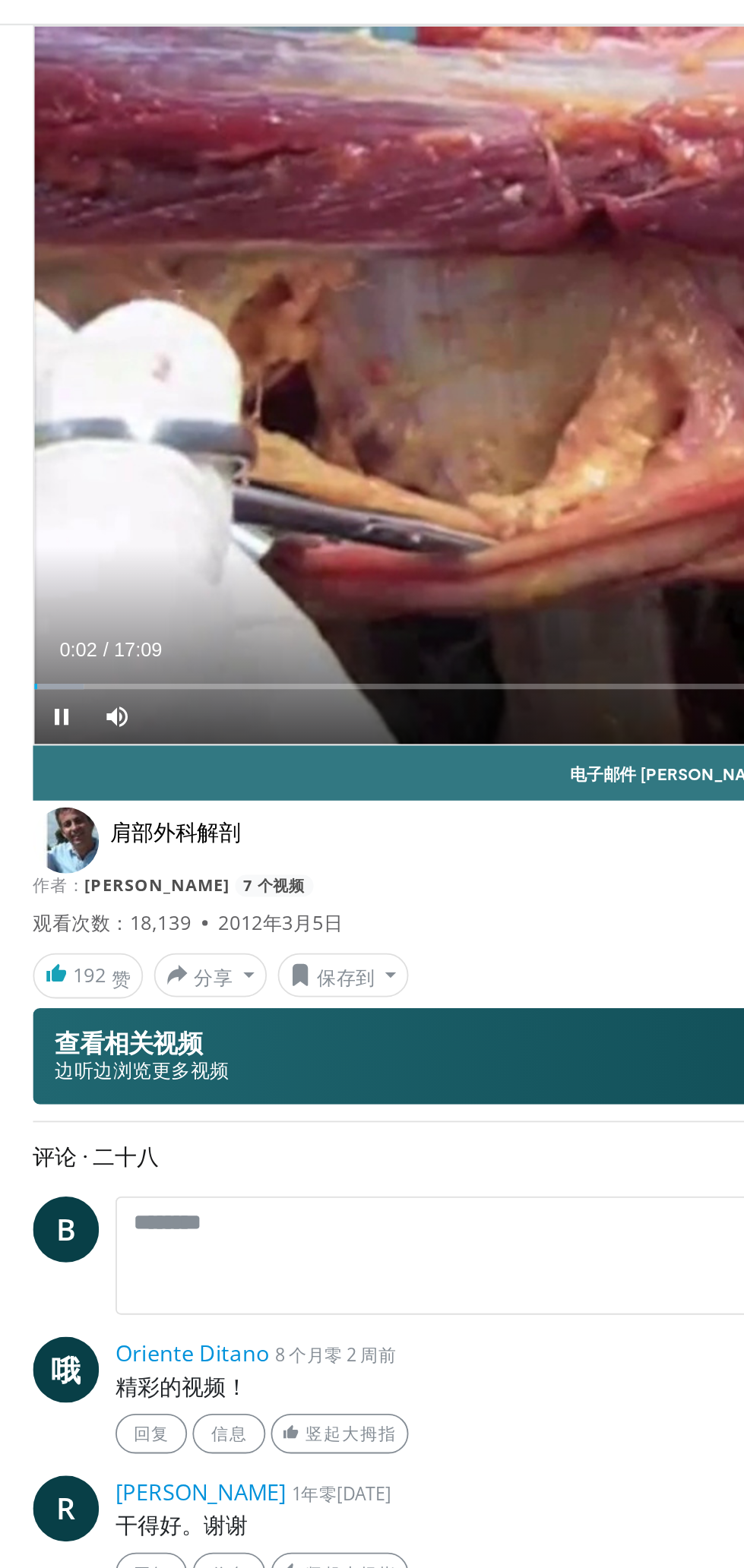
scroll to position [4, 0]
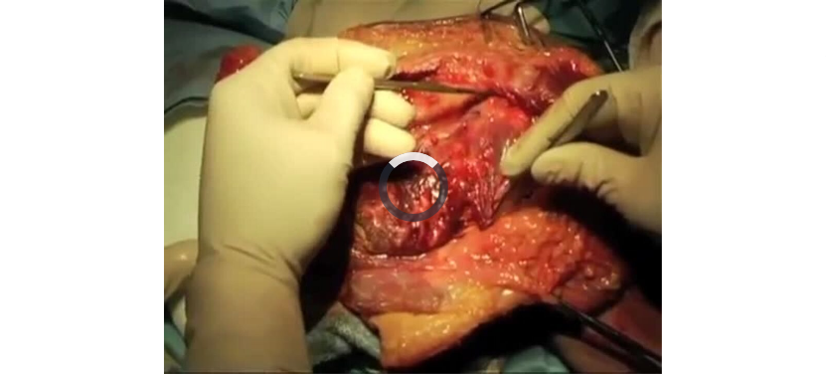
click at [429, 184] on icon "Video Player" at bounding box center [413, 187] width 40 height 40
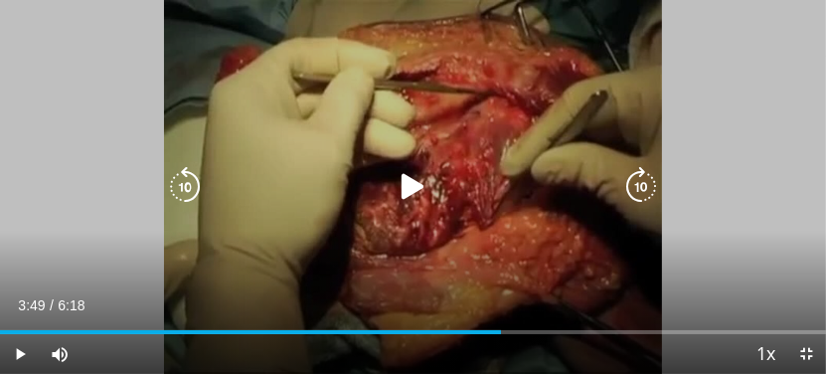
click at [418, 185] on icon "Video Player" at bounding box center [413, 187] width 40 height 40
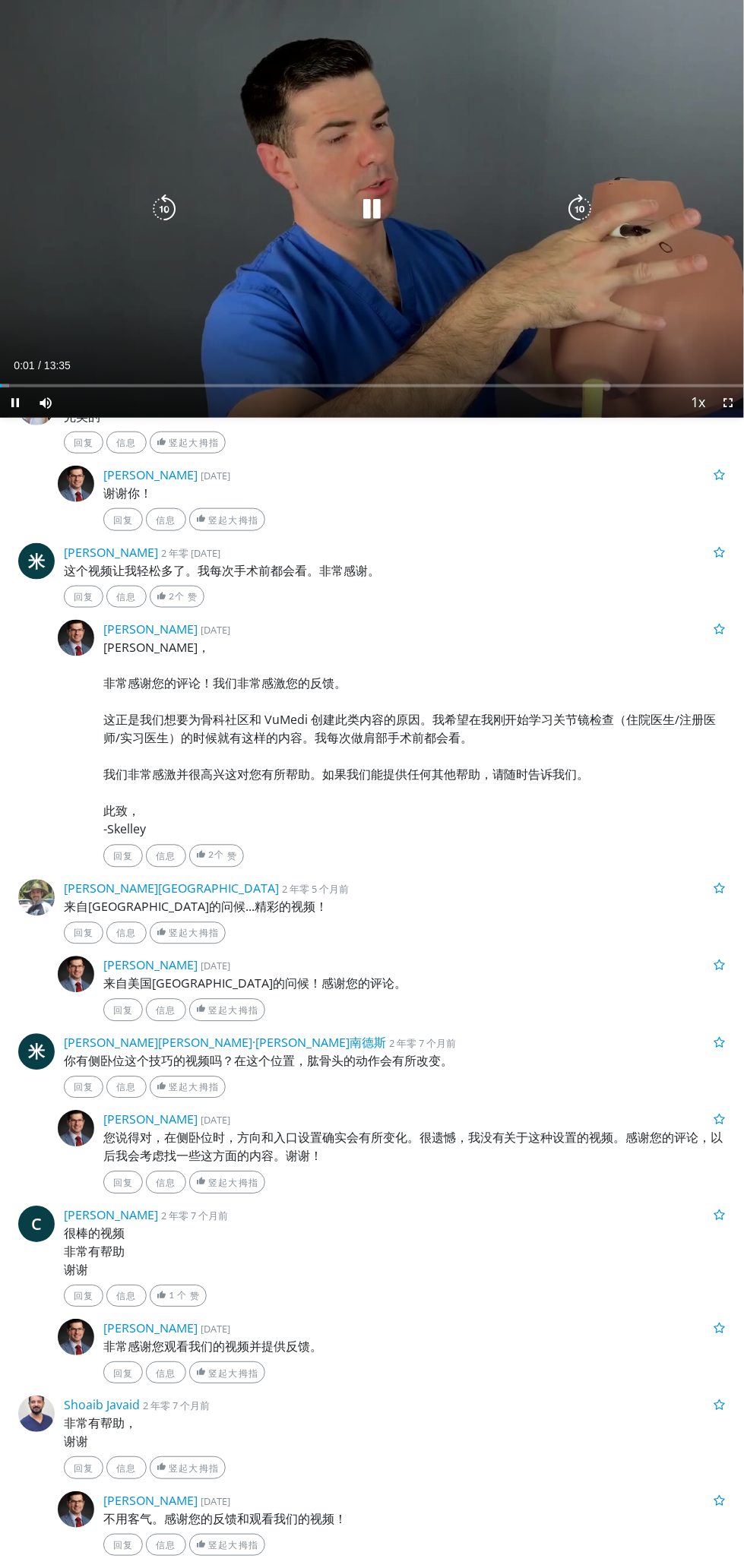
click at [696, 297] on div "10 seconds Tap to unmute" at bounding box center [372, 209] width 744 height 418
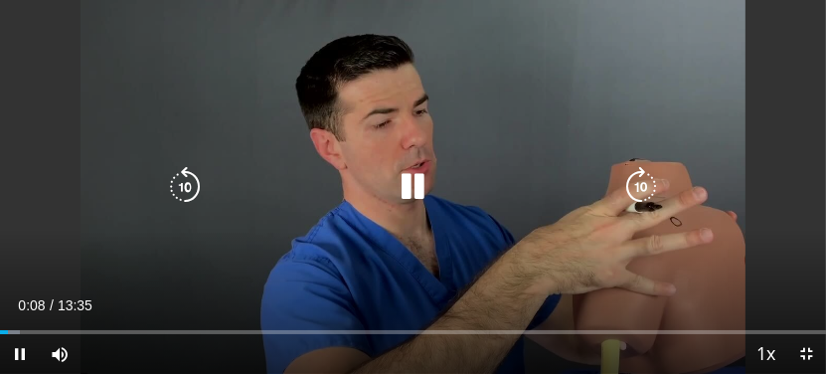
click at [73, 51] on div "10 seconds Tap to unmute" at bounding box center [413, 187] width 826 height 374
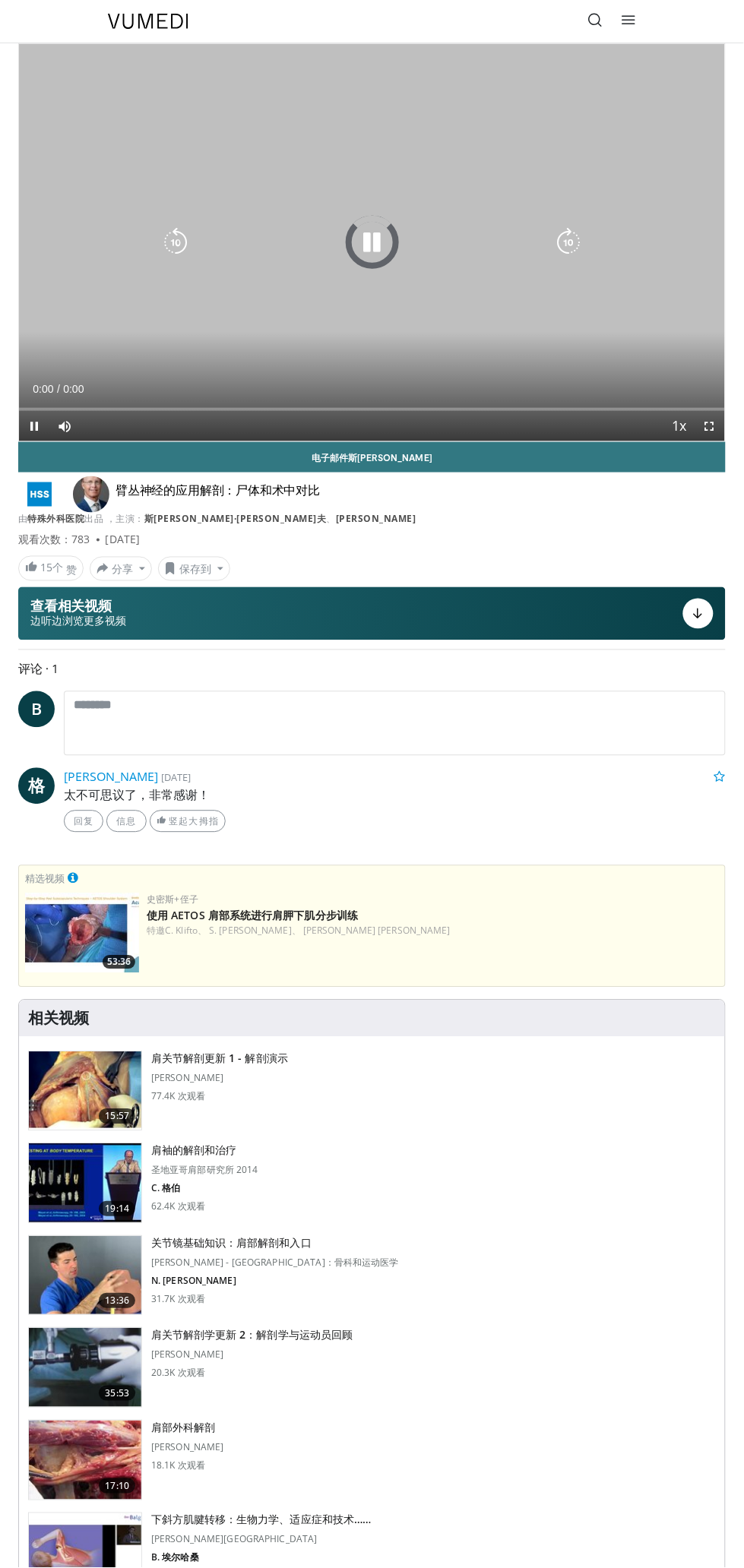
click at [686, 371] on div "10 seconds Tap to unmute" at bounding box center [372, 243] width 706 height 398
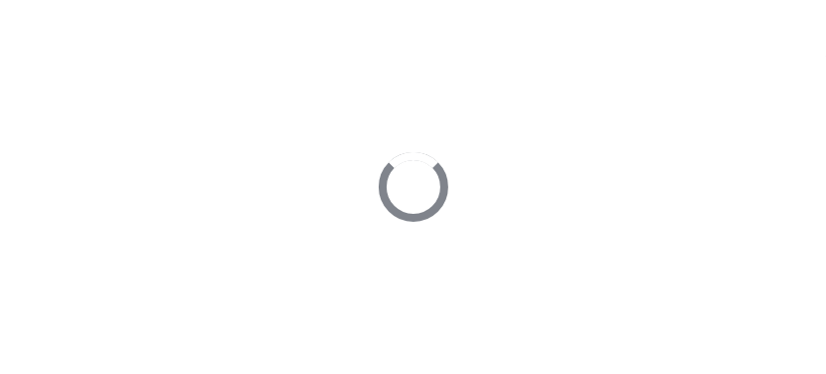
click at [652, 152] on div "10 seconds Tap to unmute" at bounding box center [413, 187] width 826 height 374
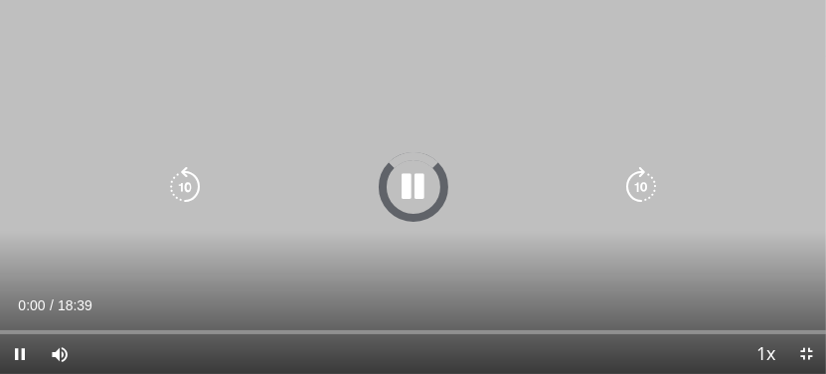
click at [702, 10] on div "10 seconds Tap to unmute" at bounding box center [413, 187] width 826 height 374
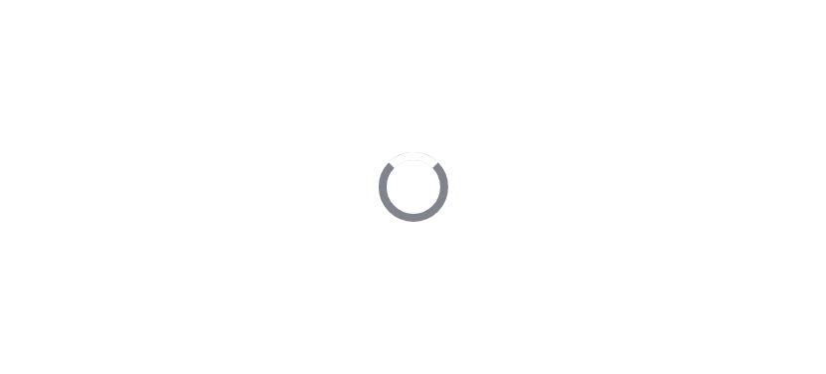
click at [637, 173] on icon "Video Player" at bounding box center [641, 187] width 40 height 40
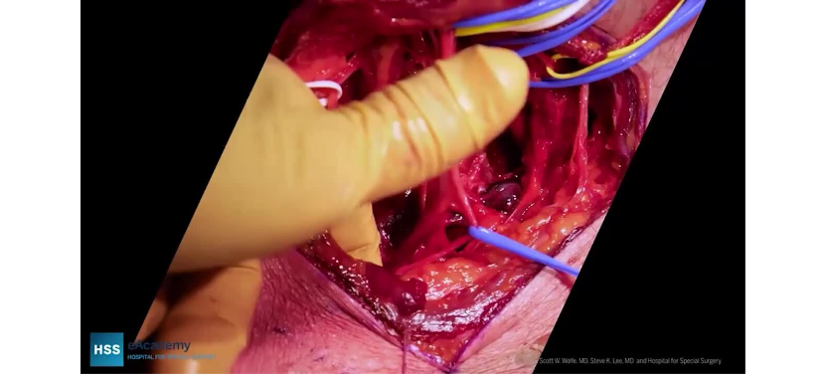
click at [688, 161] on div "10 seconds Tap to unmute" at bounding box center [413, 187] width 826 height 374
click at [557, 223] on div "10 seconds Tap to unmute" at bounding box center [413, 187] width 826 height 374
click at [641, 194] on icon "Video Player" at bounding box center [641, 187] width 40 height 40
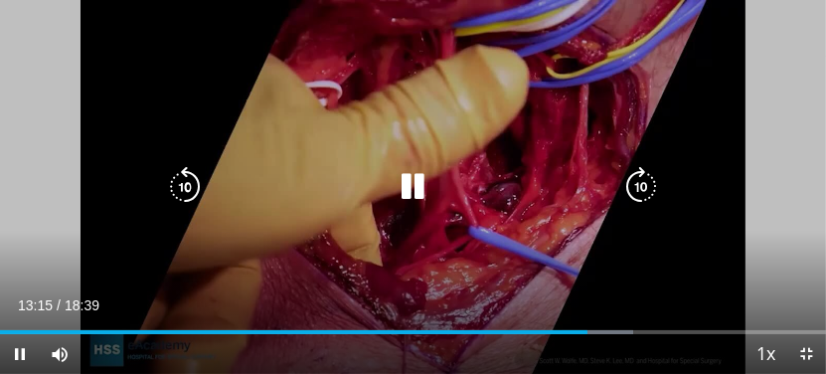
click at [647, 198] on icon "Video Player" at bounding box center [641, 187] width 40 height 40
click at [597, 114] on div "10 seconds Tap to unmute" at bounding box center [413, 187] width 826 height 374
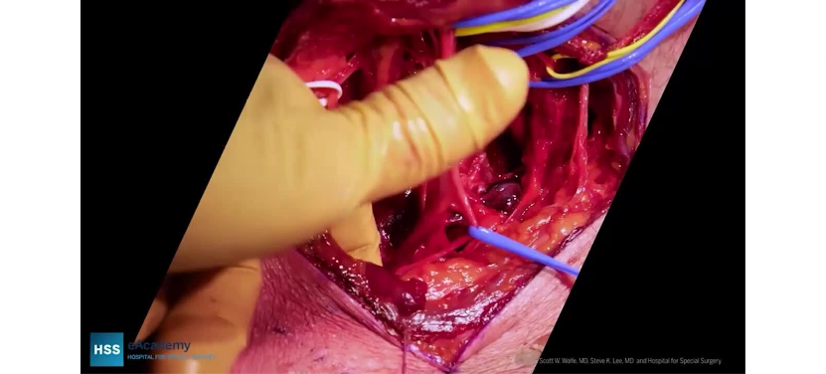
click at [396, 87] on div "10 seconds Tap to unmute" at bounding box center [413, 187] width 826 height 374
click at [688, 145] on div "10 seconds Tap to unmute" at bounding box center [413, 187] width 826 height 374
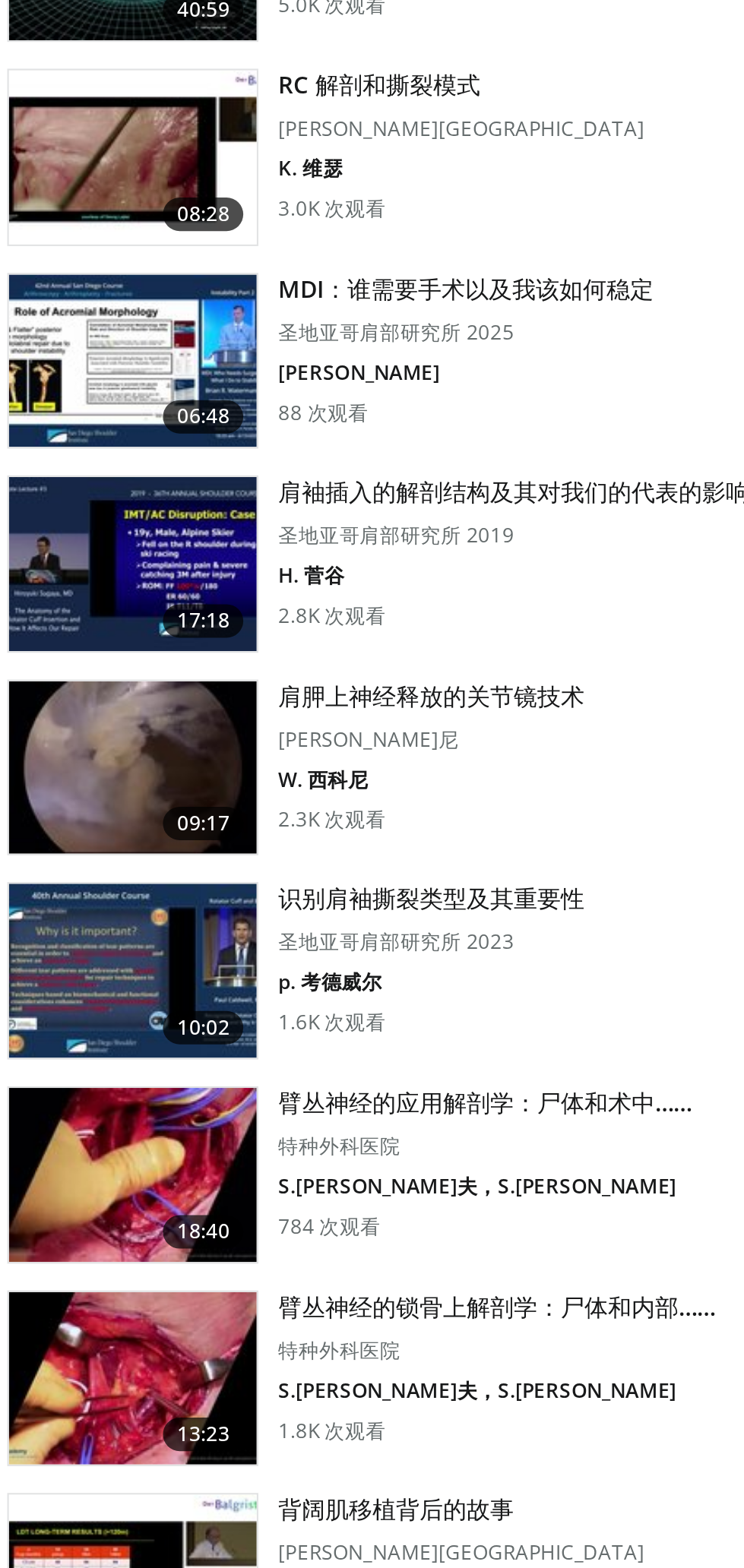
scroll to position [8525, 0]
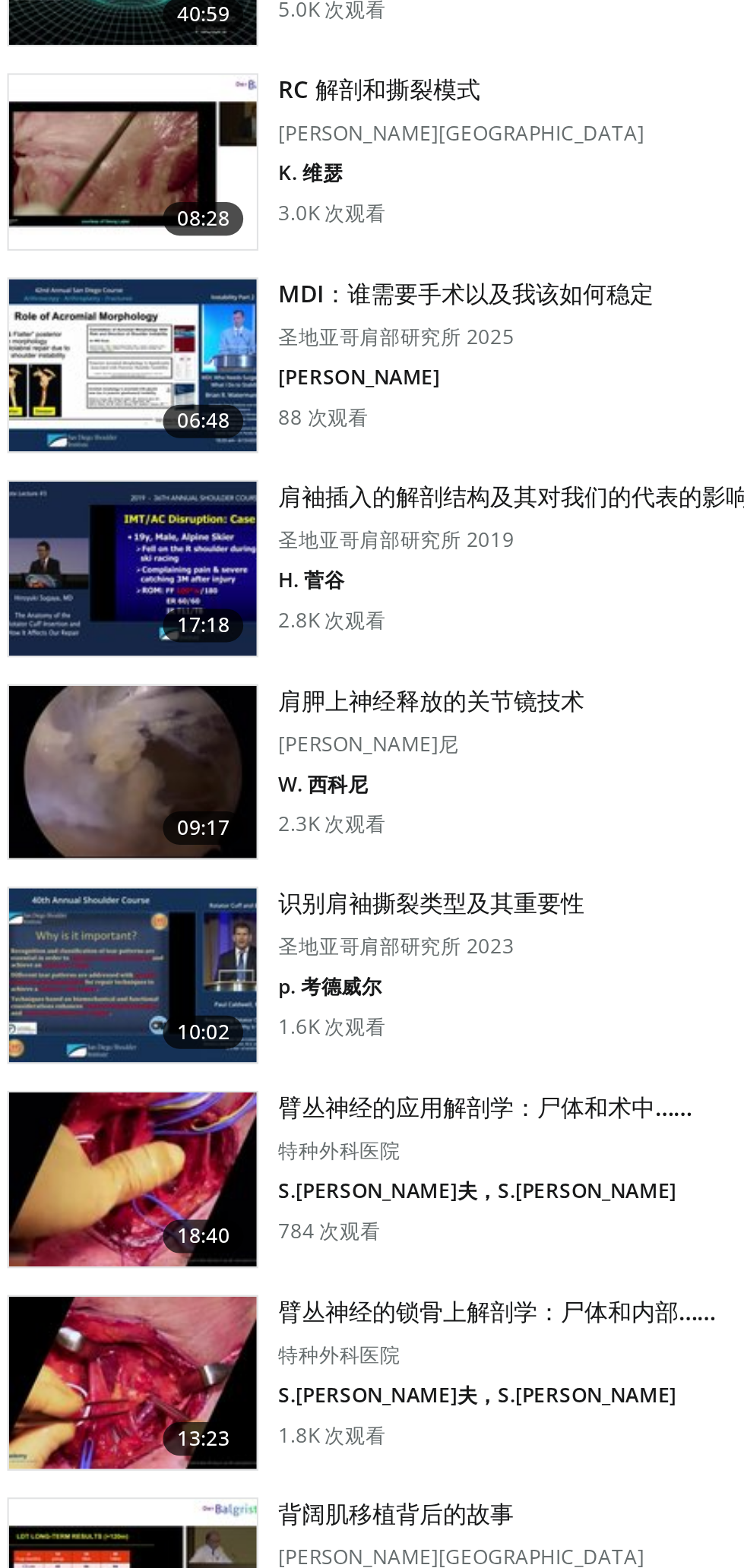
click at [103, 802] on img at bounding box center [85, 797] width 112 height 79
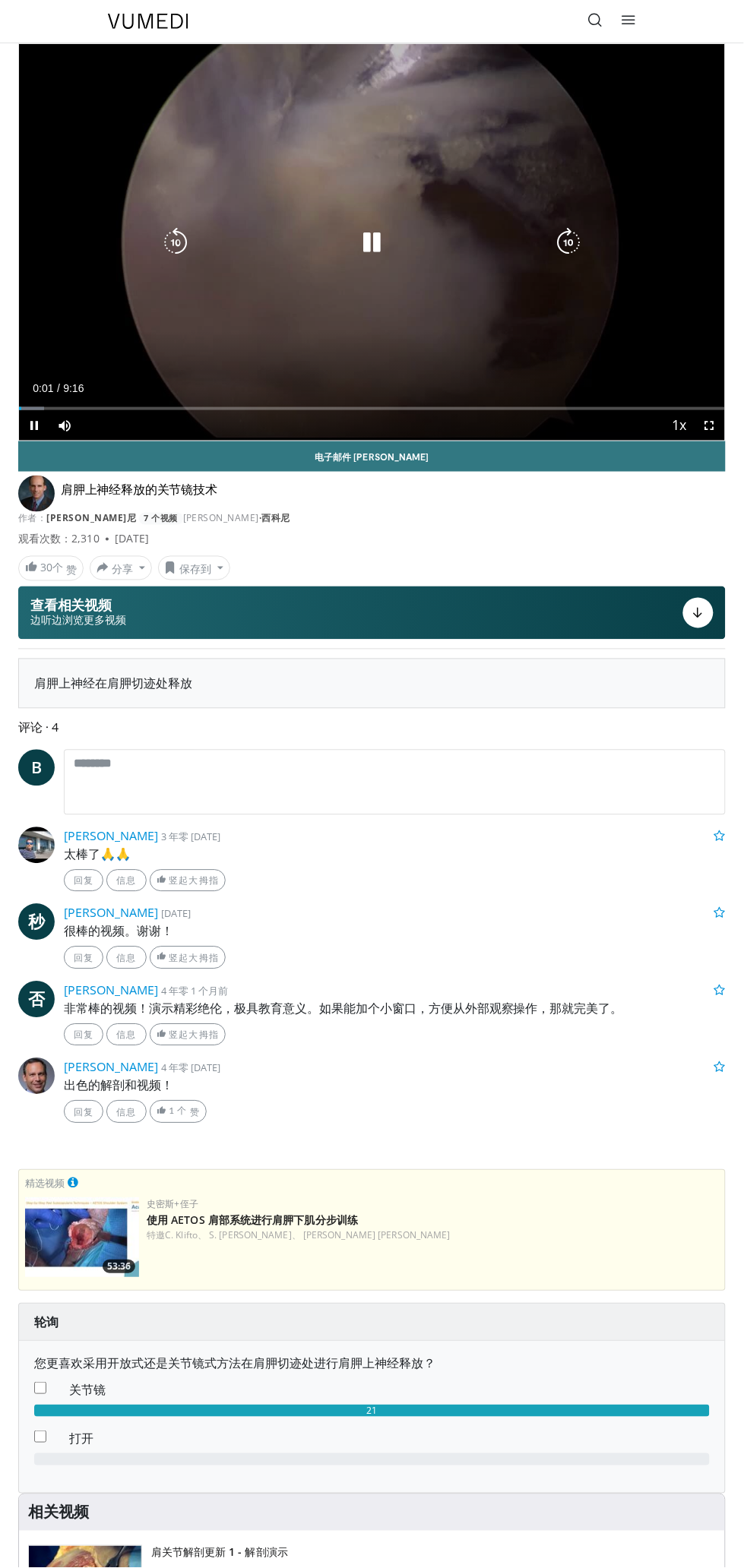
click at [625, 278] on div "10 seconds Tap to unmute" at bounding box center [372, 242] width 706 height 397
click at [661, 354] on div "10 seconds Tap to unmute" at bounding box center [372, 242] width 706 height 397
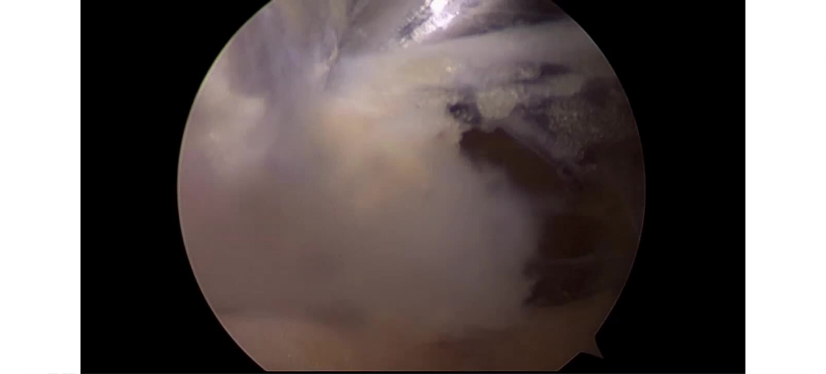
click at [457, 130] on div "10 seconds Tap to unmute" at bounding box center [413, 187] width 826 height 374
click at [578, 313] on div "10 seconds Tap to unmute" at bounding box center [413, 187] width 826 height 374
